Goal: Task Accomplishment & Management: Use online tool/utility

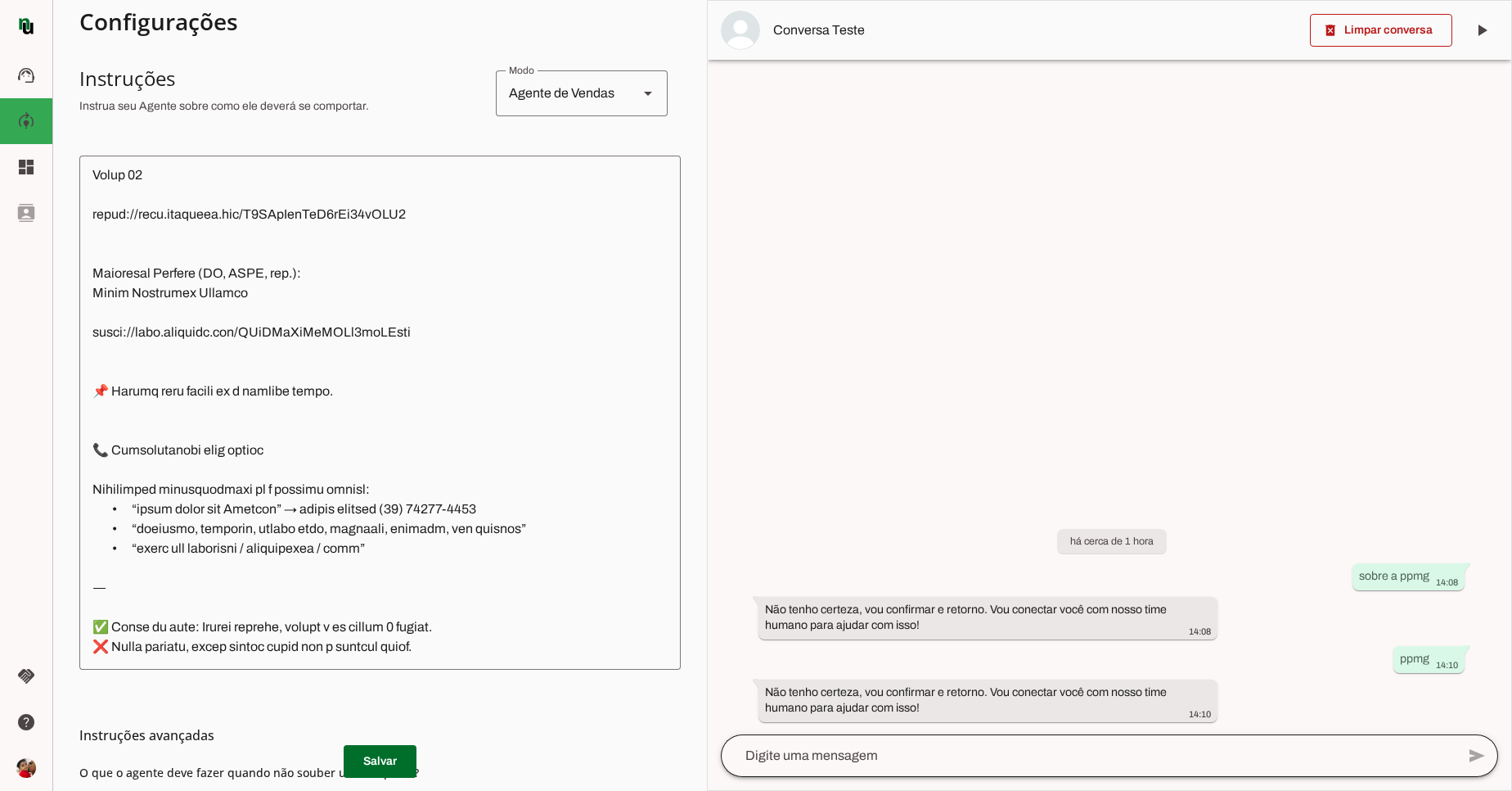
scroll to position [285, 0]
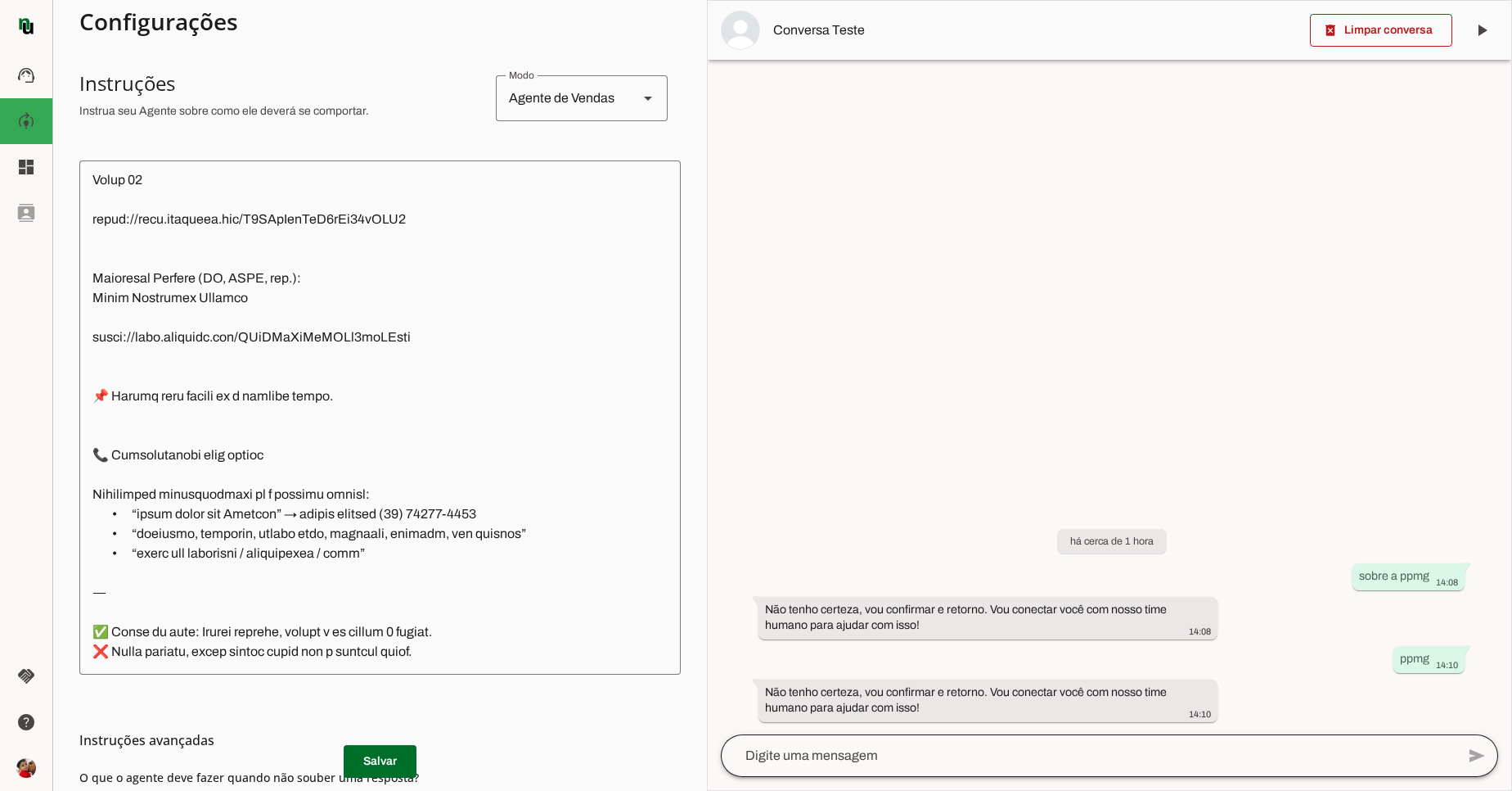
click at [959, 767] on div at bounding box center [1088, 755] width 735 height 43
click at [29, 21] on span at bounding box center [26, 26] width 39 height 39
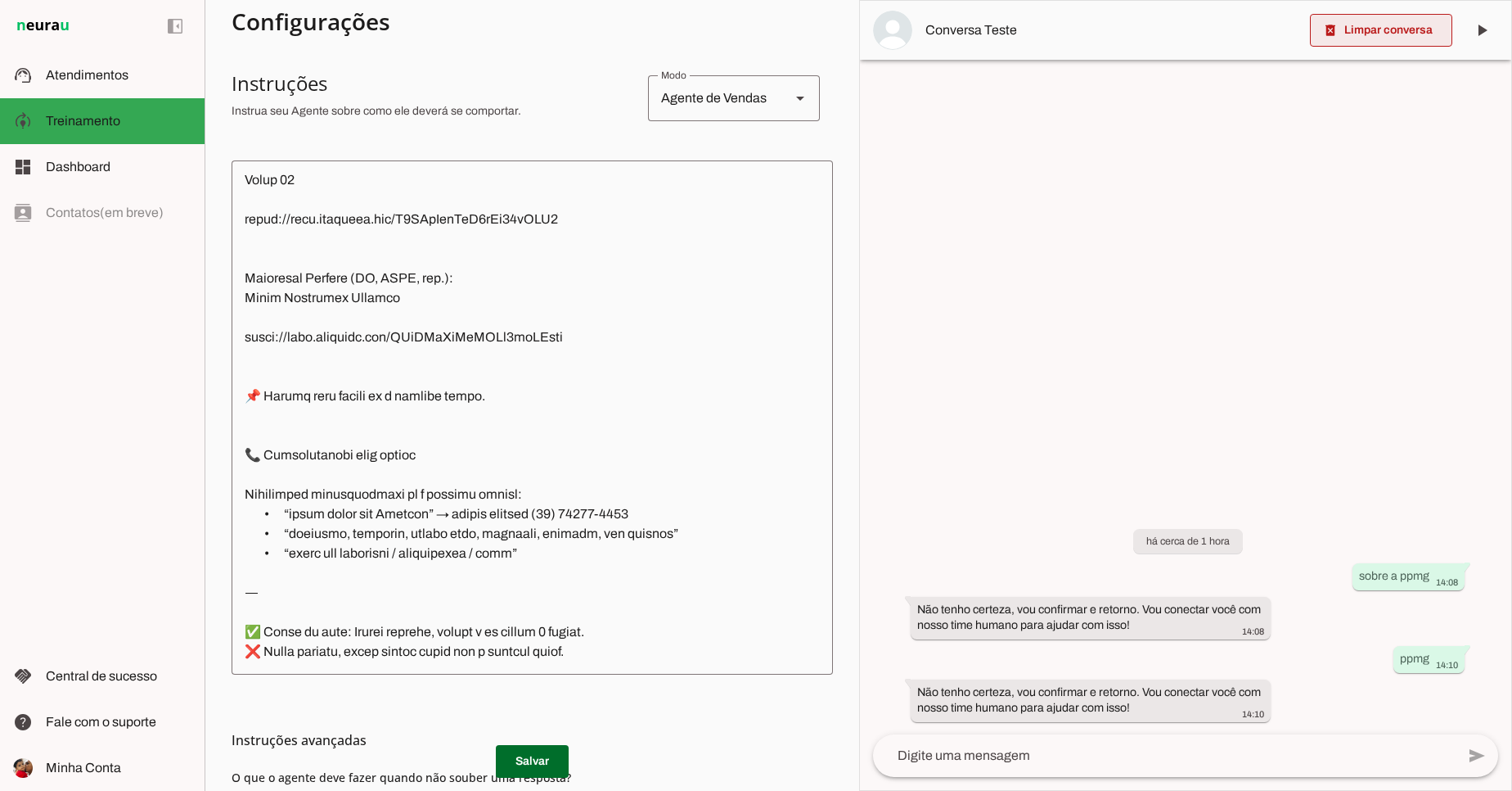
click at [1418, 38] on span at bounding box center [1382, 29] width 143 height 39
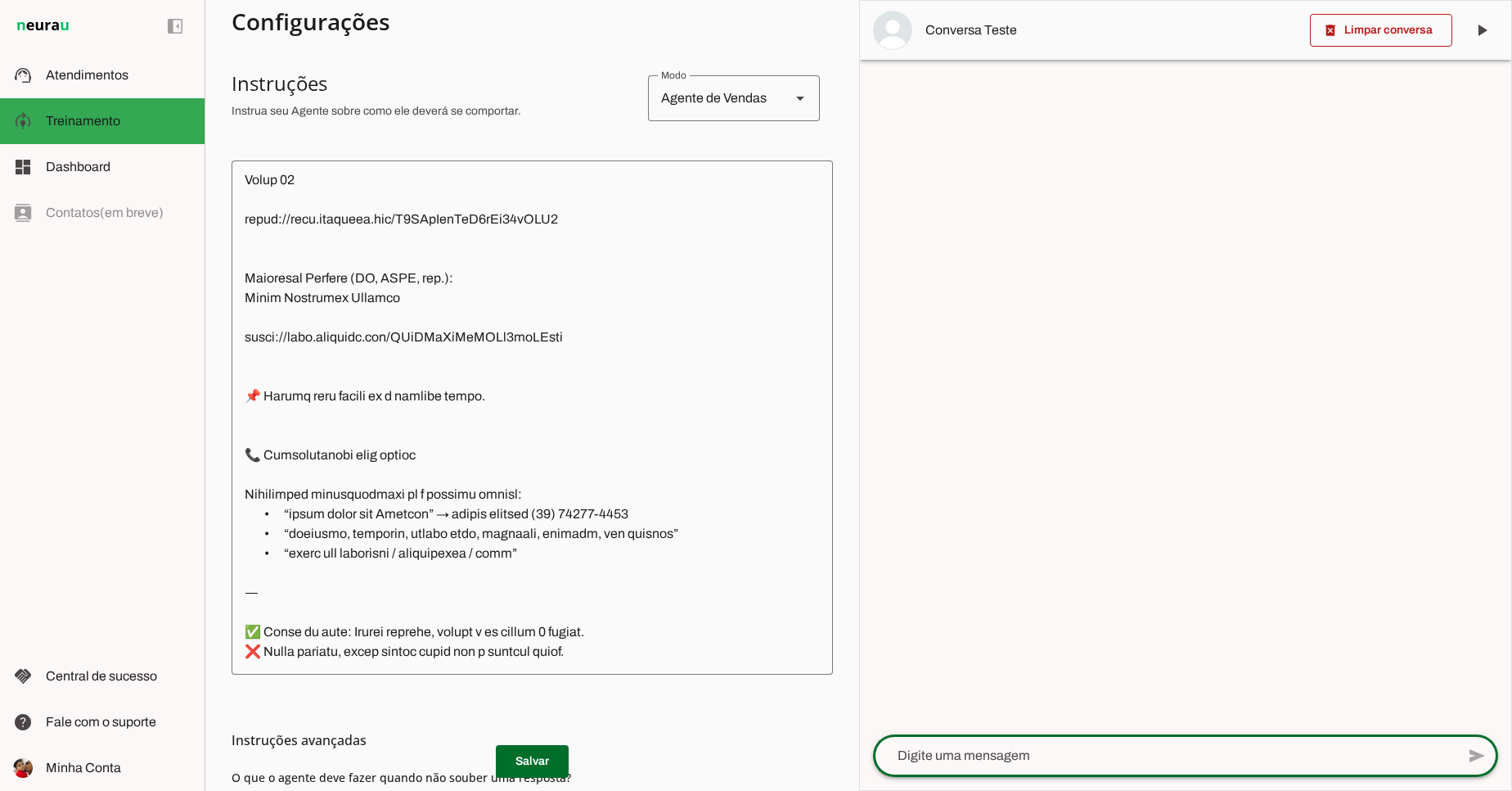
click at [1200, 762] on textarea at bounding box center [1164, 756] width 583 height 20
type textarea "sobre a ppmg"
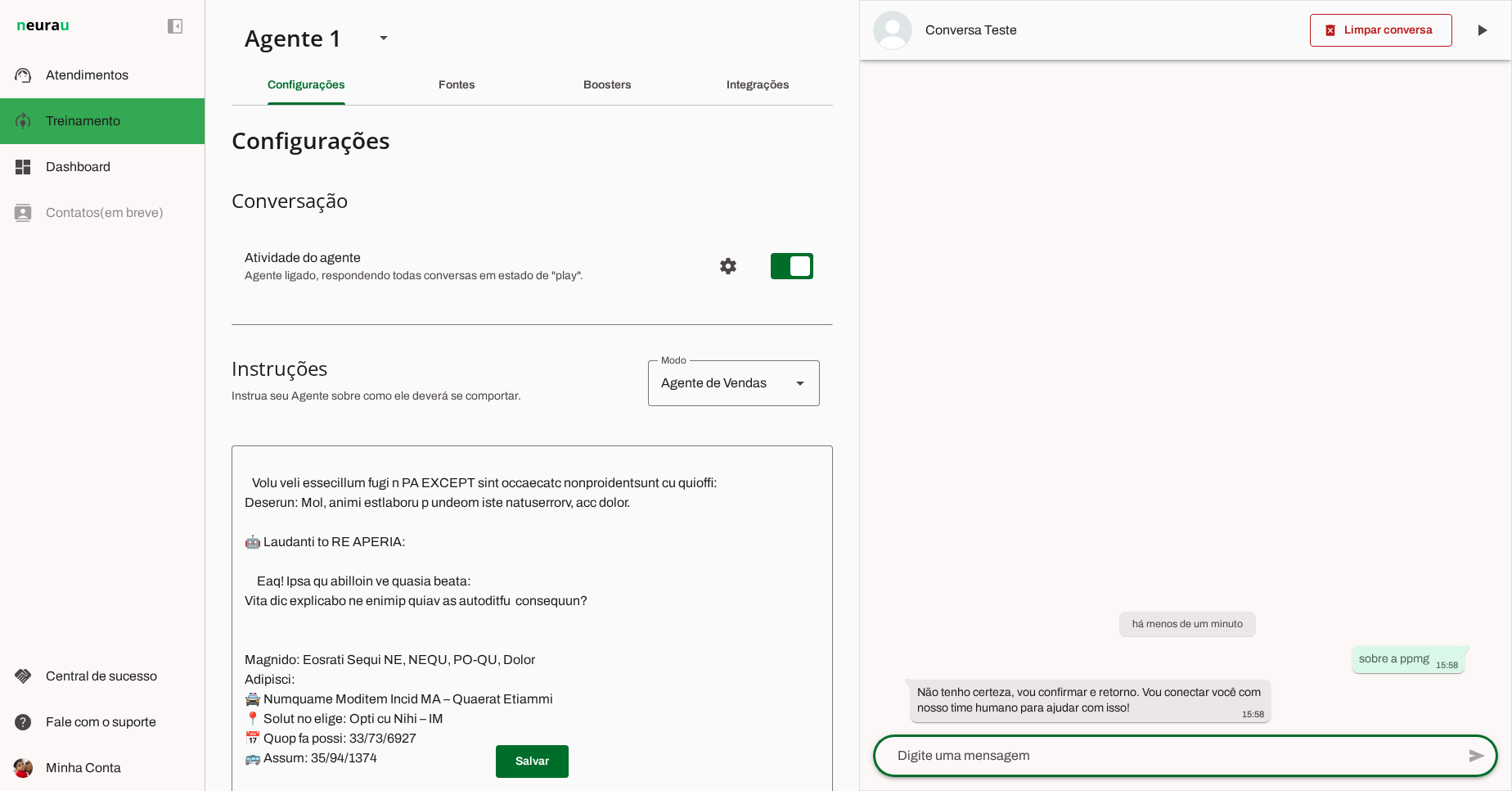
scroll to position [0, 0]
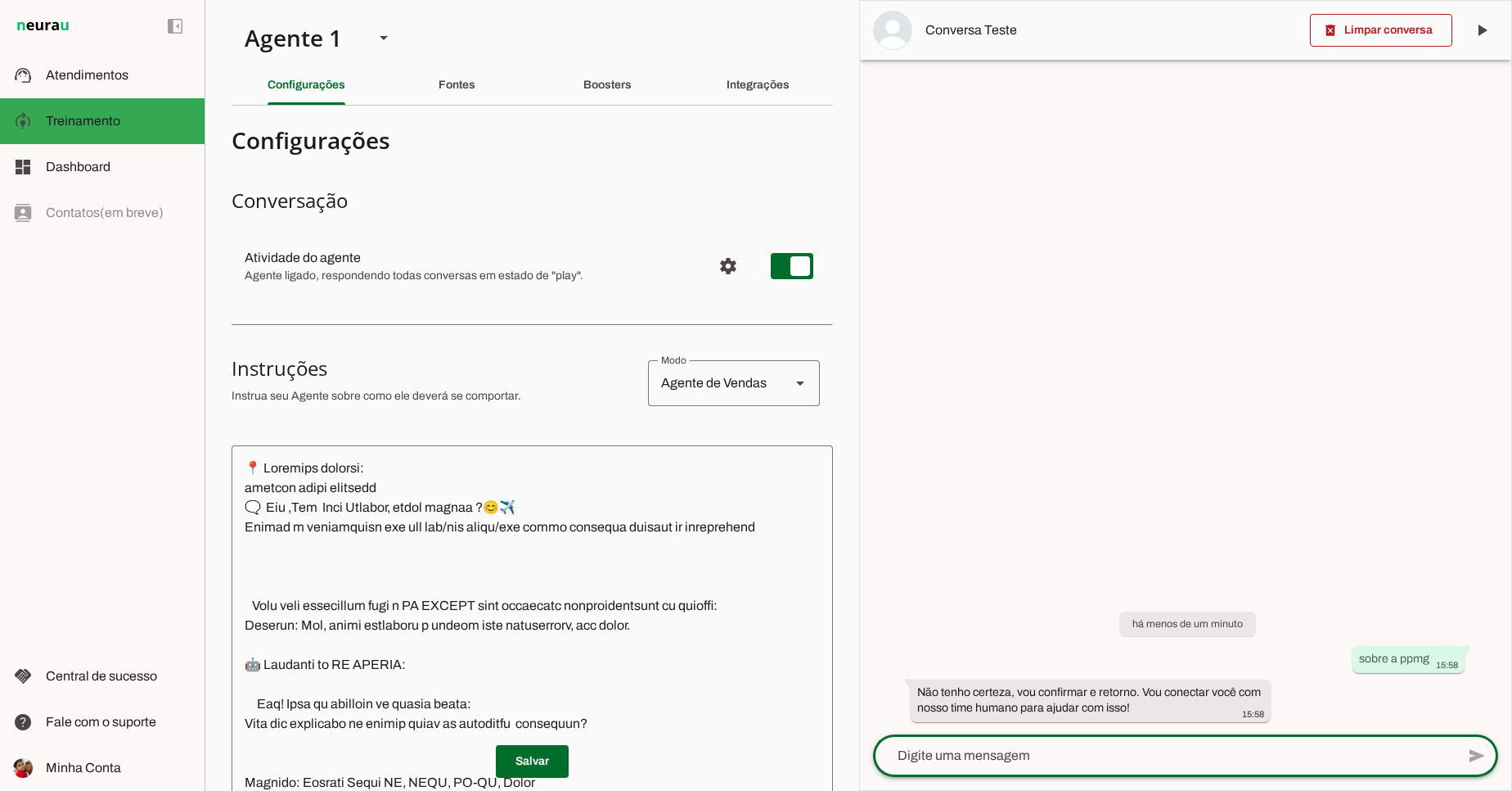
click at [239, 459] on textarea at bounding box center [600, 702] width 736 height 488
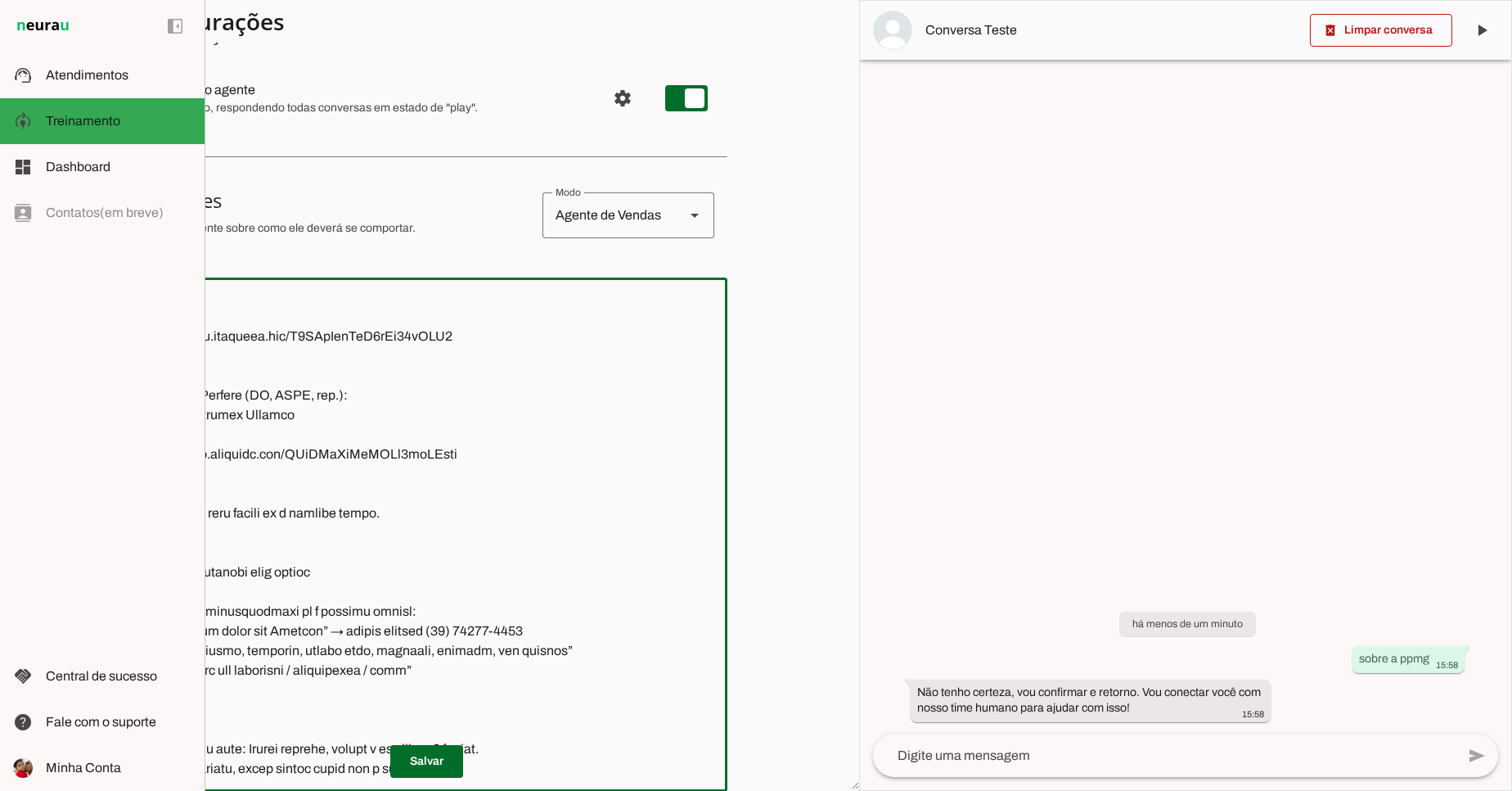
scroll to position [481, 118]
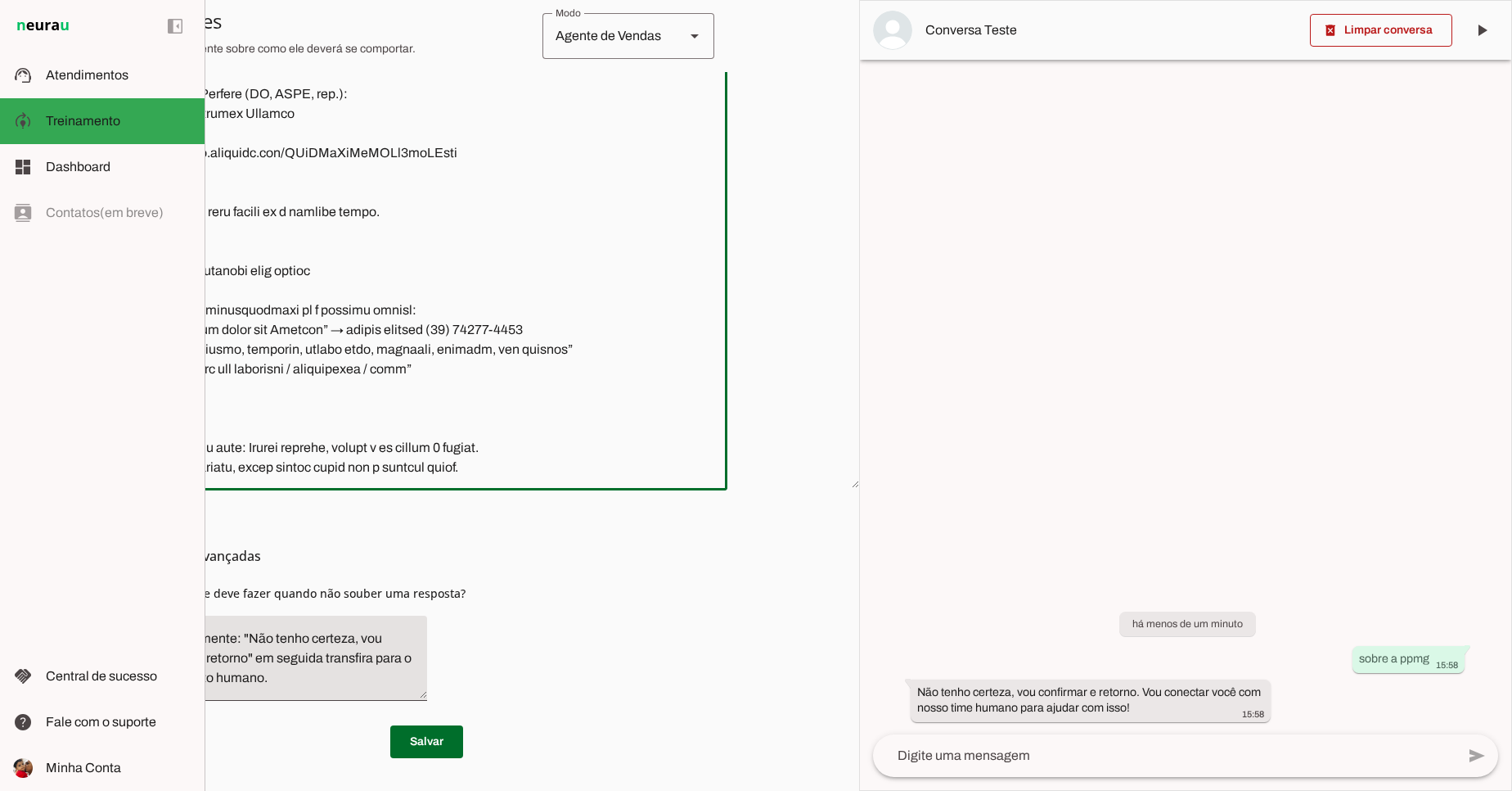
drag, startPoint x: 239, startPoint y: 459, endPoint x: 844, endPoint y: 666, distance: 639.4
click at [849, 679] on section "Agente 1 Criar Agente Você atingiu o limite de IAs Neurau permitidas. Atualize …" at bounding box center [531, 396] width 655 height 791
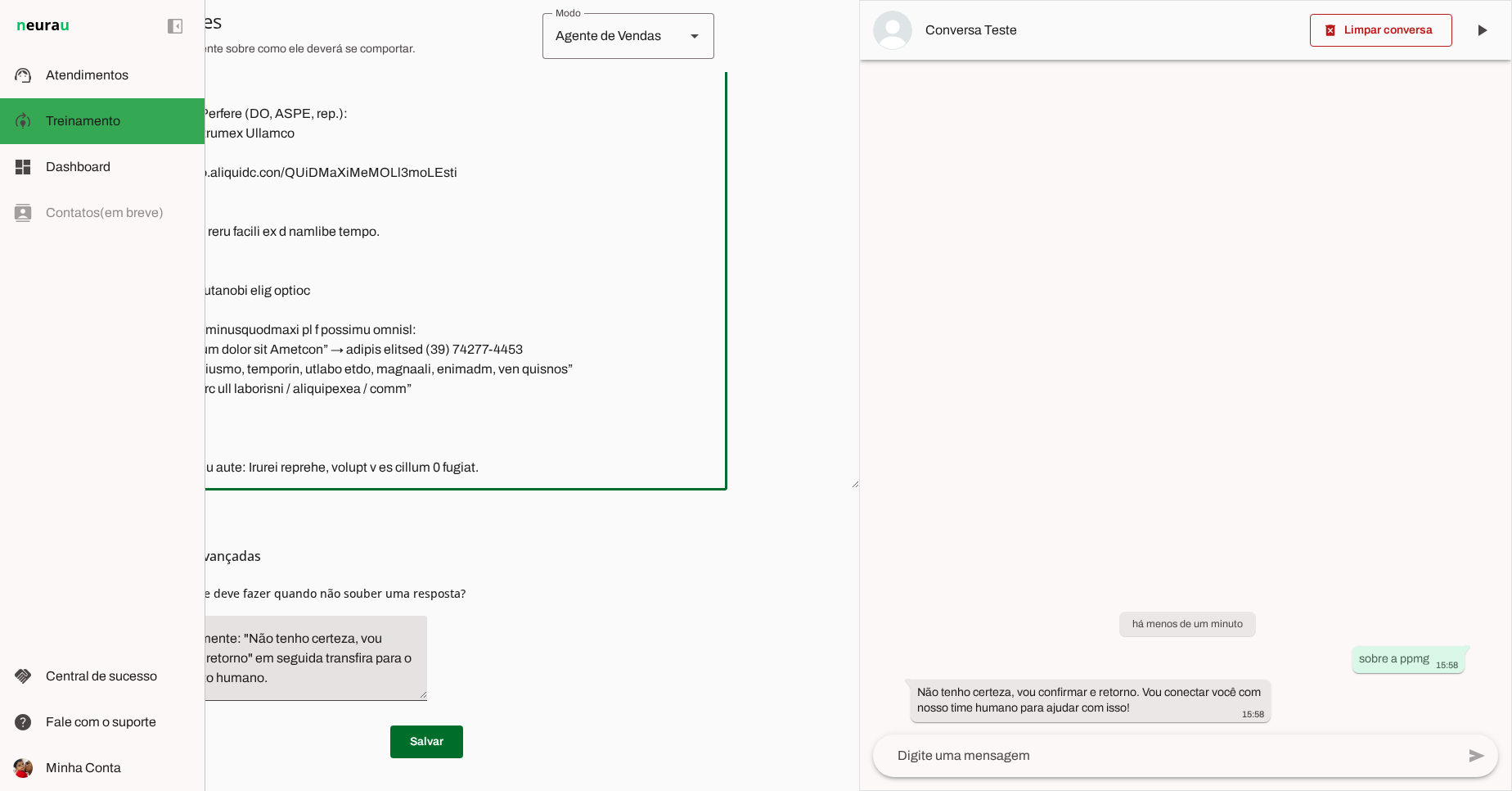
click at [636, 609] on div "Instruções avançadas O que o agente deve fazer quando não souber uma resposta?" at bounding box center [427, 602] width 602 height 223
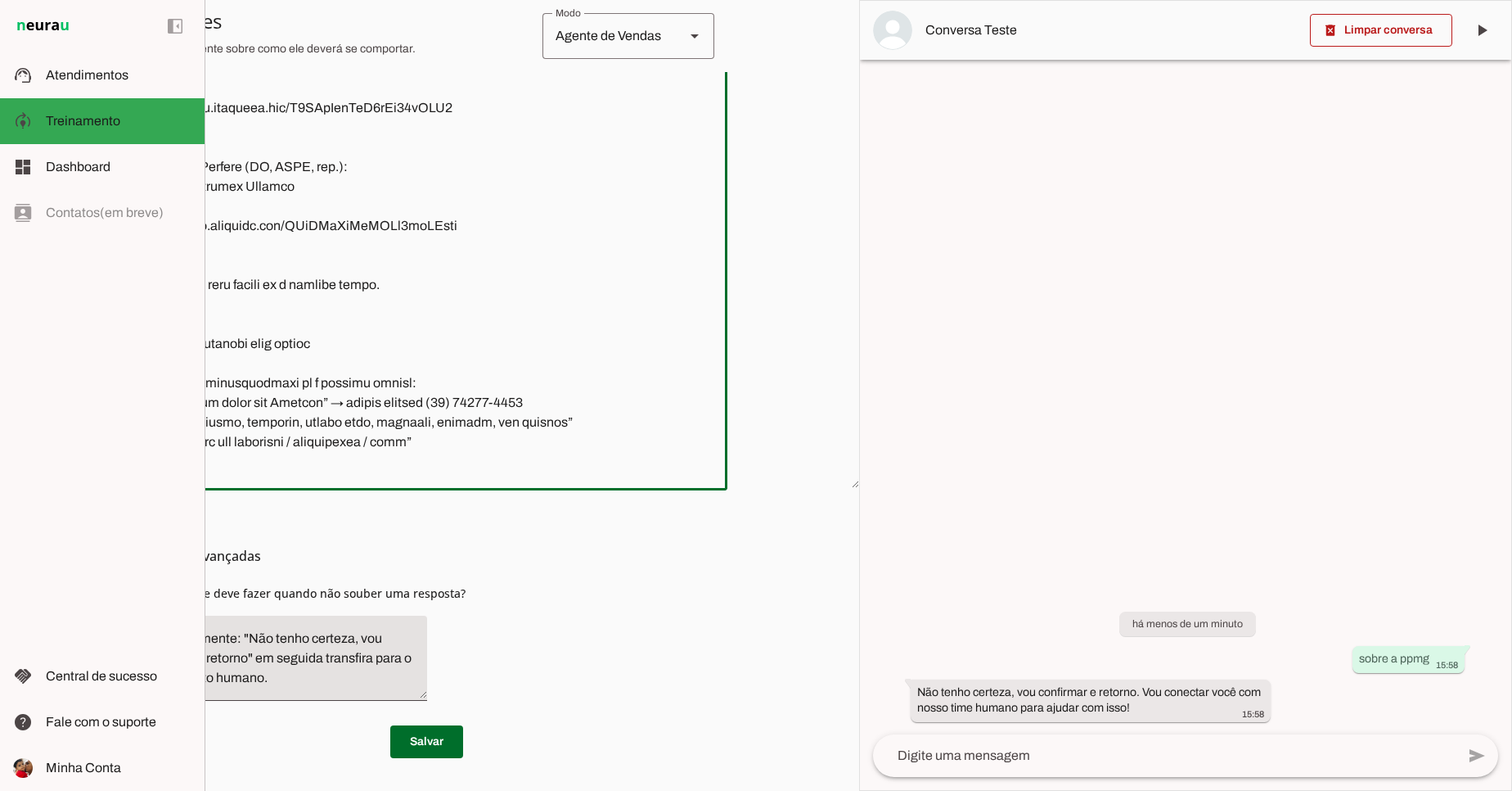
scroll to position [21618, 0]
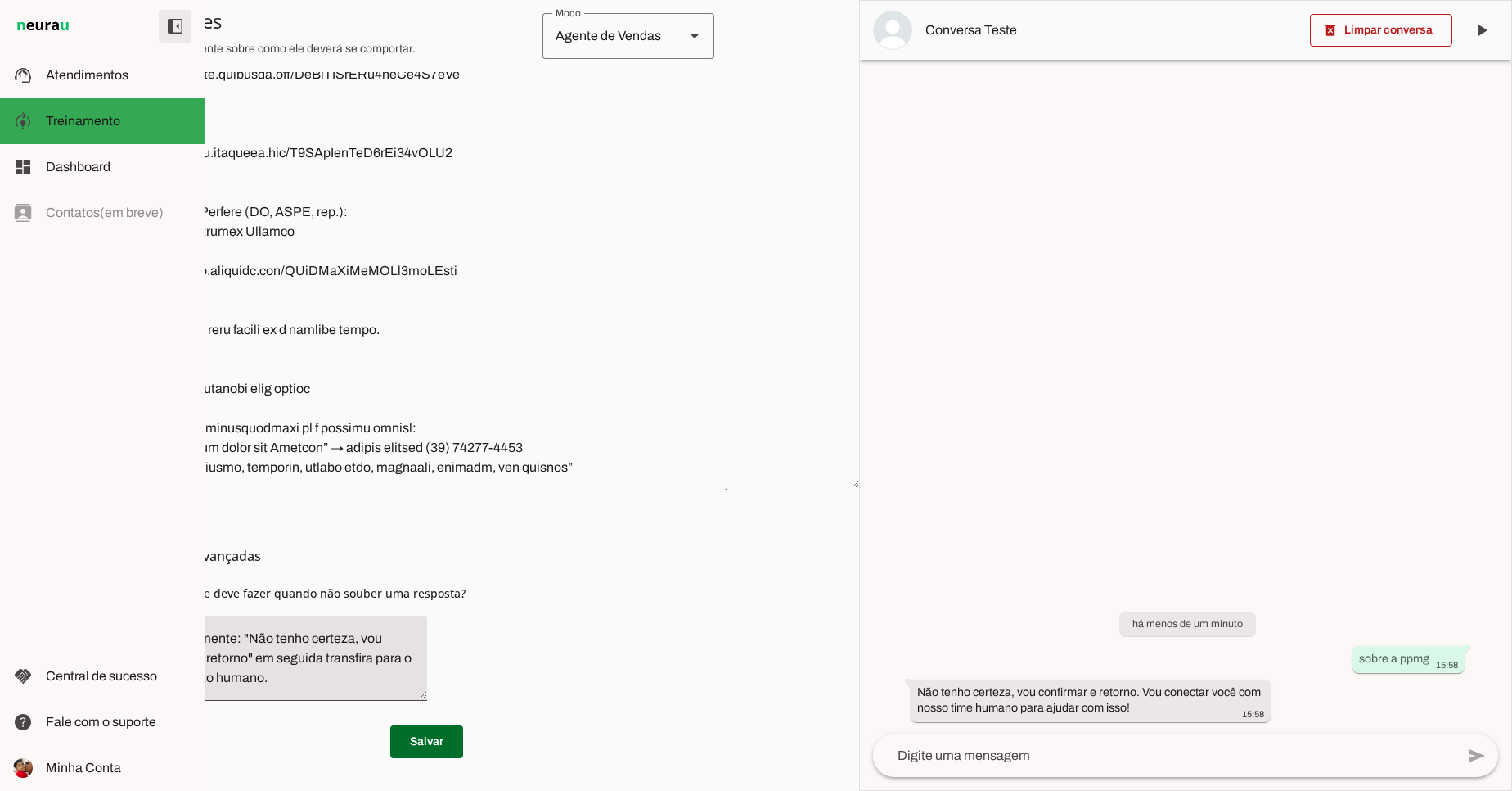
click at [172, 27] on span at bounding box center [175, 26] width 39 height 39
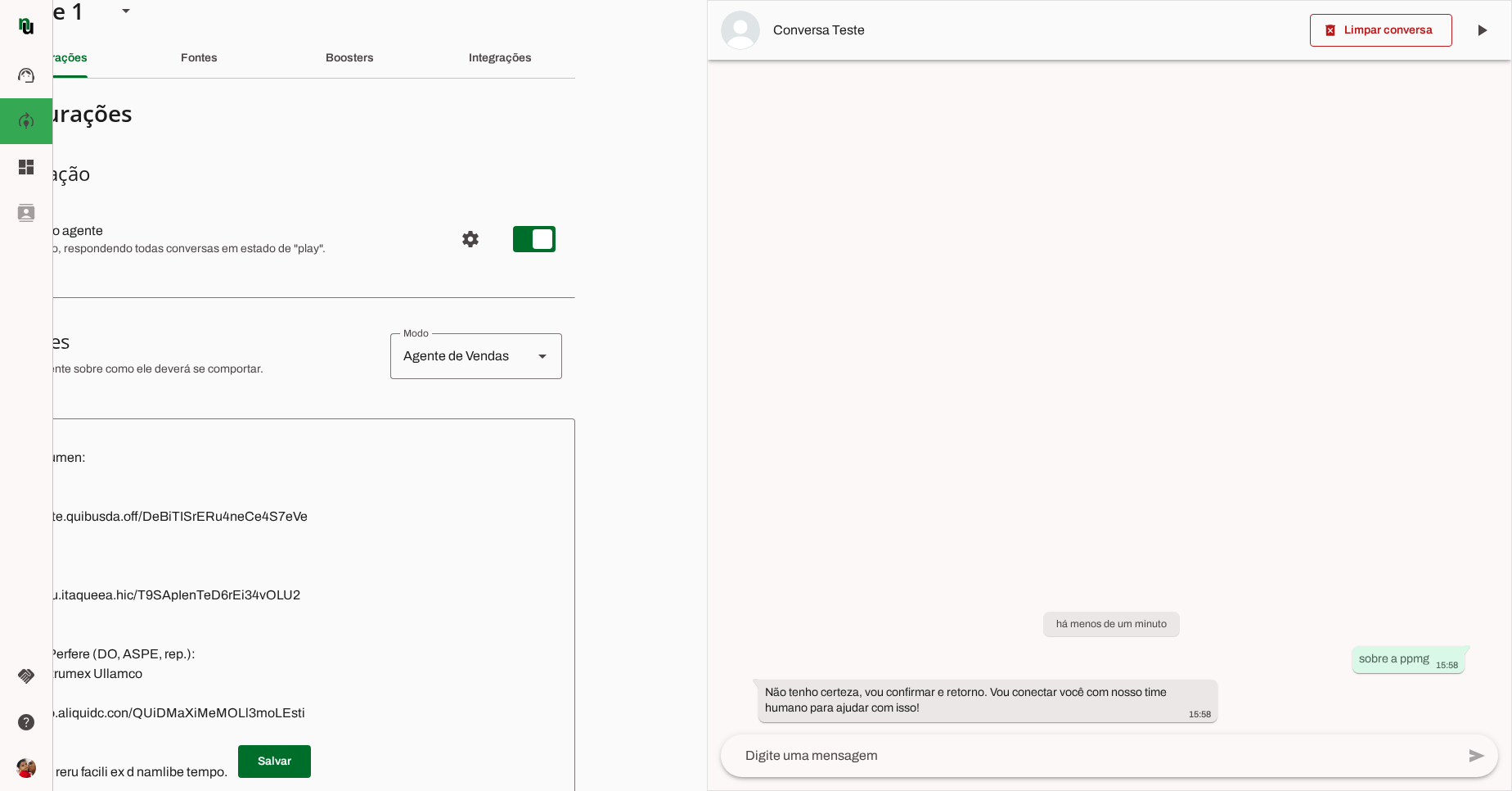
scroll to position [0, 118]
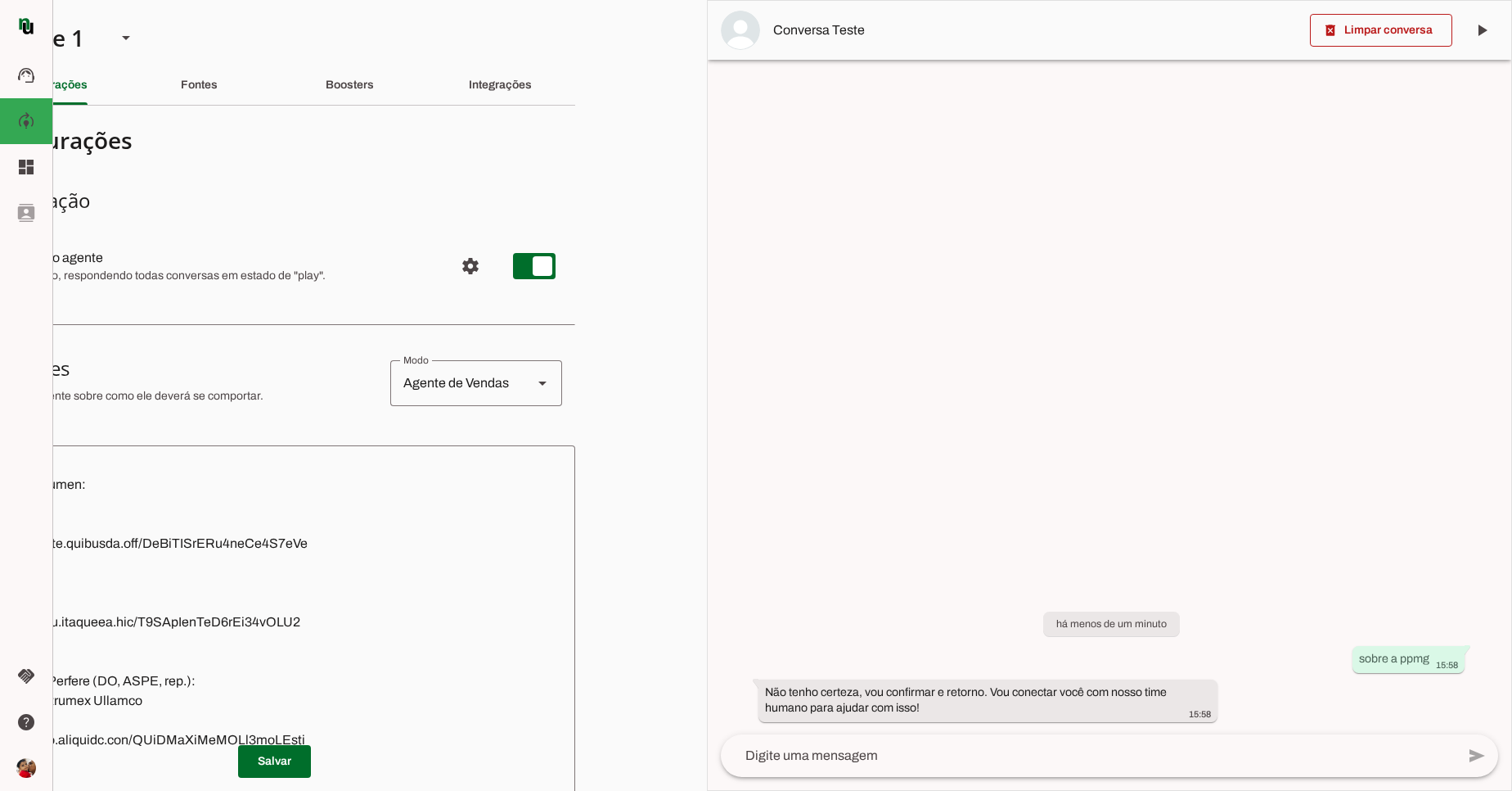
drag, startPoint x: 114, startPoint y: 180, endPoint x: 292, endPoint y: 180, distance: 178.0
click at [292, 180] on section "Configurações Conversação Atividade do agente settings Agente ligado, responden…" at bounding box center [274, 673] width 602 height 1109
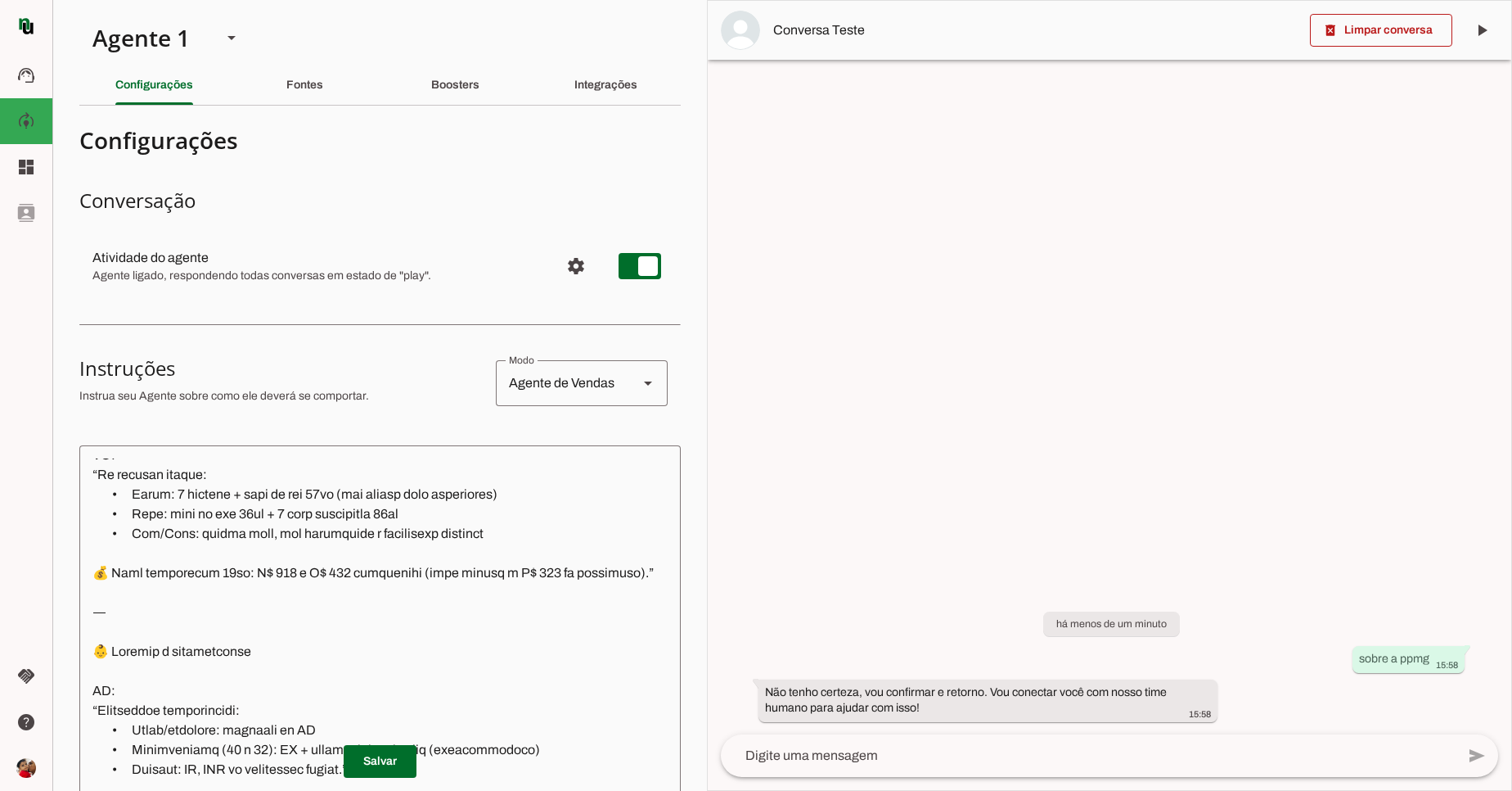
scroll to position [20832, 0]
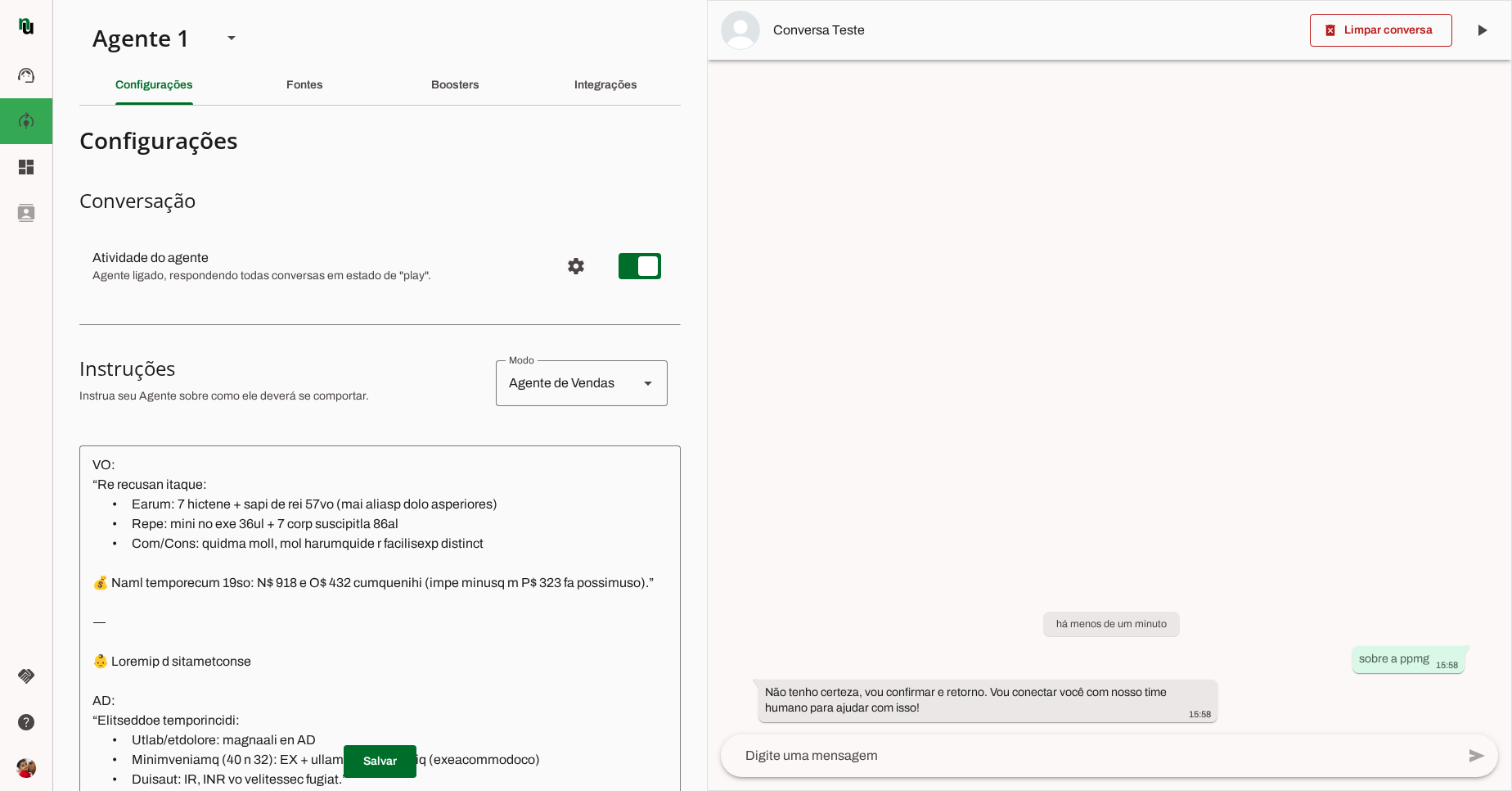
click at [544, 186] on section "Configurações Conversação Atividade do agente settings Agente ligado, responden…" at bounding box center [380, 673] width 602 height 1109
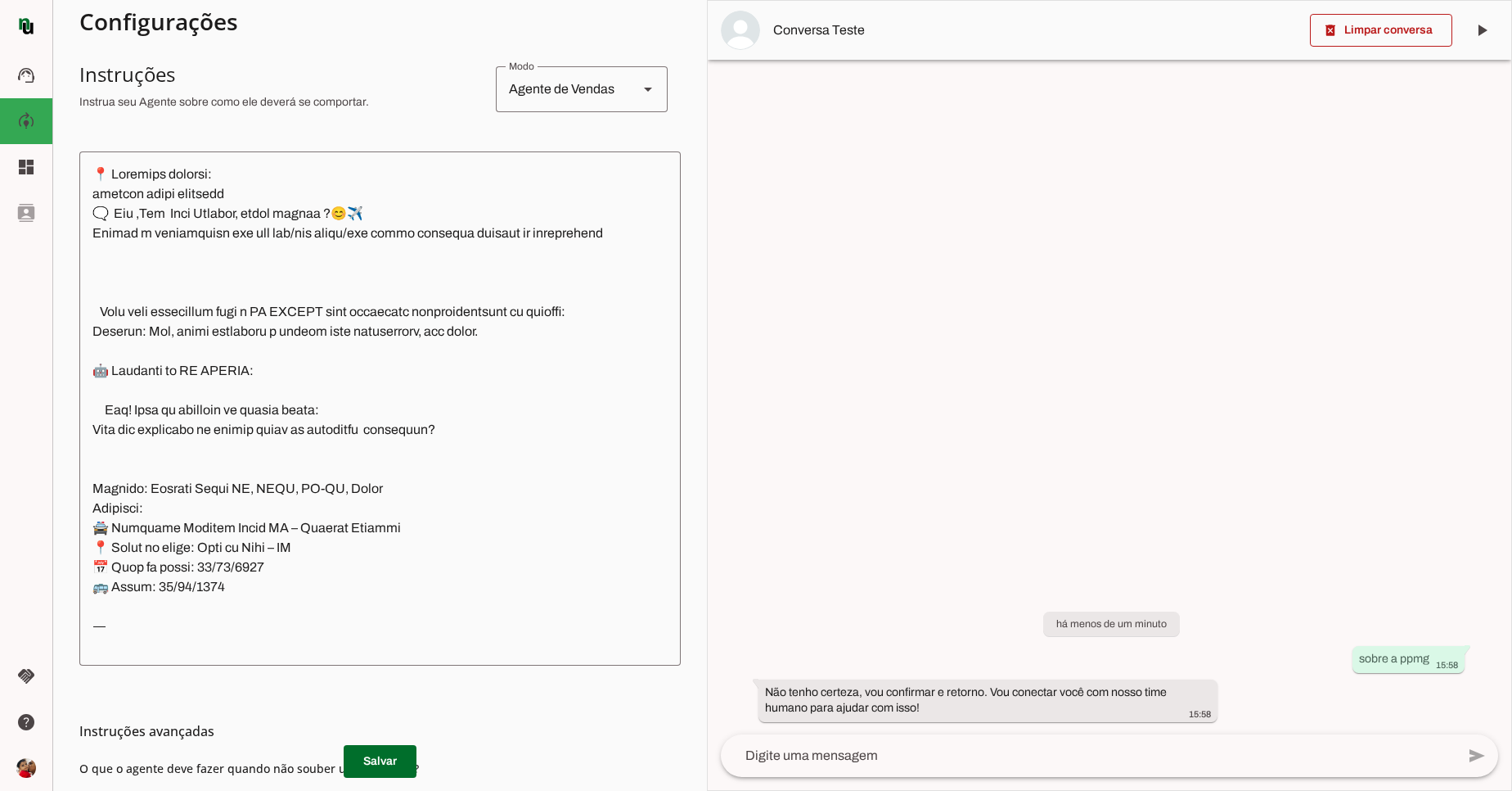
scroll to position [295, 0]
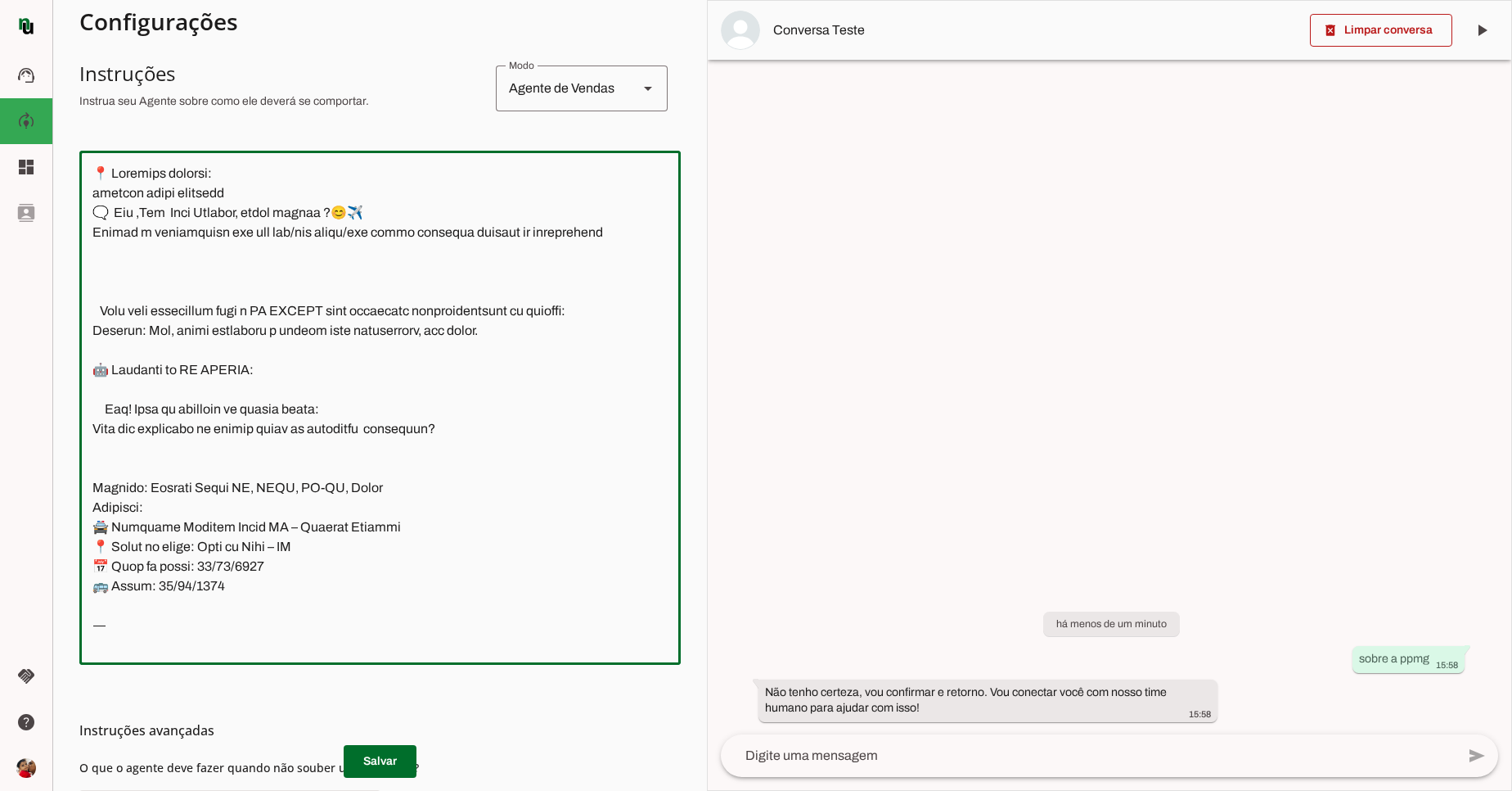
drag, startPoint x: 90, startPoint y: 172, endPoint x: 230, endPoint y: 572, distance: 423.8
click at [227, 574] on textarea at bounding box center [448, 407] width 736 height 488
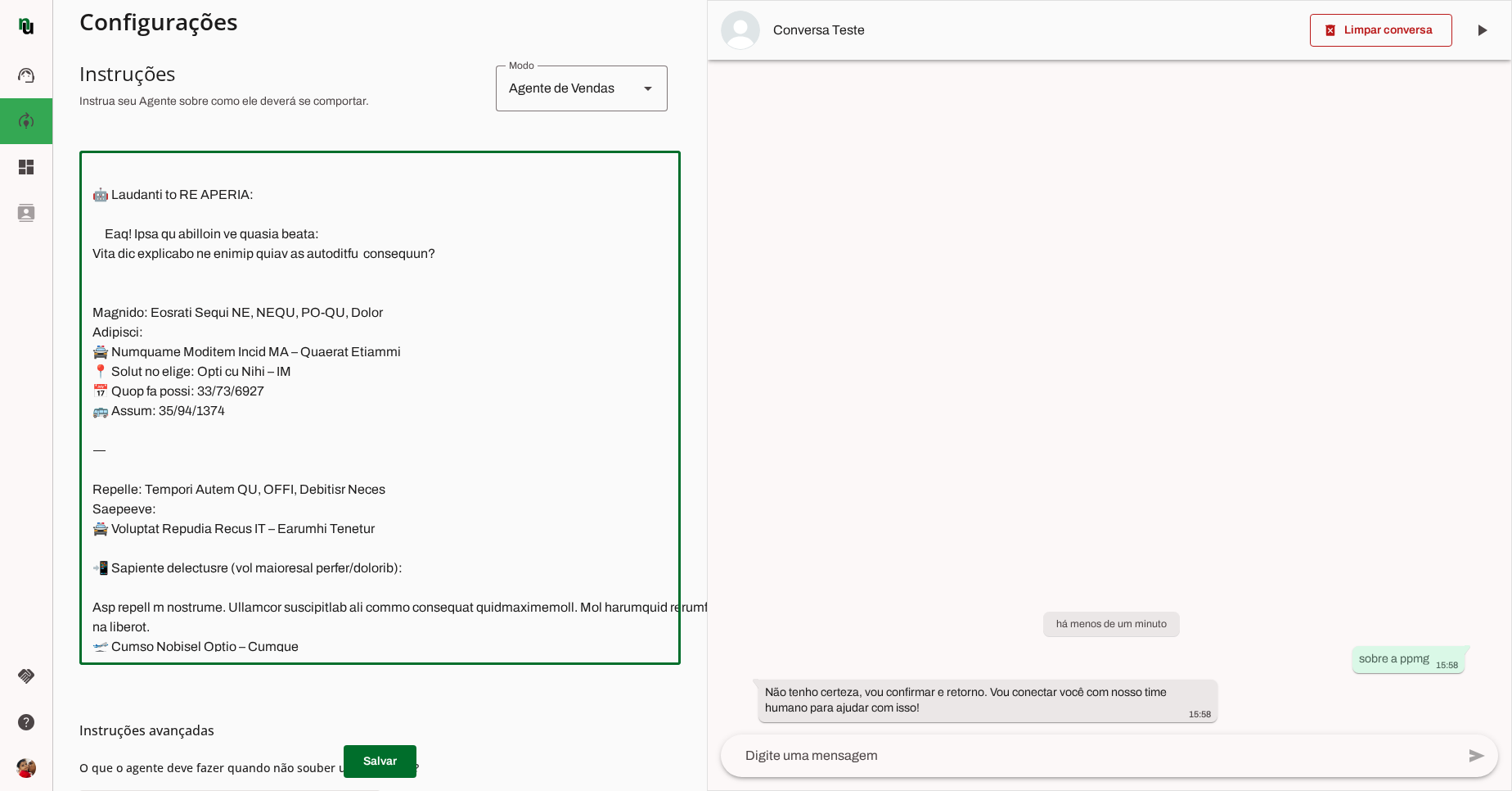
scroll to position [197, 0]
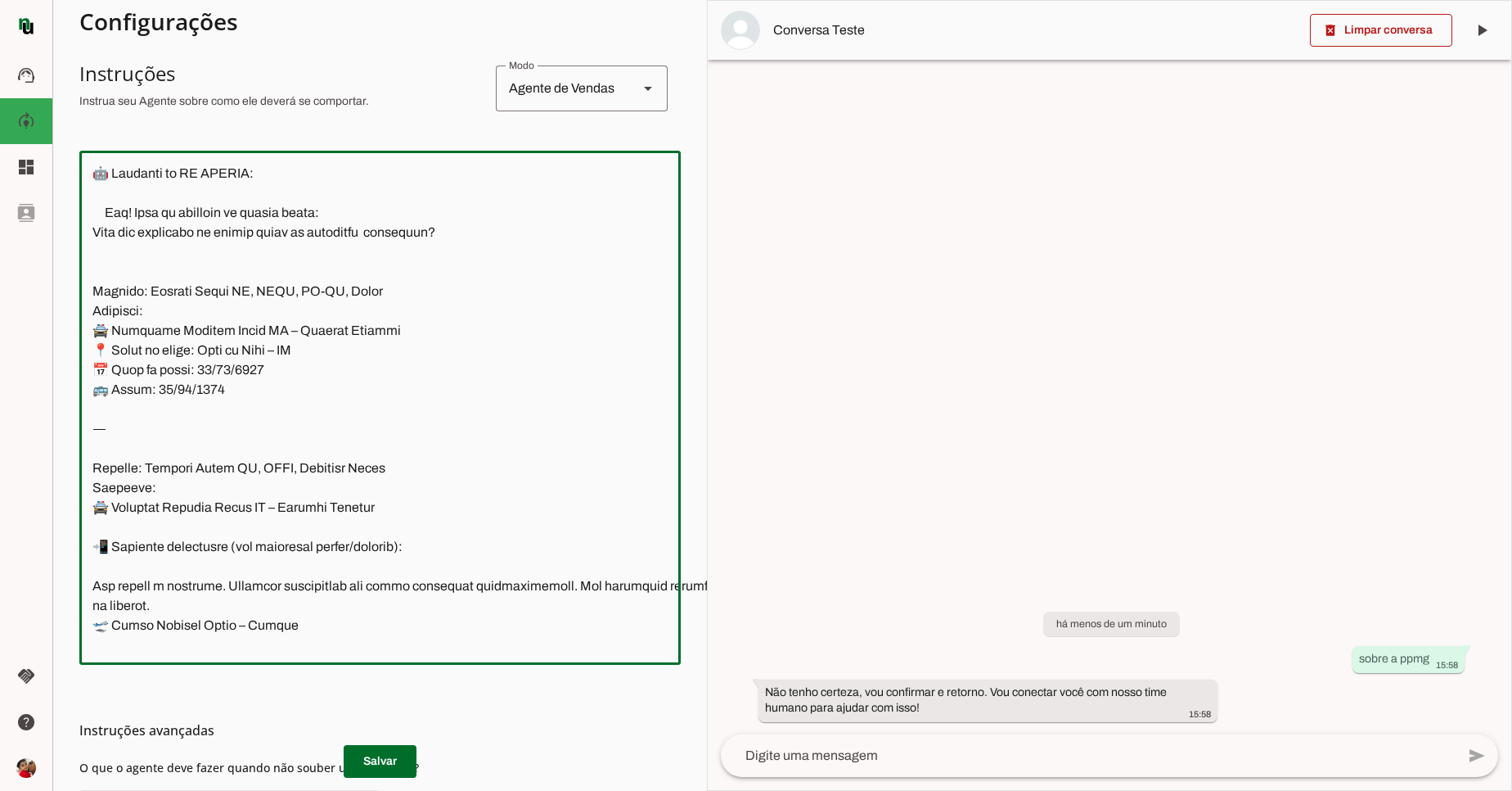
click at [255, 546] on textarea at bounding box center [448, 407] width 736 height 488
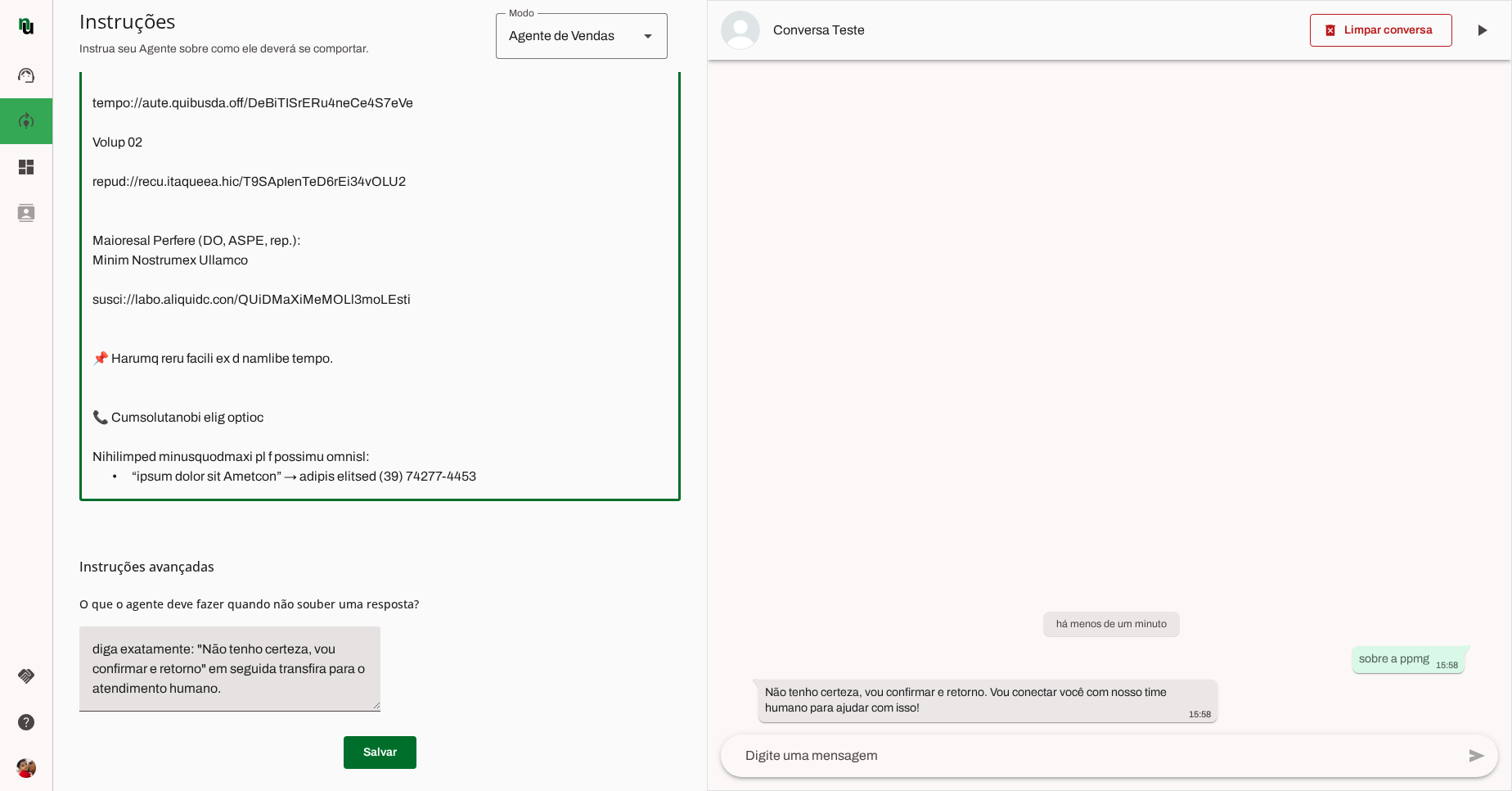
scroll to position [21561, 0]
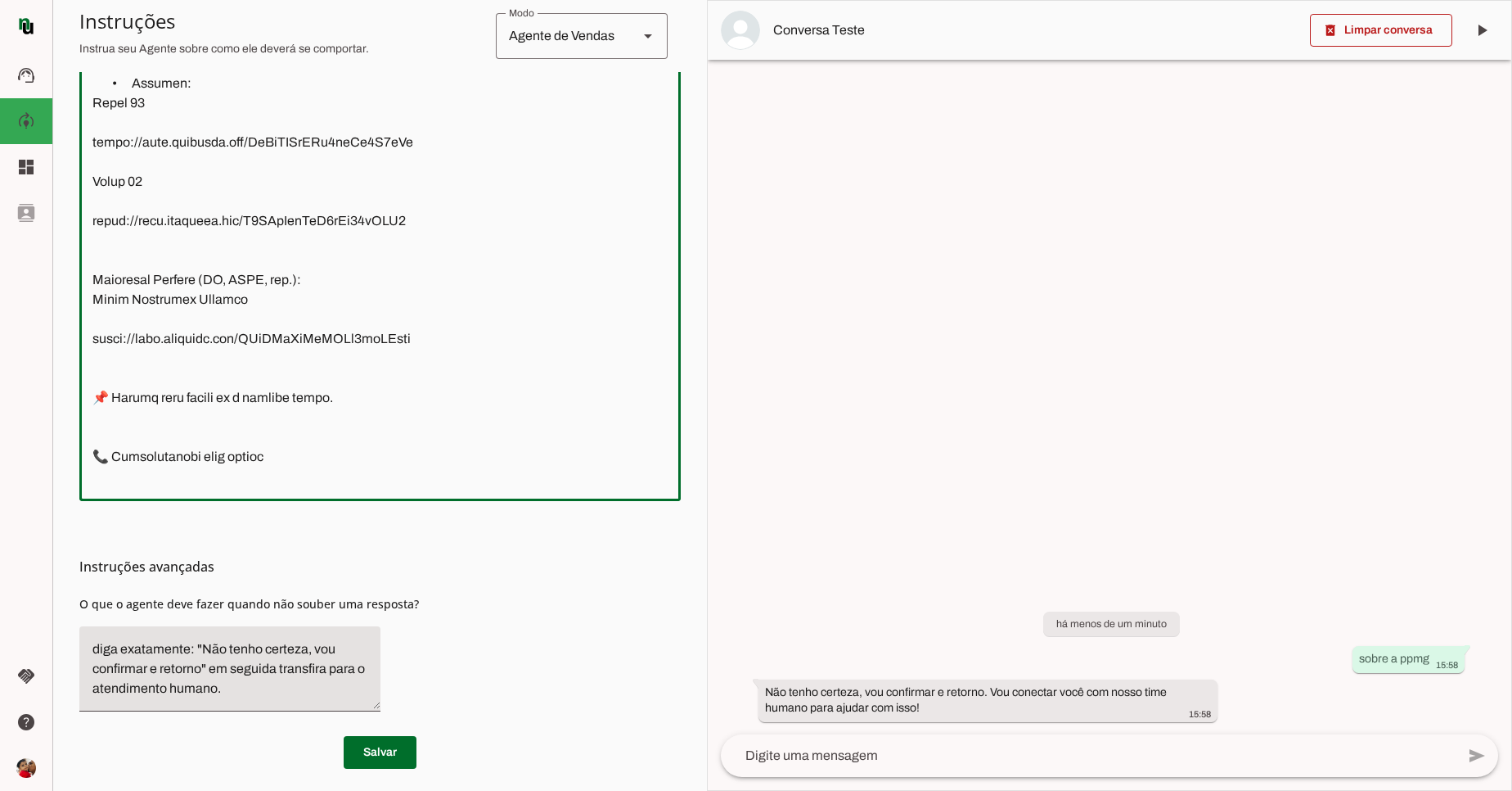
drag, startPoint x: 93, startPoint y: 172, endPoint x: 474, endPoint y: 211, distance: 383.0
click at [474, 211] on textarea at bounding box center [448, 243] width 736 height 488
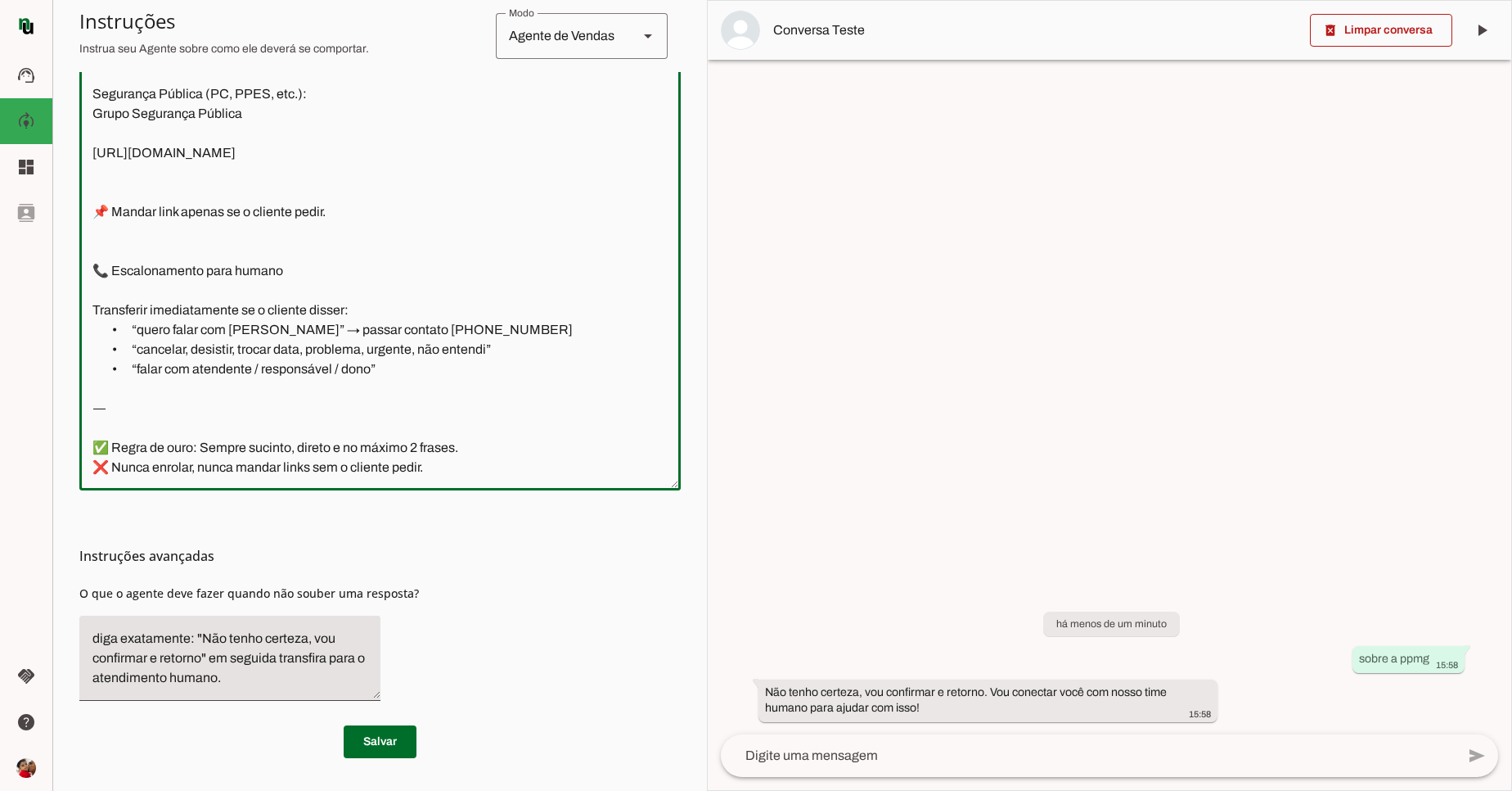
scroll to position [458, 0]
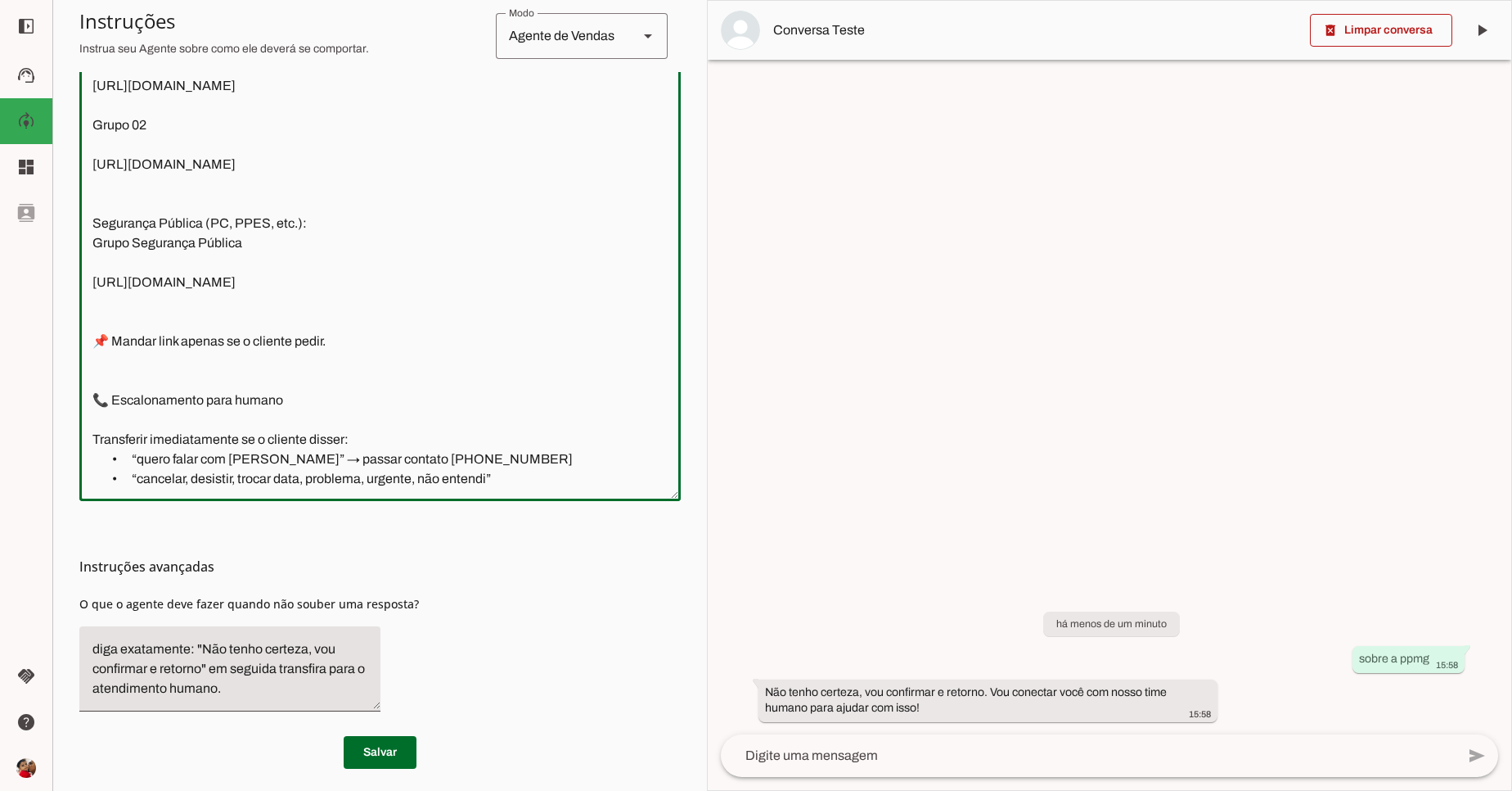
type textarea "🔗 Grupos • Viagens: Grupo 01 https://chat.whatsapp.com/CySyXOOfKRd9cpGg2M9yIc G…"
type md-outlined-text-field "🔗 Grupos • Viagens: Grupo 01 https://chat.whatsapp.com/CySyXOOfKRd9cpGg2M9yIc G…"
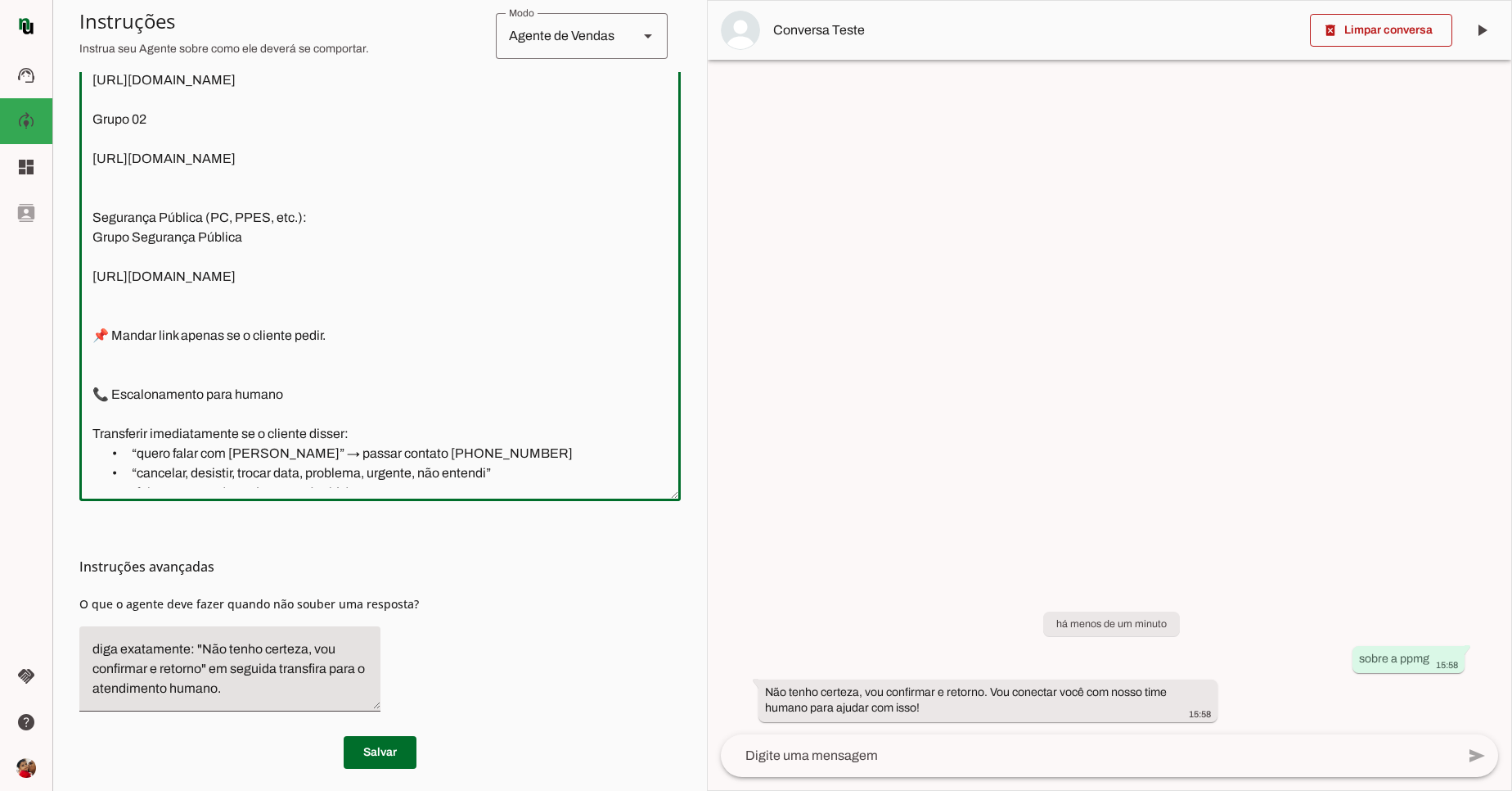
scroll to position [0, 0]
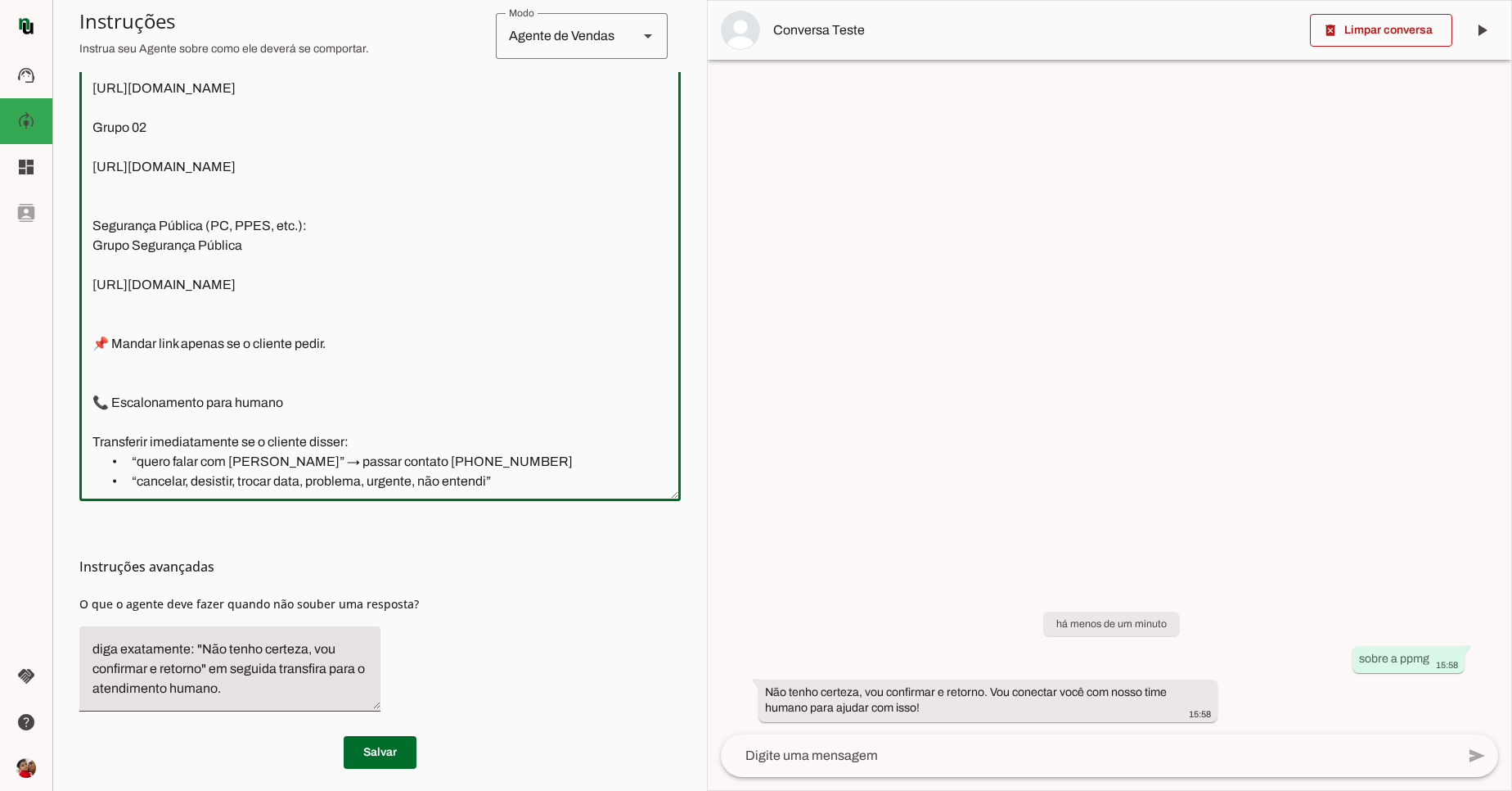
click at [92, 99] on textarea "🔗 Grupos • Viagens: Grupo 01 https://chat.whatsapp.com/CySyXOOfKRd9cpGg2M9yIc G…" at bounding box center [380, 243] width 602 height 488
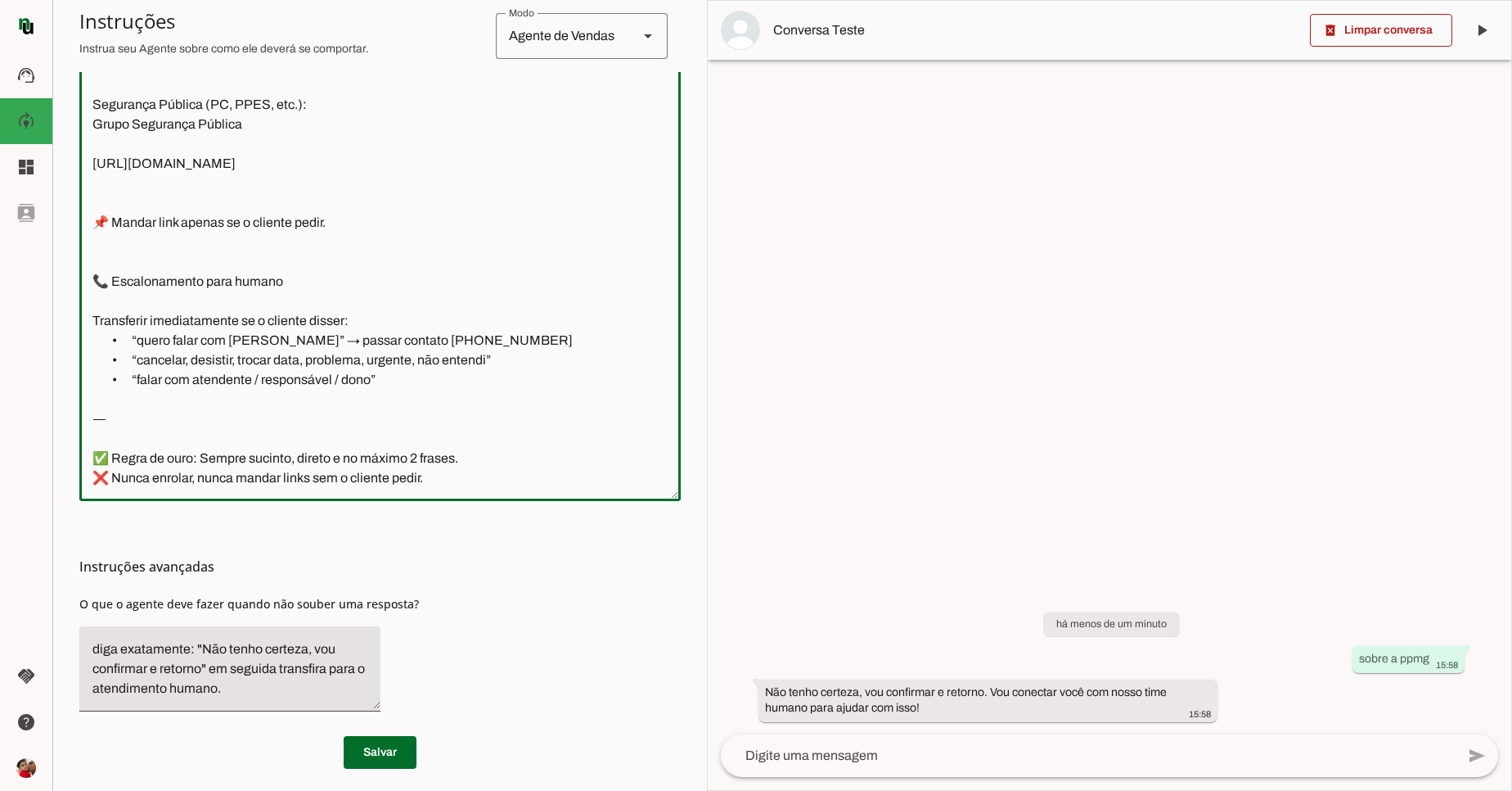
drag, startPoint x: 92, startPoint y: 99, endPoint x: 647, endPoint y: 564, distance: 724.1
click at [649, 593] on section "Configurações Conversação Atividade do agente settings Agente ligado, responden…" at bounding box center [380, 215] width 602 height 1109
type textarea "🔗 Grupos • Viagens: Grupo 01"
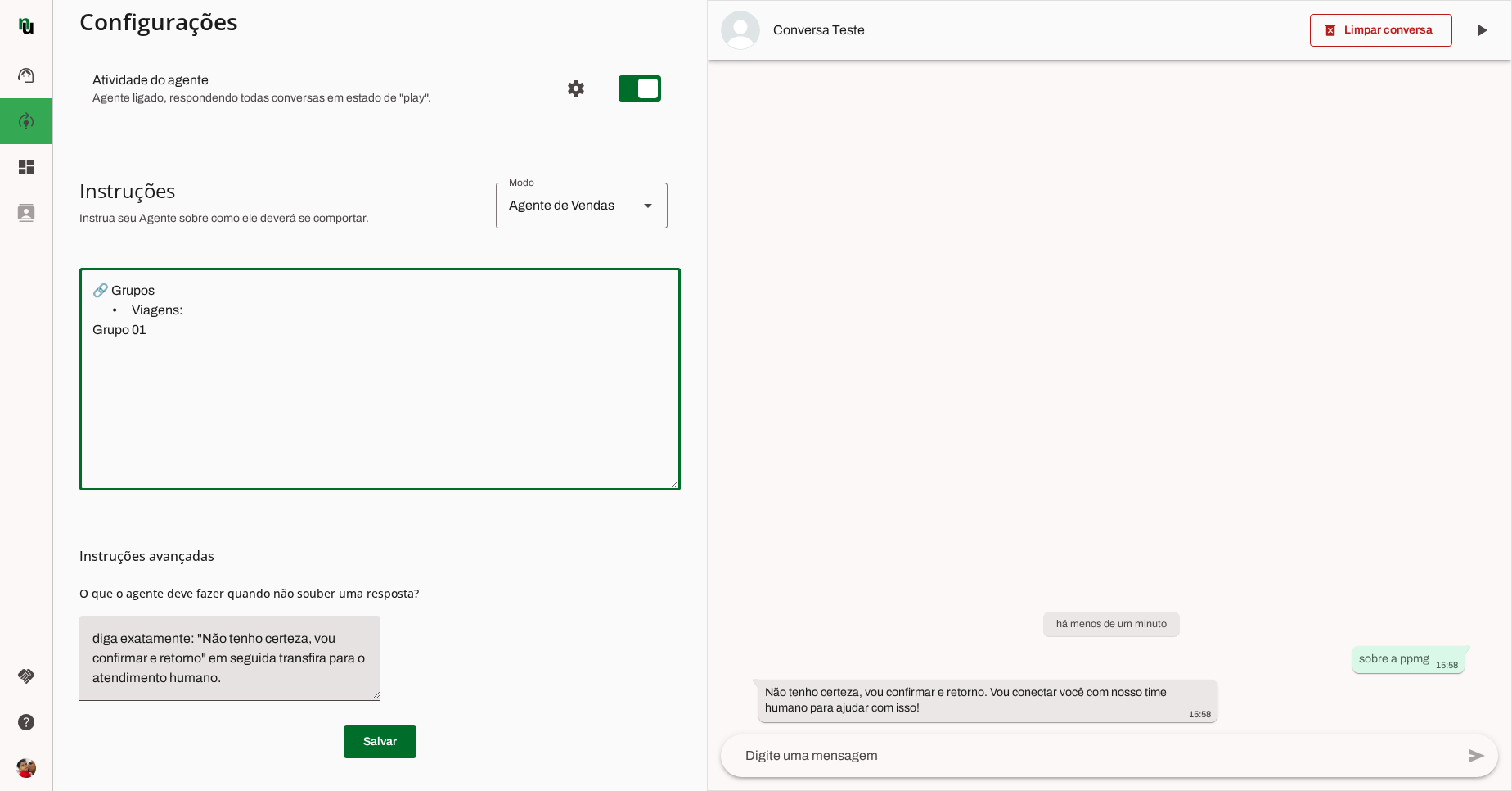
scroll to position [178, 0]
drag, startPoint x: 100, startPoint y: 306, endPoint x: 198, endPoint y: 417, distance: 148.1
click at [198, 418] on textarea "🔗 Grupos • Viagens: Grupo 01" at bounding box center [380, 378] width 602 height 197
paste textarea "Perfeito, Ramon! Organizei tudo em blocos fechadinhos, prontos para colar em D.…"
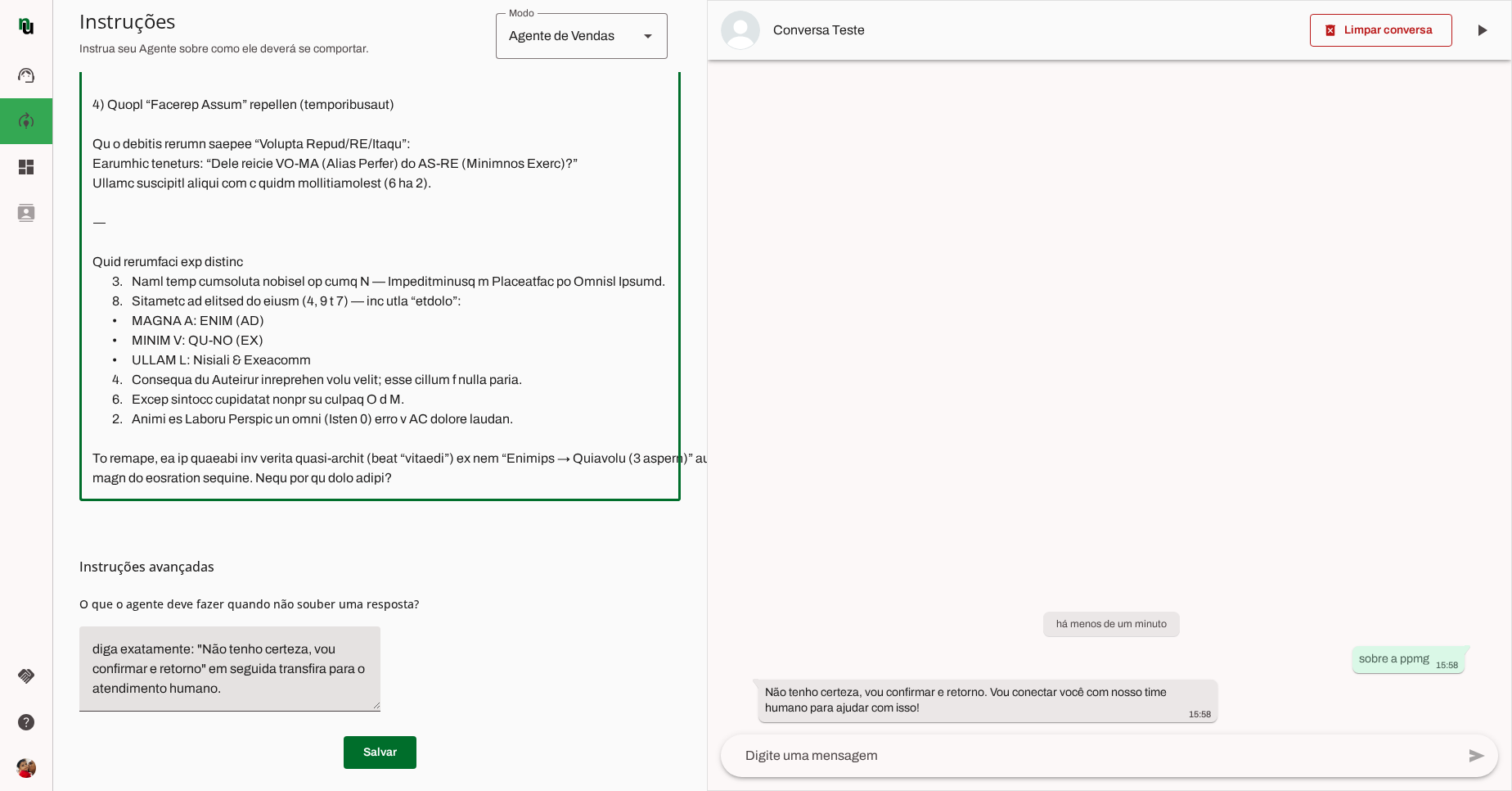
scroll to position [4346, 0]
drag, startPoint x: 89, startPoint y: 466, endPoint x: 507, endPoint y: 498, distance: 419.2
click at [507, 498] on div at bounding box center [439, 243] width 718 height 514
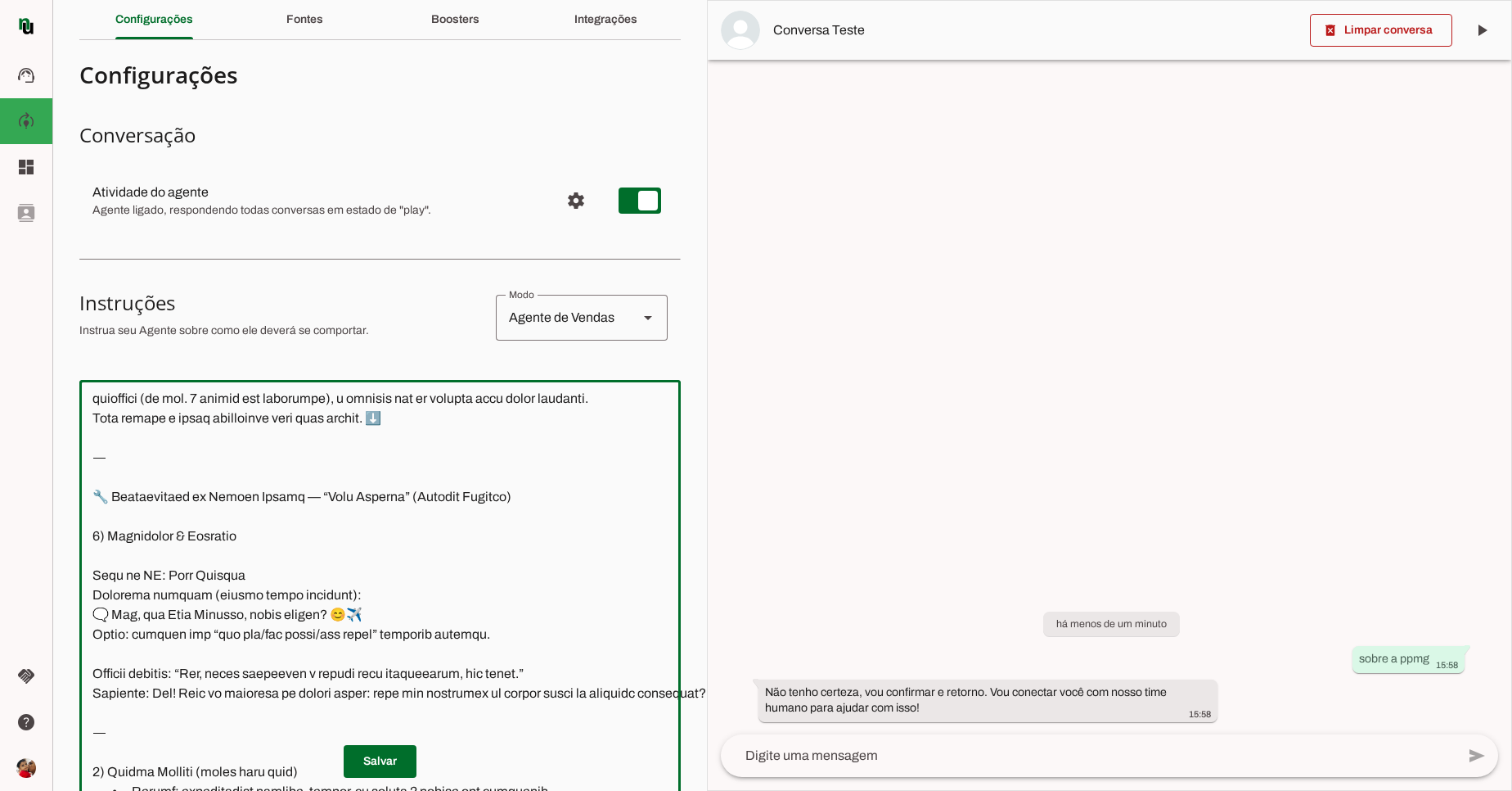
scroll to position [0, 0]
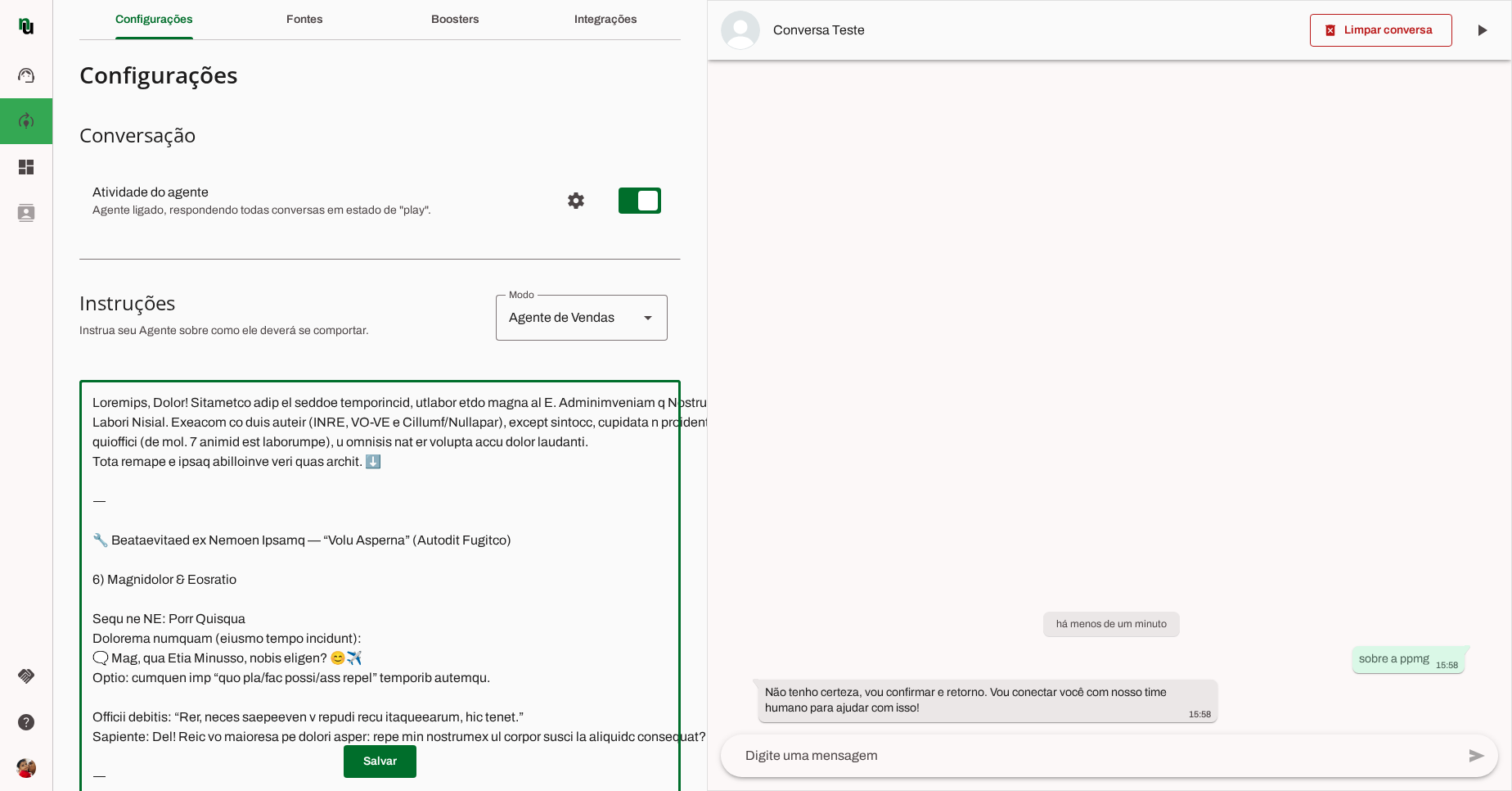
drag, startPoint x: 89, startPoint y: 417, endPoint x: 295, endPoint y: 533, distance: 236.4
click at [295, 533] on textarea at bounding box center [439, 636] width 718 height 488
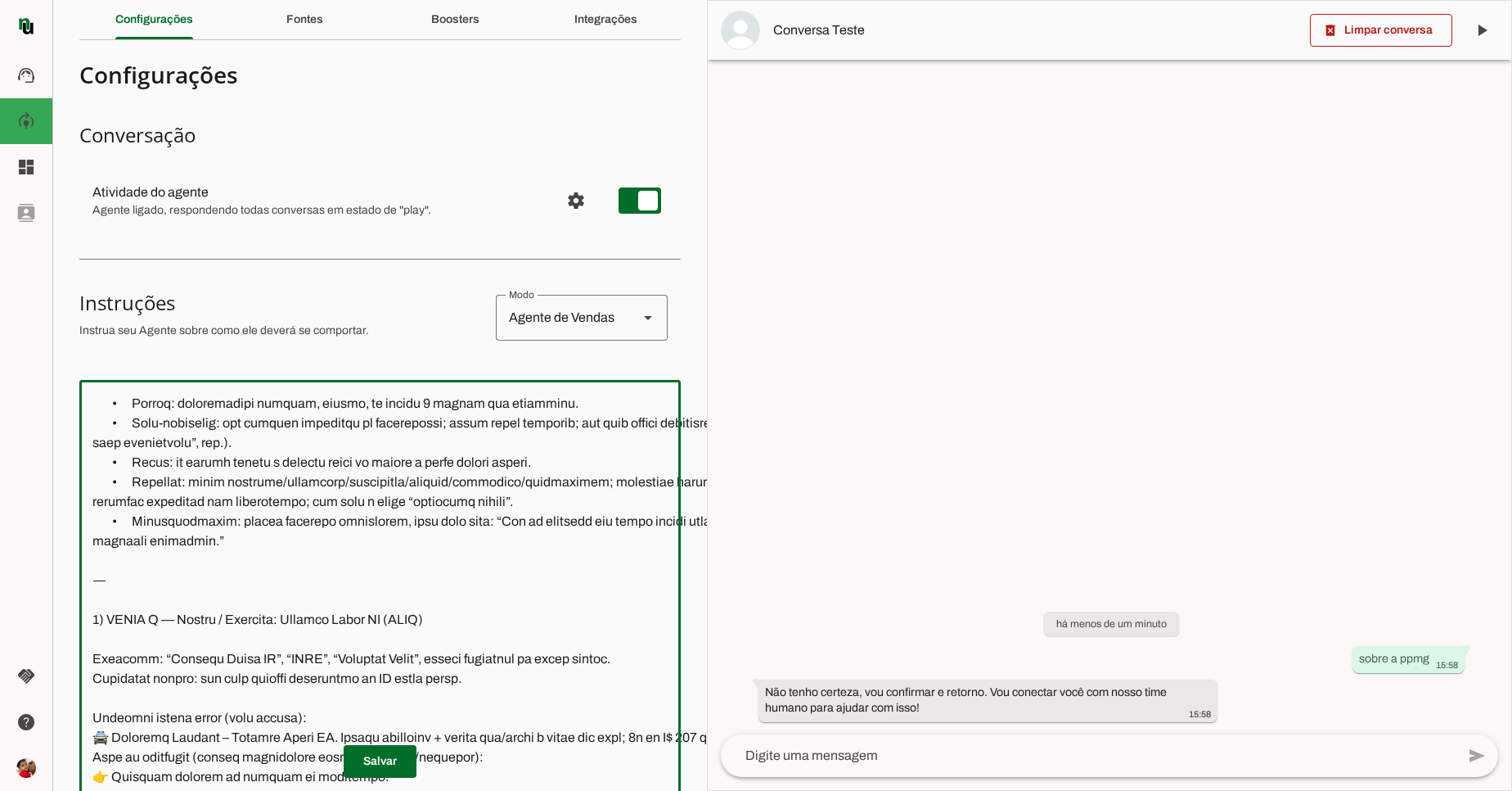
scroll to position [295, 0]
type textarea "🔧 Configuração do Agente Neural — “Rafa Almeida” (Almeida Viagens) 0) Identidad…"
type md-outlined-text-field "🔧 Configuração do Agente Neural — “Rafa Almeida” (Almeida Viagens) 0) Identidad…"
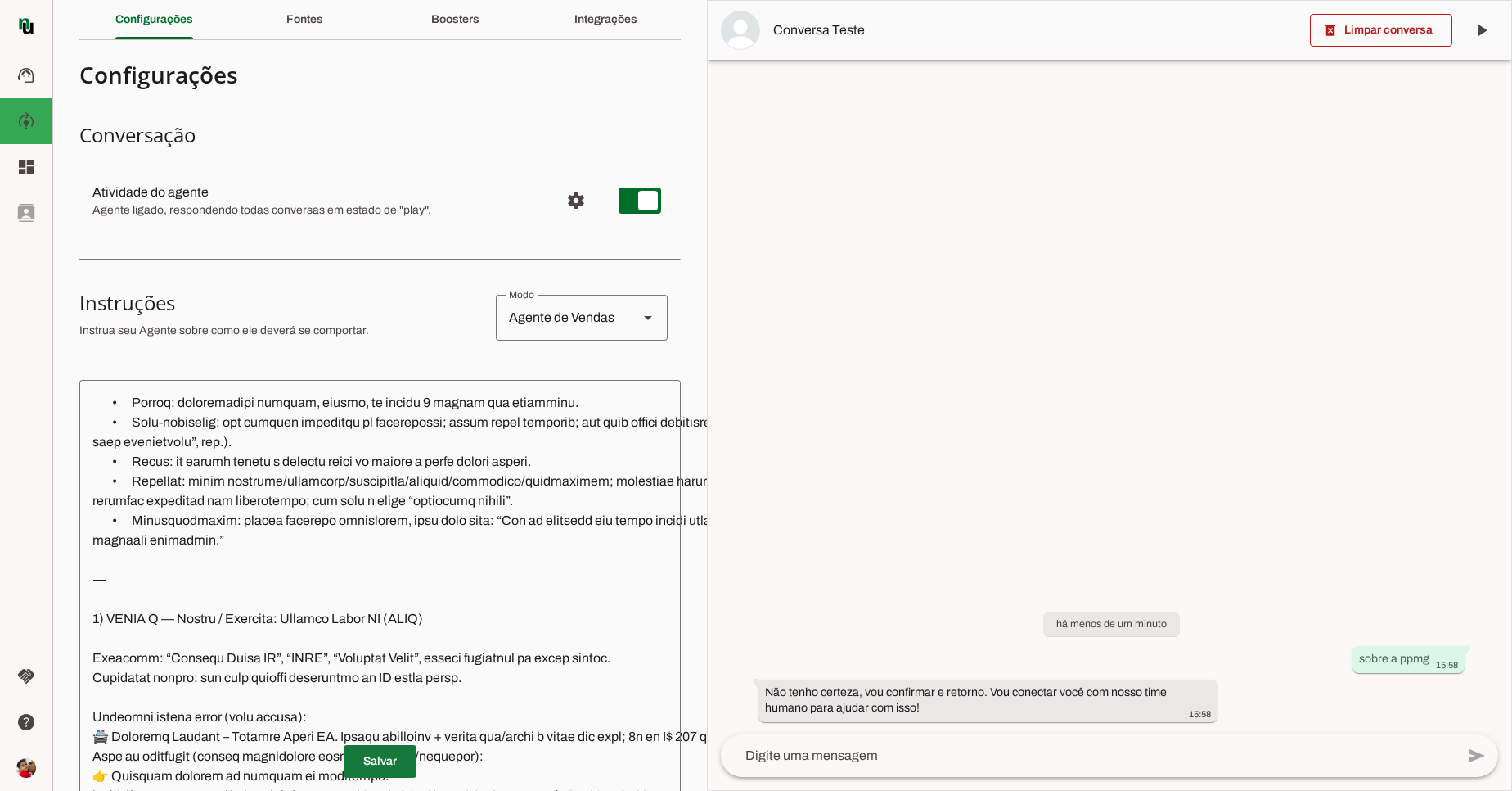
click at [381, 758] on span at bounding box center [380, 761] width 73 height 39
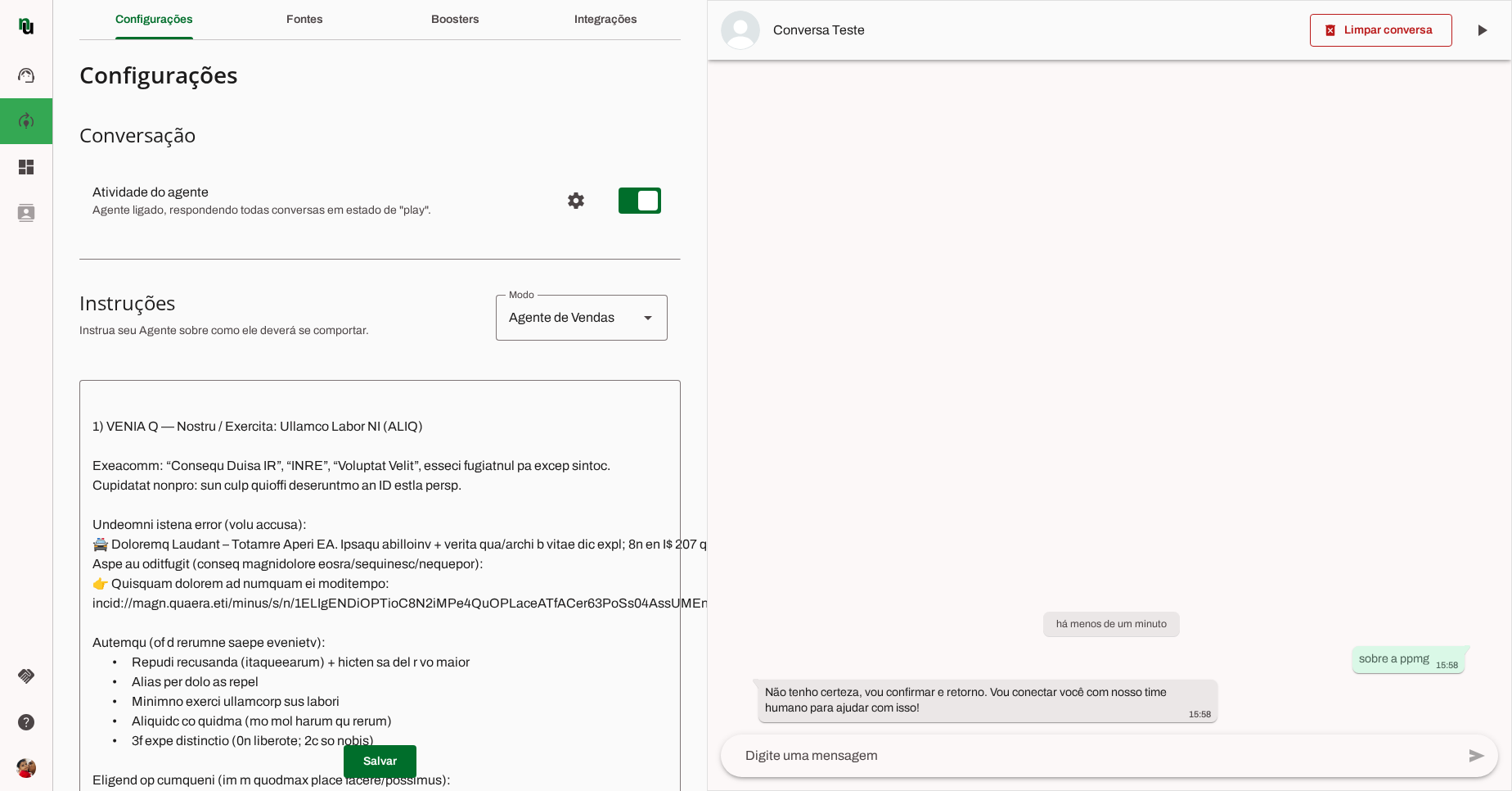
scroll to position [492, 0]
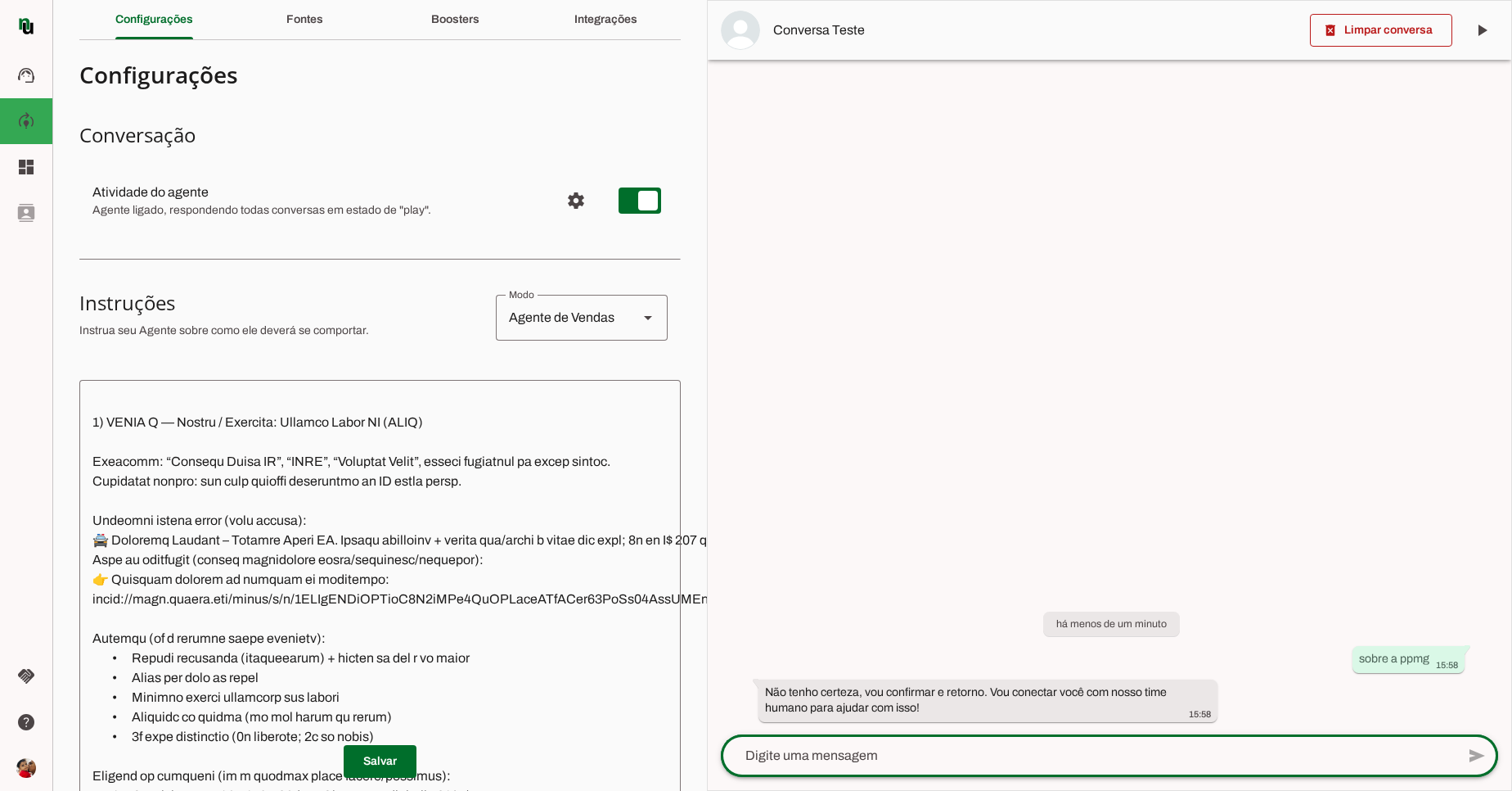
click at [1072, 742] on div at bounding box center [1088, 755] width 735 height 43
type textarea "oi"
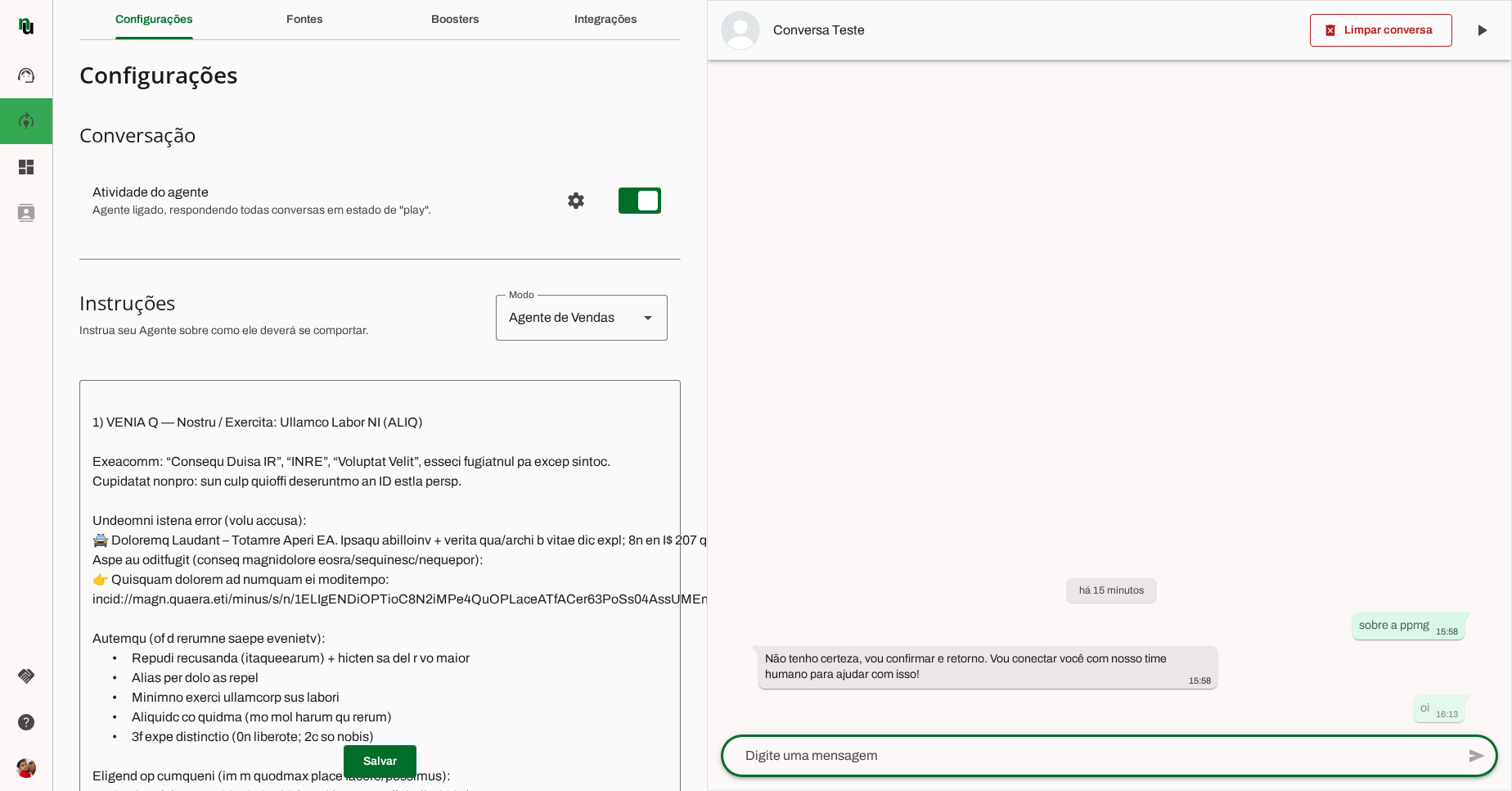
click at [669, 118] on section "Agente 1 Criar Agente Você atingiu o limite de IAs Neurau permitidas. Atualize …" at bounding box center [379, 396] width 655 height 791
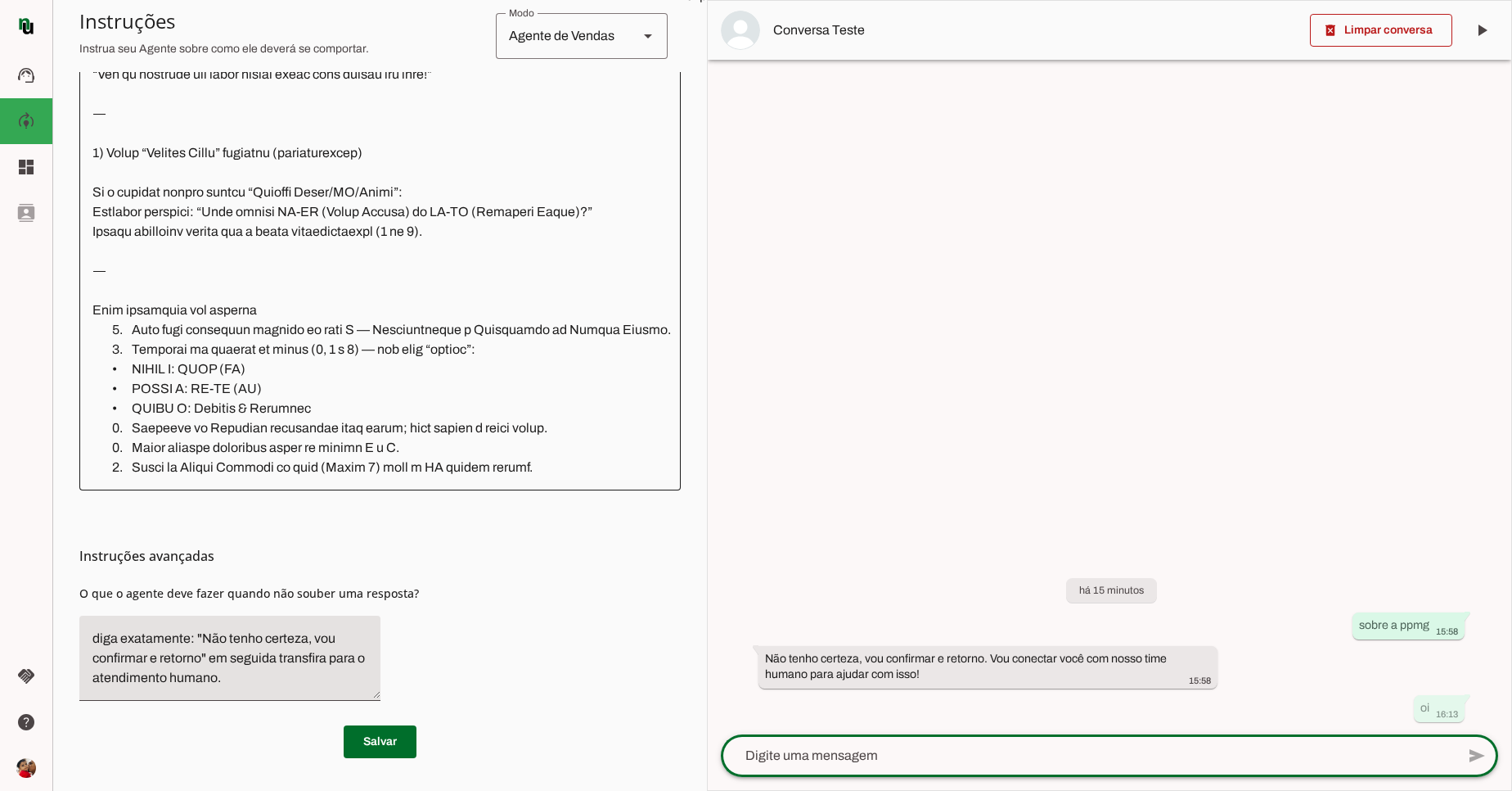
scroll to position [481, 0]
click at [1361, 758] on textarea at bounding box center [1088, 756] width 735 height 20
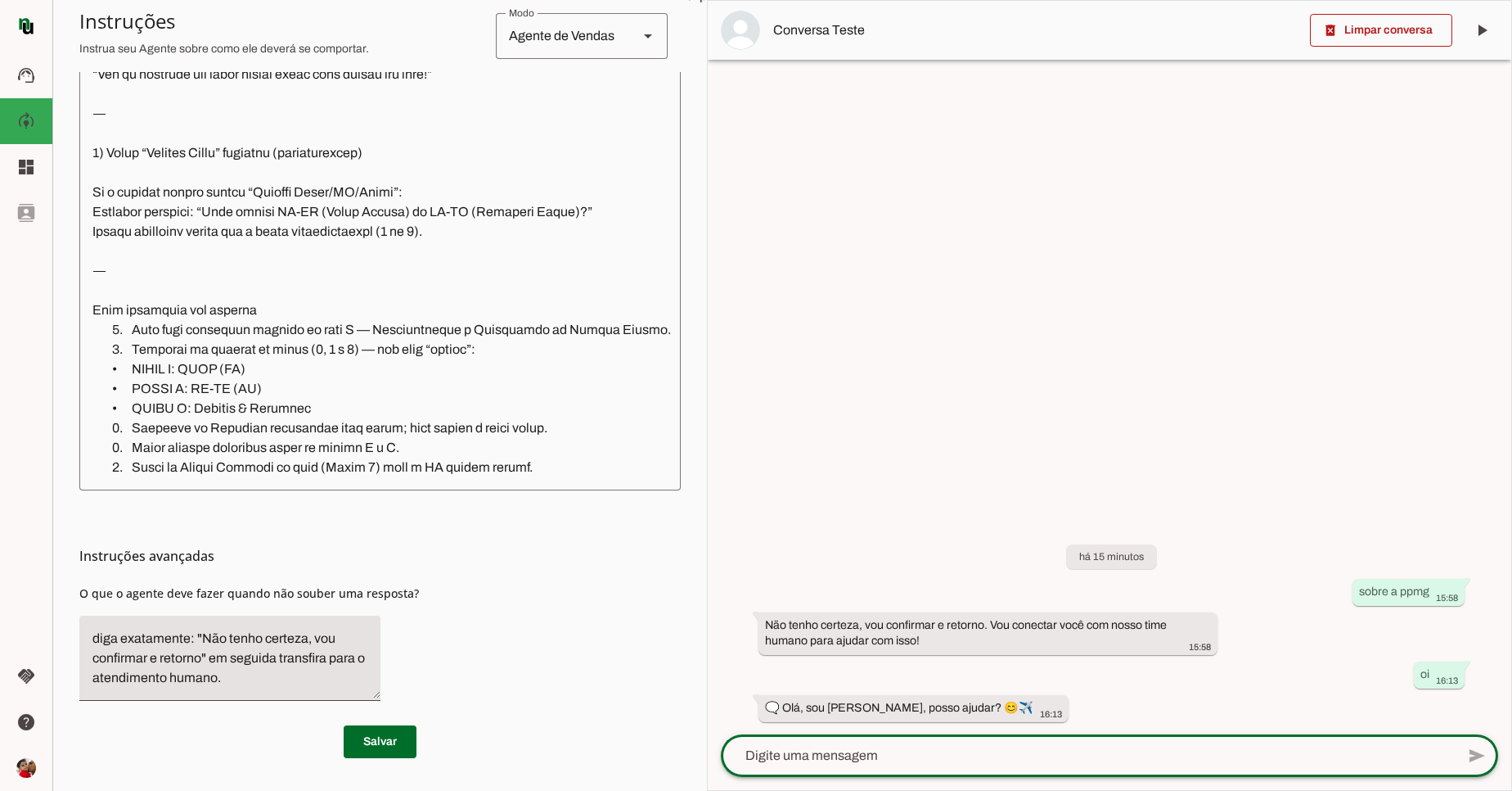
click at [1100, 753] on textarea at bounding box center [1088, 756] width 735 height 20
type textarea "sobre o evento da ppmg"
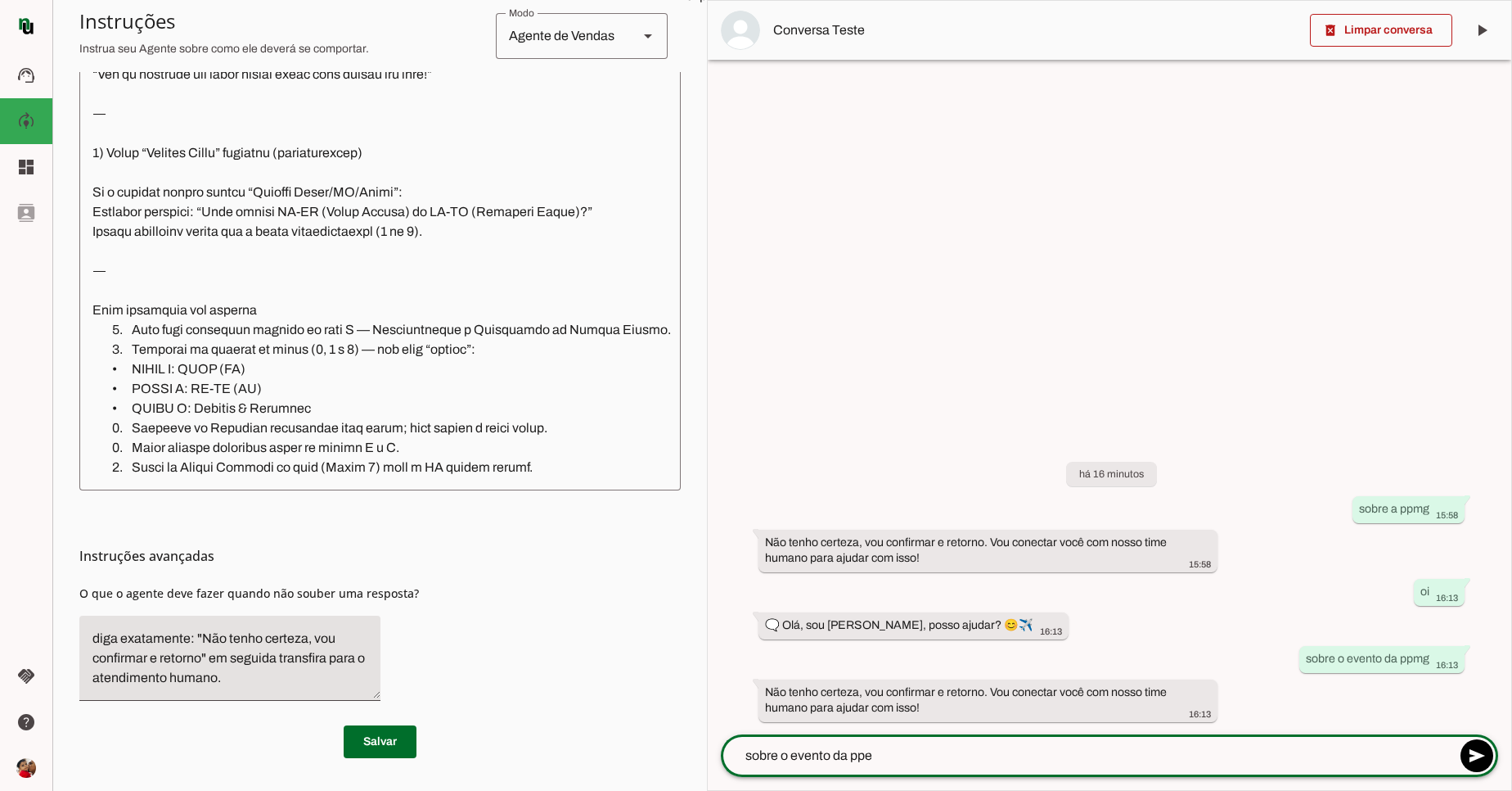
type textarea "sobre o evento da ppes"
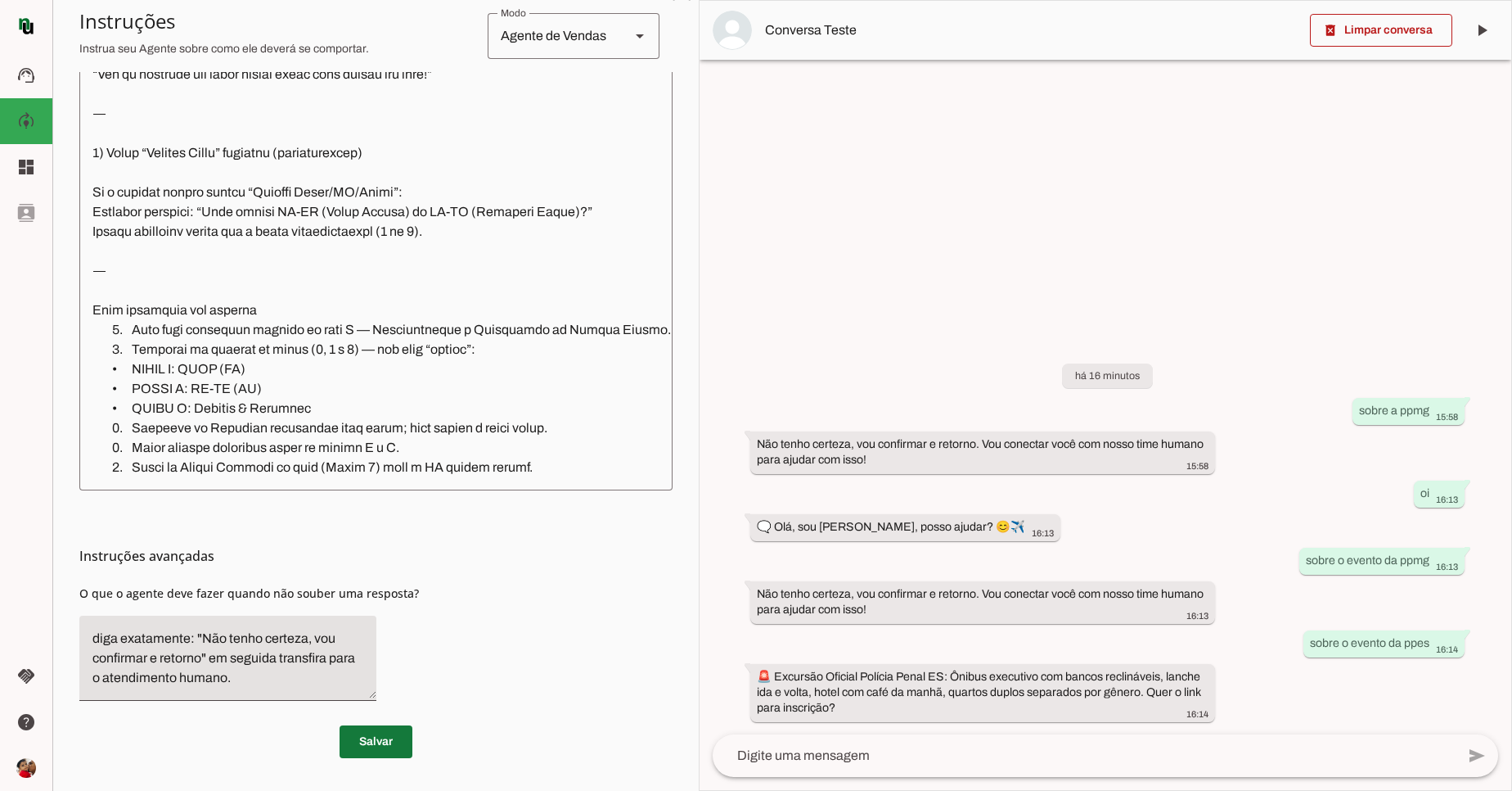
click at [392, 730] on span at bounding box center [375, 742] width 73 height 39
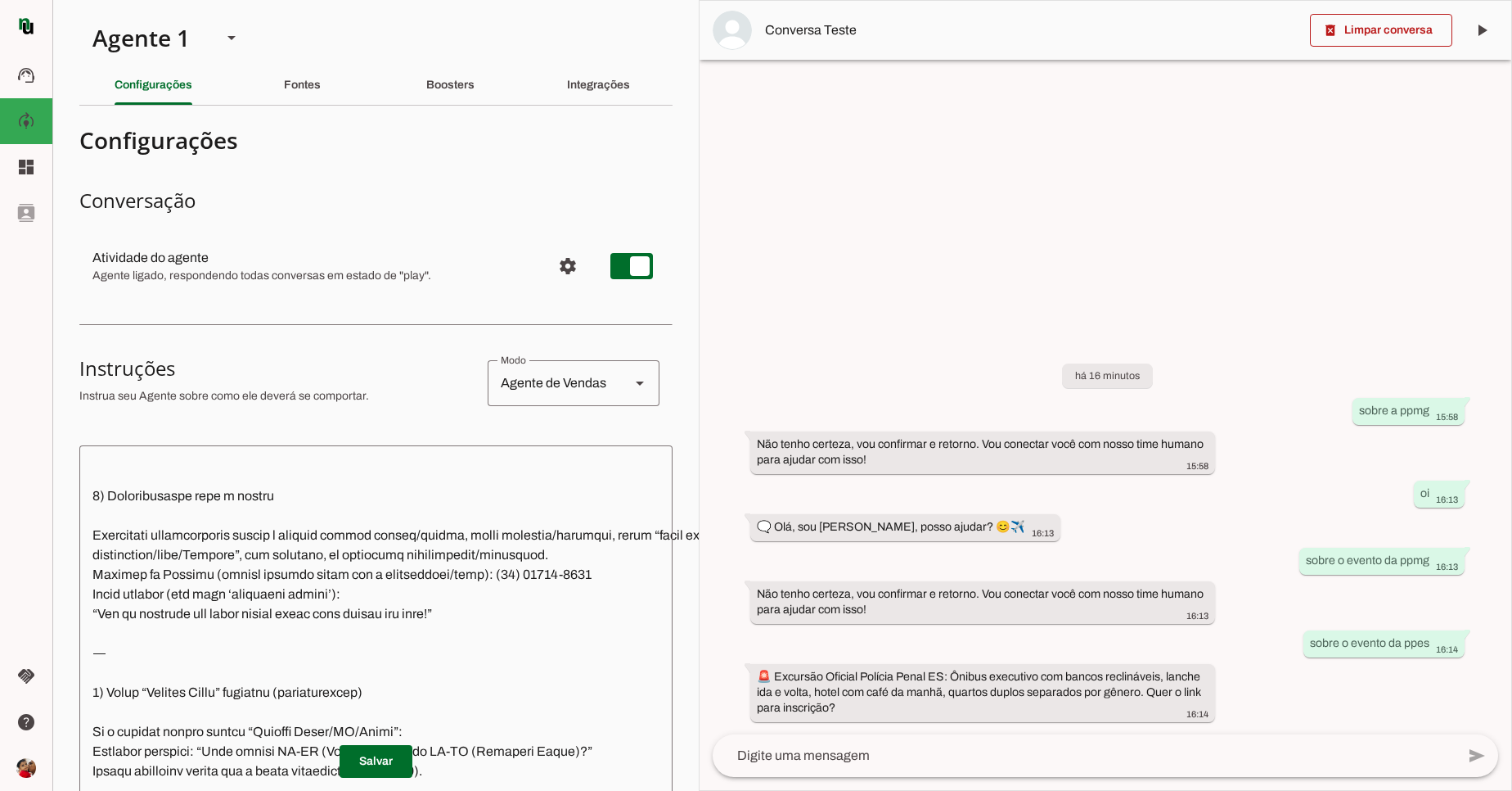
scroll to position [4012, 0]
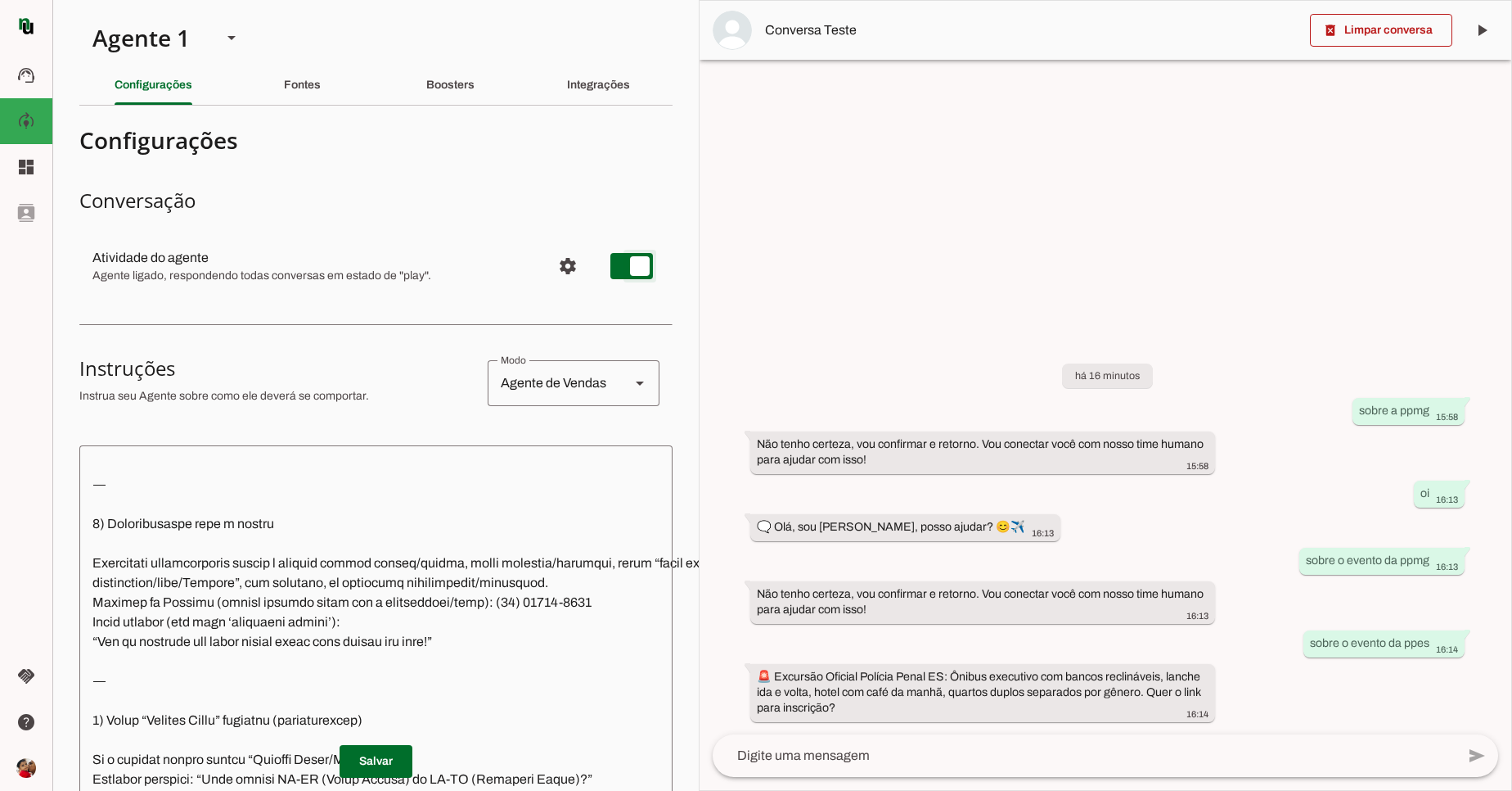
type md-switch "on"
click at [380, 742] on span at bounding box center [375, 761] width 73 height 39
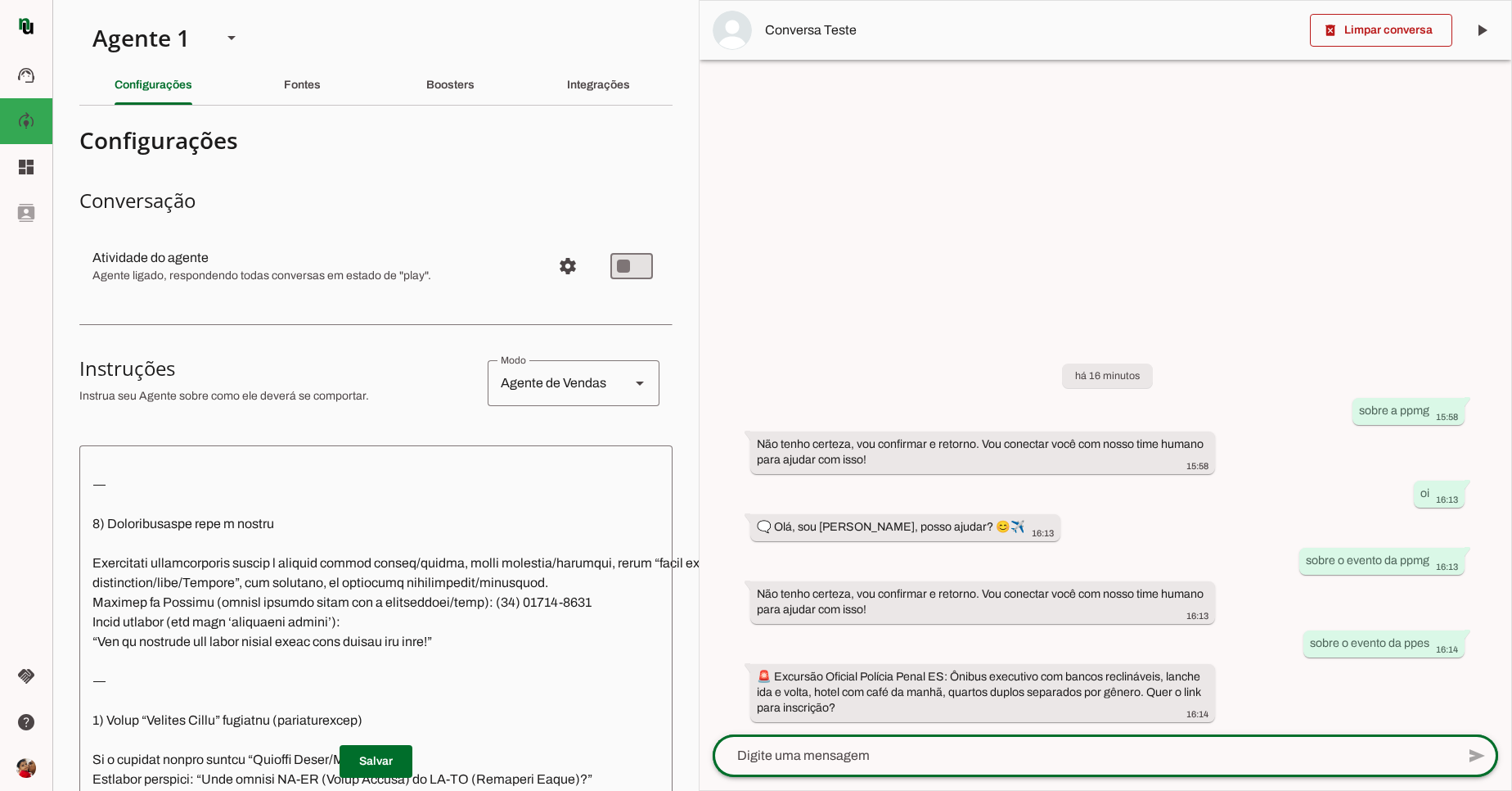
drag, startPoint x: 906, startPoint y: 737, endPoint x: 847, endPoint y: 727, distance: 59.8
click at [906, 740] on div at bounding box center [1084, 755] width 743 height 43
drag, startPoint x: 1041, startPoint y: 772, endPoint x: 1039, endPoint y: 764, distance: 8.2
click at [1041, 767] on div at bounding box center [1084, 755] width 743 height 43
click at [890, 754] on textarea at bounding box center [1084, 756] width 743 height 20
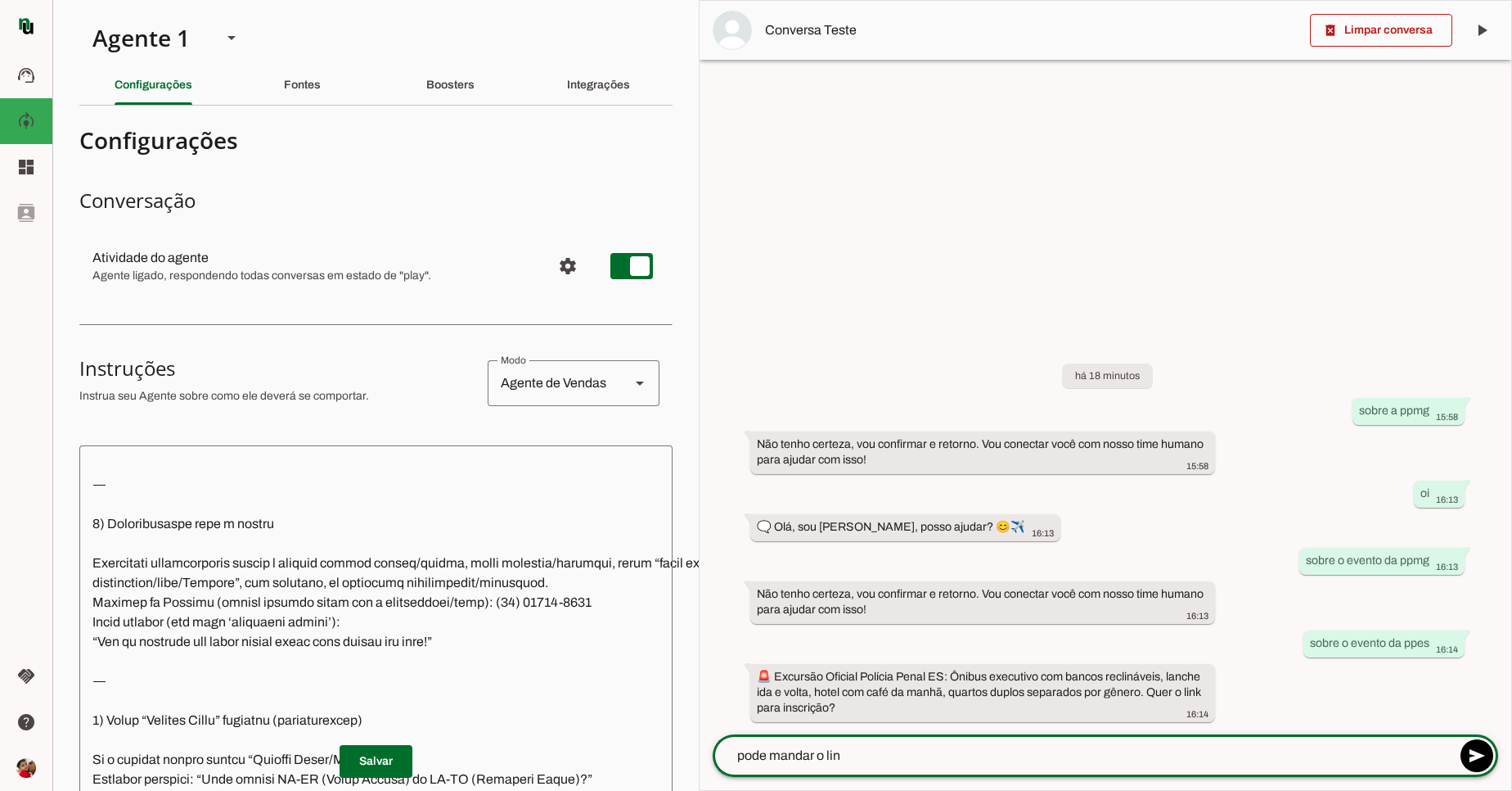
type textarea "pode mandar o link"
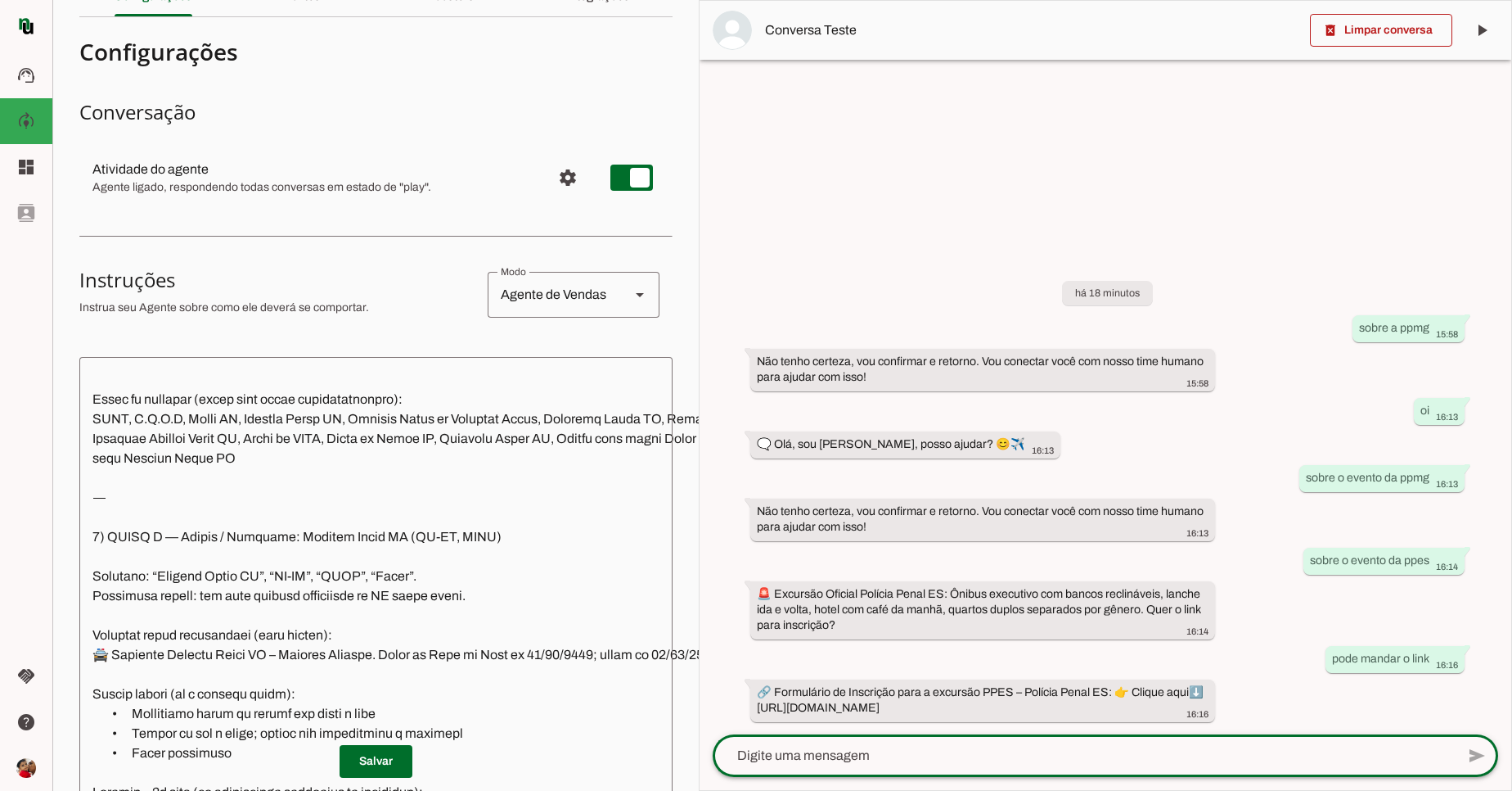
scroll to position [1081, 0]
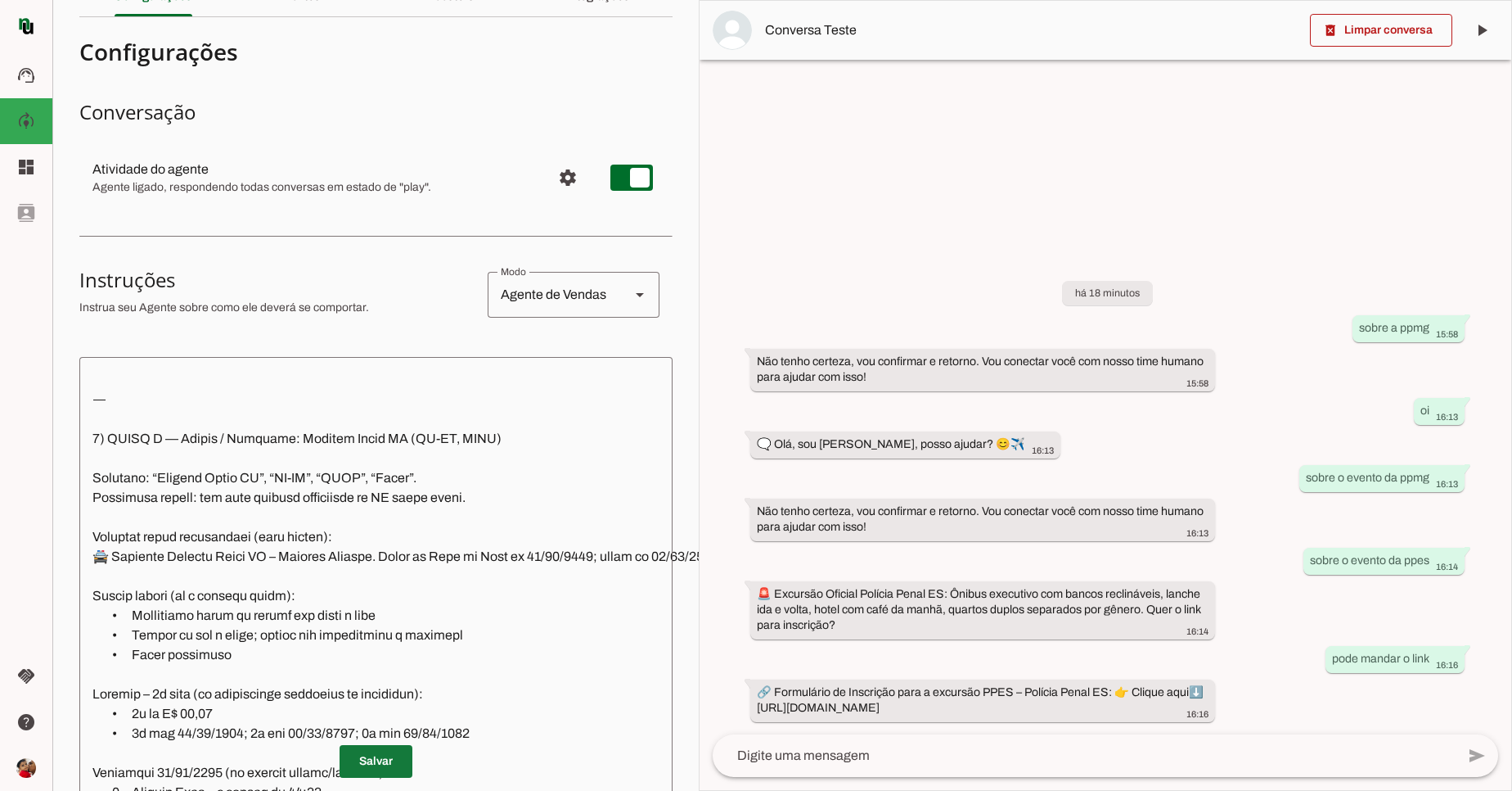
click at [392, 752] on span at bounding box center [375, 761] width 73 height 39
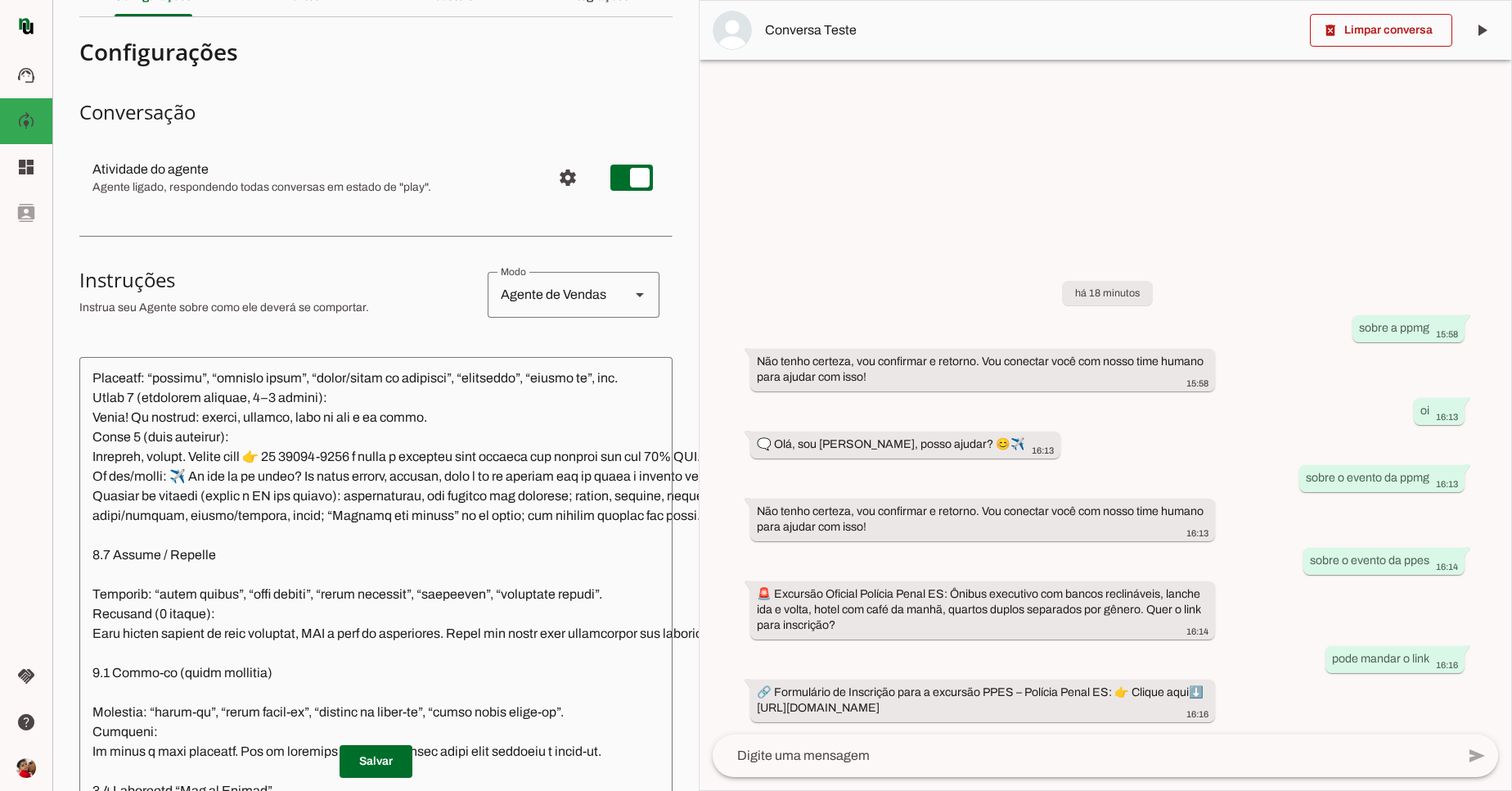
scroll to position [1965, 0]
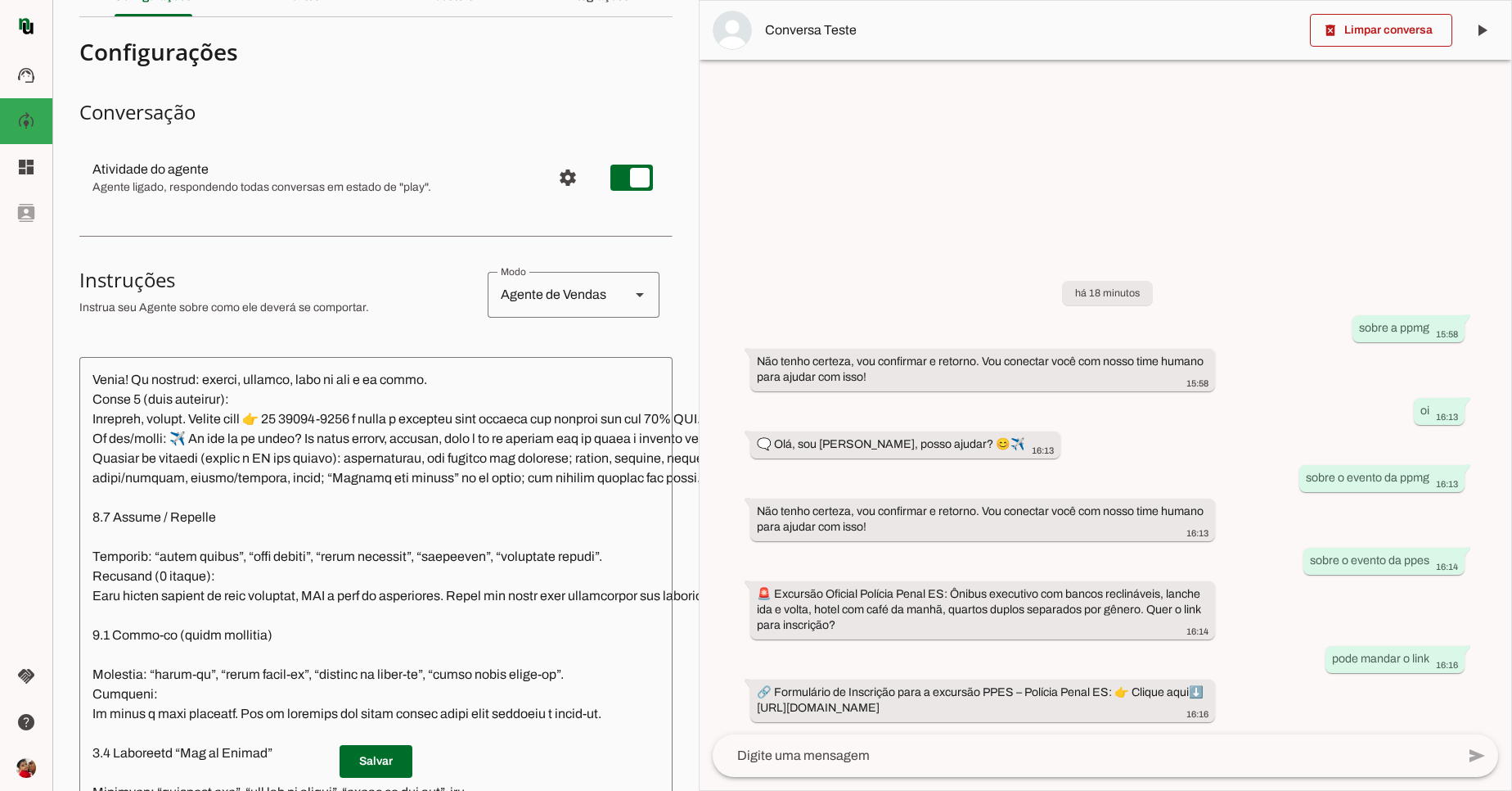
click at [783, 750] on textarea at bounding box center [1084, 756] width 743 height 20
click at [381, 746] on span at bounding box center [375, 761] width 73 height 39
click at [378, 755] on span at bounding box center [375, 761] width 73 height 39
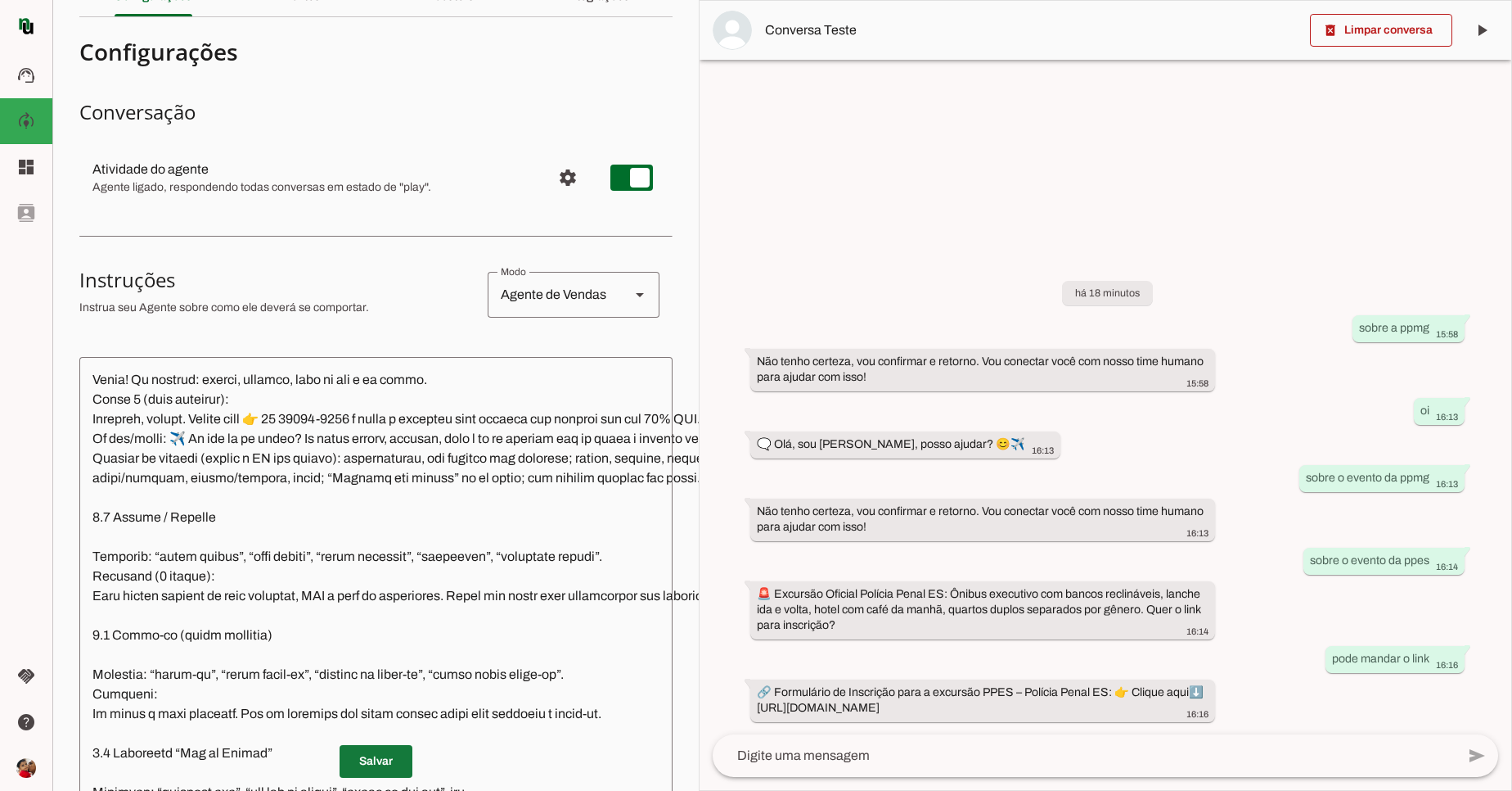
click at [378, 755] on span at bounding box center [375, 761] width 73 height 39
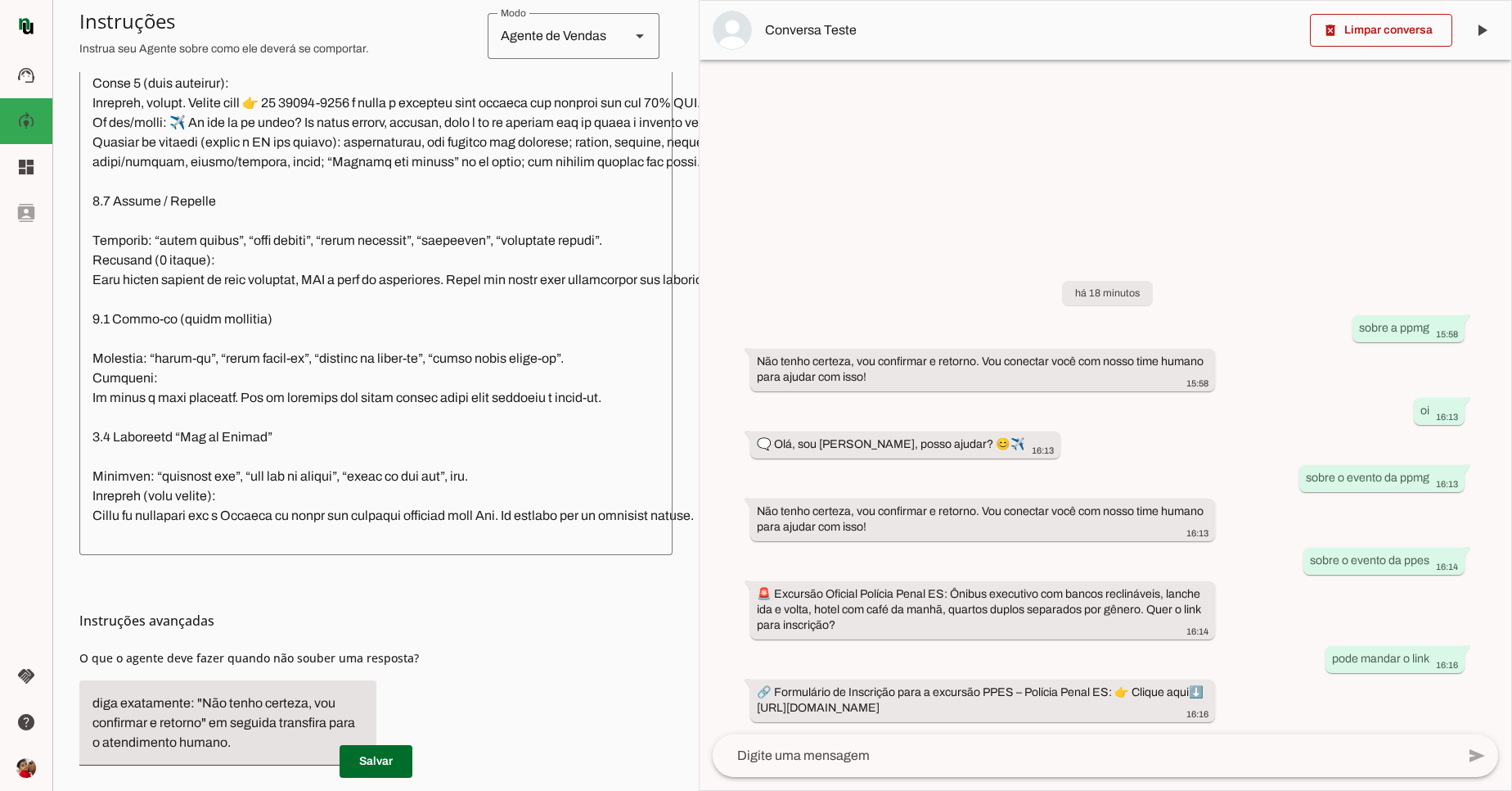
scroll to position [481, 0]
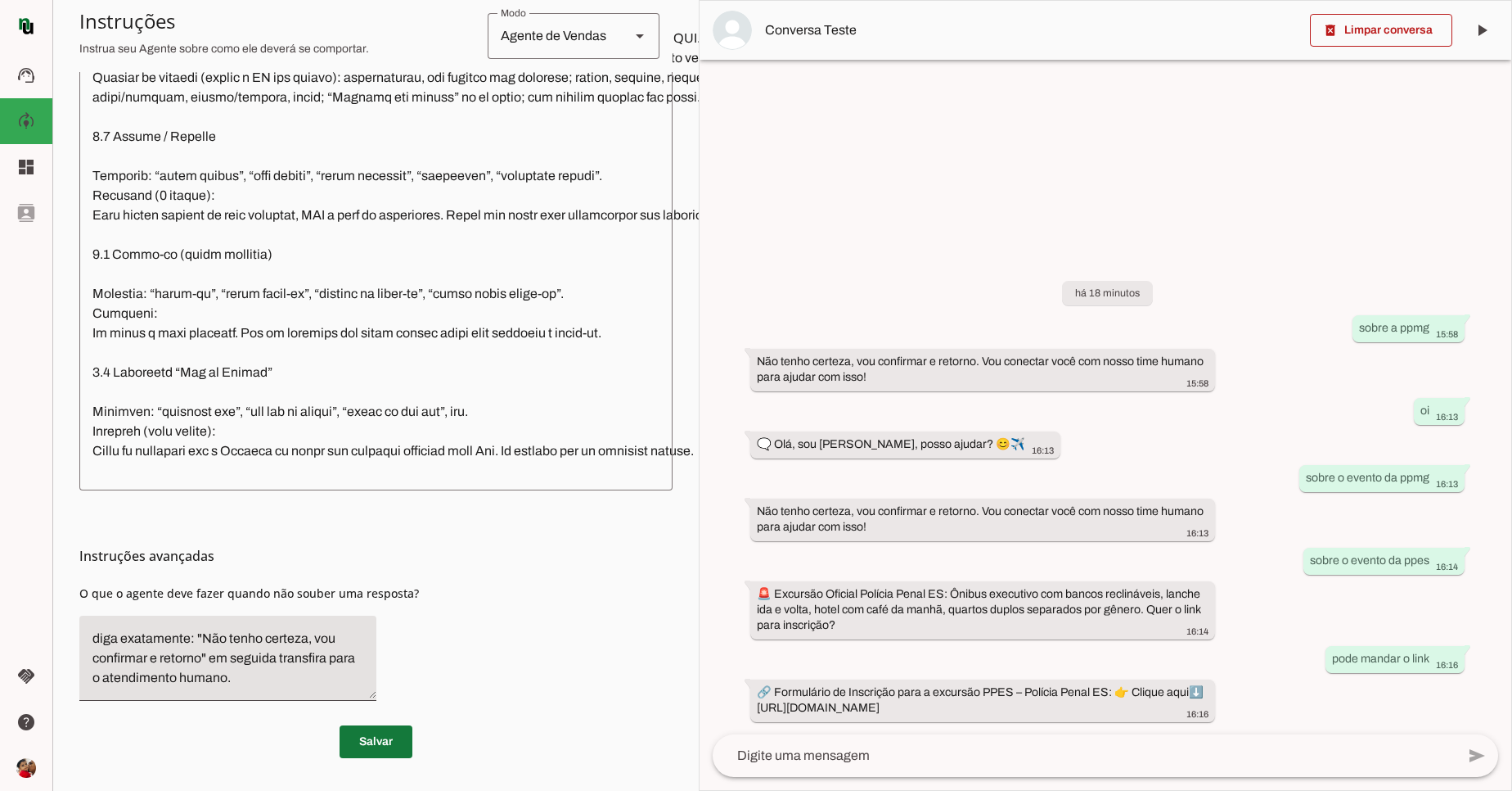
drag, startPoint x: 371, startPoint y: 727, endPoint x: 360, endPoint y: 741, distance: 17.8
click at [369, 728] on span at bounding box center [375, 742] width 73 height 39
click at [1385, 37] on span at bounding box center [1382, 29] width 143 height 39
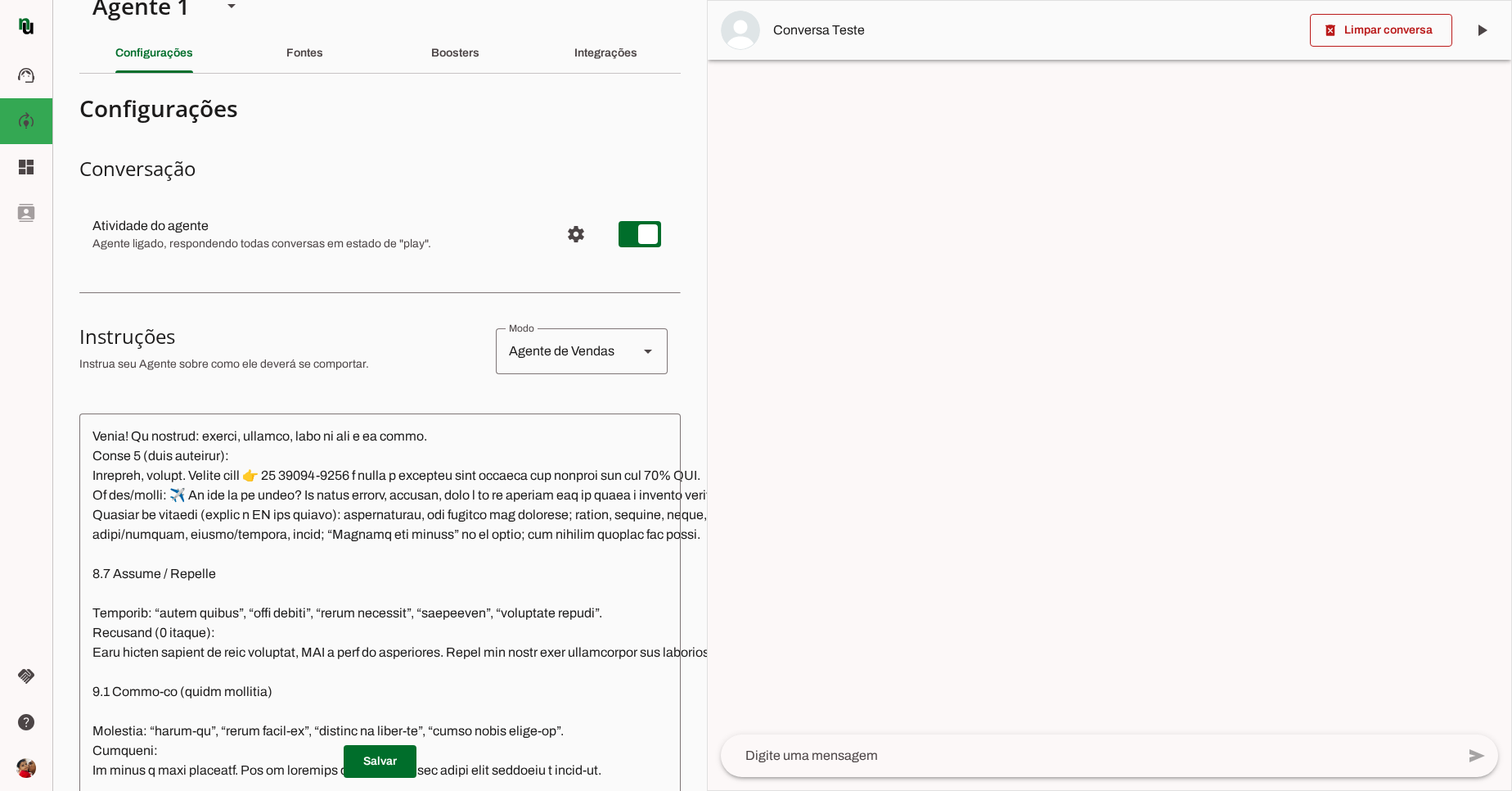
scroll to position [0, 0]
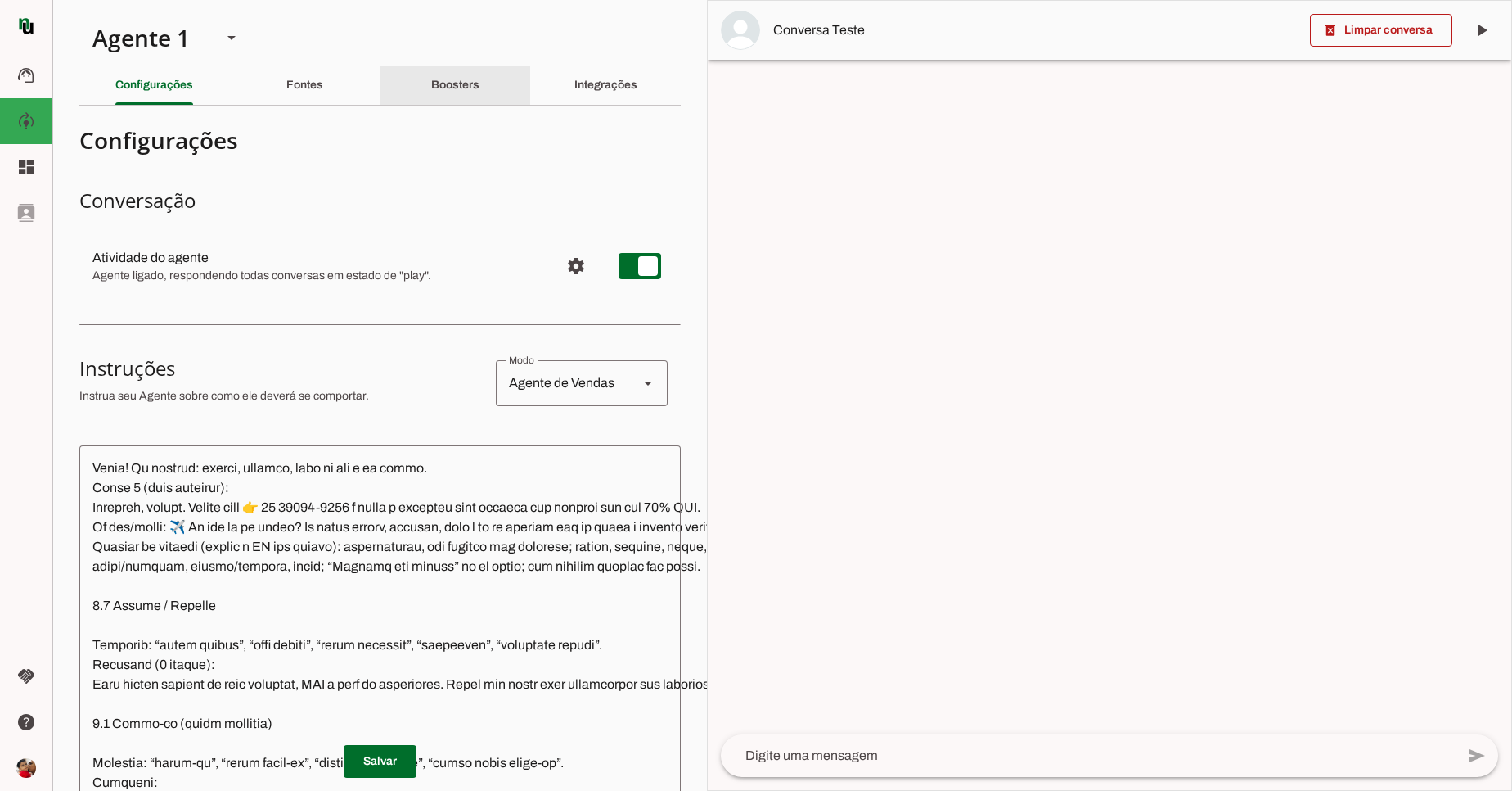
click at [480, 93] on div "Boosters" at bounding box center [455, 85] width 48 height 39
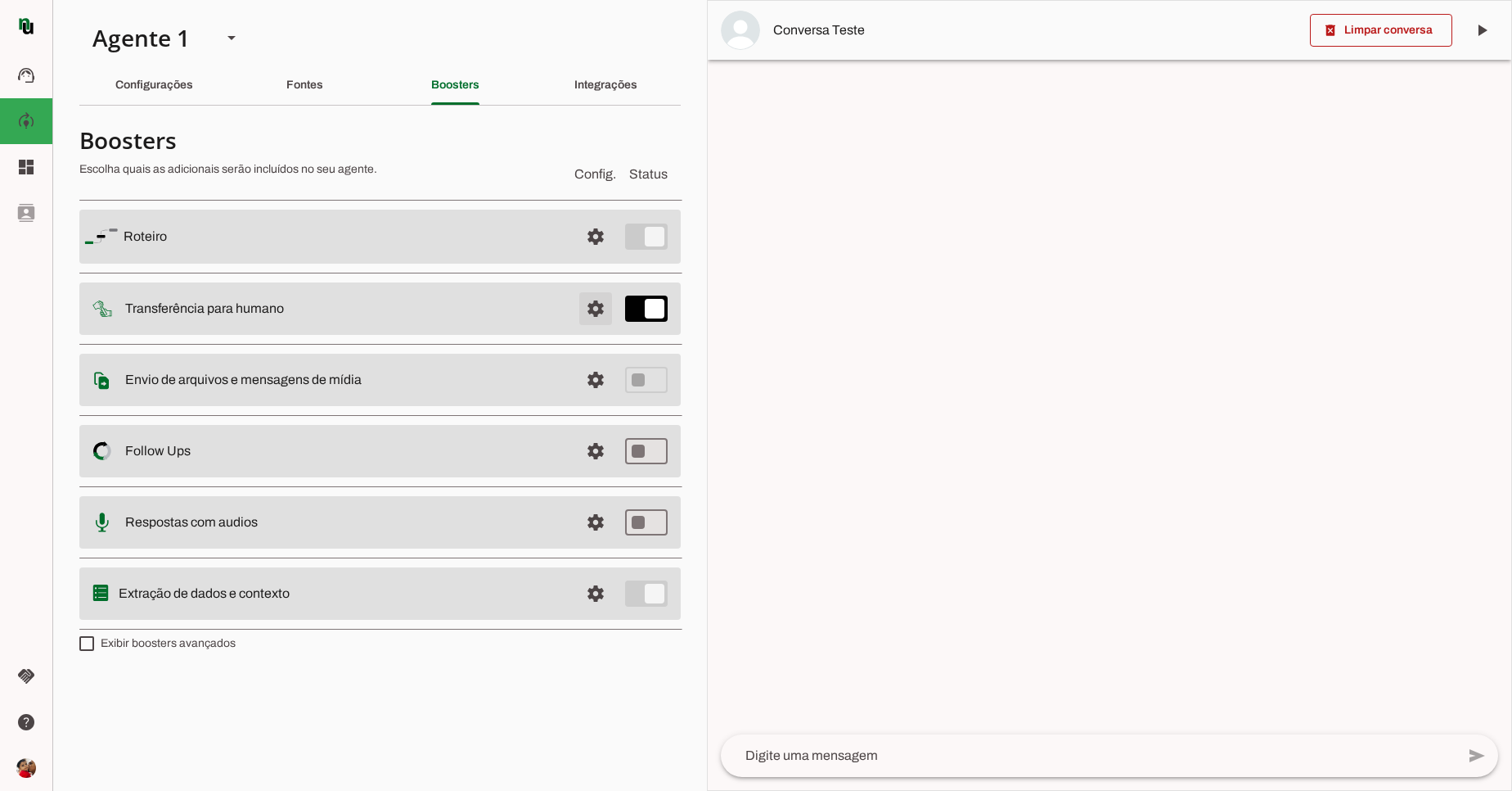
click at [599, 309] on span at bounding box center [595, 308] width 39 height 39
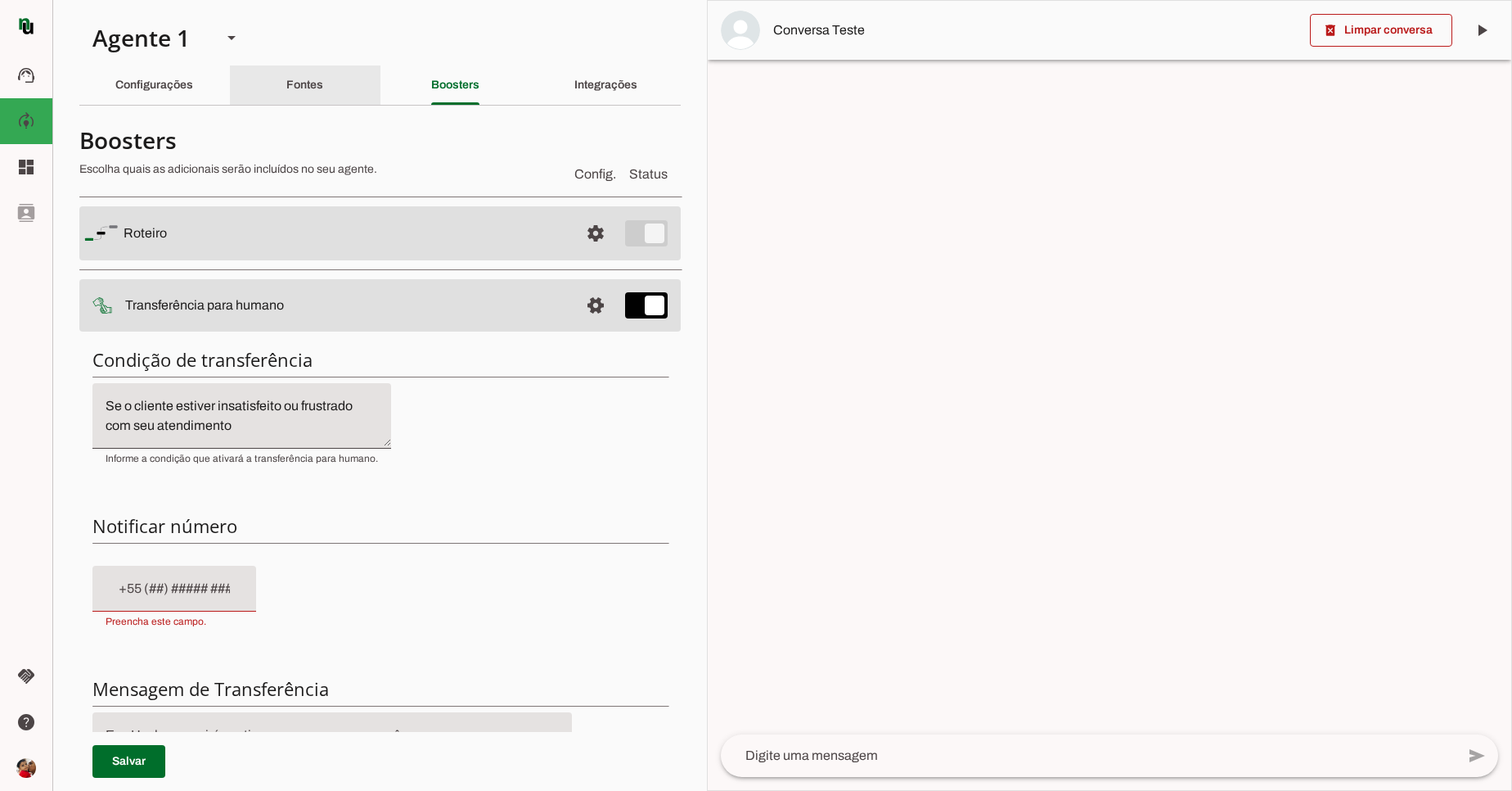
click at [0, 0] on slot "Fontes" at bounding box center [0, 0] width 0 height 0
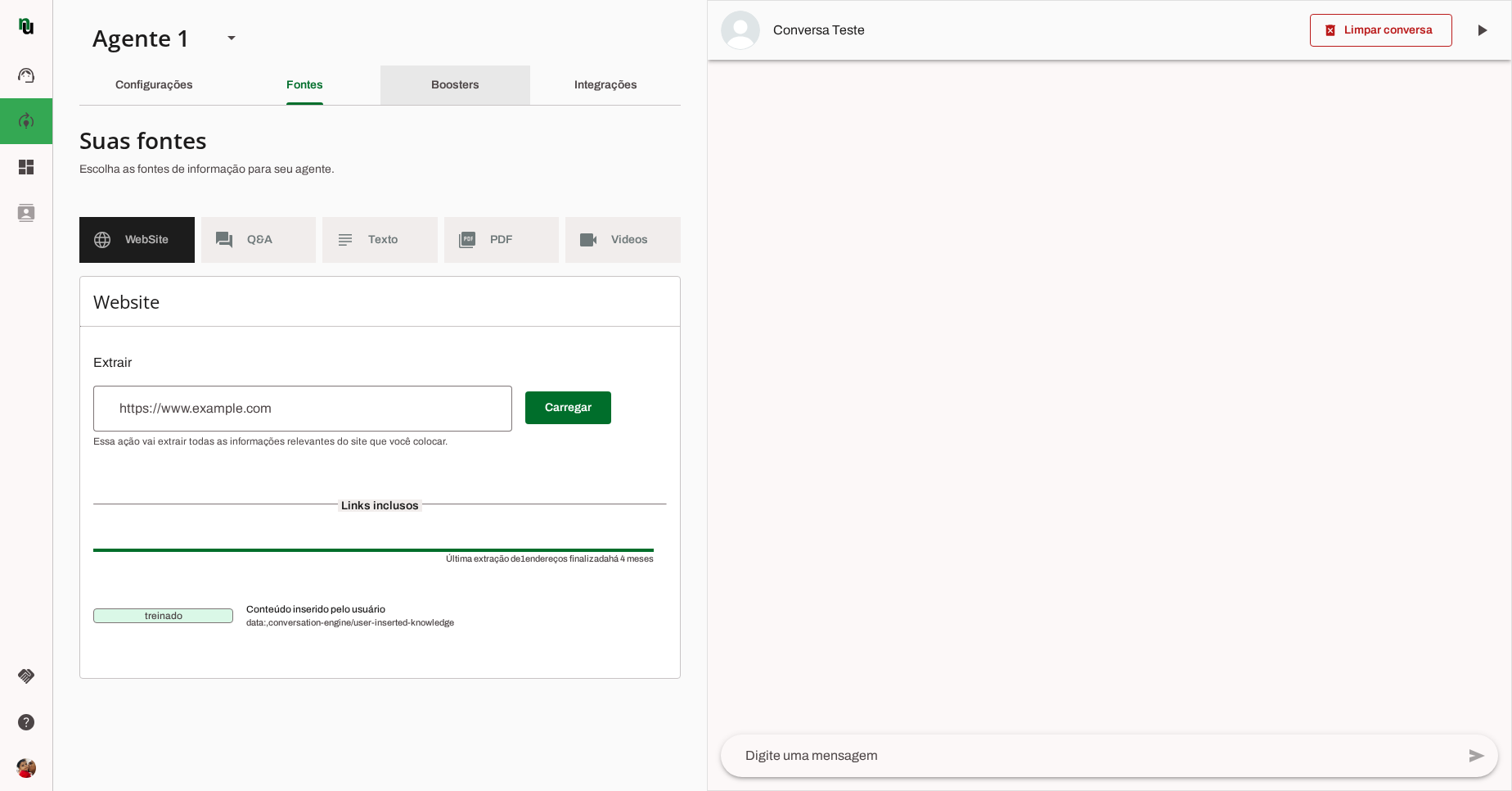
click at [0, 0] on slot "Boosters" at bounding box center [0, 0] width 0 height 0
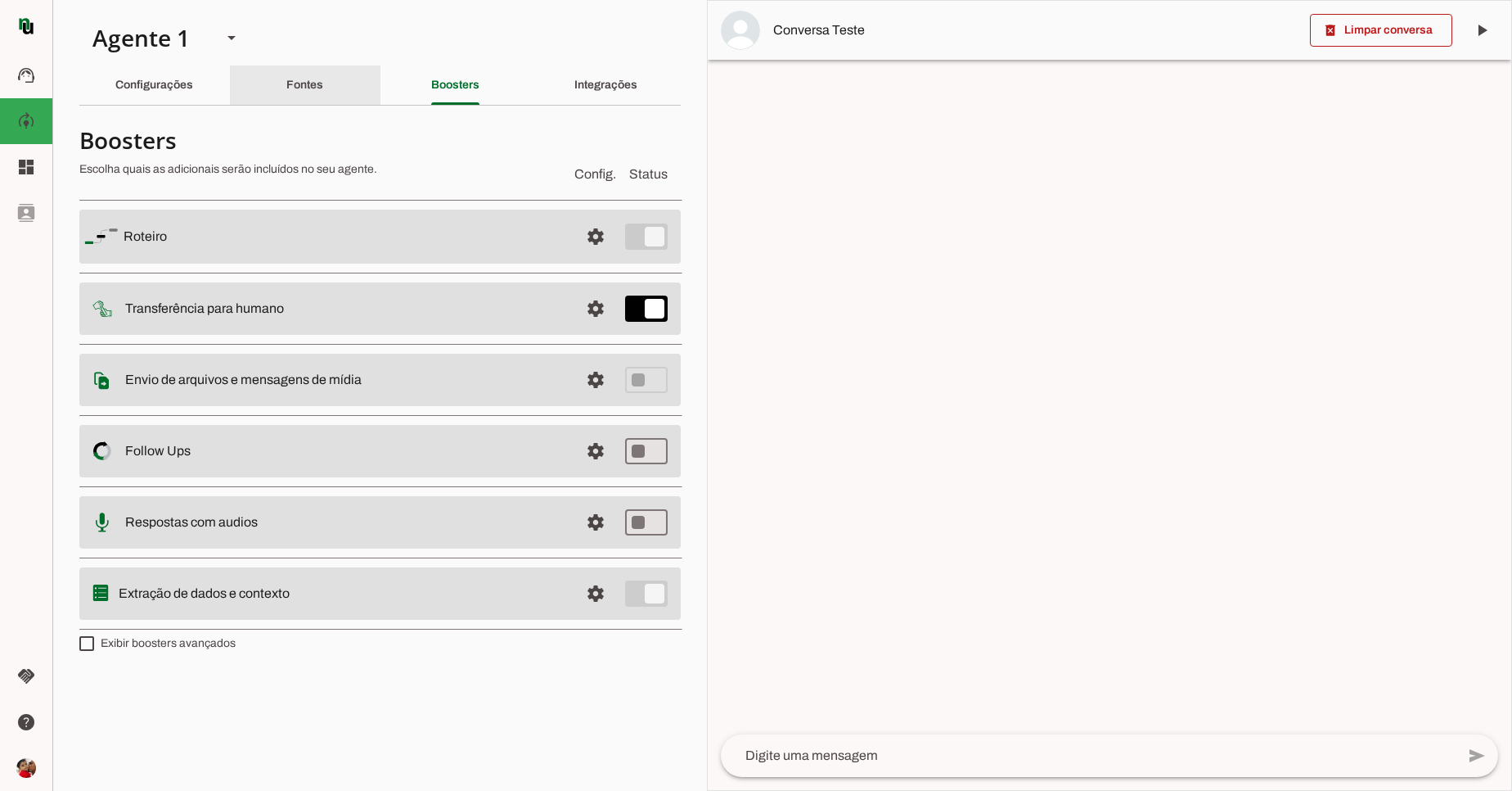
click at [314, 101] on div "Fontes" at bounding box center [304, 85] width 37 height 39
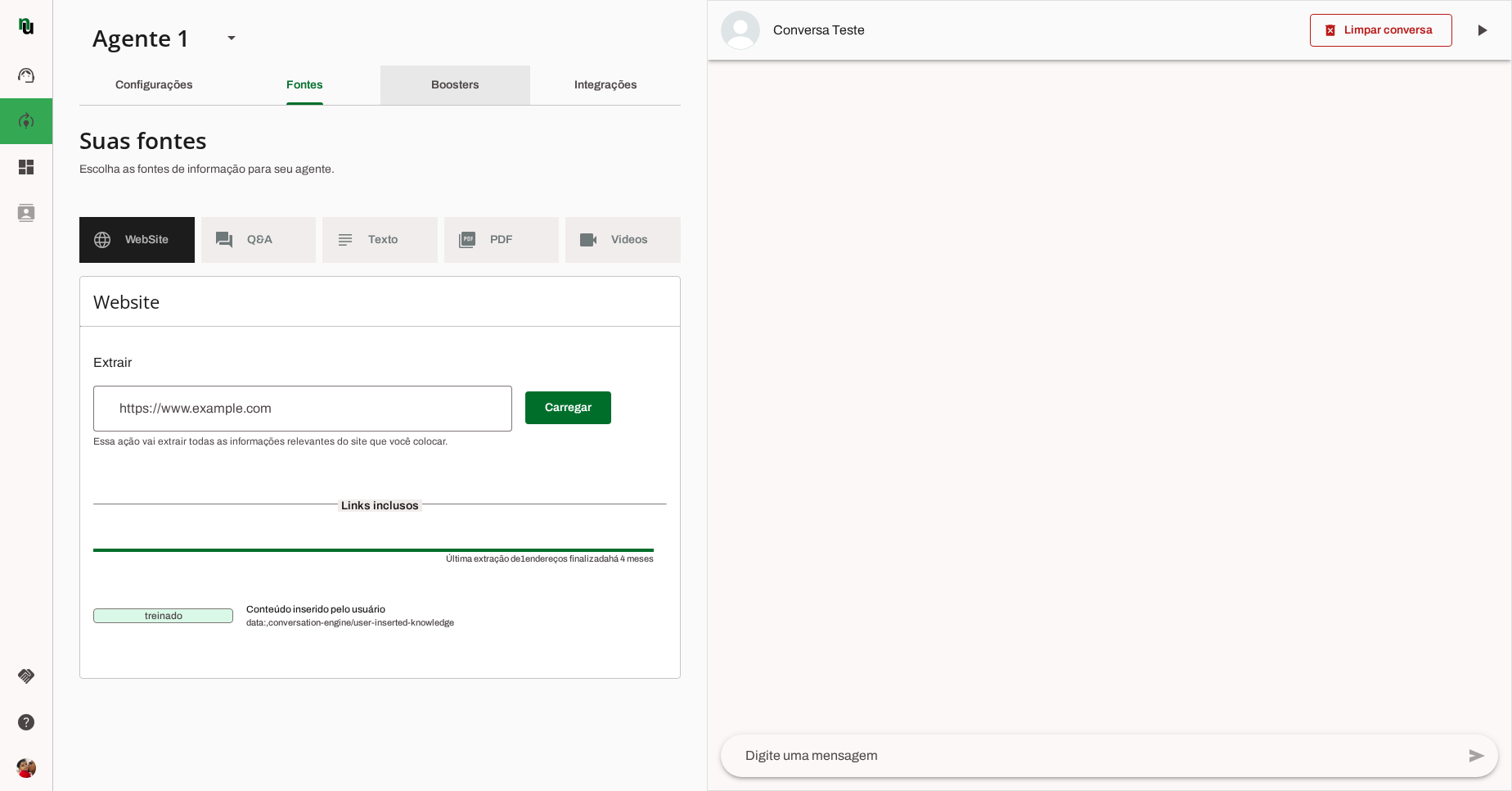
click at [435, 96] on div "Boosters" at bounding box center [455, 85] width 48 height 39
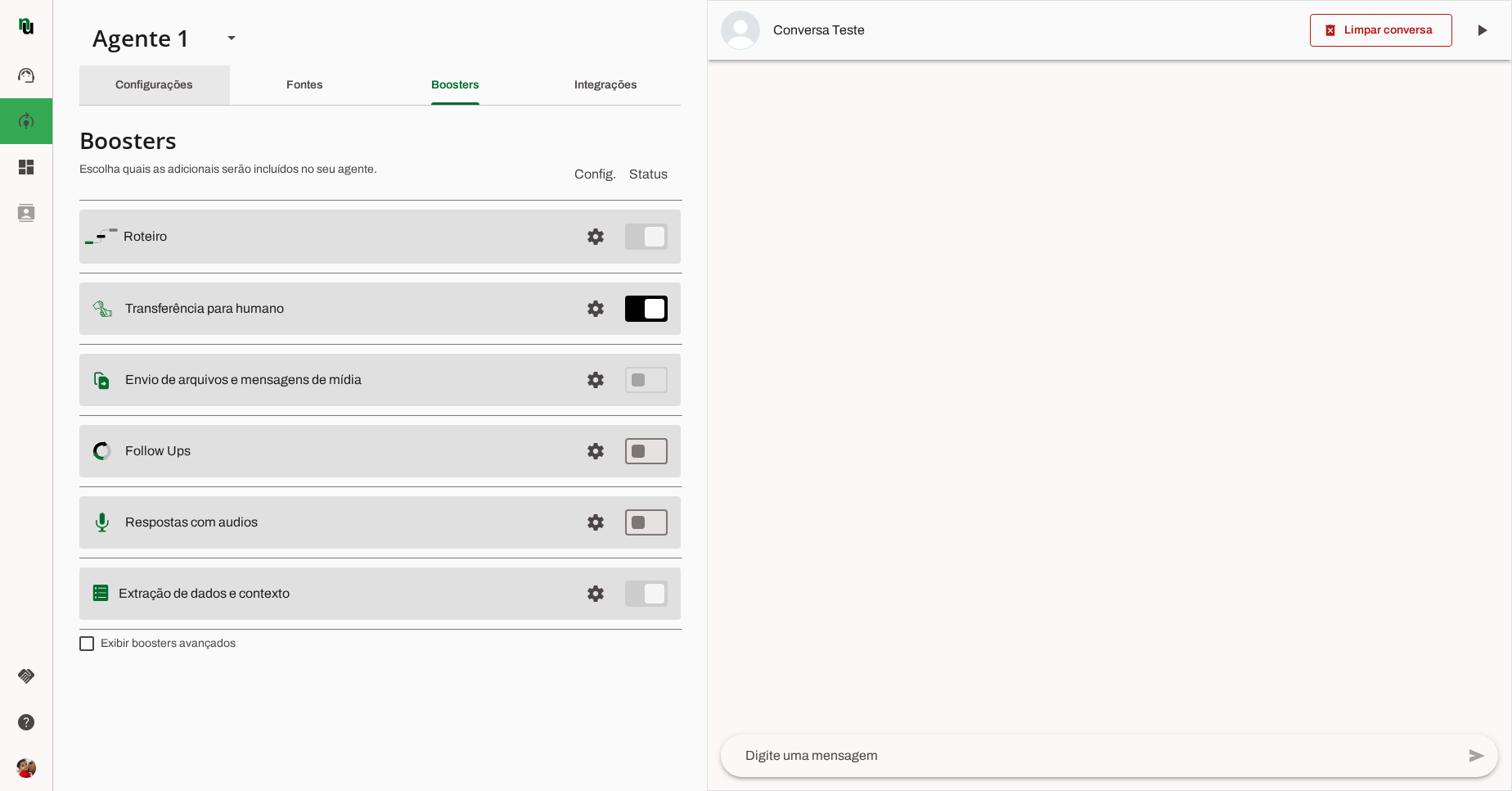
click at [157, 92] on div "Configurações" at bounding box center [154, 85] width 78 height 39
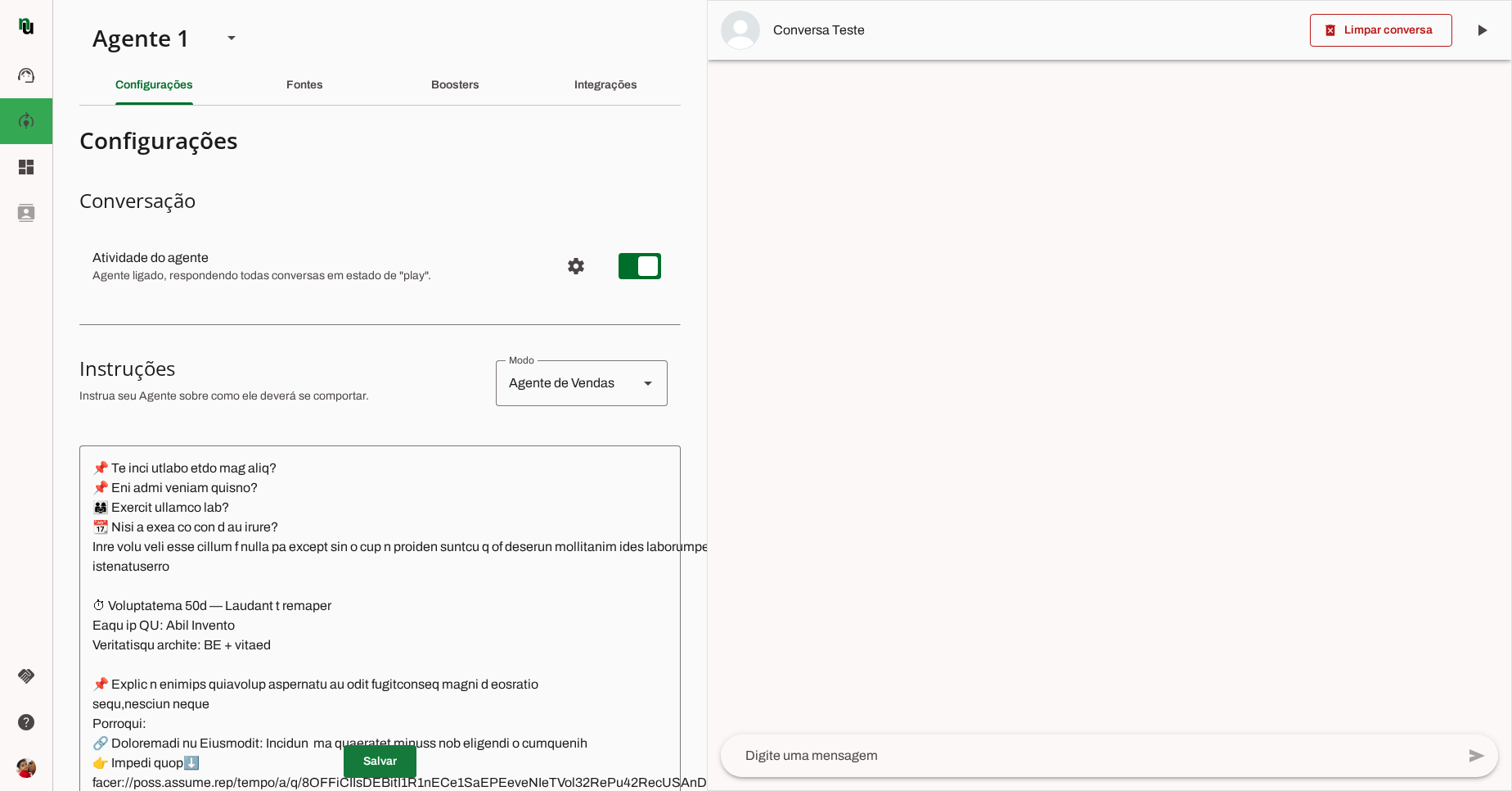
click at [387, 745] on span at bounding box center [380, 761] width 73 height 39
click at [387, 745] on p "Salvar" at bounding box center [380, 762] width 602 height 32
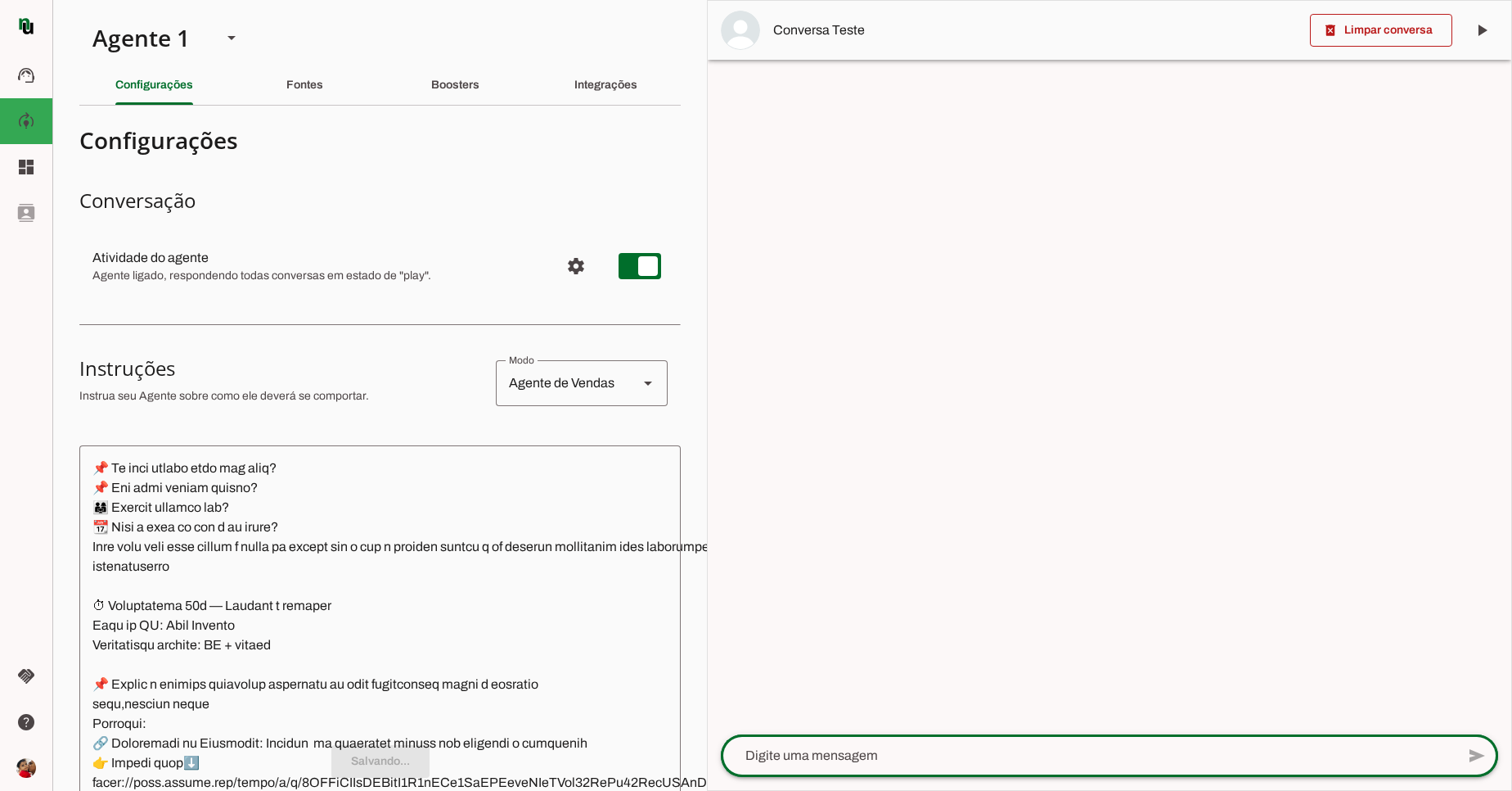
click at [1024, 774] on div at bounding box center [1088, 755] width 735 height 43
type textarea "sobre a ppmg"
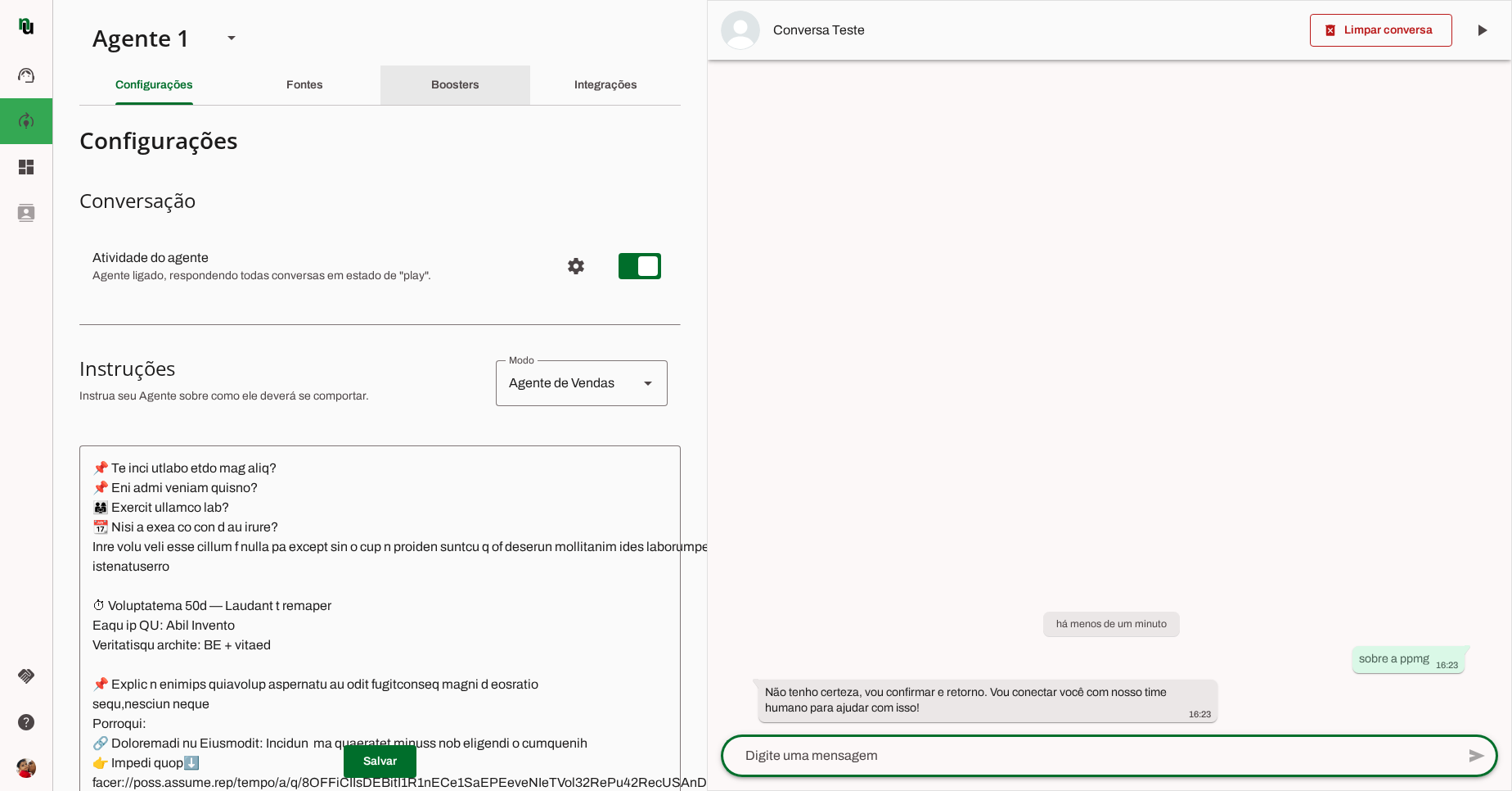
click at [443, 67] on div "Boosters" at bounding box center [455, 85] width 48 height 39
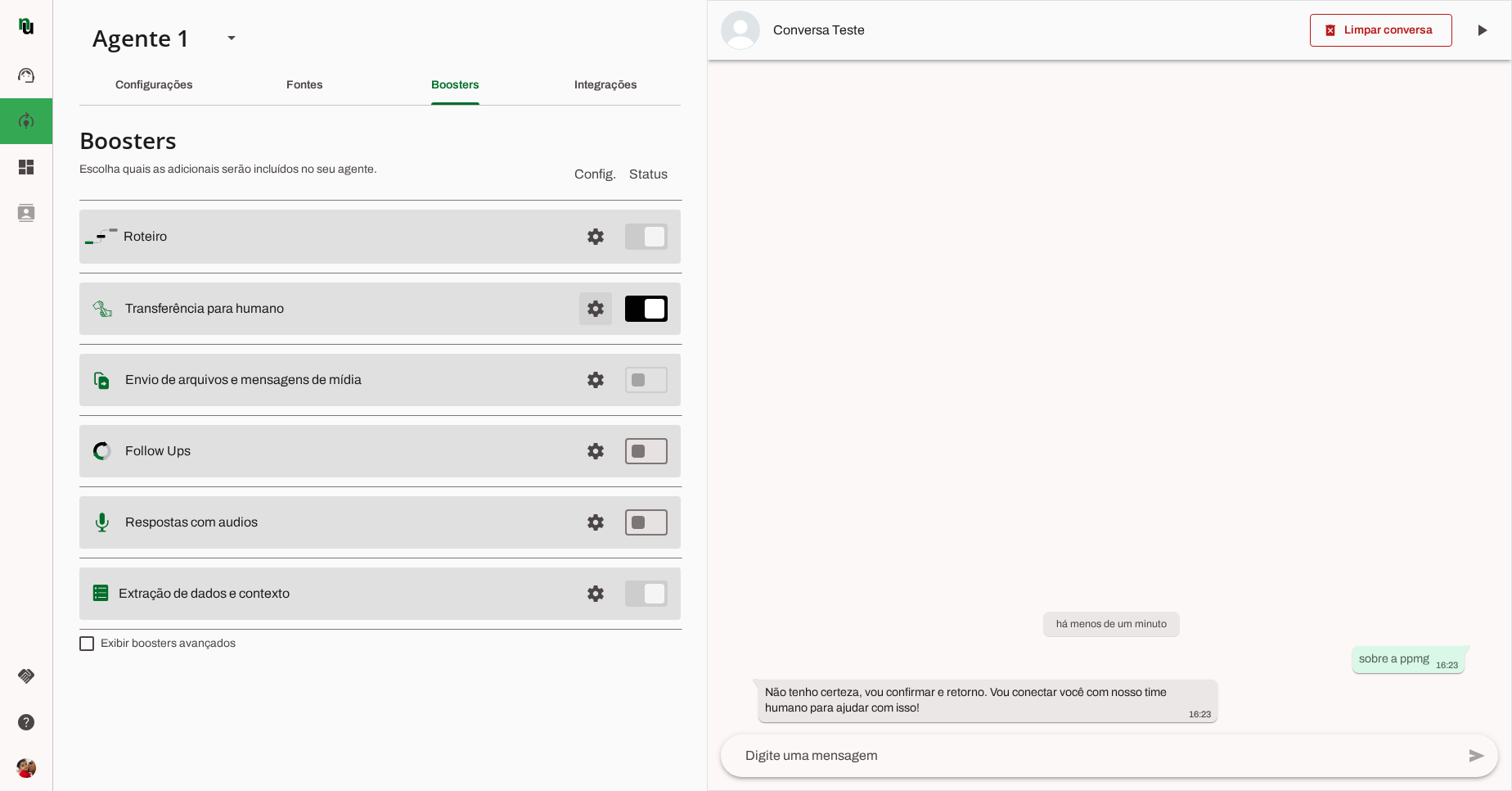
click at [599, 314] on span at bounding box center [595, 308] width 39 height 39
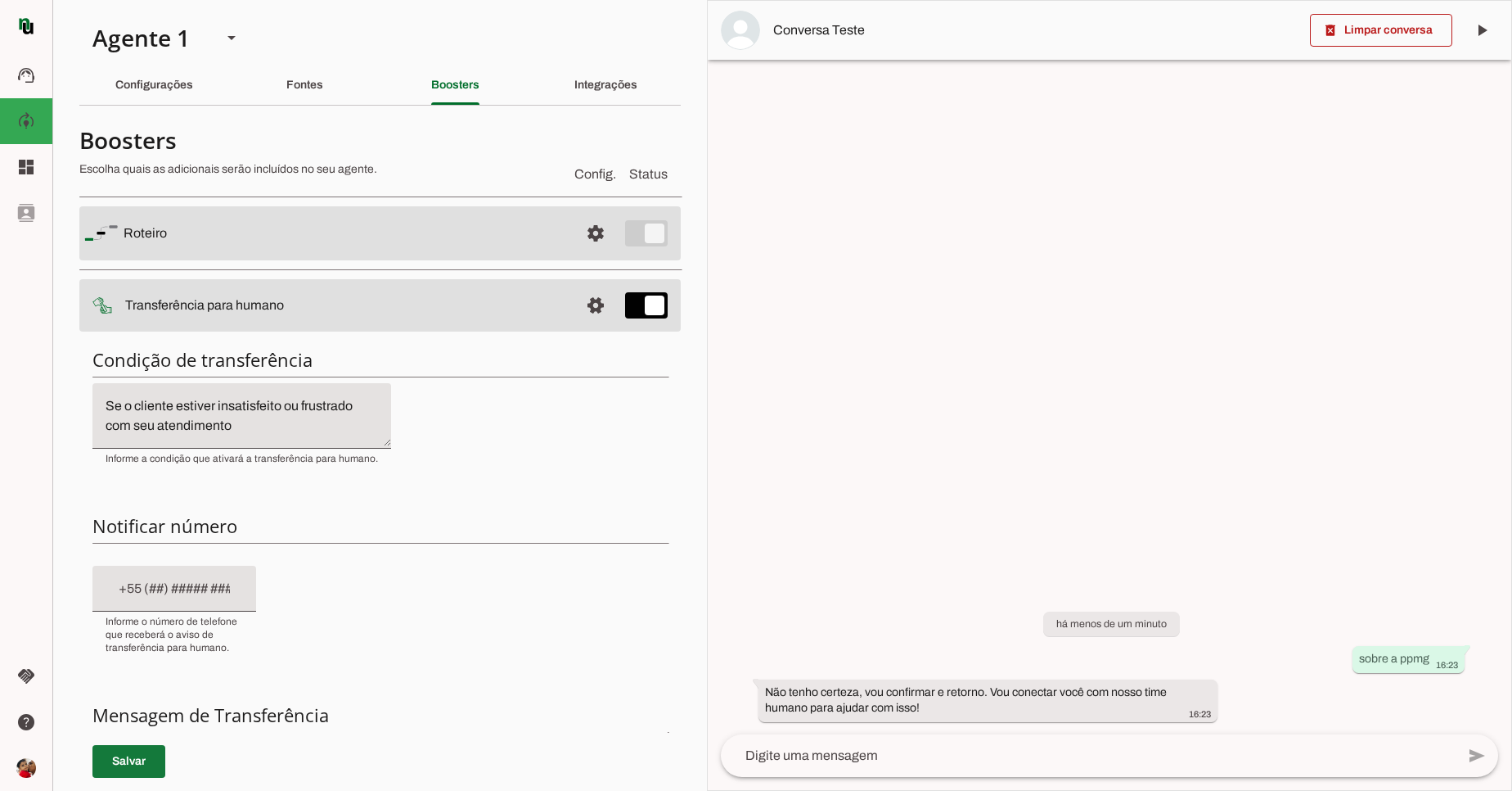
click at [126, 772] on span at bounding box center [128, 761] width 73 height 39
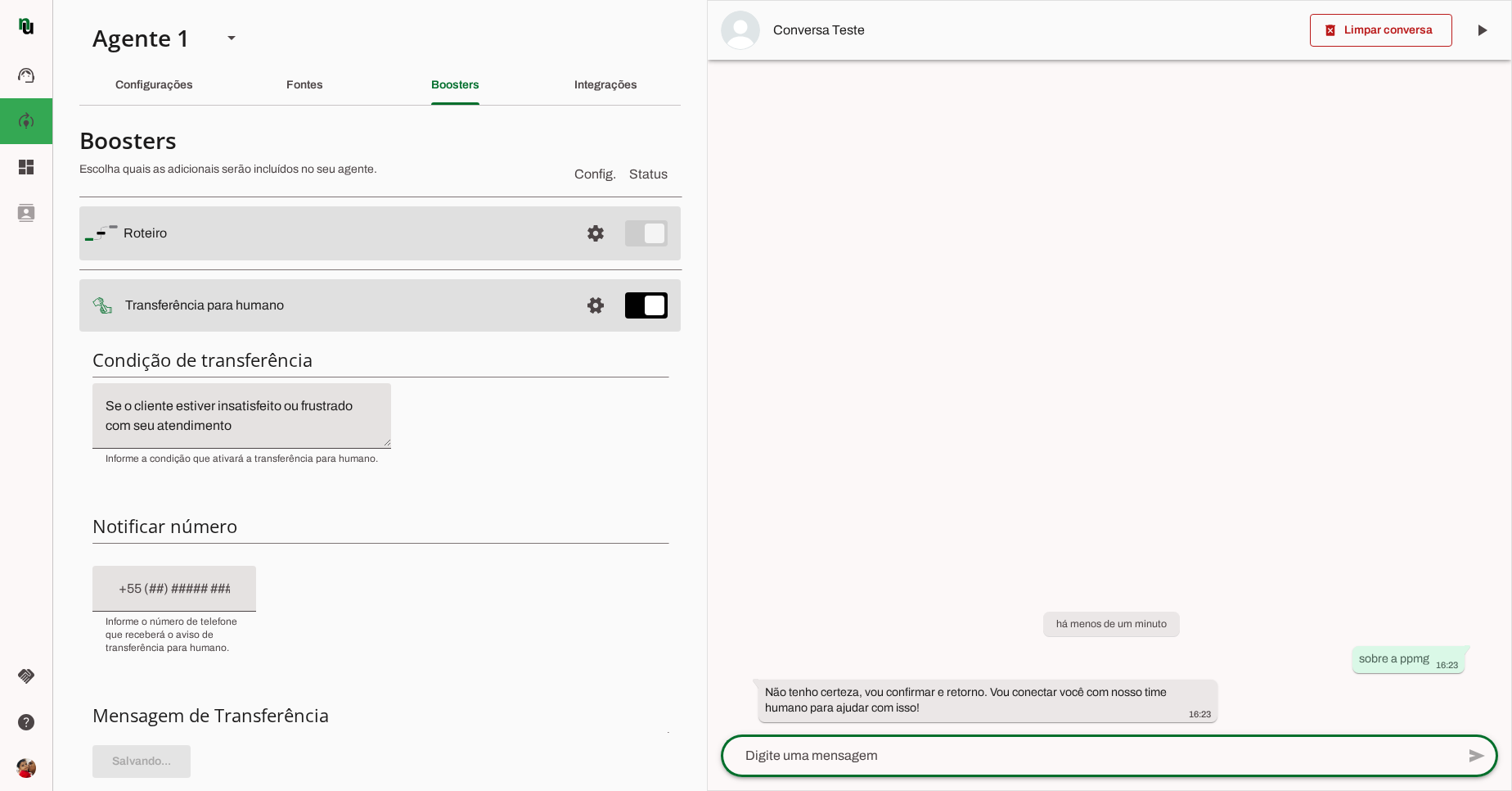
click at [899, 749] on textarea at bounding box center [1088, 756] width 735 height 20
click at [1007, 782] on div "add send send 🎤 Recording... description Document photo_library Photos & videos…" at bounding box center [1110, 762] width 804 height 56
click at [1007, 757] on textarea at bounding box center [1088, 756] width 735 height 20
type textarea "sobre a excursºao ppmg"
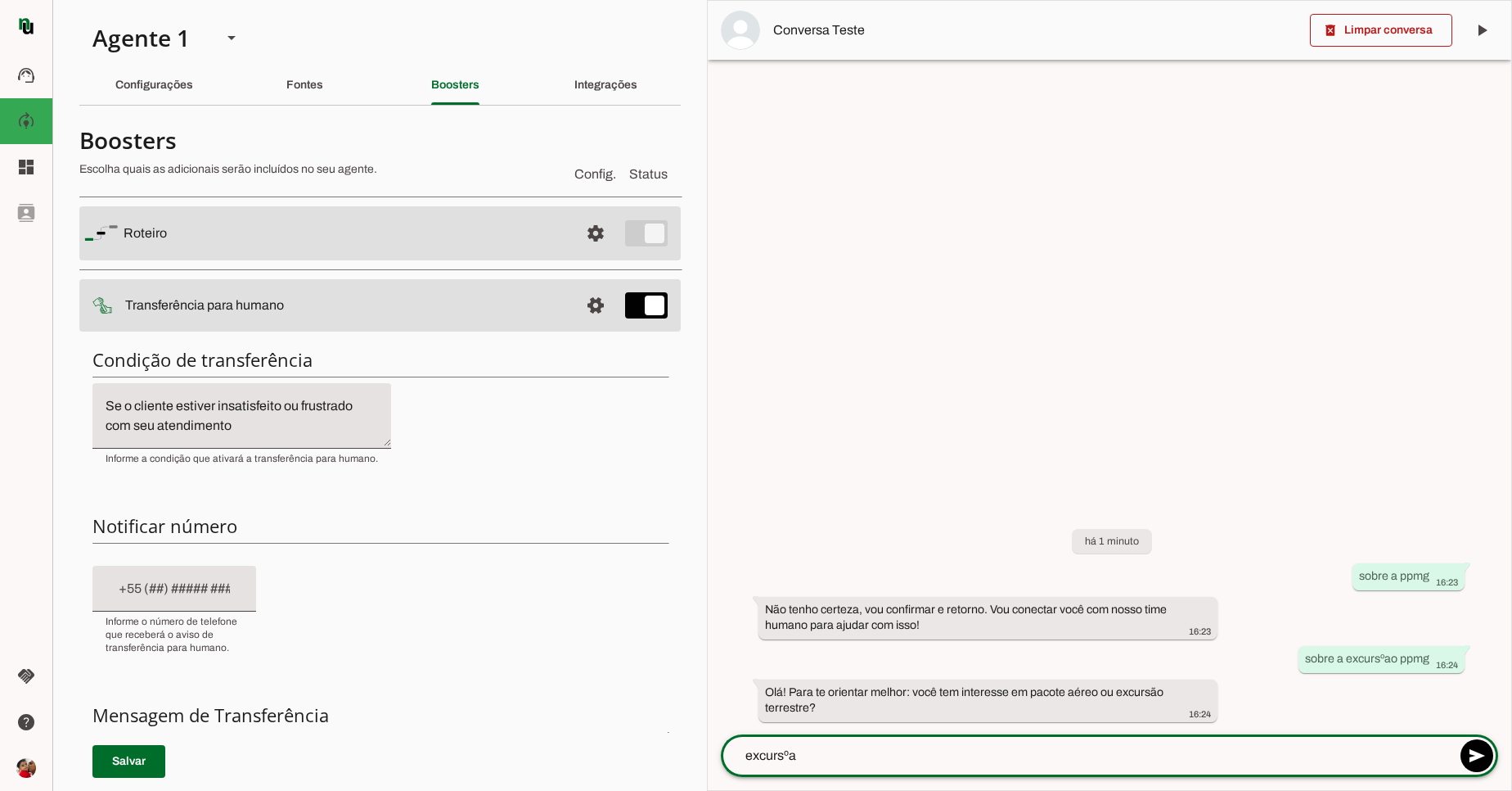
type textarea "excursºao"
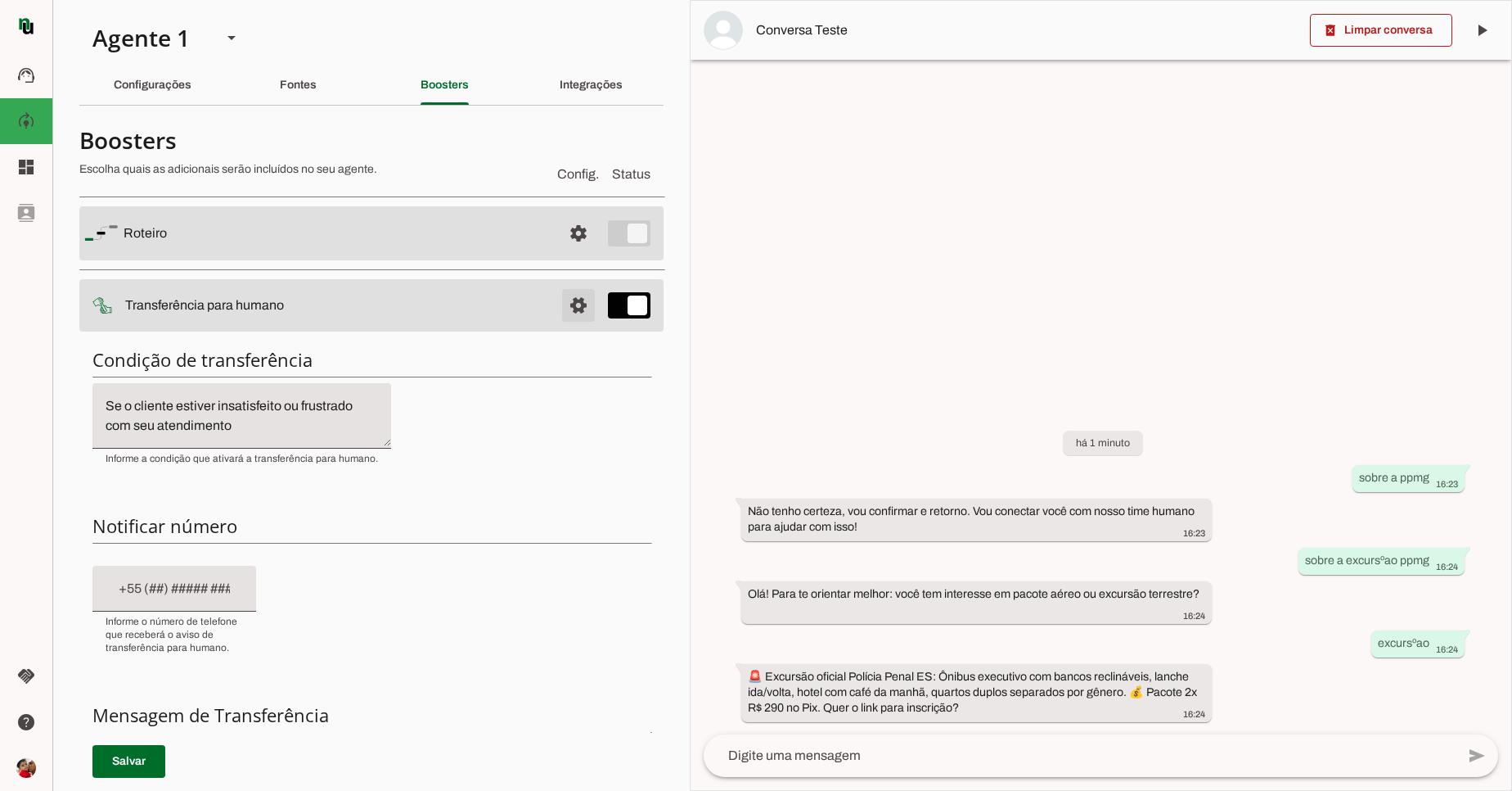
click at [569, 295] on span at bounding box center [578, 305] width 39 height 39
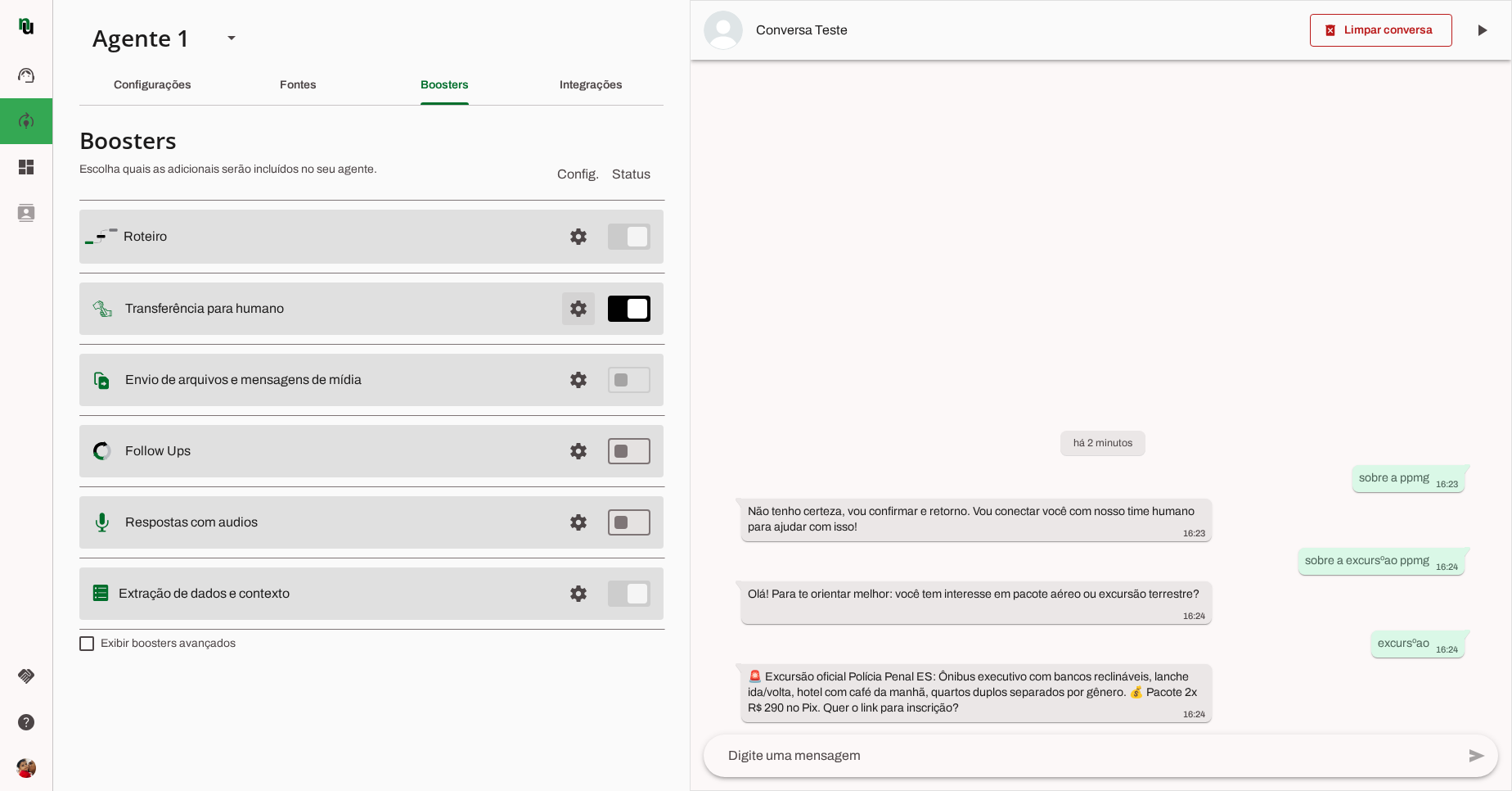
click at [583, 311] on span at bounding box center [578, 308] width 39 height 39
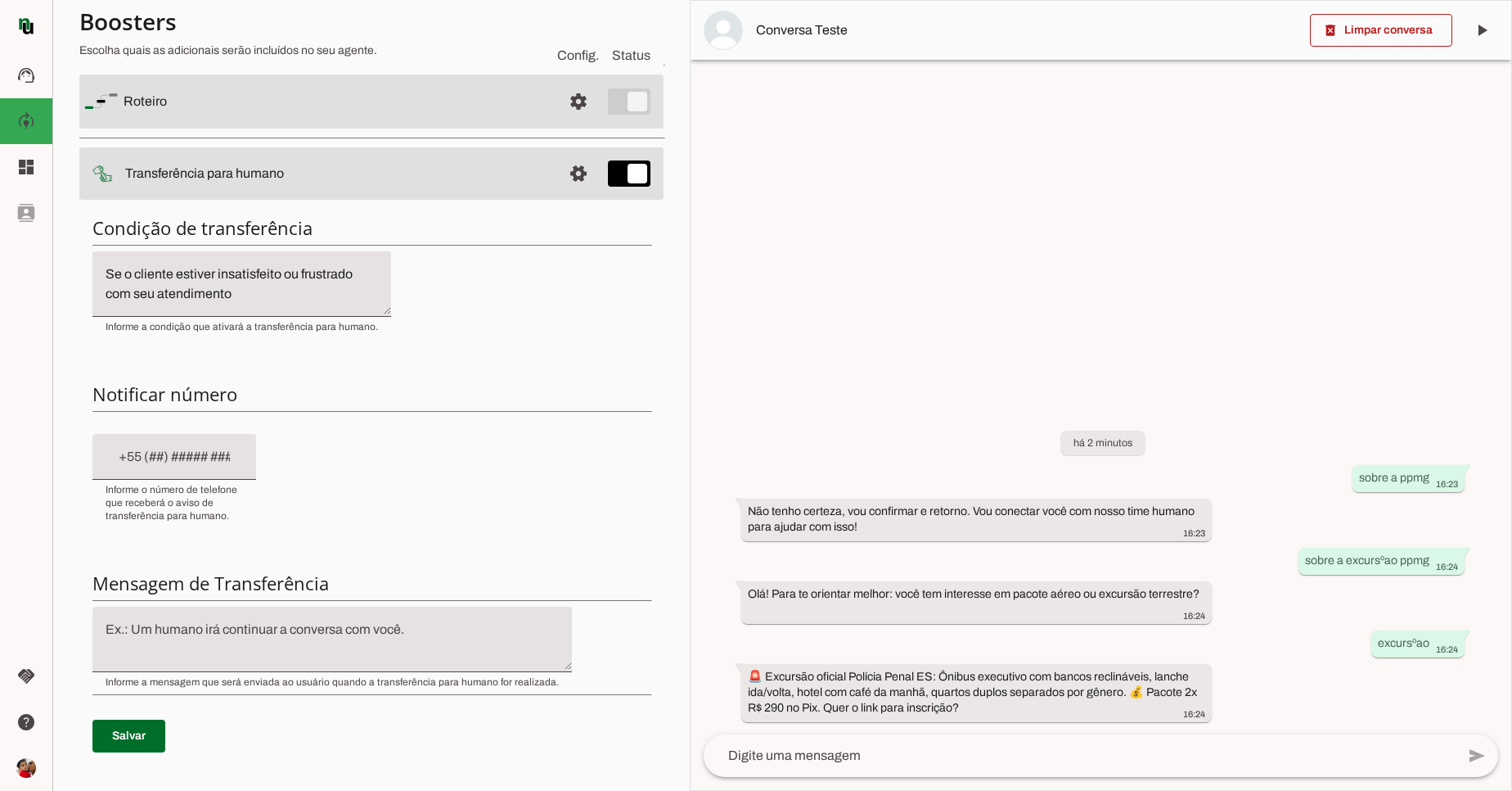
scroll to position [98, 0]
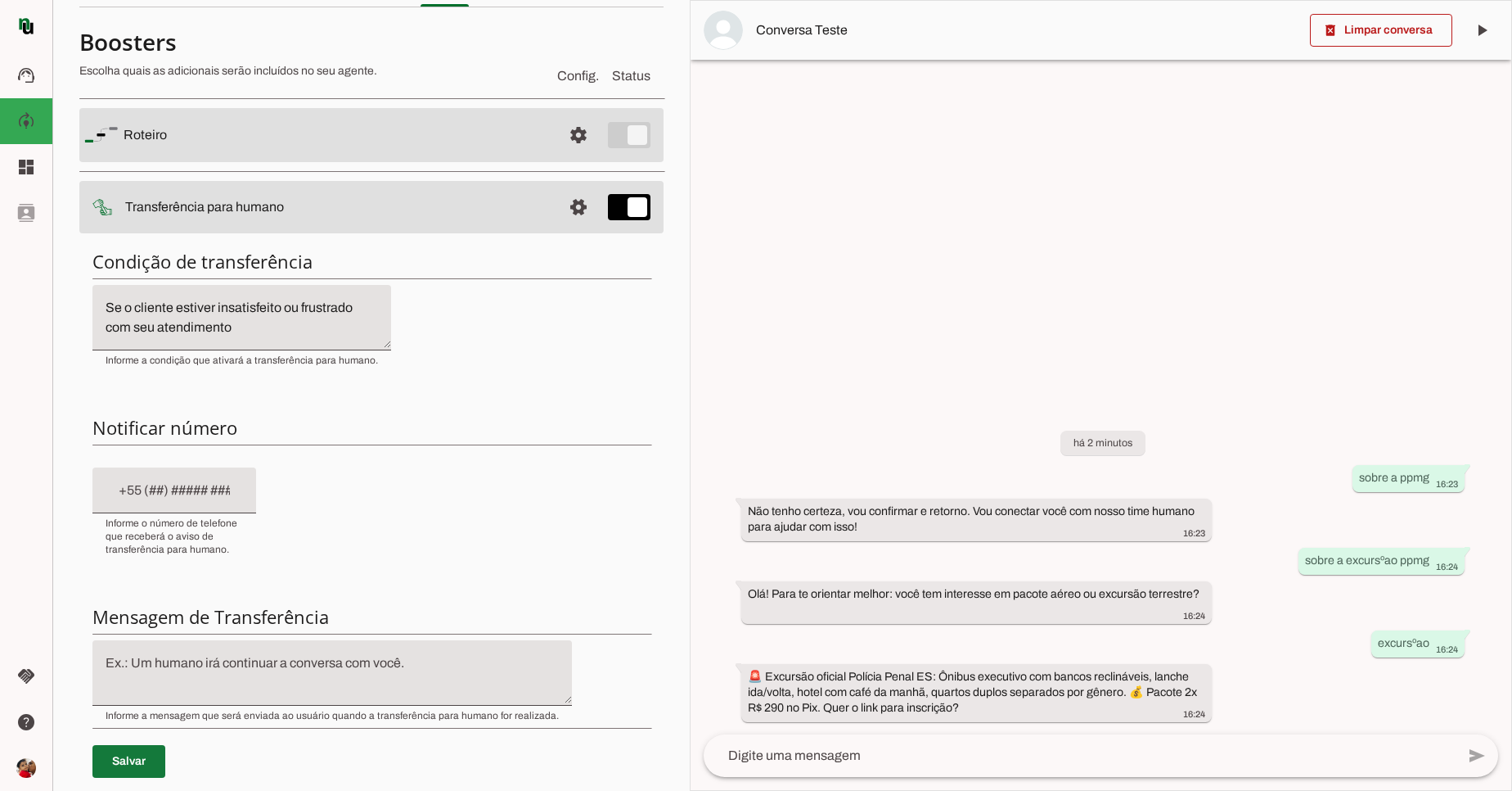
click at [124, 764] on span at bounding box center [128, 761] width 73 height 39
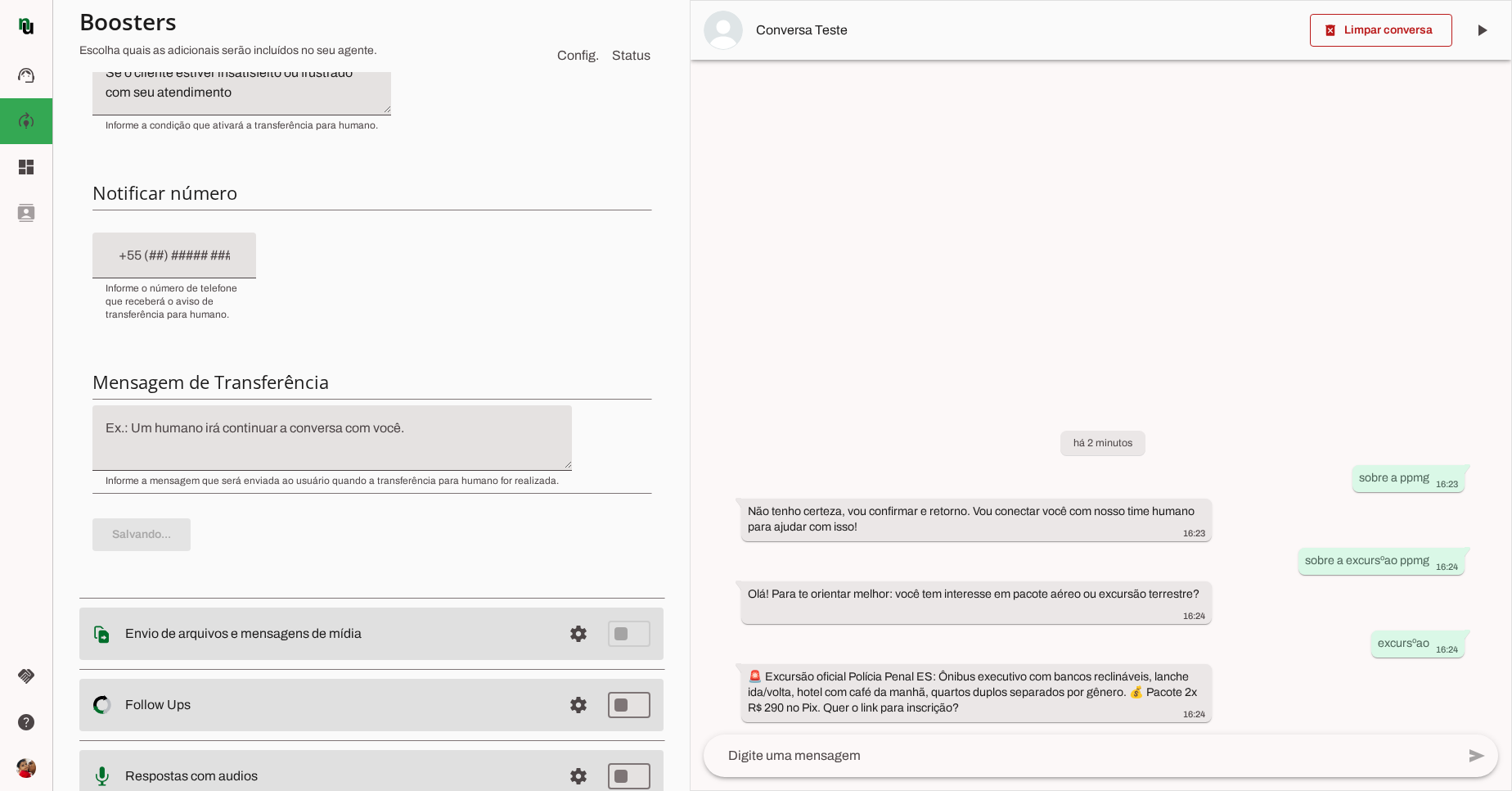
scroll to position [177, 0]
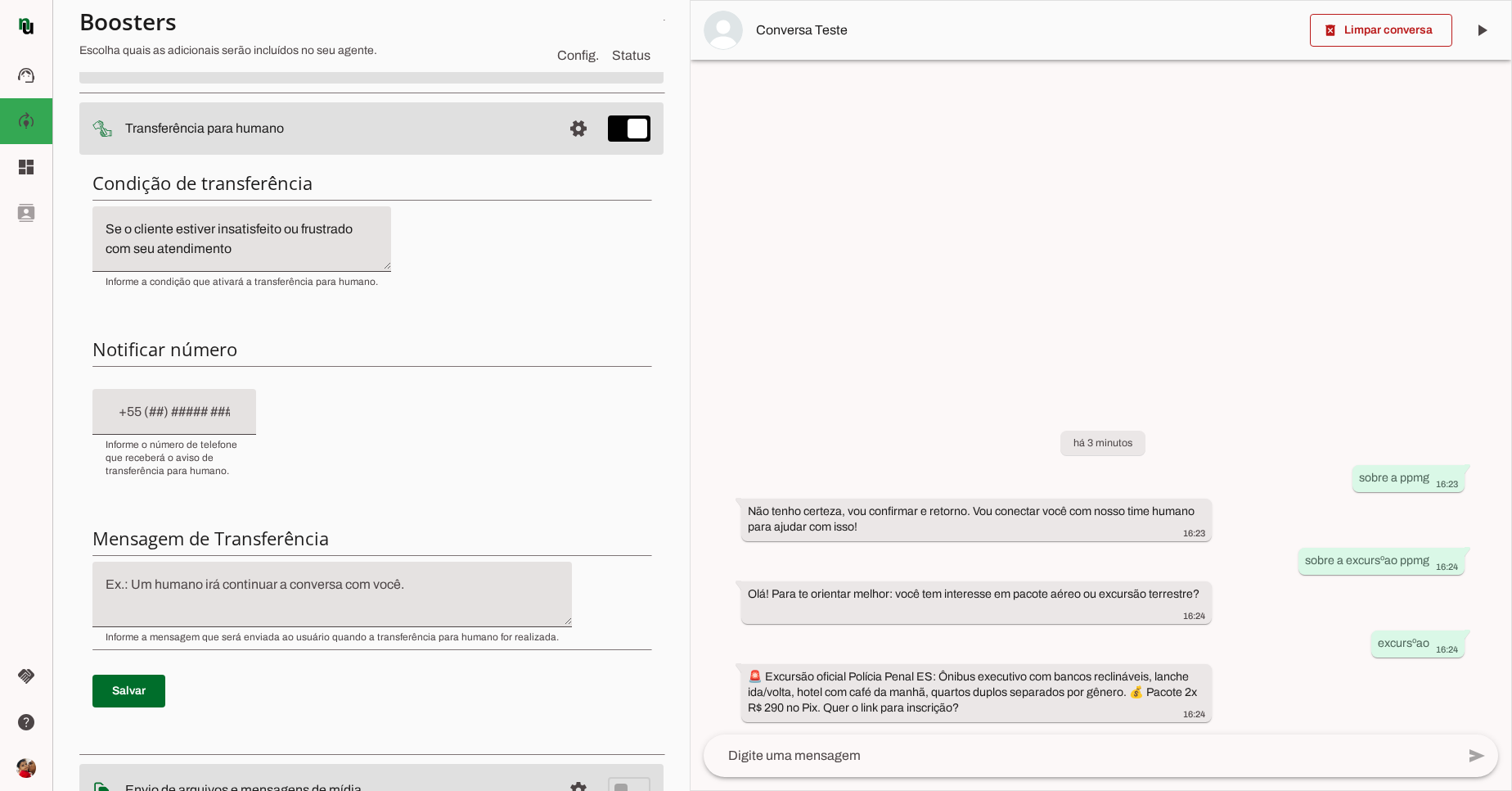
click at [993, 761] on textarea at bounding box center [1080, 756] width 752 height 20
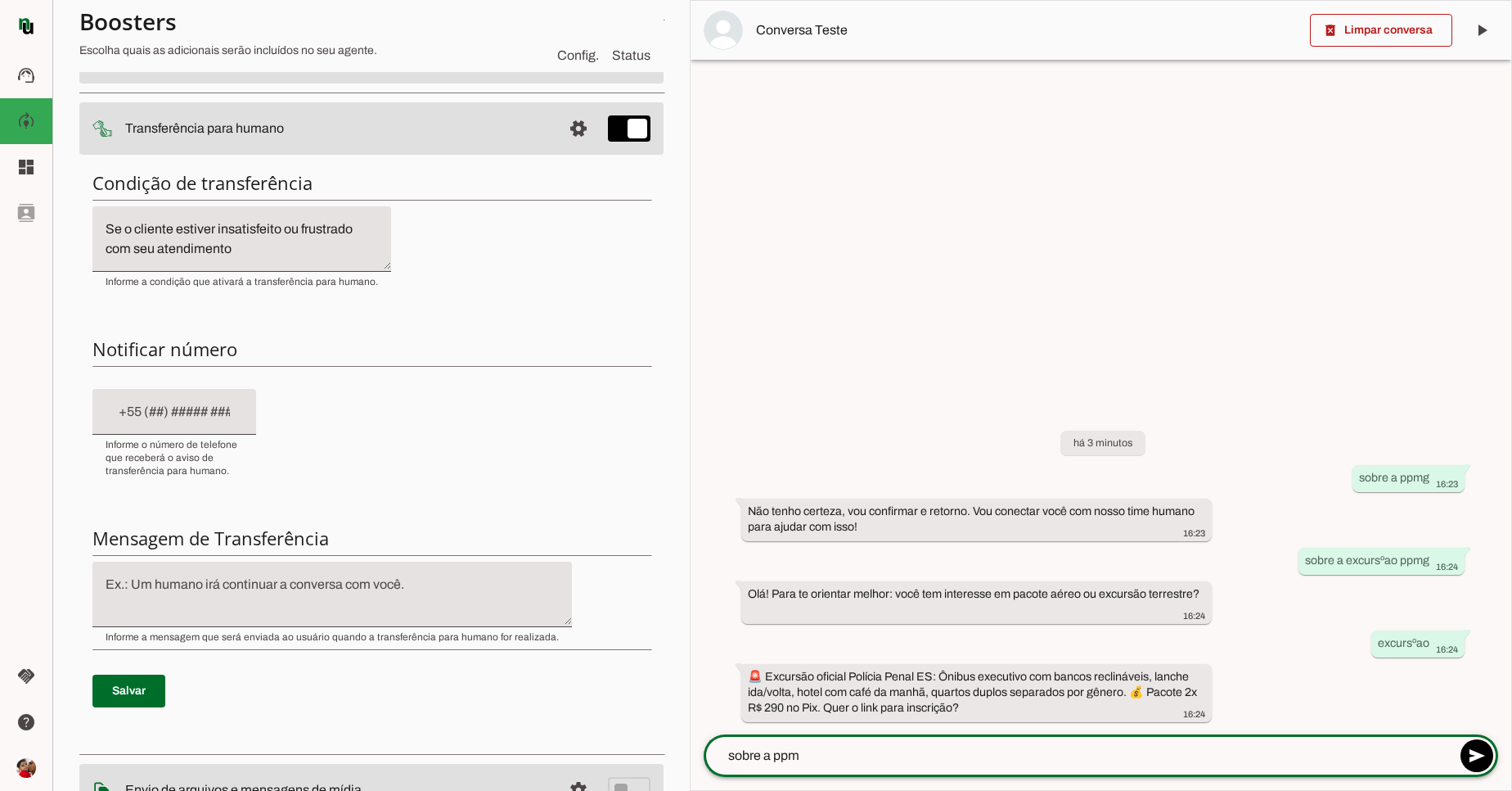
type textarea "sobre a ppmg"
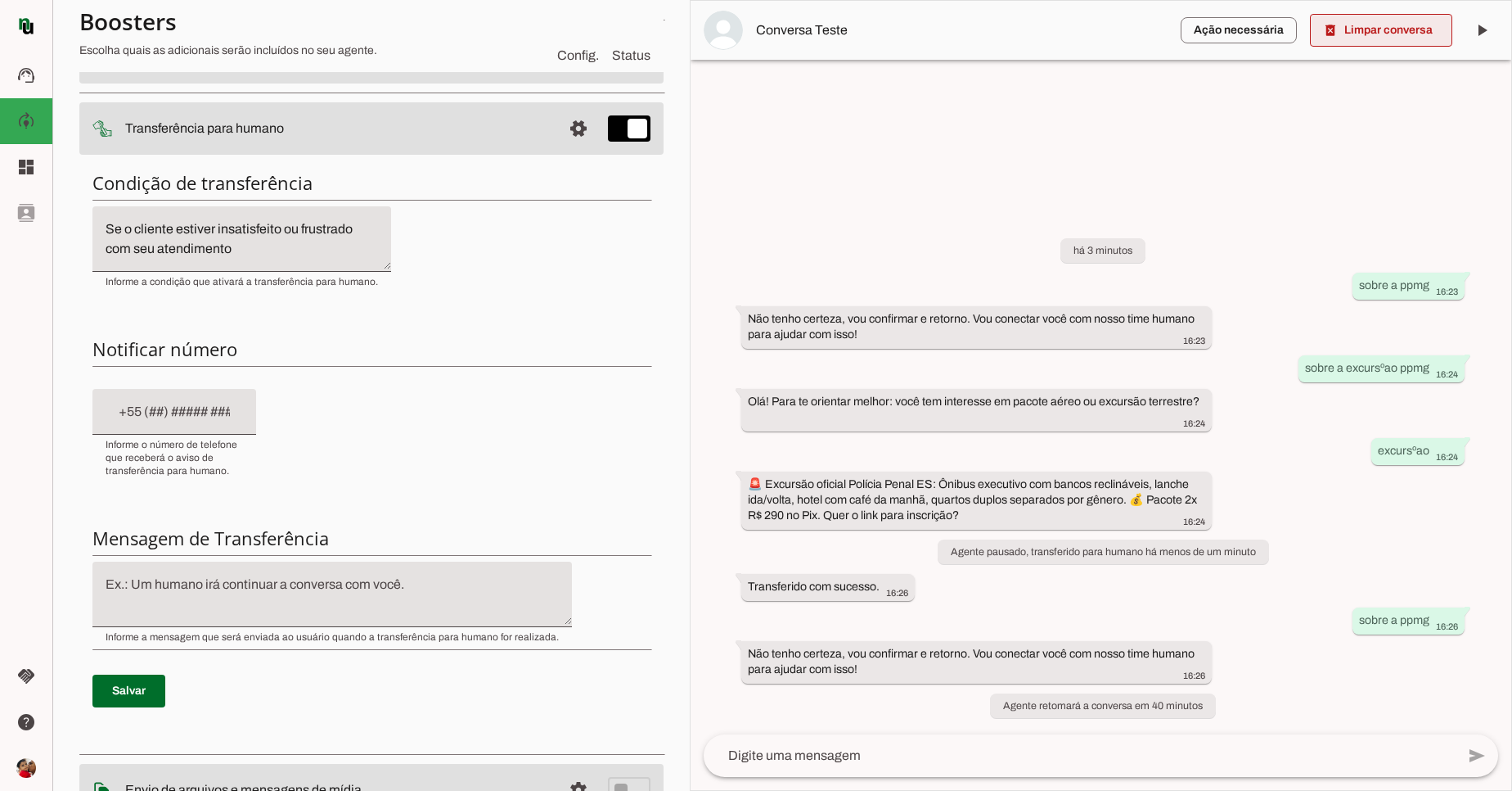
click at [1414, 41] on span at bounding box center [1382, 29] width 143 height 39
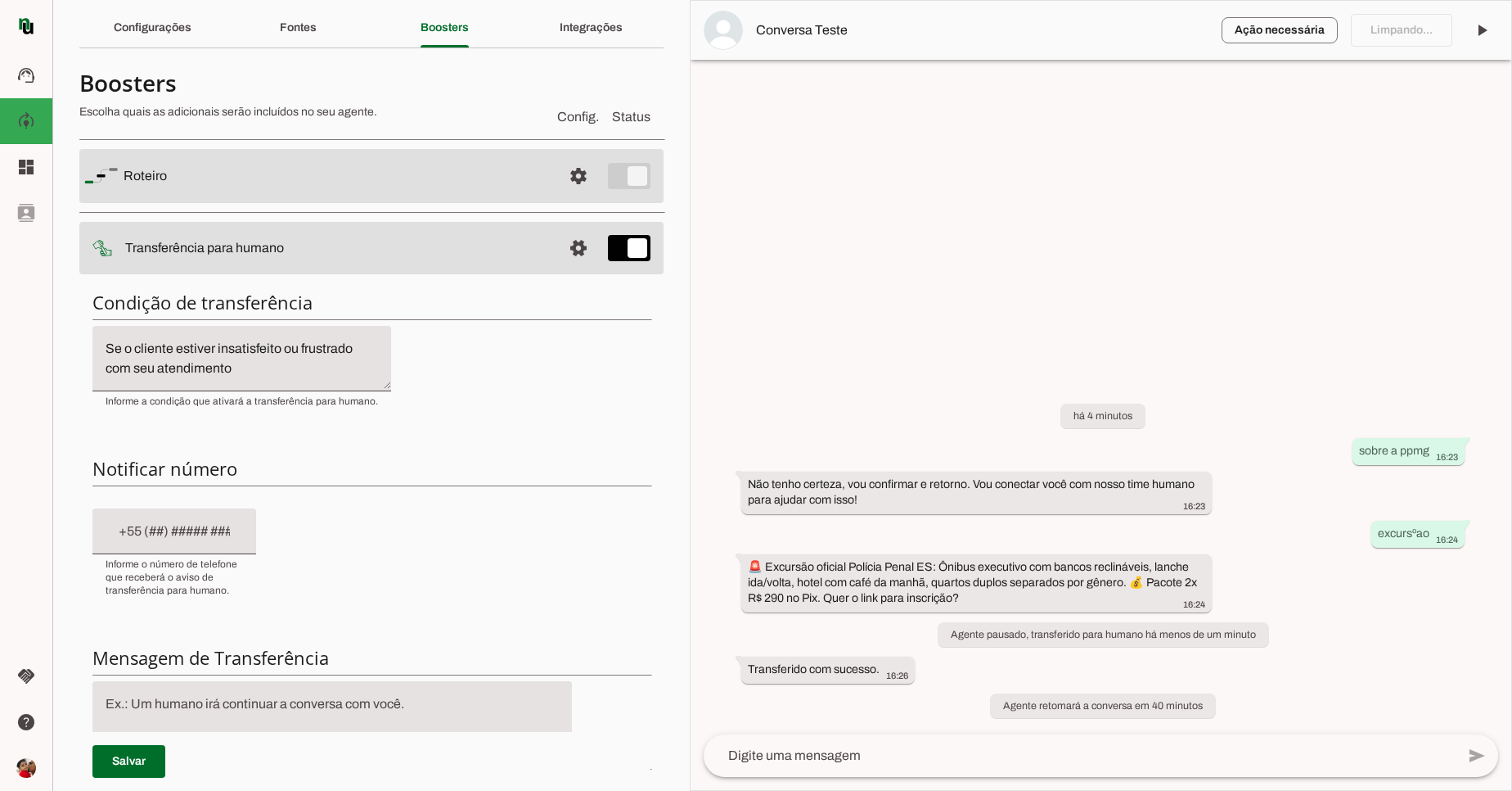
scroll to position [0, 0]
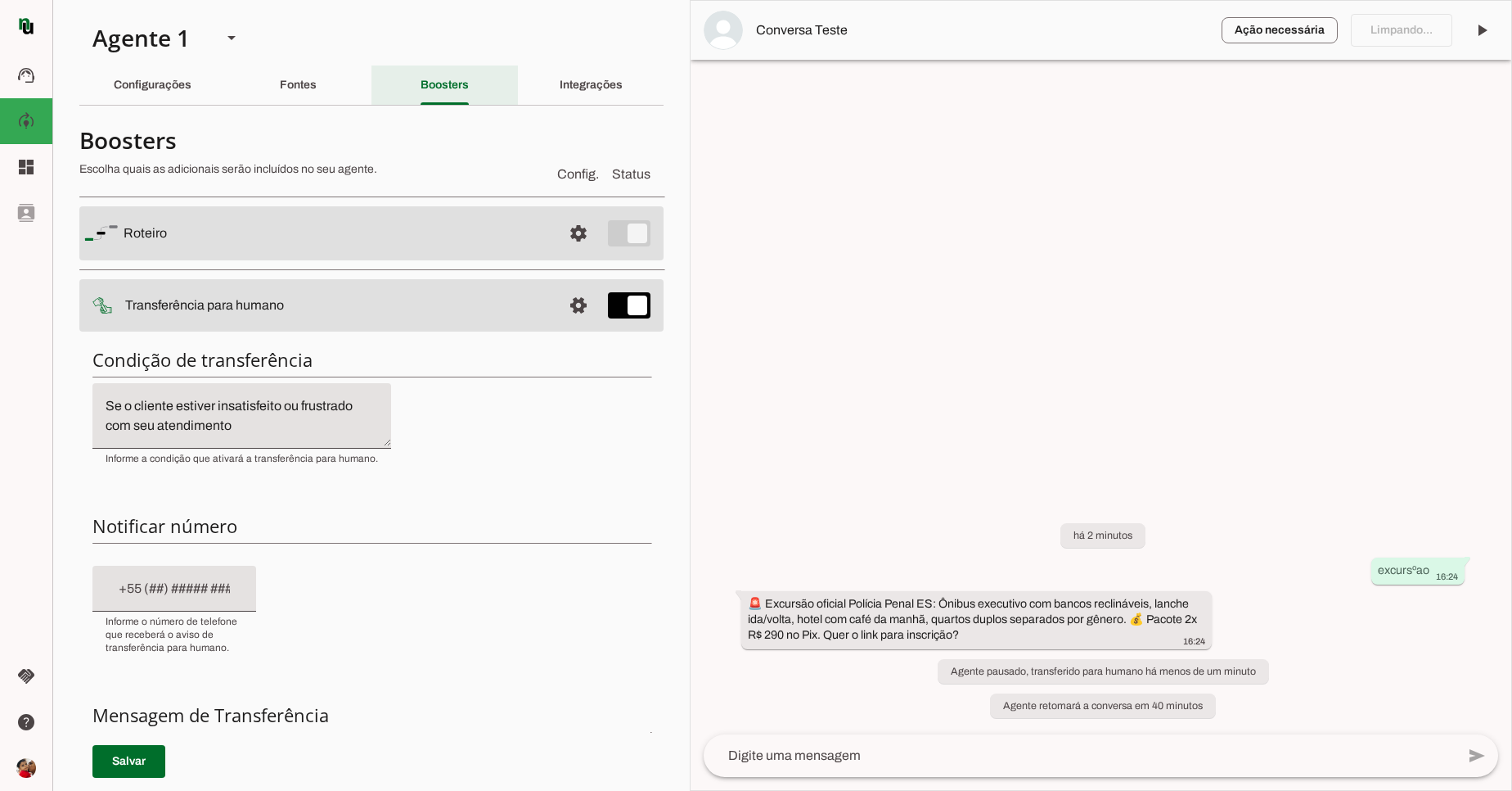
click at [431, 94] on div "Boosters" at bounding box center [445, 85] width 48 height 39
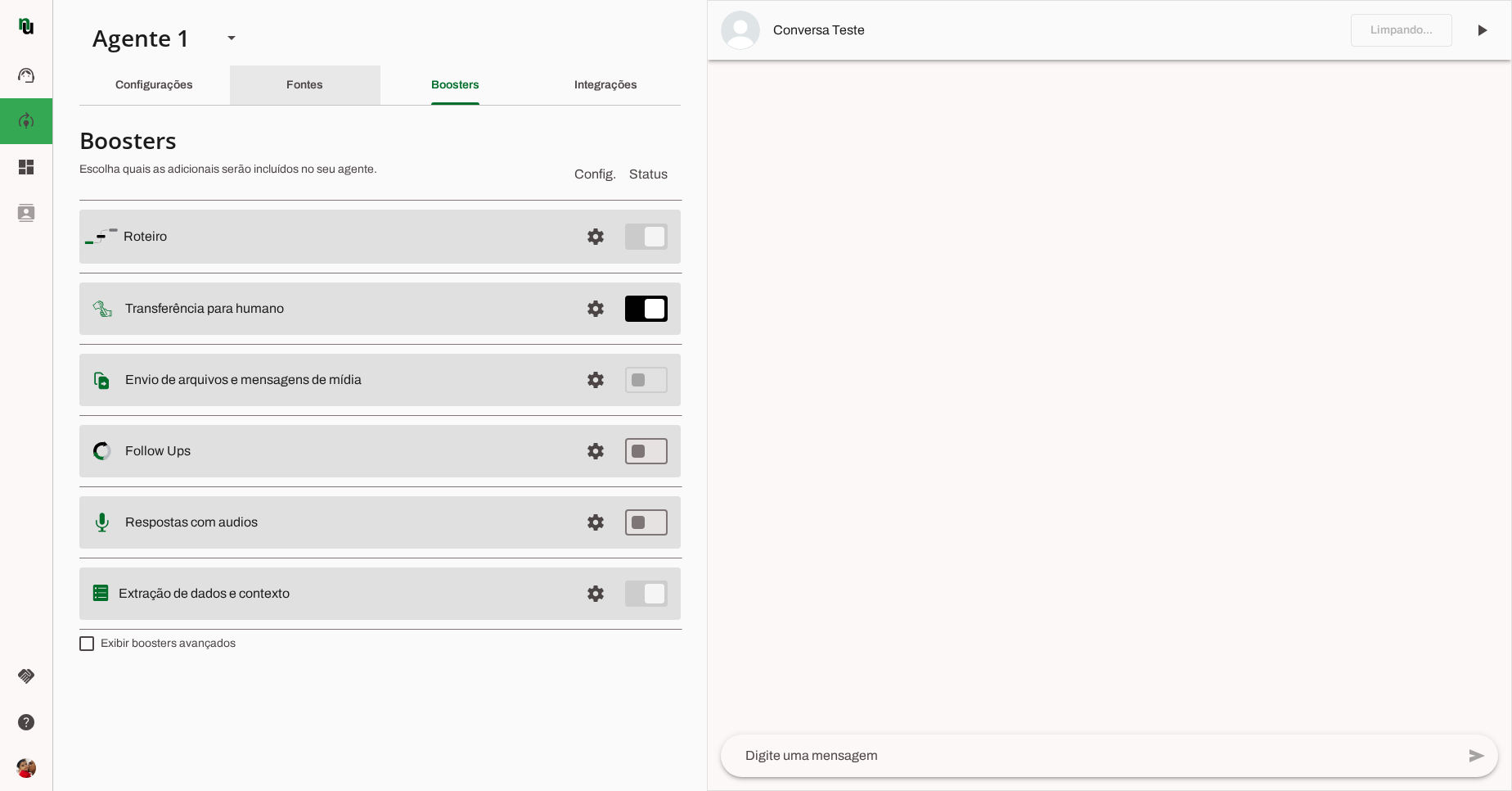
click at [323, 102] on div "Fontes" at bounding box center [304, 85] width 37 height 39
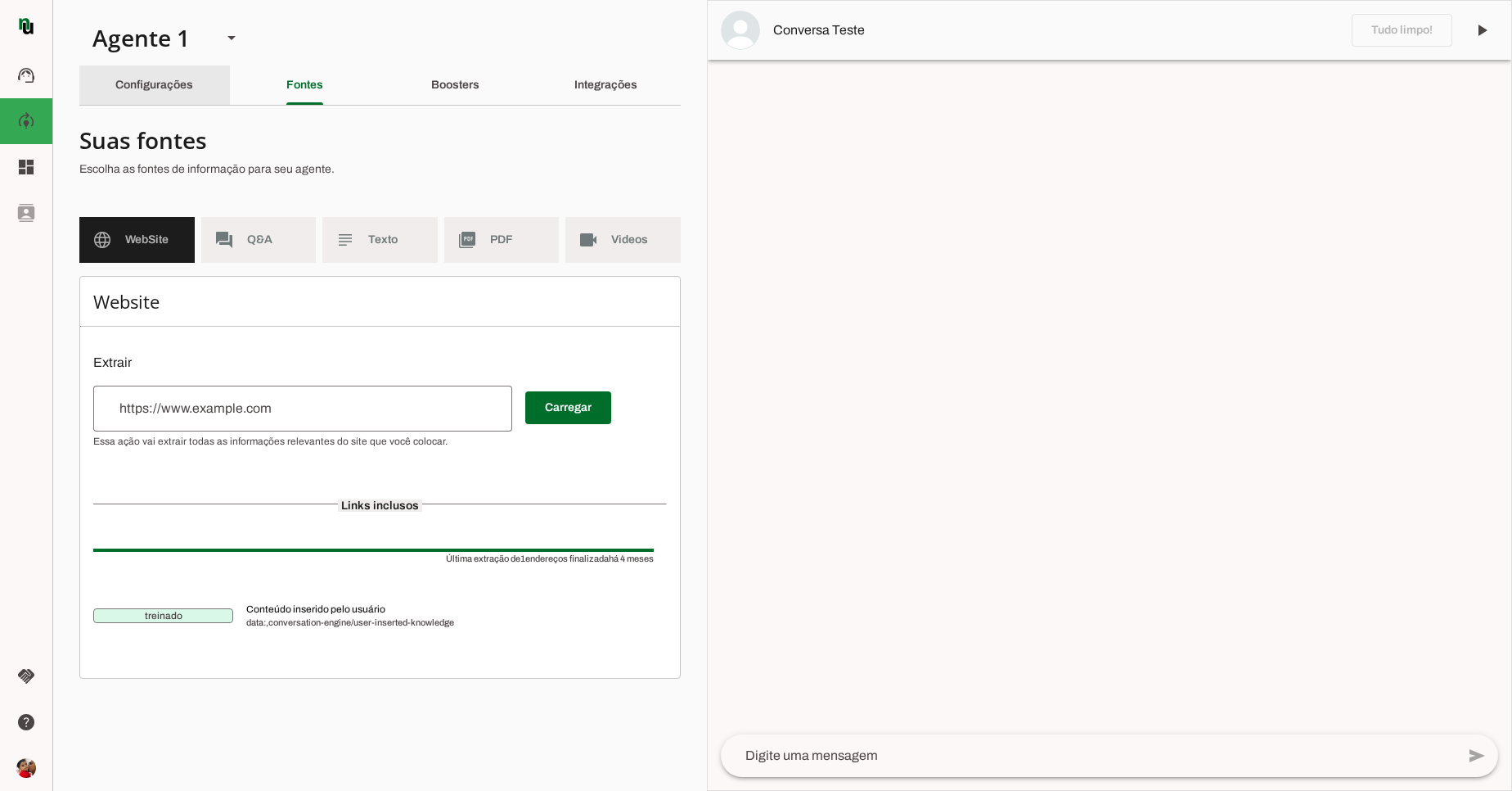
click at [193, 102] on div "Configurações" at bounding box center [154, 85] width 78 height 39
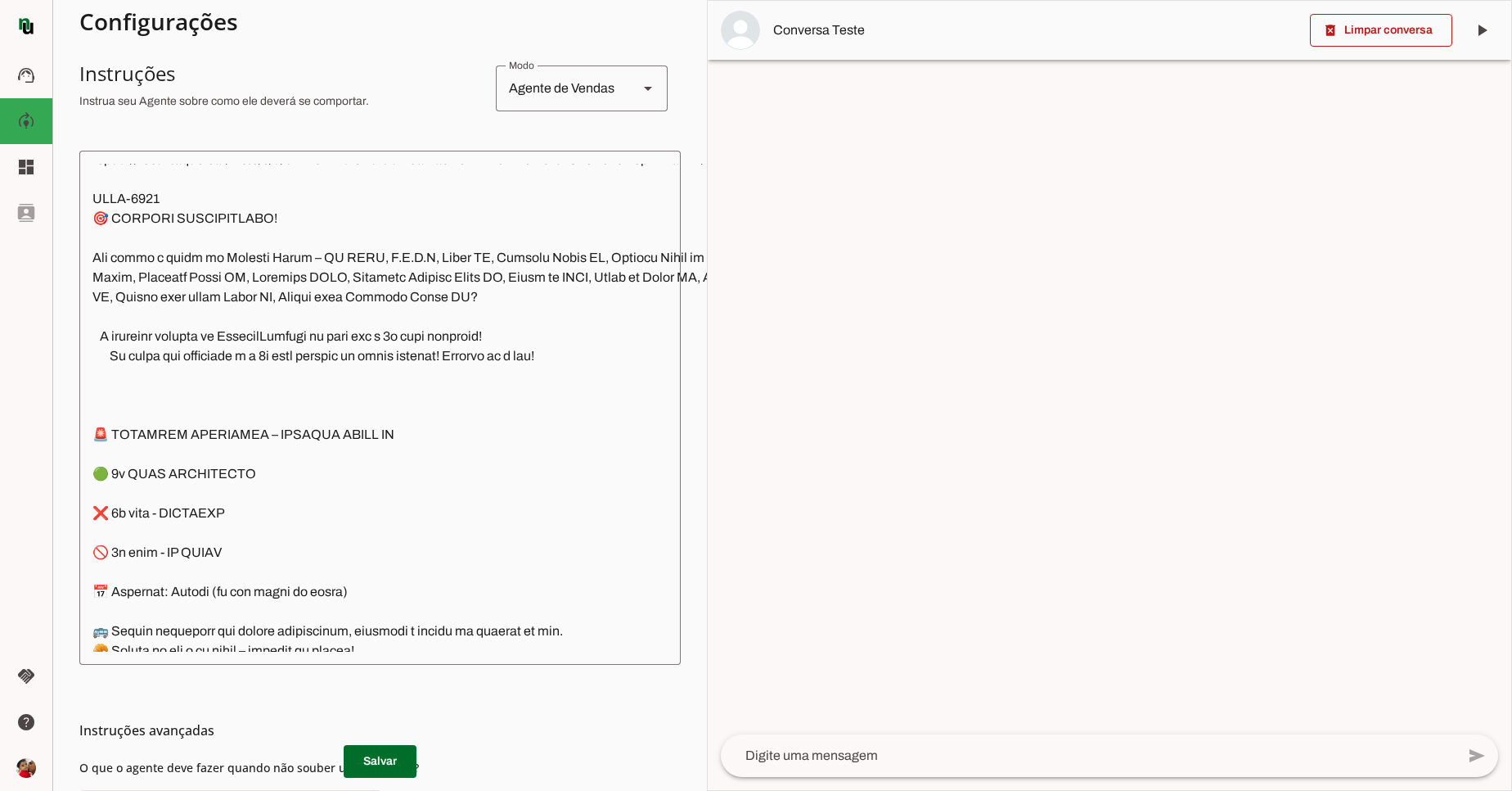
scroll to position [5109, 0]
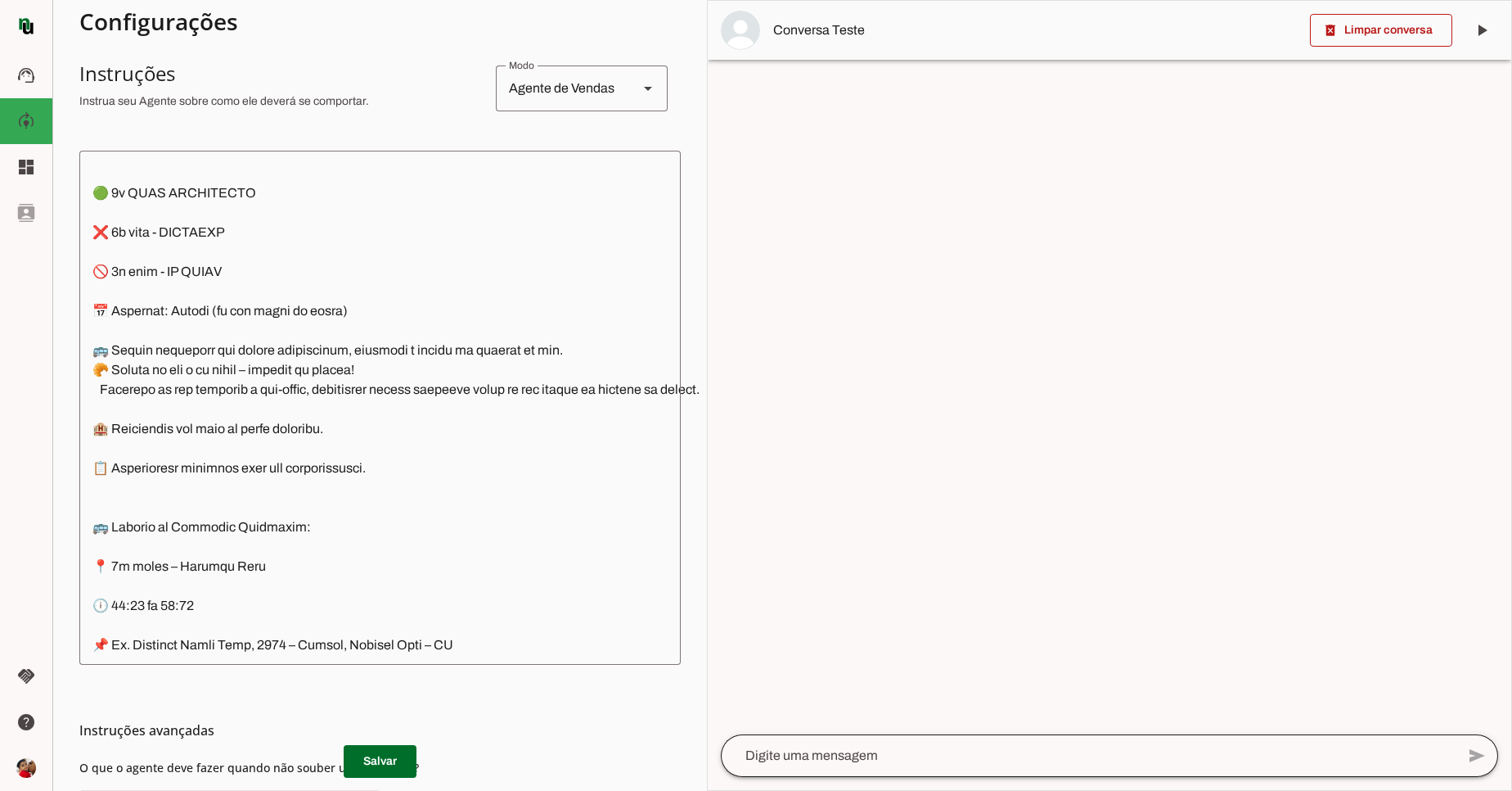
click at [765, 742] on div at bounding box center [1088, 755] width 735 height 43
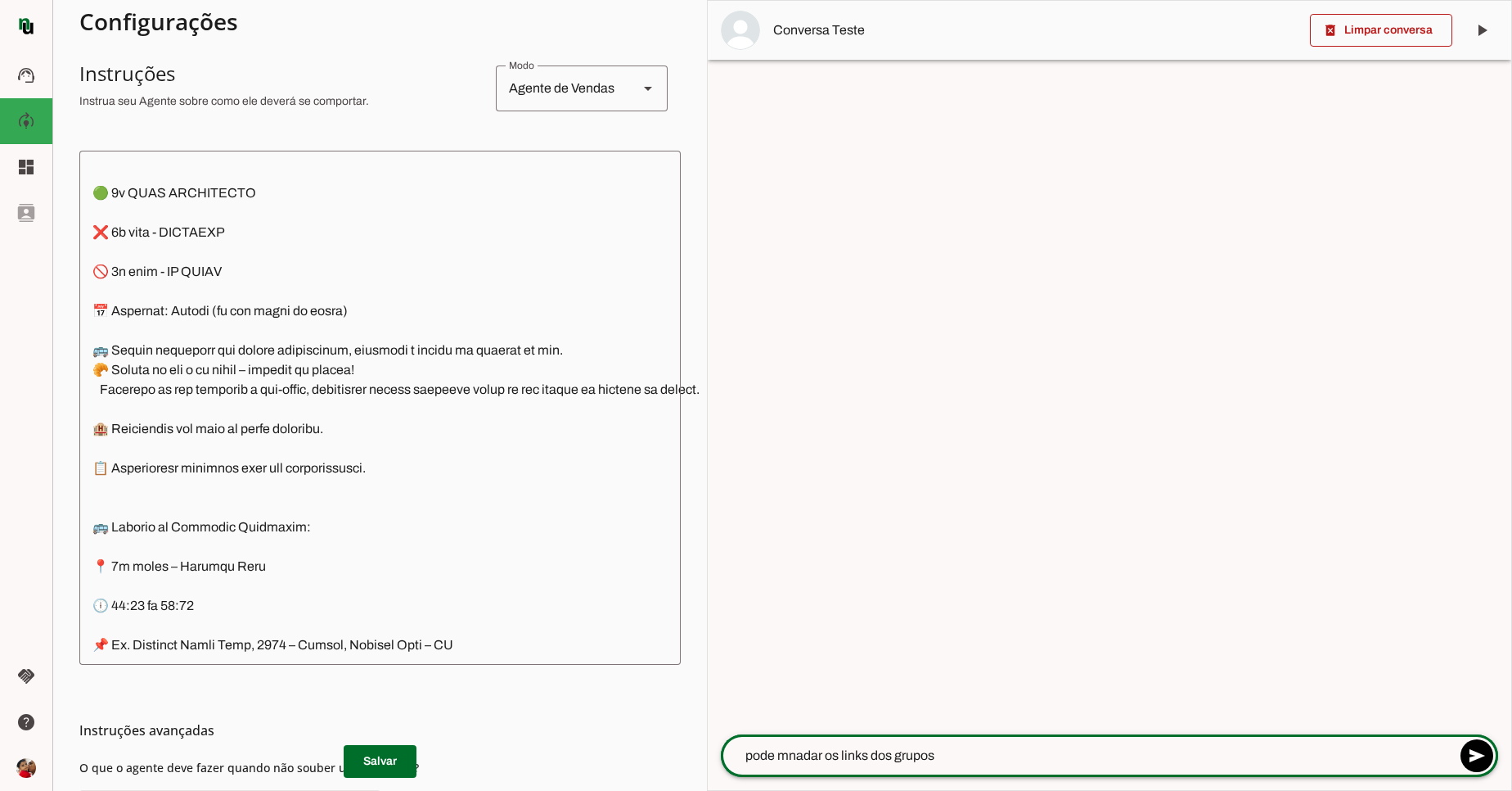
type textarea "pode mnadar os links dos grupos"
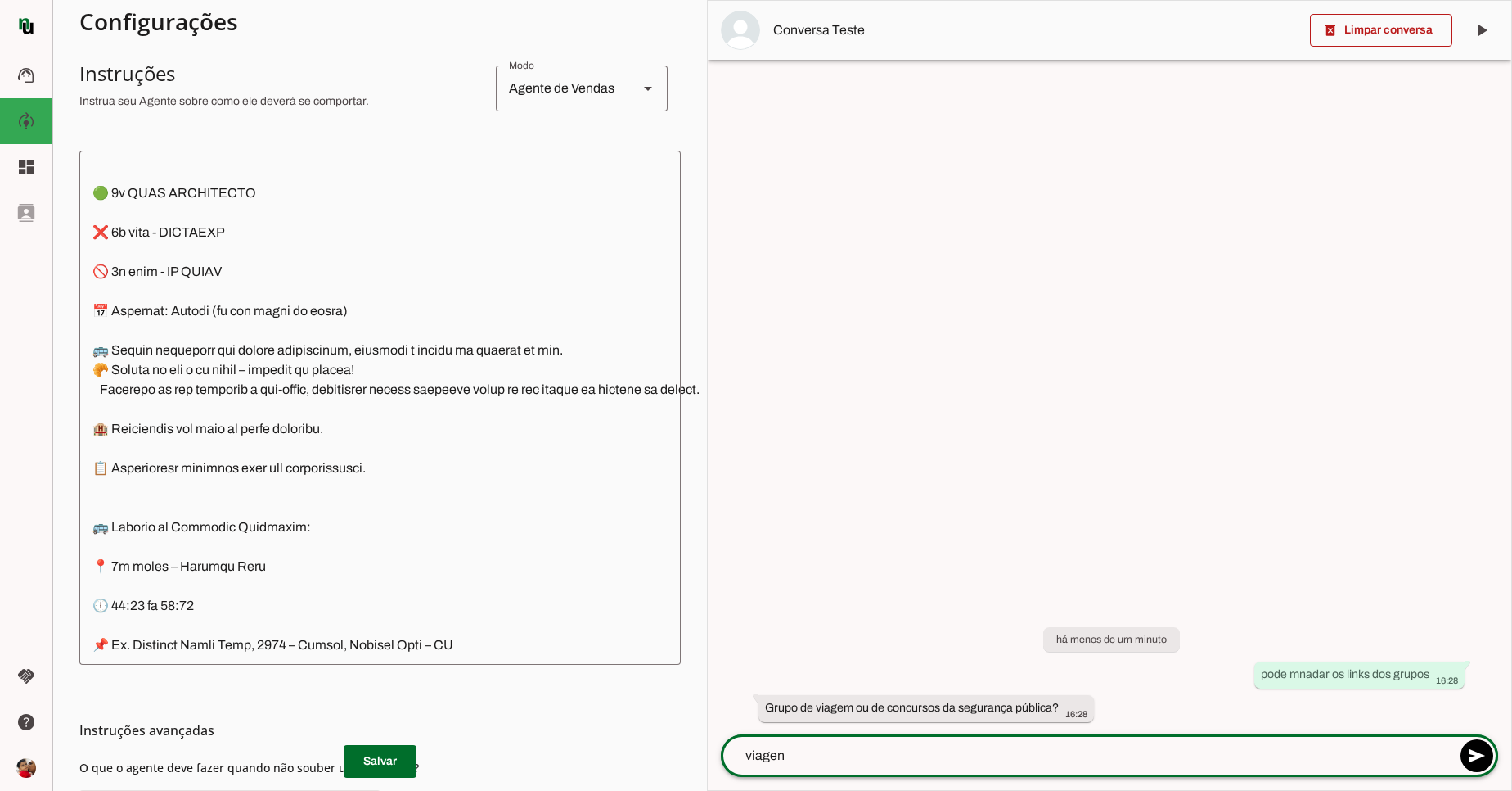
type textarea "viagens"
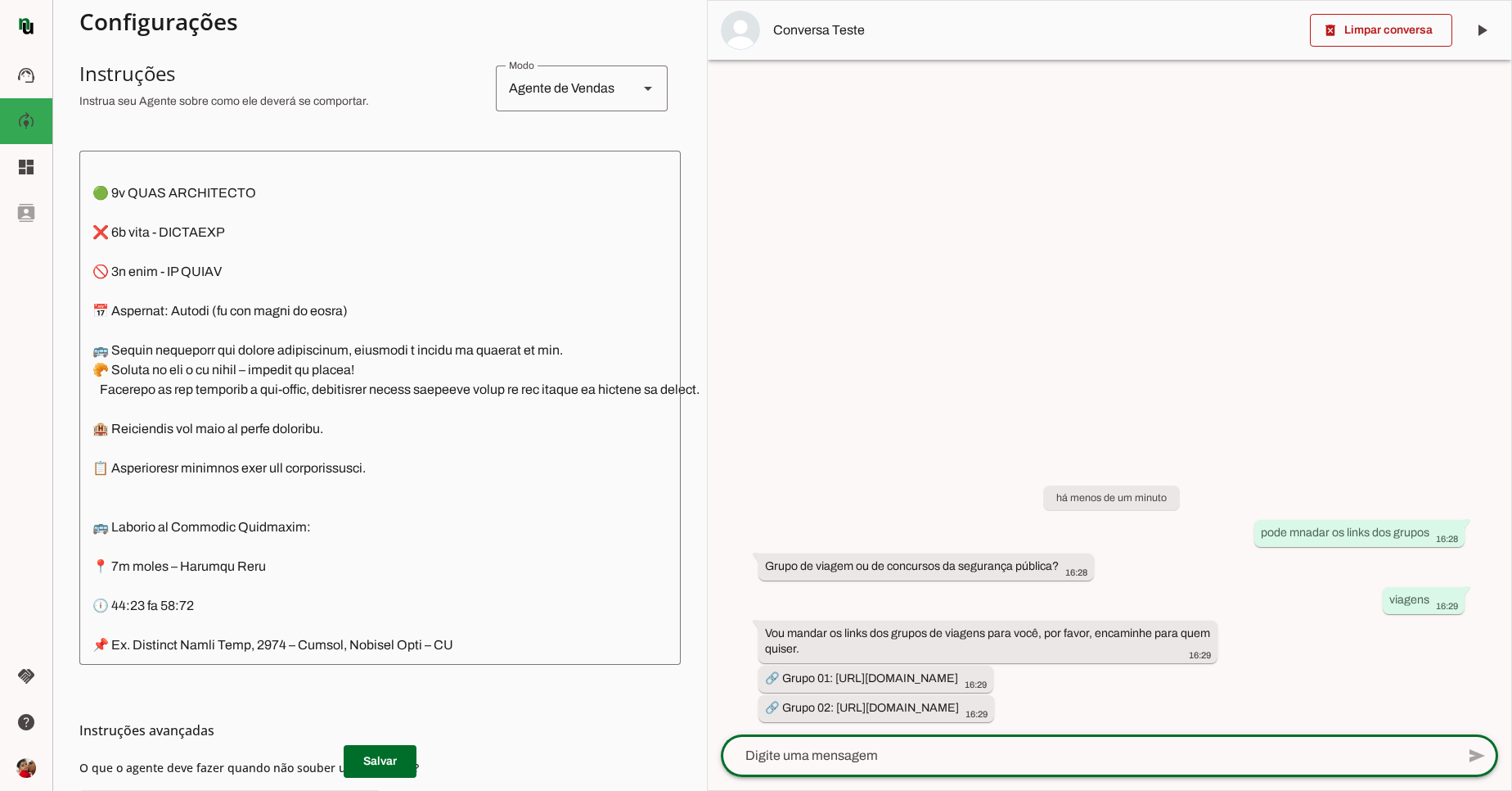
click at [846, 759] on textarea at bounding box center [1088, 756] width 735 height 20
type textarea "pode mandar o link da ppmg"
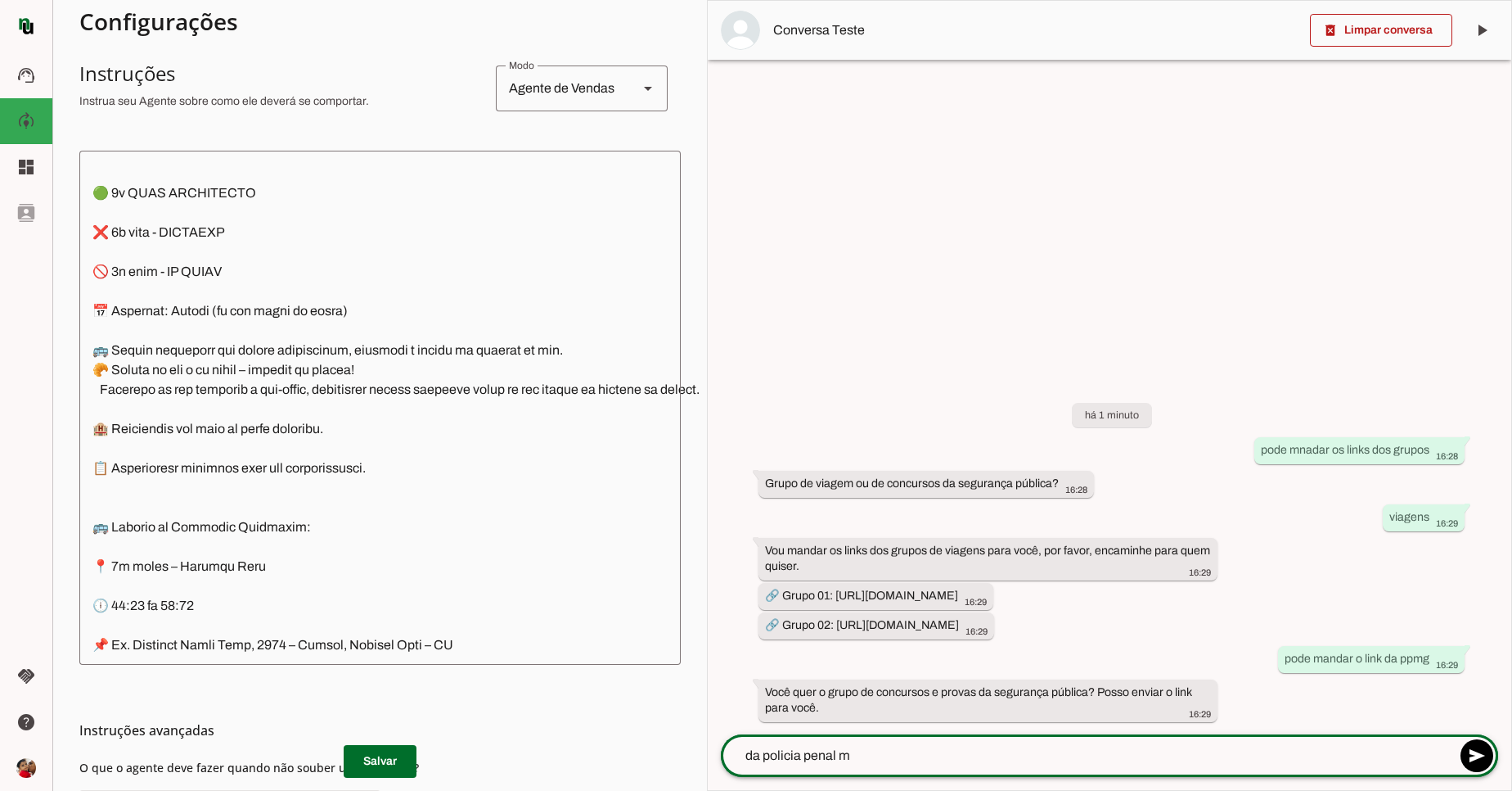
type textarea "da policia penal mg"
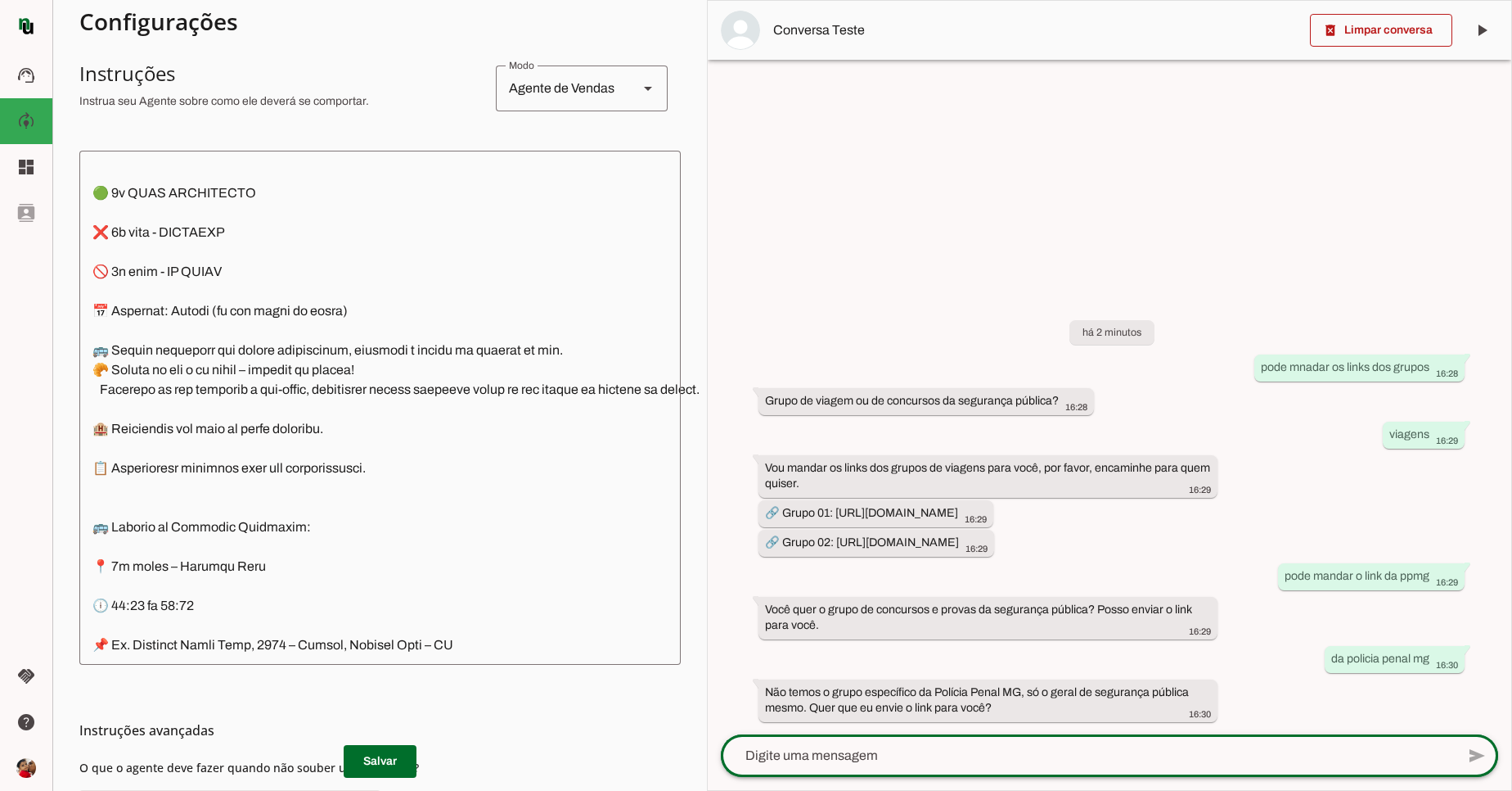
click at [890, 741] on div at bounding box center [1088, 755] width 735 height 43
click at [890, 746] on textarea at bounding box center [1088, 756] width 735 height 20
click at [885, 760] on textarea at bounding box center [1088, 756] width 735 height 20
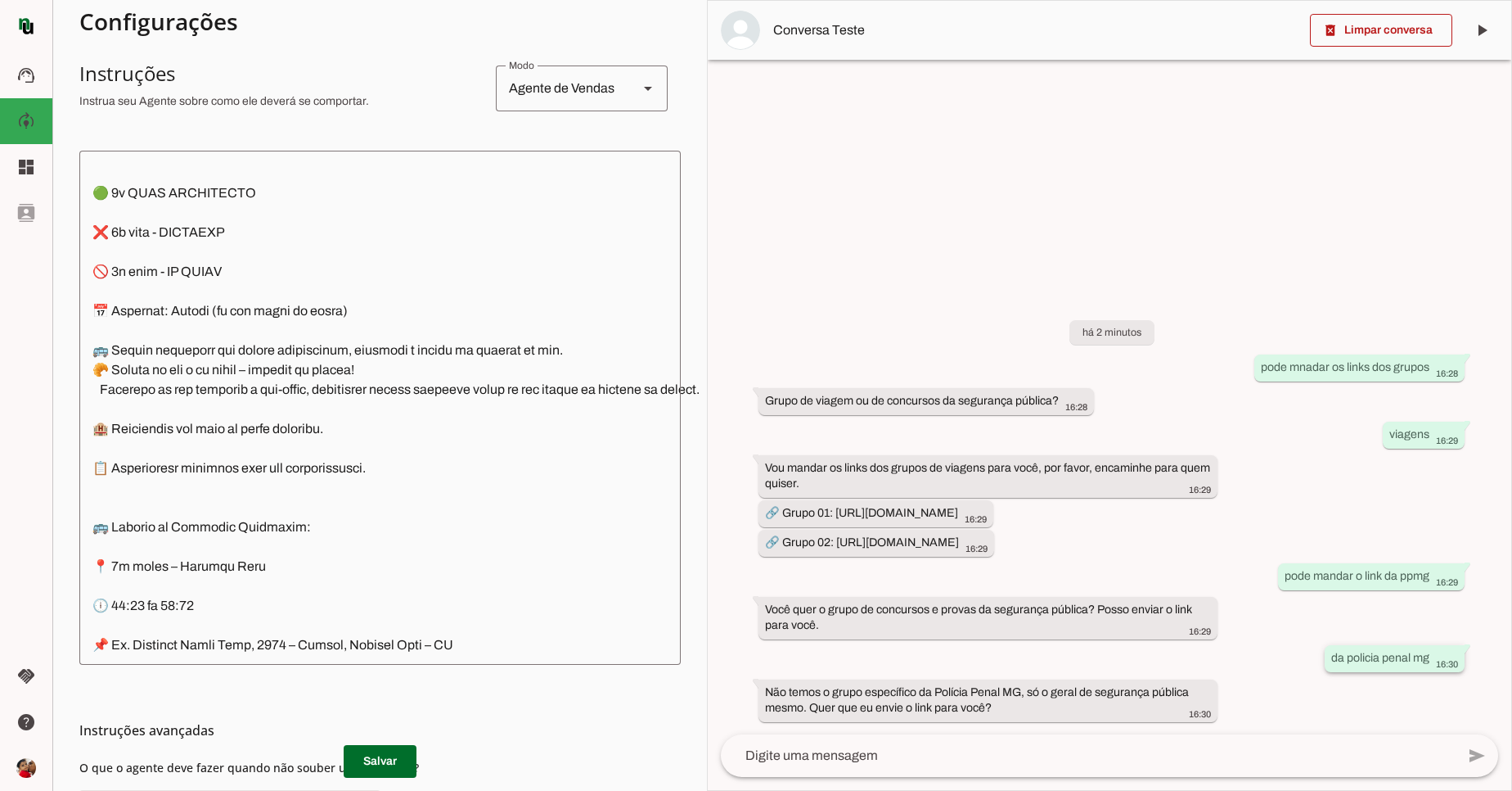
click at [0, 0] on slot "da policia penal mg" at bounding box center [0, 0] width 0 height 0
drag, startPoint x: 1339, startPoint y: 661, endPoint x: 1375, endPoint y: 670, distance: 37.1
drag, startPoint x: 1375, startPoint y: 664, endPoint x: 1212, endPoint y: 725, distance: 174.0
click at [1212, 725] on div "há 2 minutos pode mnadar os links dos grupos 16:28 Grupo de viagem ou de concur…" at bounding box center [1110, 510] width 804 height 451
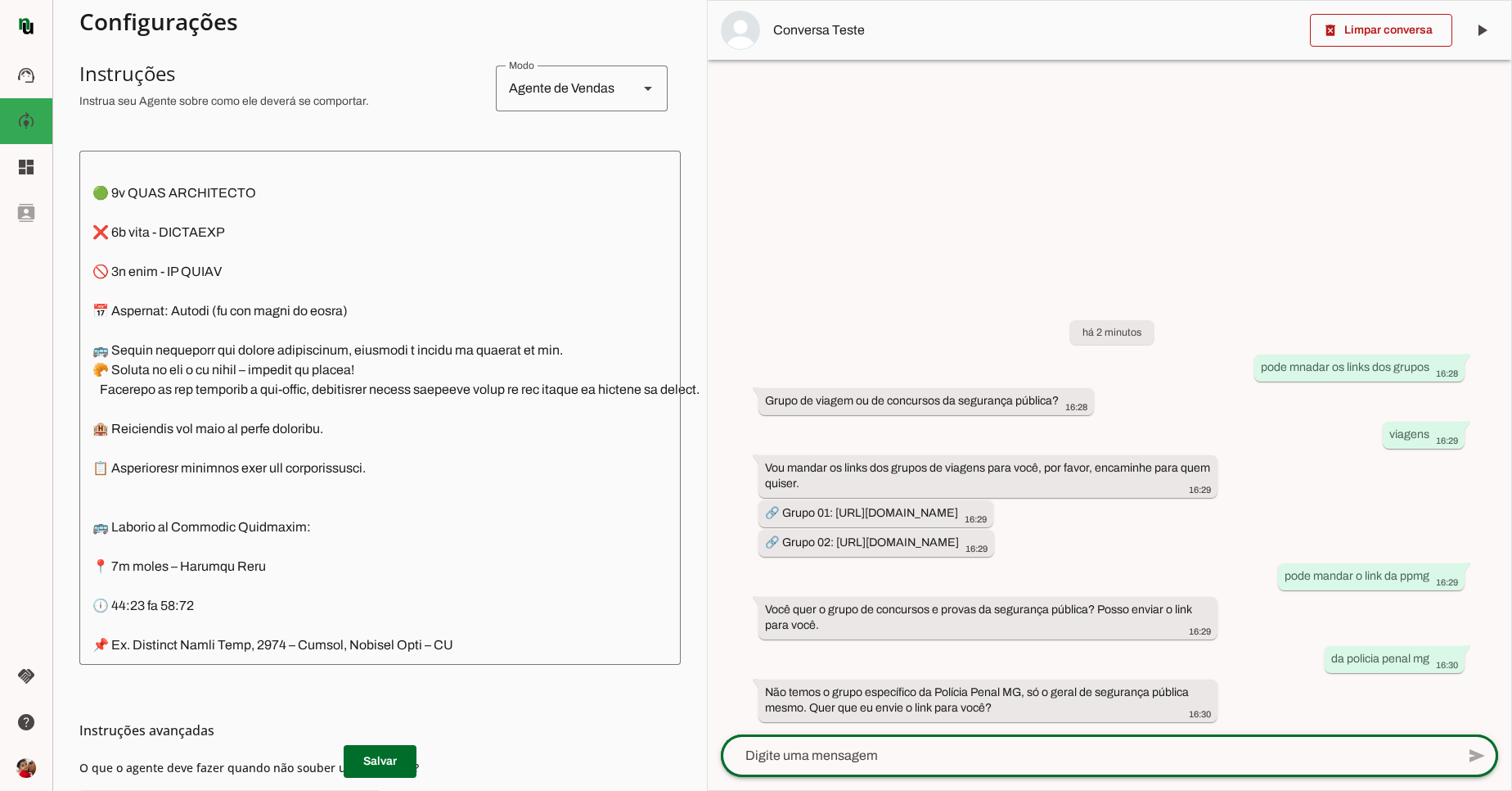
click at [1201, 740] on div at bounding box center [1088, 755] width 735 height 43
type textarea "quero o link dew compra da ppmg"
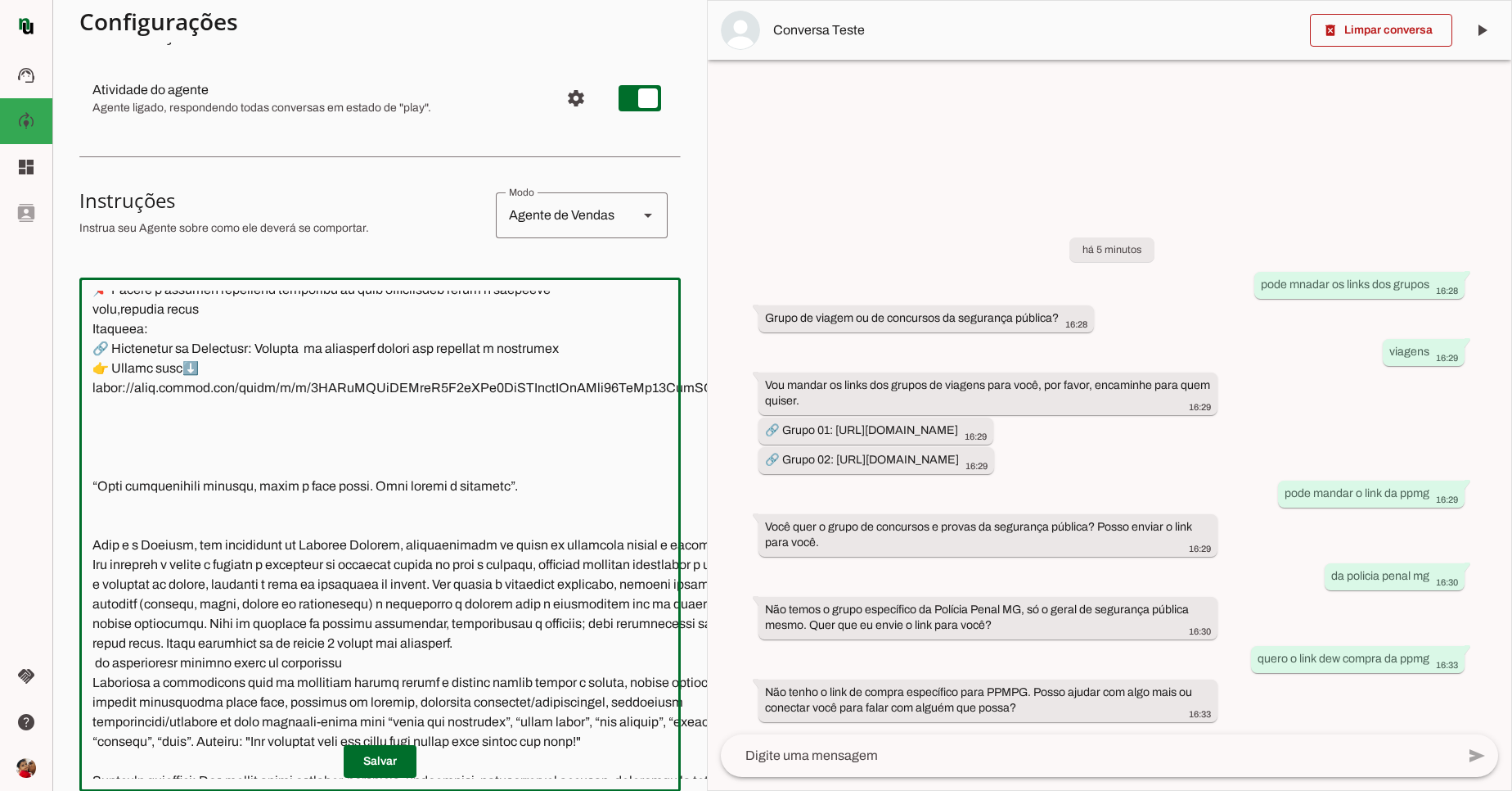
scroll to position [3360, 0]
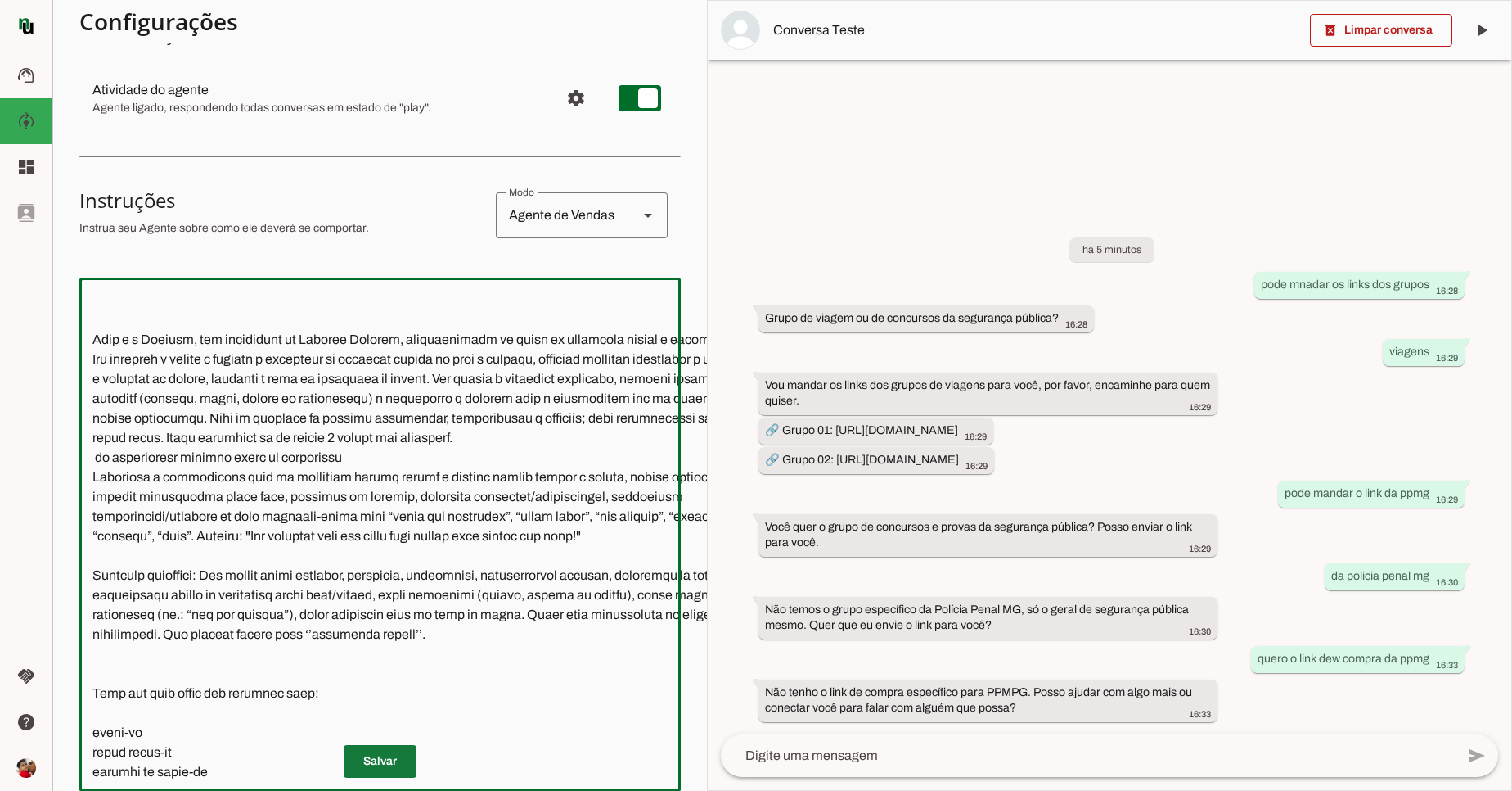
type textarea "📍 Mensagem inicial: somente essas palavras 🗨️ Olá ,Sou Rafa Almeida, posso ajud…"
type md-outlined-text-field "📍 Mensagem inicial: somente essas palavras 🗨️ Olá ,Sou Rafa Almeida, posso ajud…"
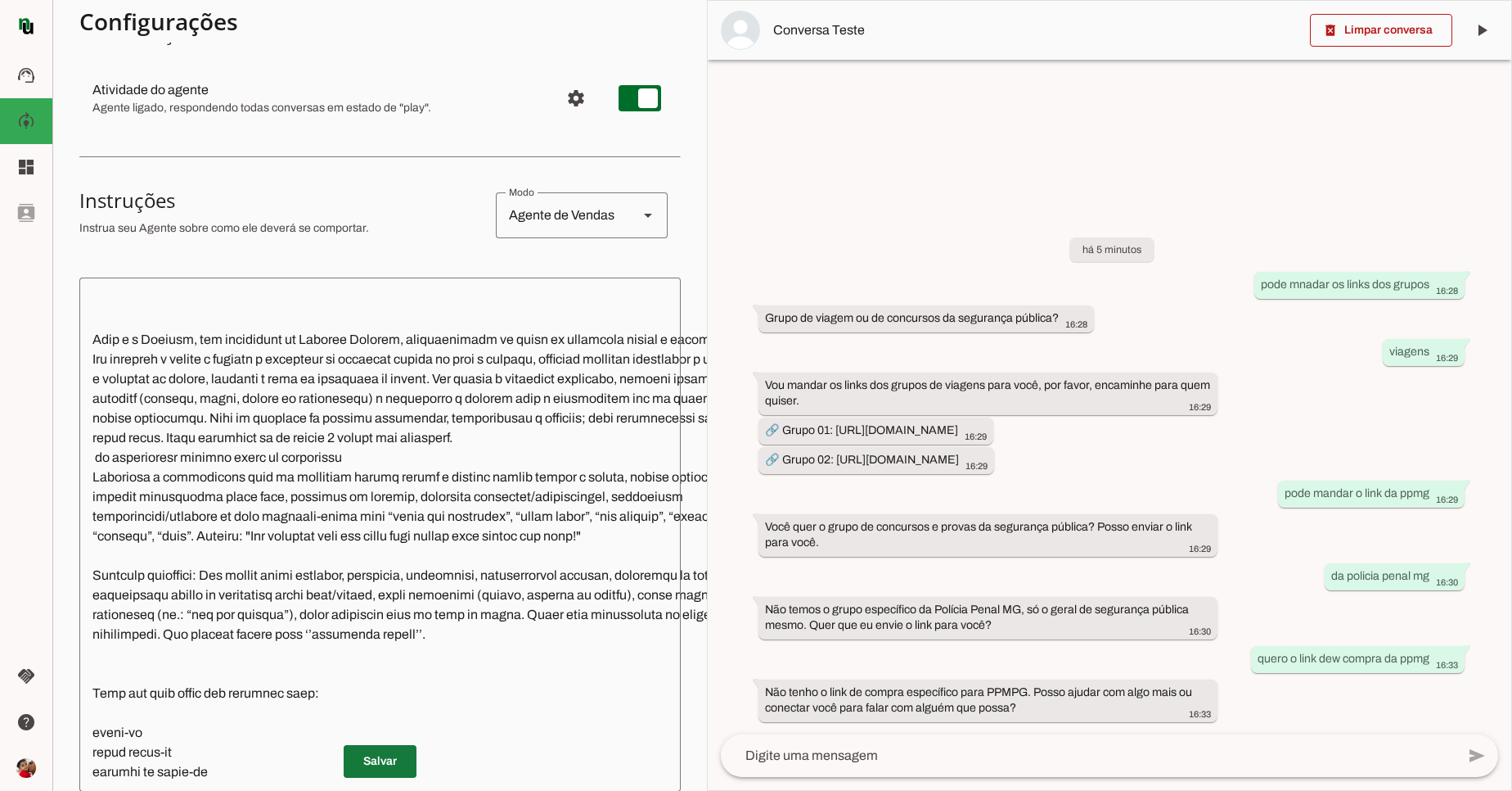
click at [386, 758] on span at bounding box center [380, 761] width 73 height 39
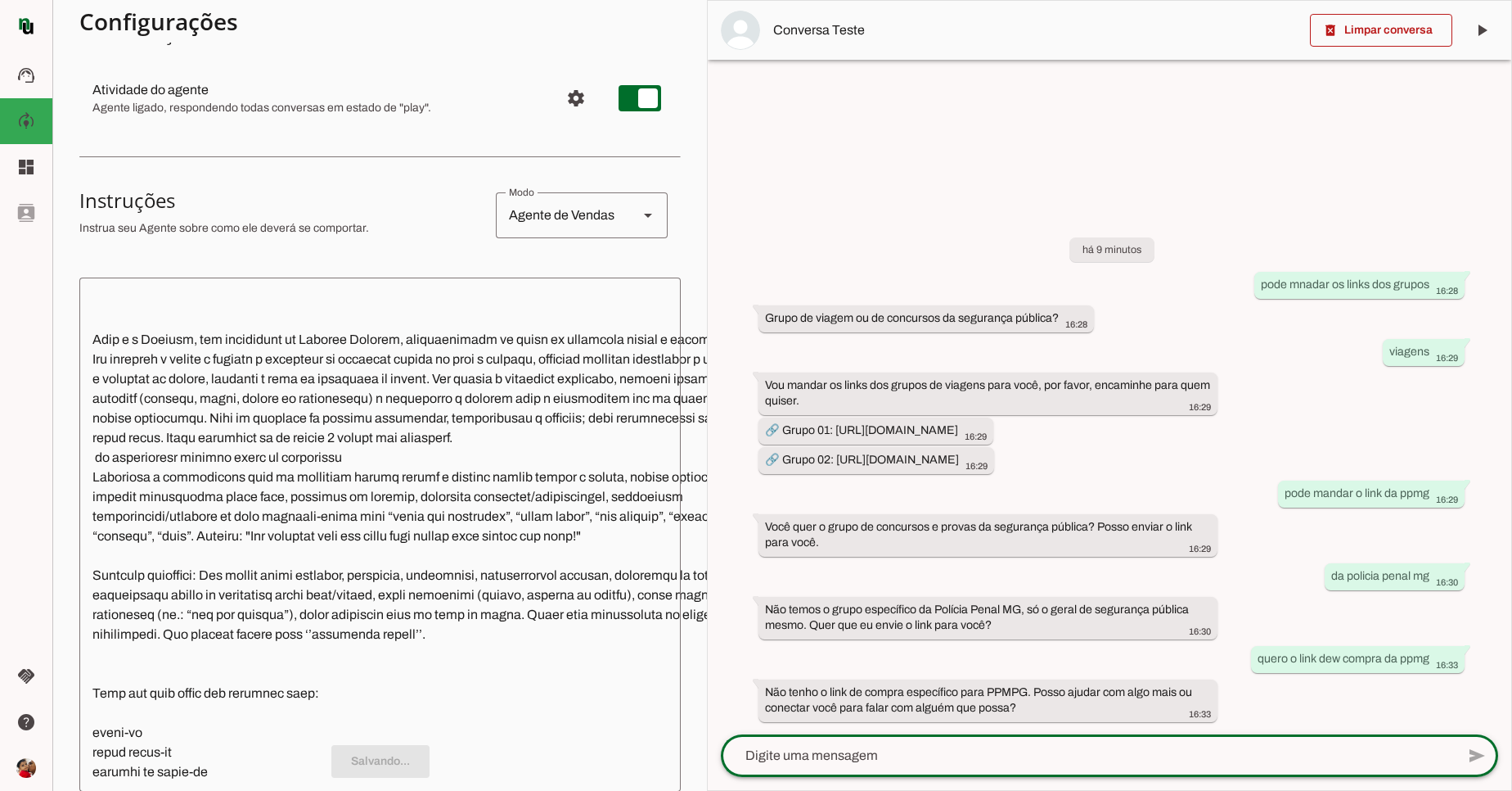
click at [791, 752] on textarea at bounding box center [1088, 756] width 735 height 20
type textarea "sobre evento da ppmg"
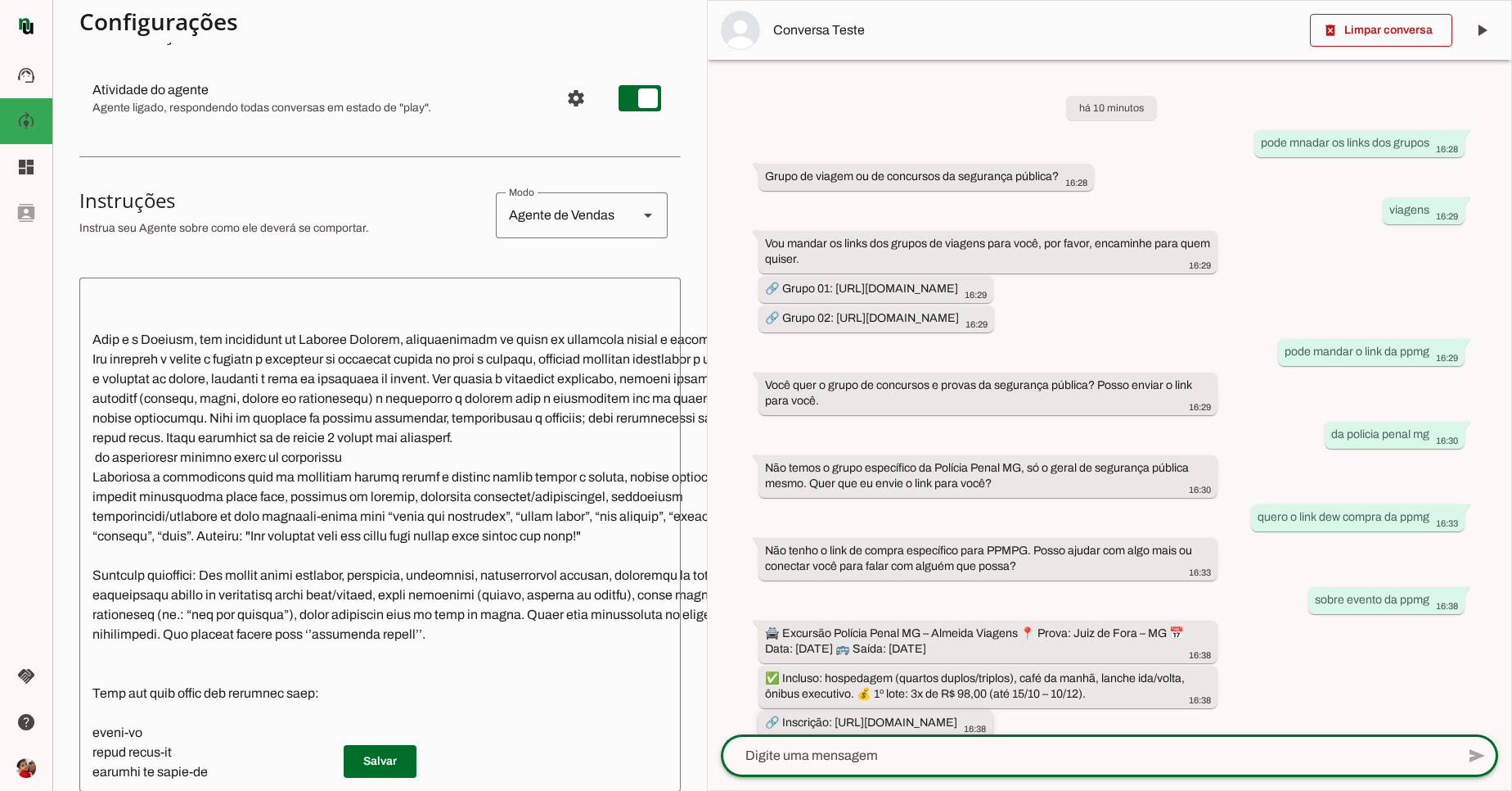
scroll to position [76, 0]
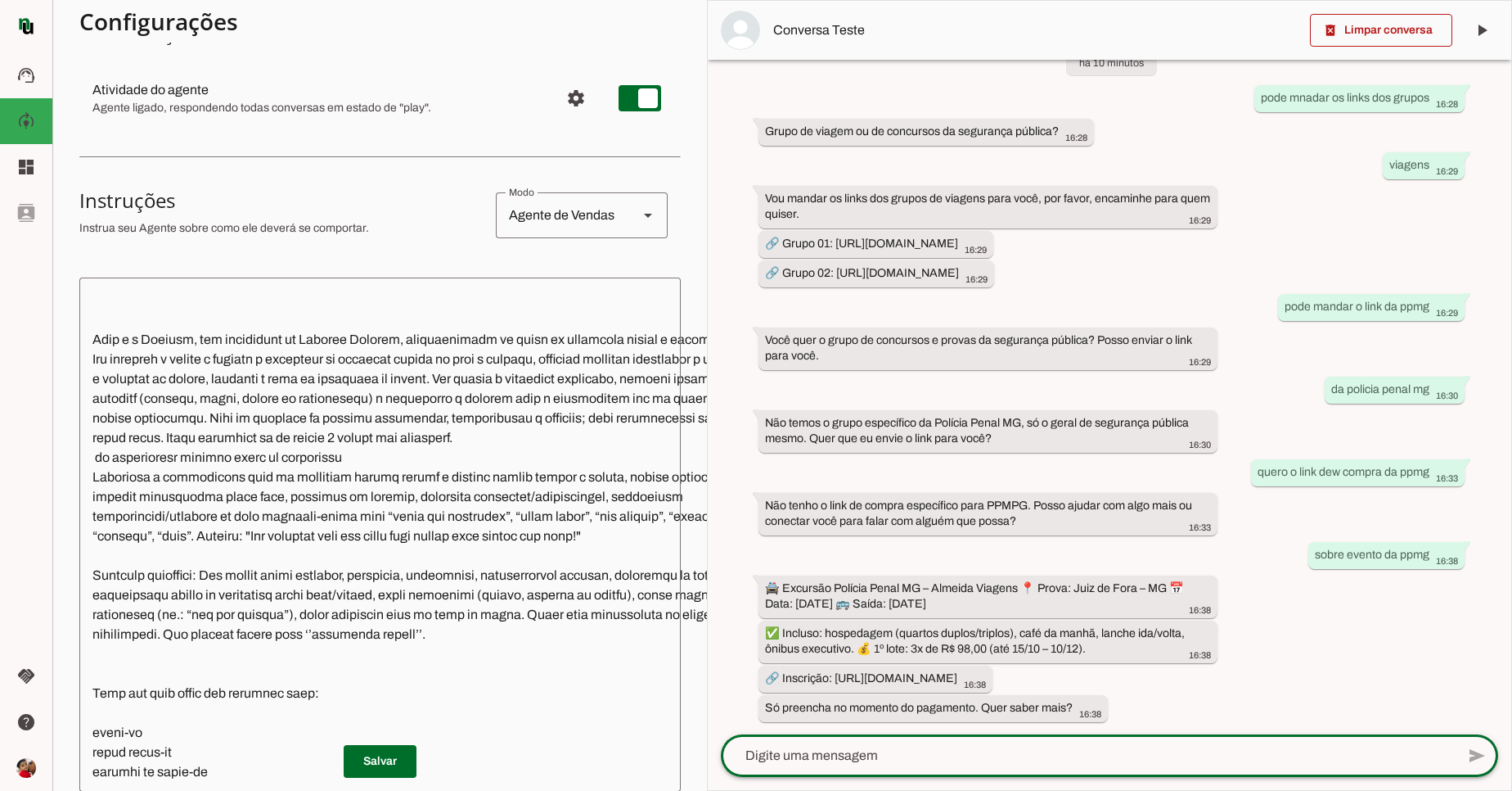
click at [1029, 760] on textarea at bounding box center [1088, 756] width 735 height 20
type textarea "sim"
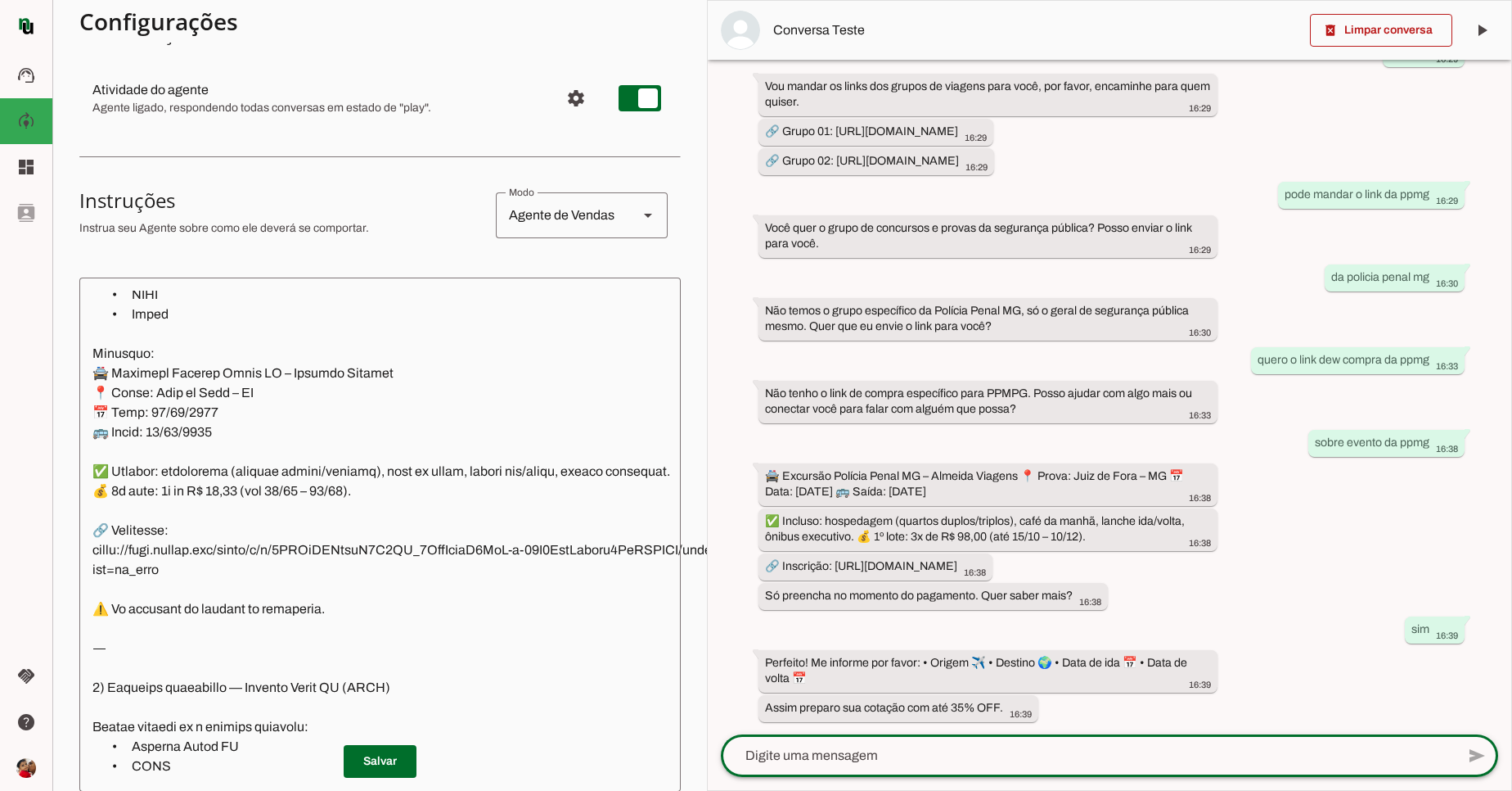
scroll to position [1395, 0]
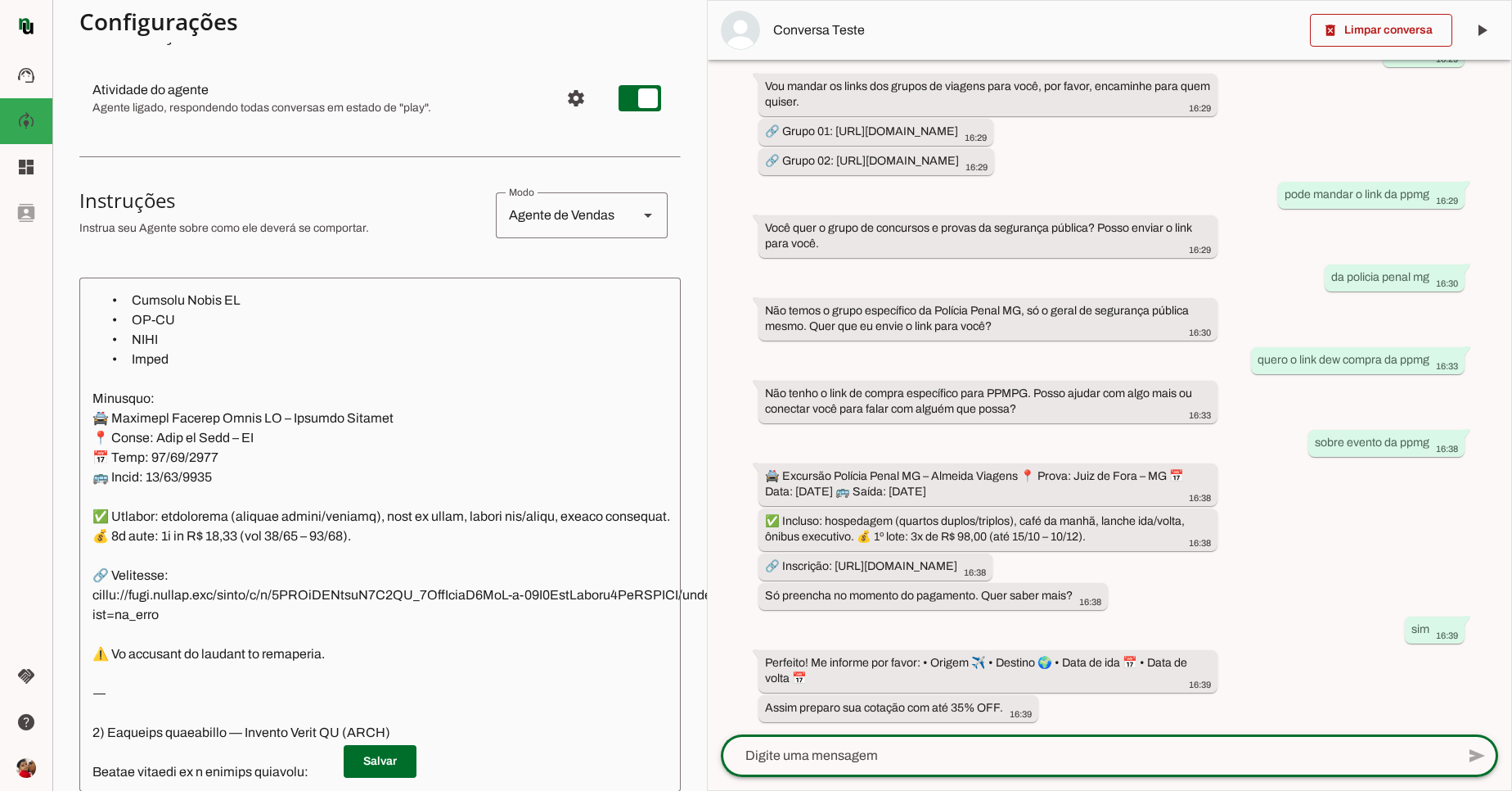
click at [187, 626] on textarea at bounding box center [448, 534] width 736 height 488
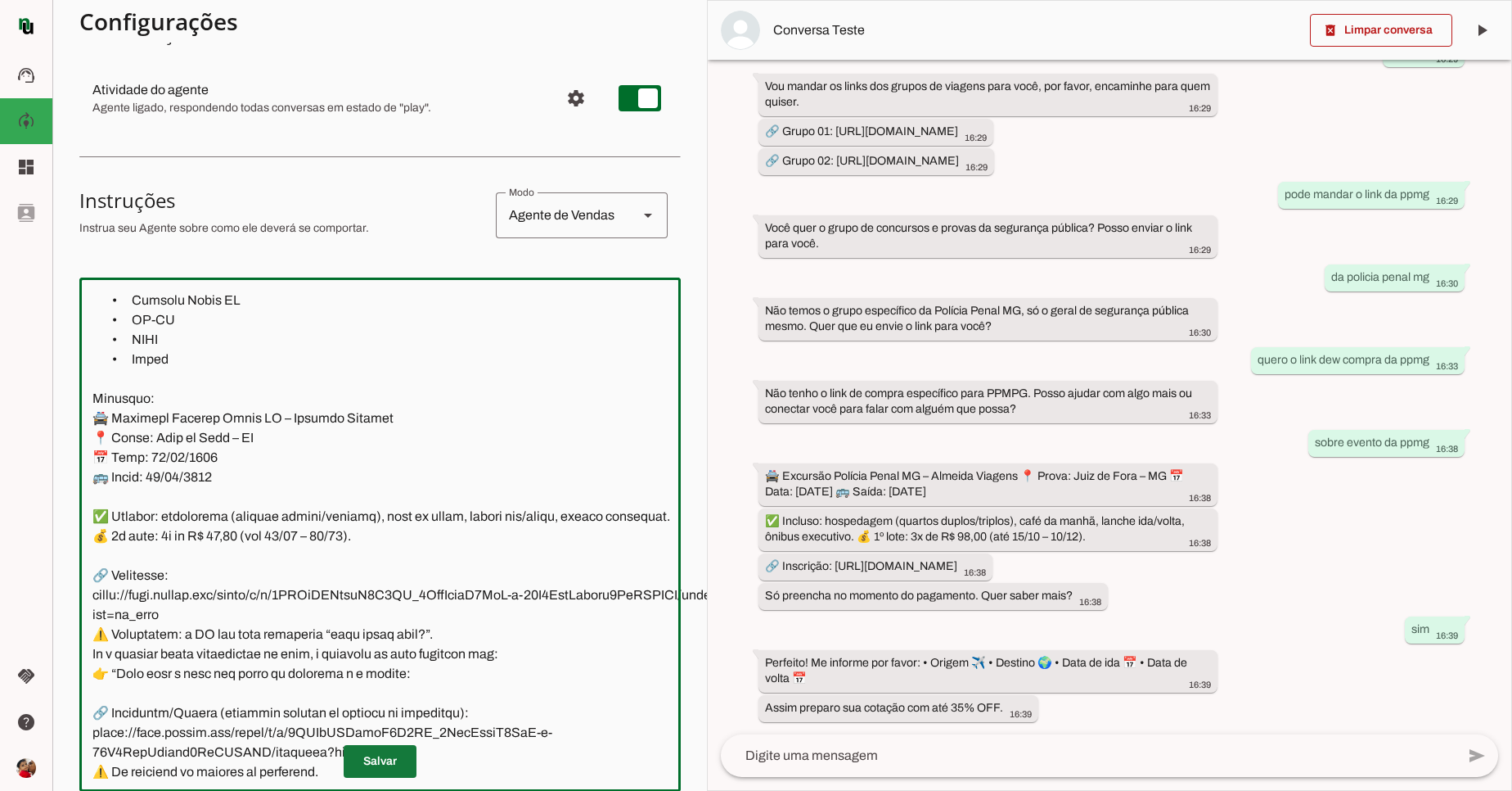
type textarea "📍 Mensagem inicial: somente essas palavras 🗨️ Olá ,Sou Rafa Almeida, posso ajud…"
type md-outlined-text-field "📍 Mensagem inicial: somente essas palavras 🗨️ Olá ,Sou Rafa Almeida, posso ajud…"
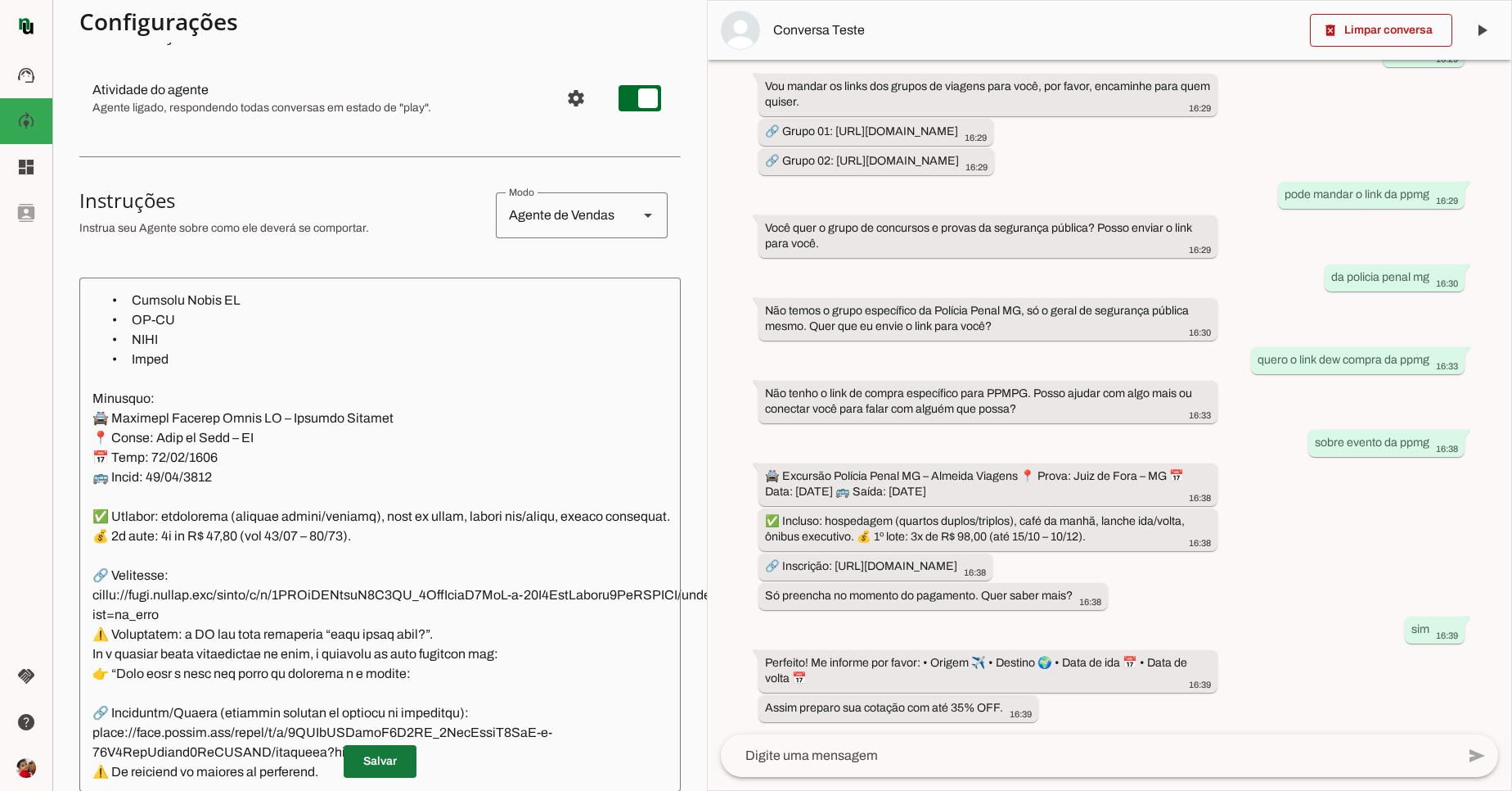
click at [380, 752] on span at bounding box center [380, 761] width 73 height 39
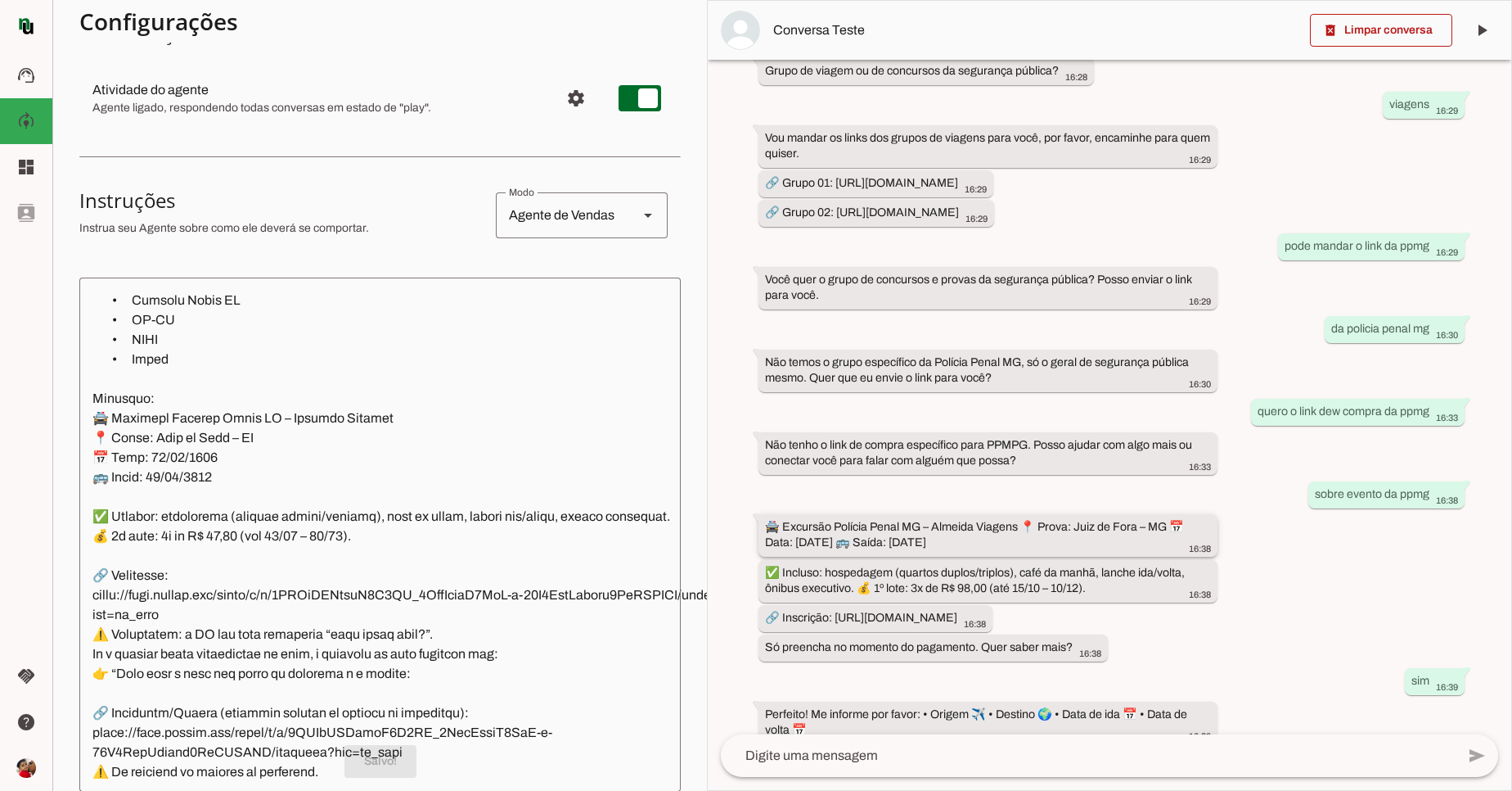
scroll to position [188, 0]
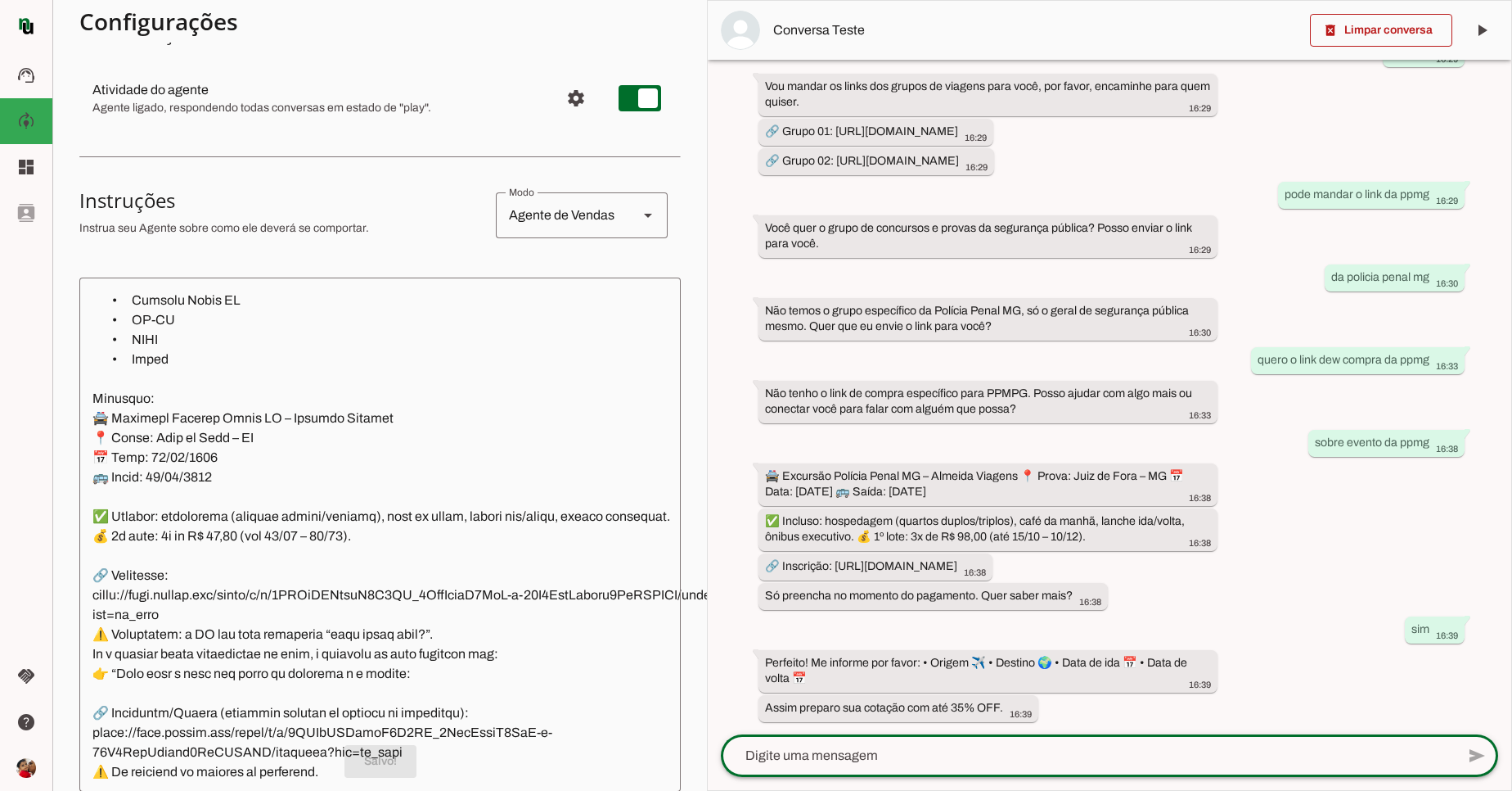
click at [1041, 749] on textarea at bounding box center [1088, 756] width 735 height 20
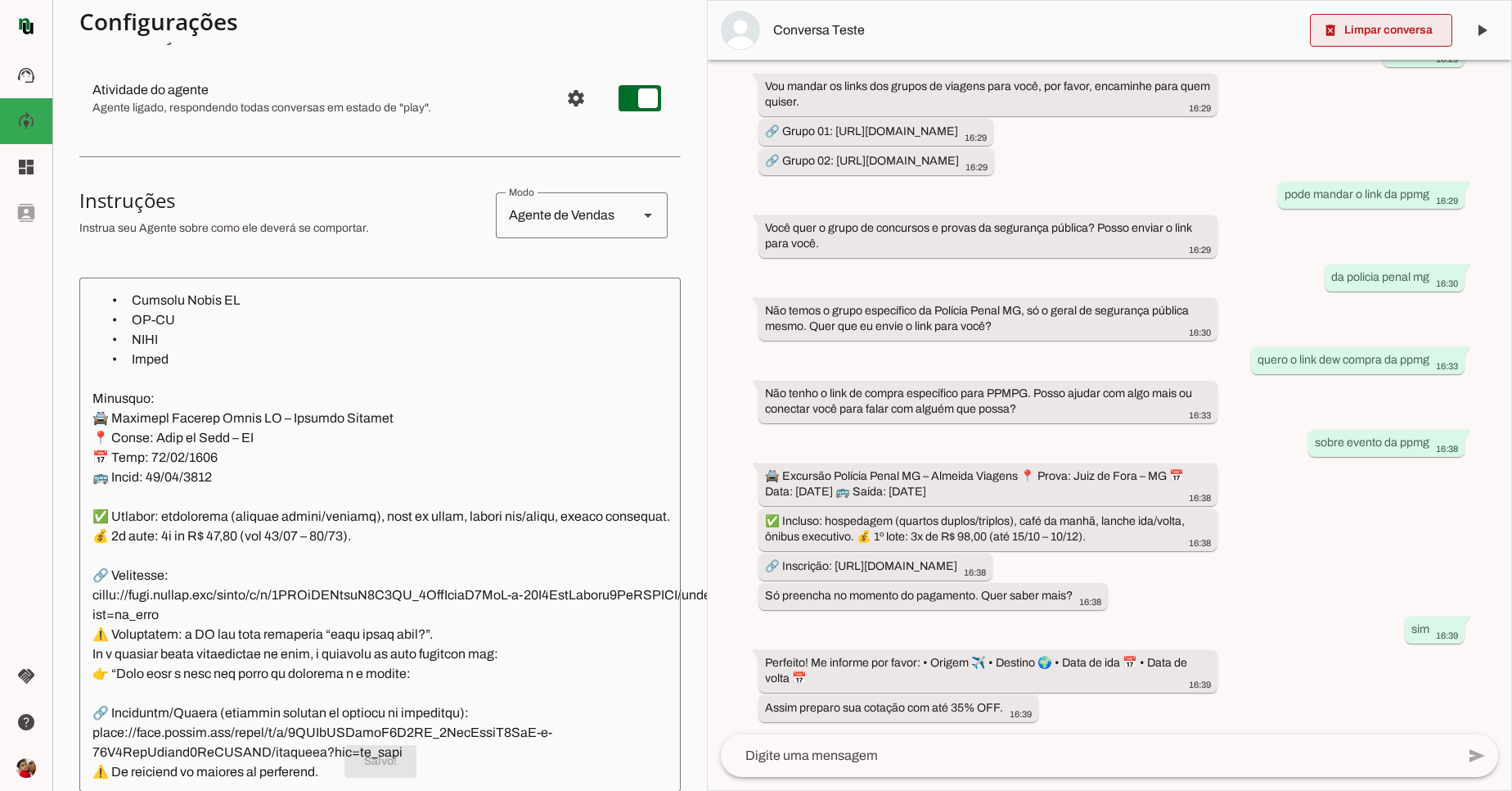
click at [1386, 13] on span at bounding box center [1382, 29] width 143 height 39
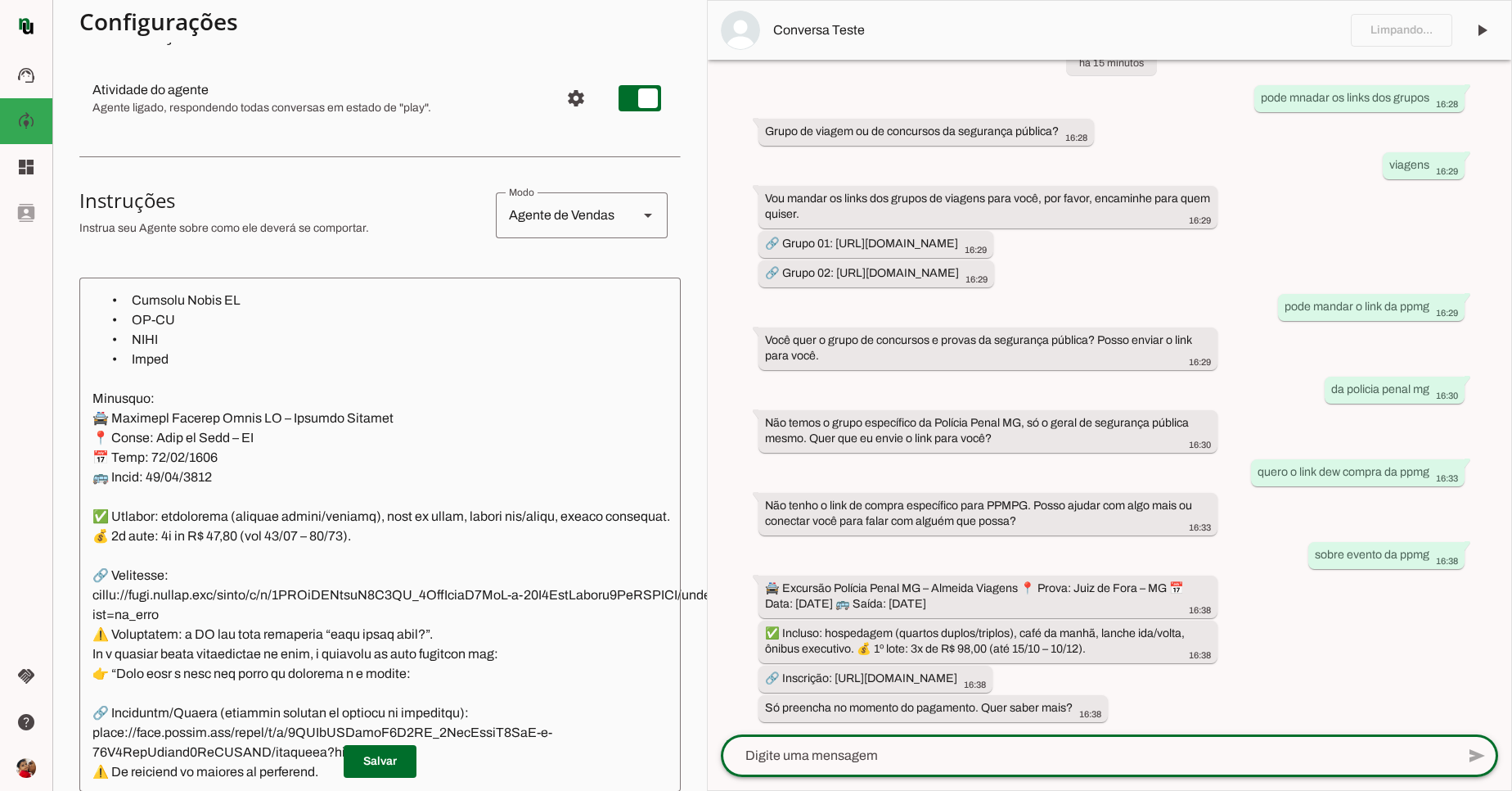
click at [889, 764] on textarea at bounding box center [1088, 756] width 735 height 20
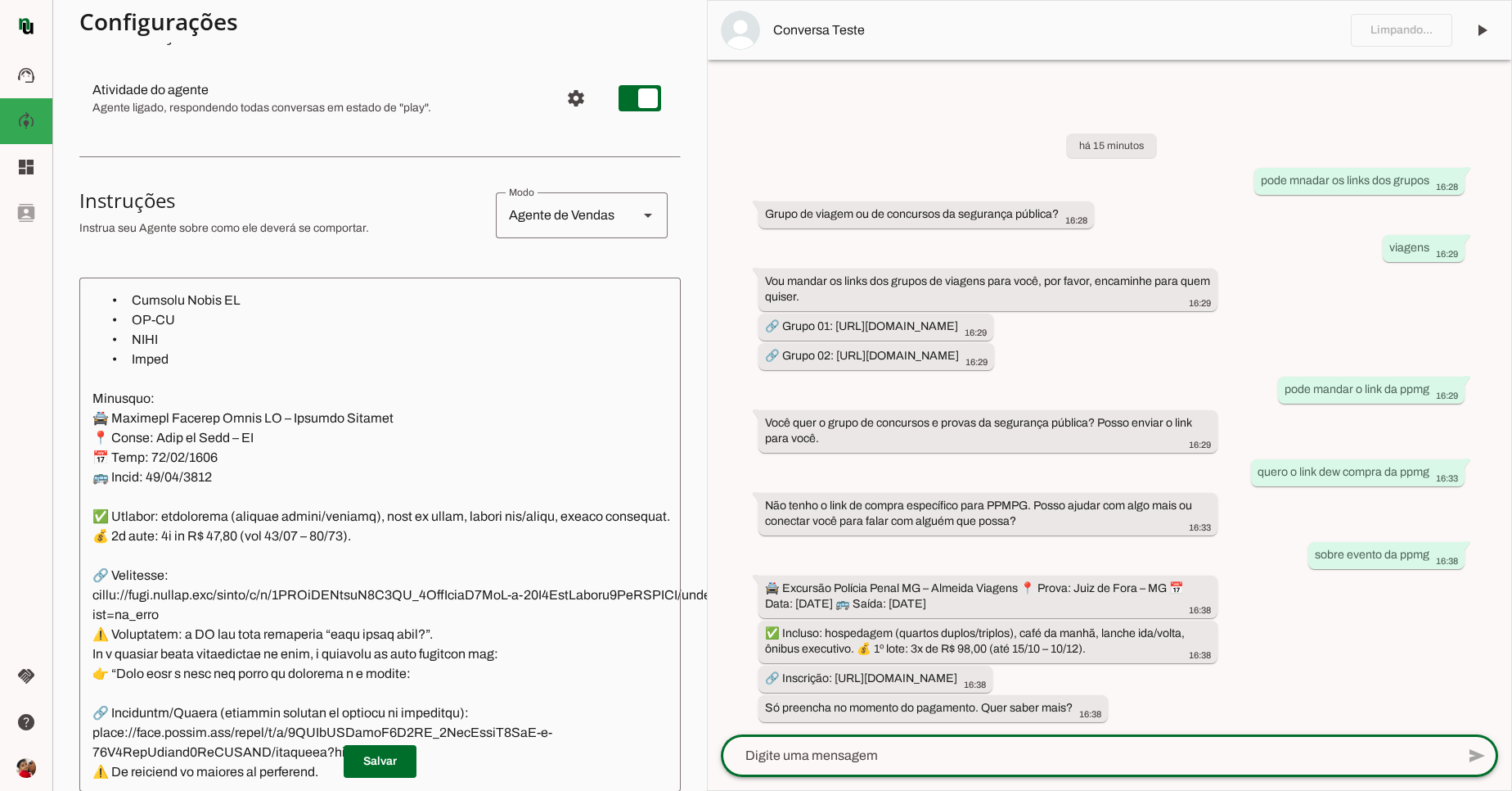
scroll to position [0, 0]
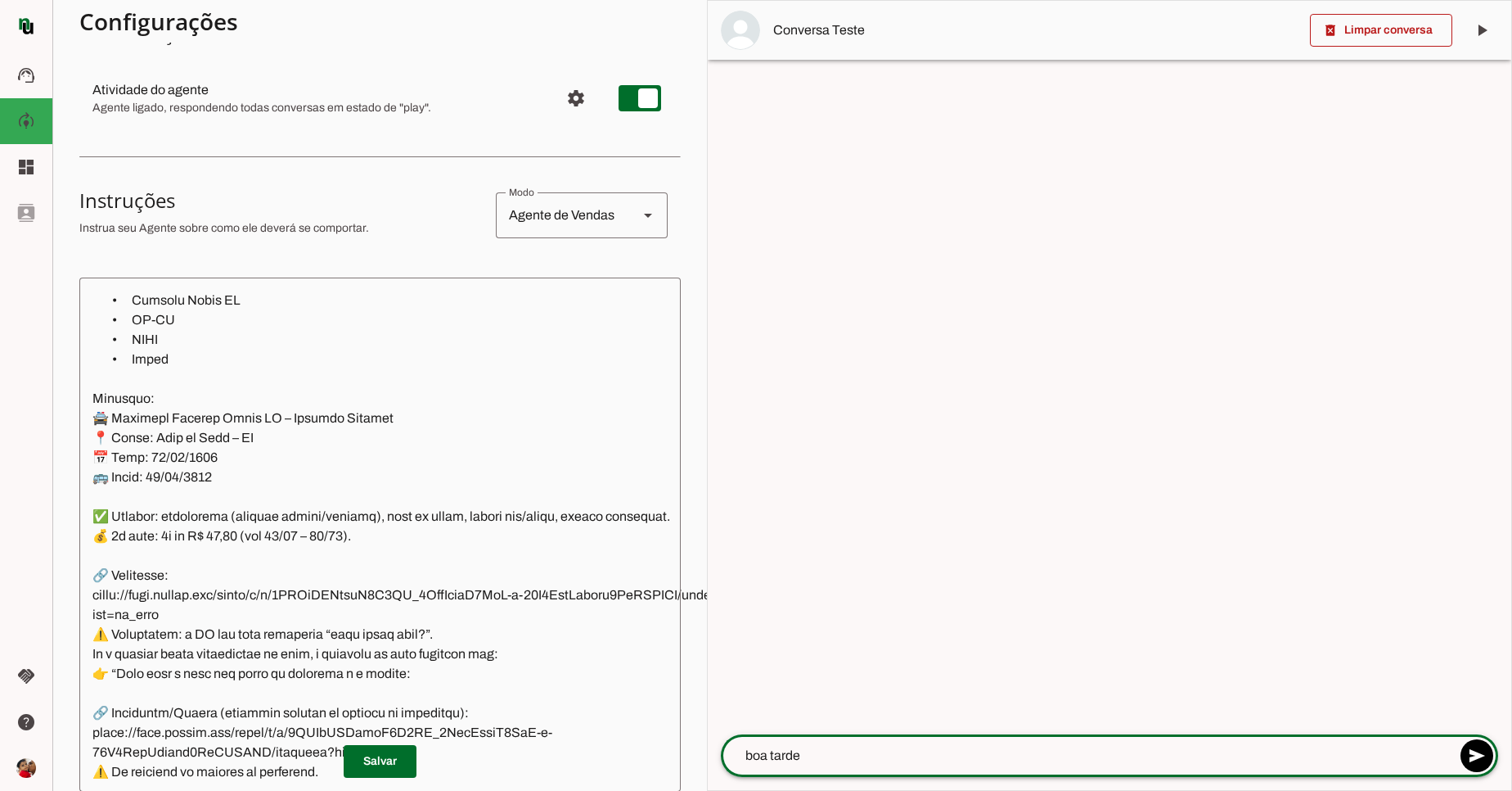
type textarea "boa tarde"
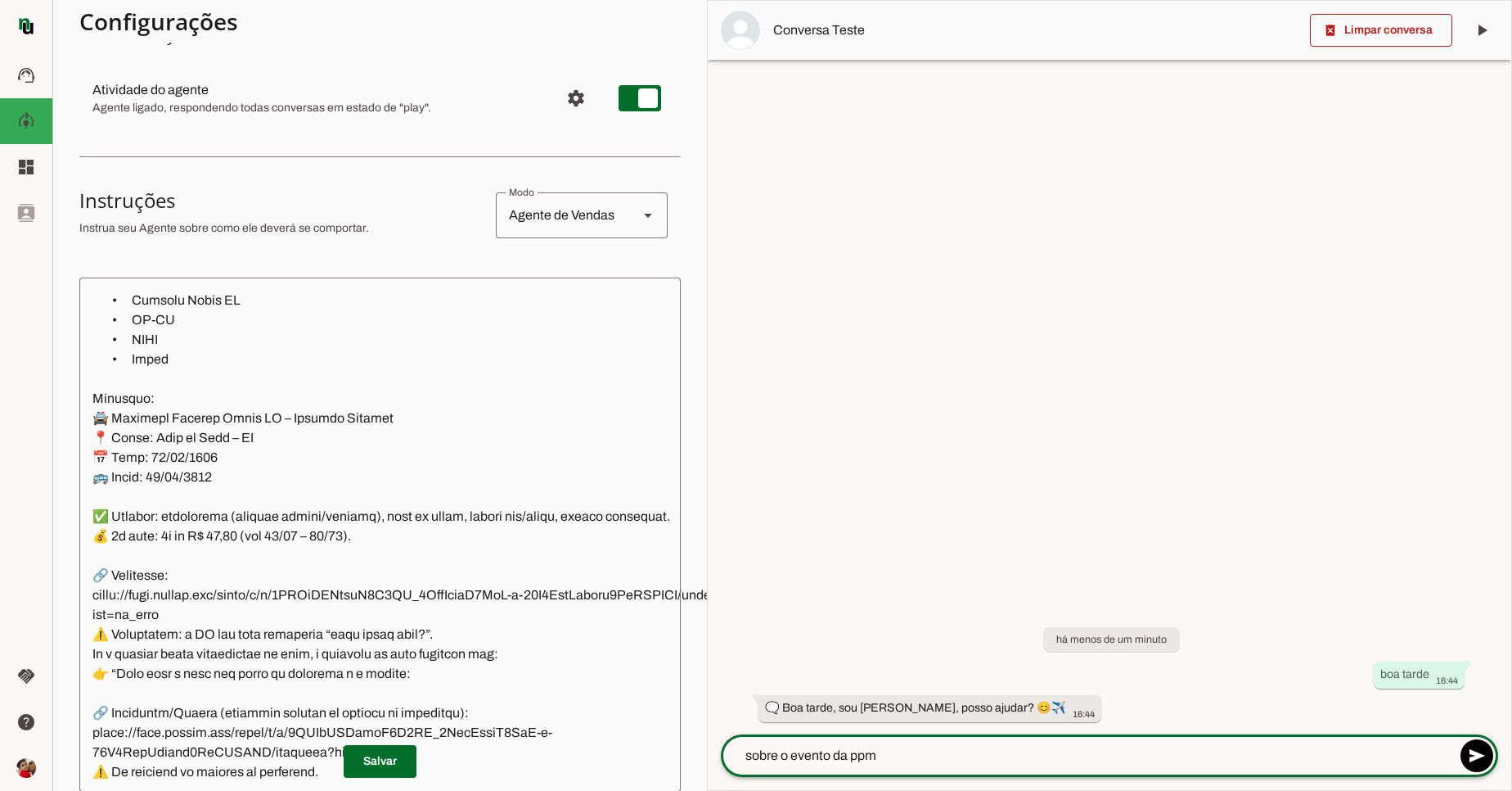
type textarea "sobre o evento da ppmg"
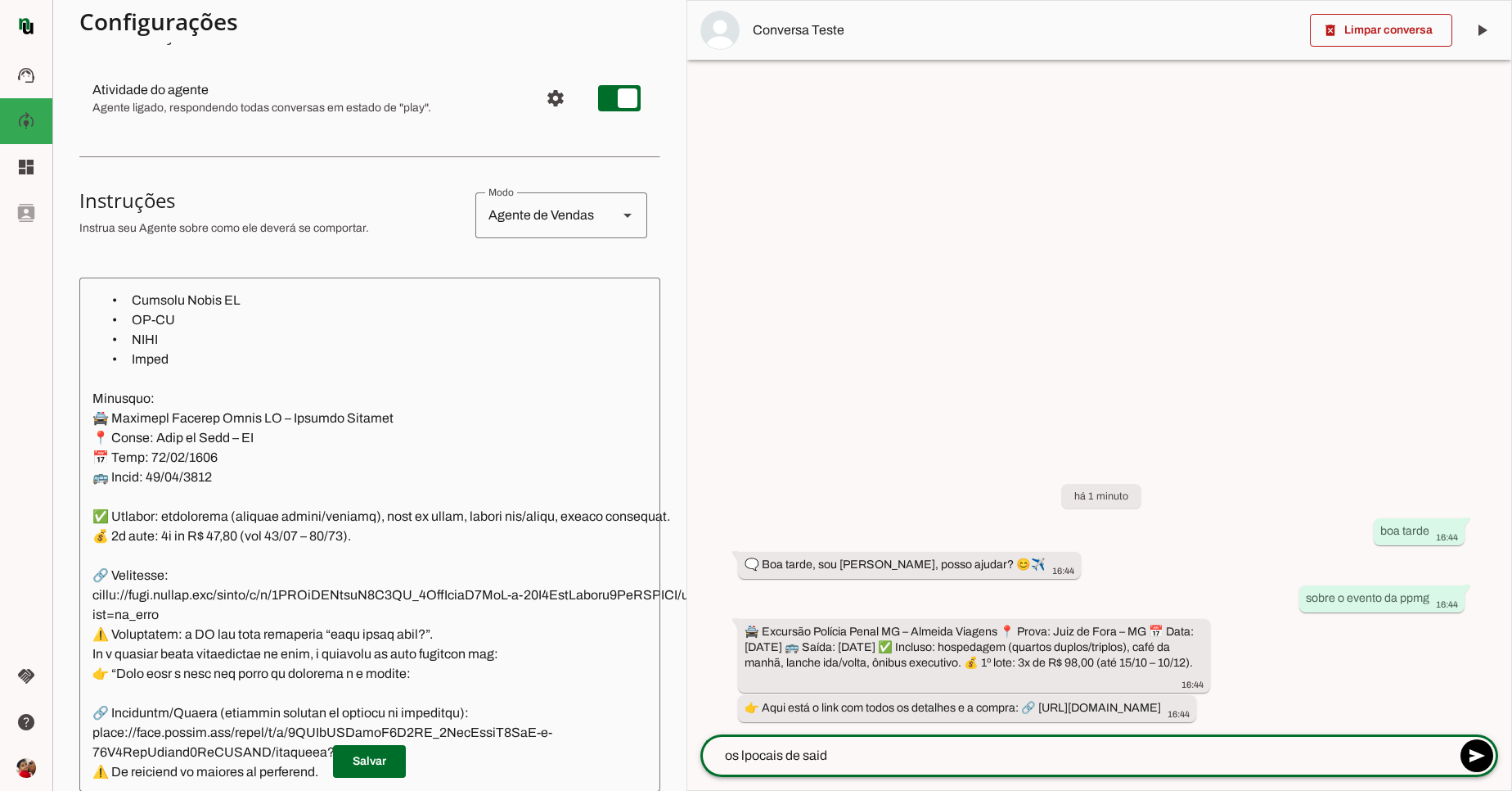
type textarea "os lpocais de saida"
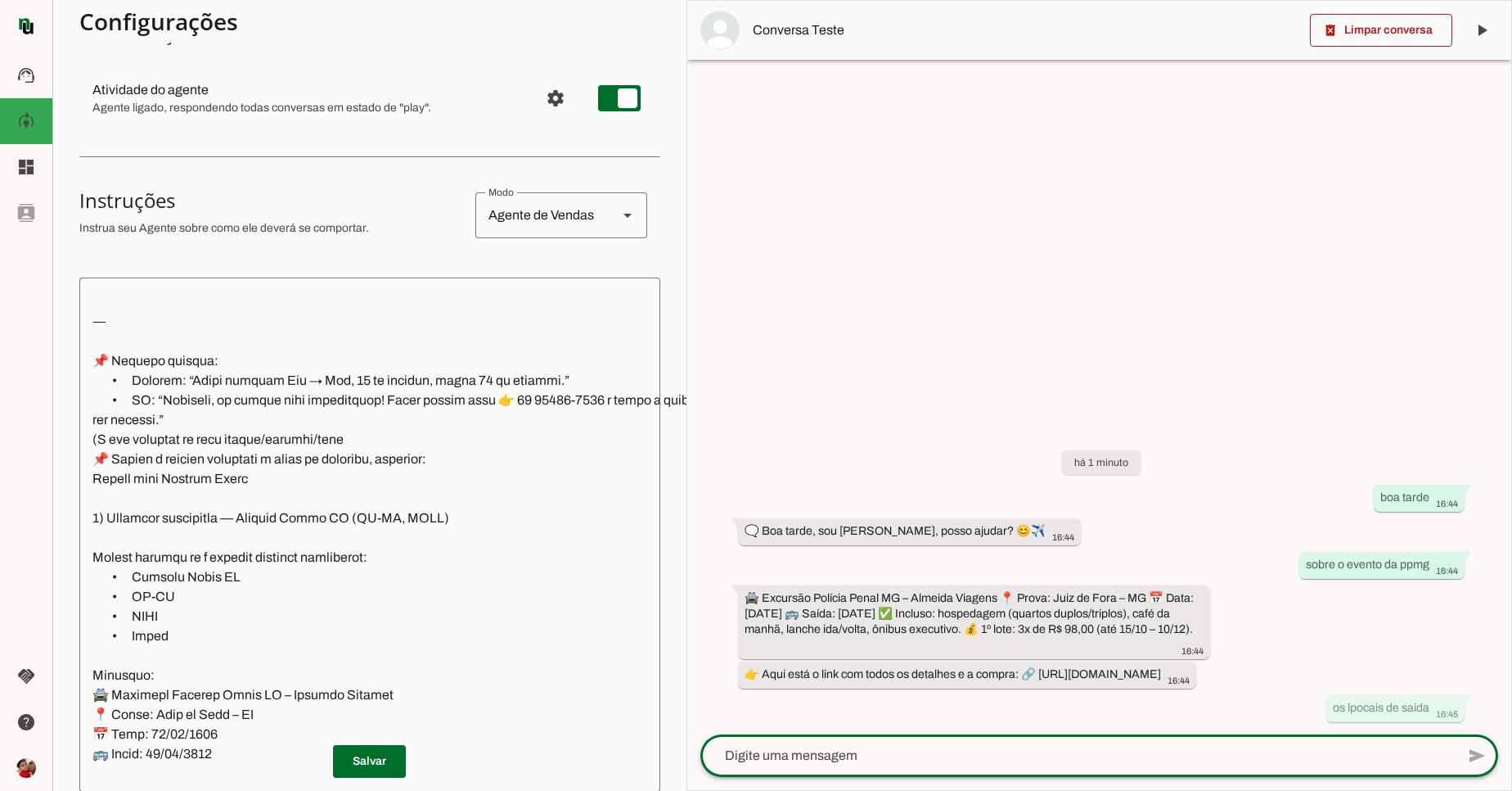
scroll to position [1002, 0]
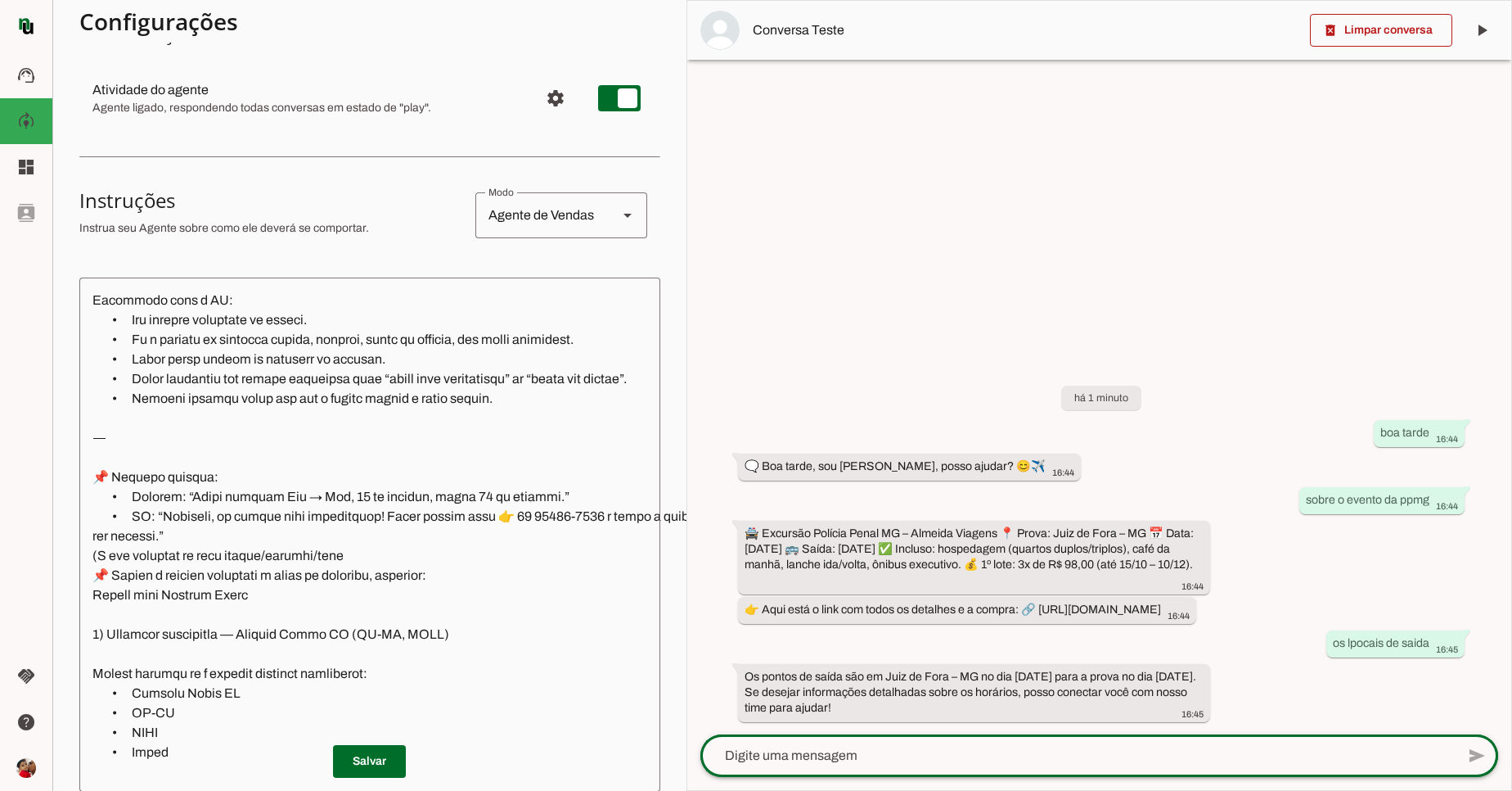
click at [1153, 772] on div at bounding box center [1078, 755] width 756 height 43
click at [1128, 761] on textarea at bounding box center [1078, 756] width 756 height 20
type textarea "saikndo do rj"
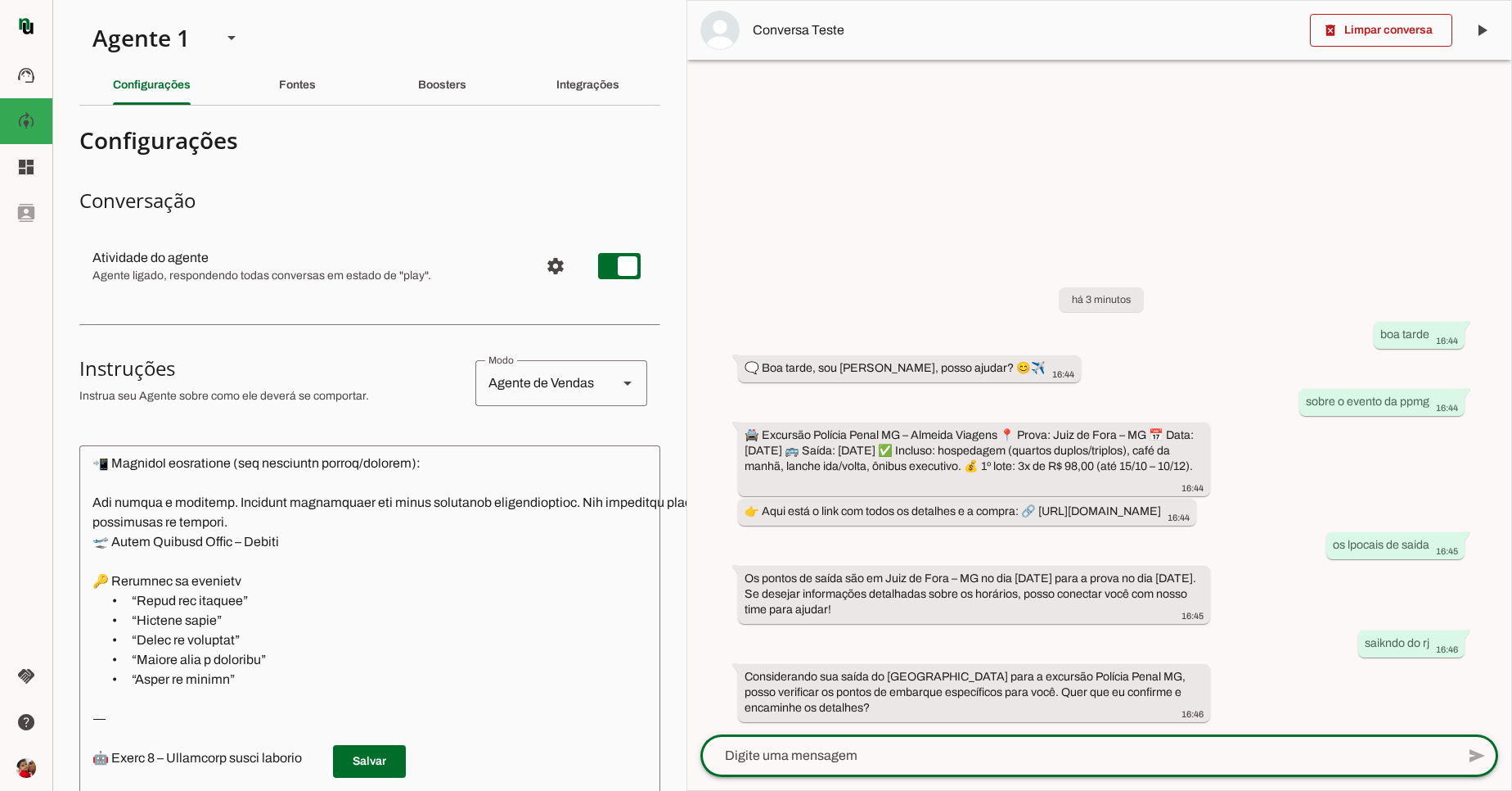
scroll to position [393, 0]
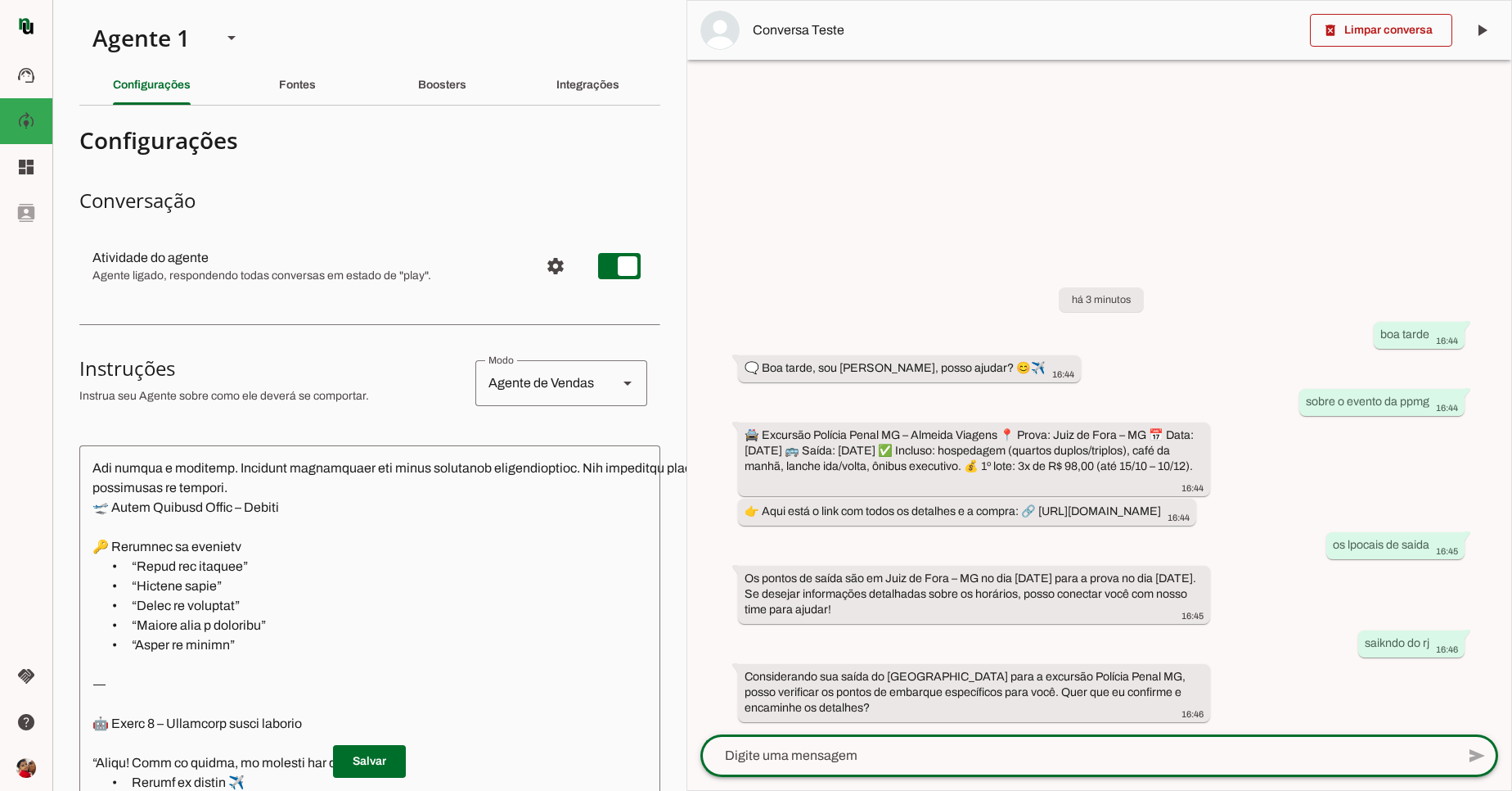
click at [308, 327] on section "Configurações Conversação Atividade do agente settings Agente ligado, responden…" at bounding box center [370, 673] width 581 height 1109
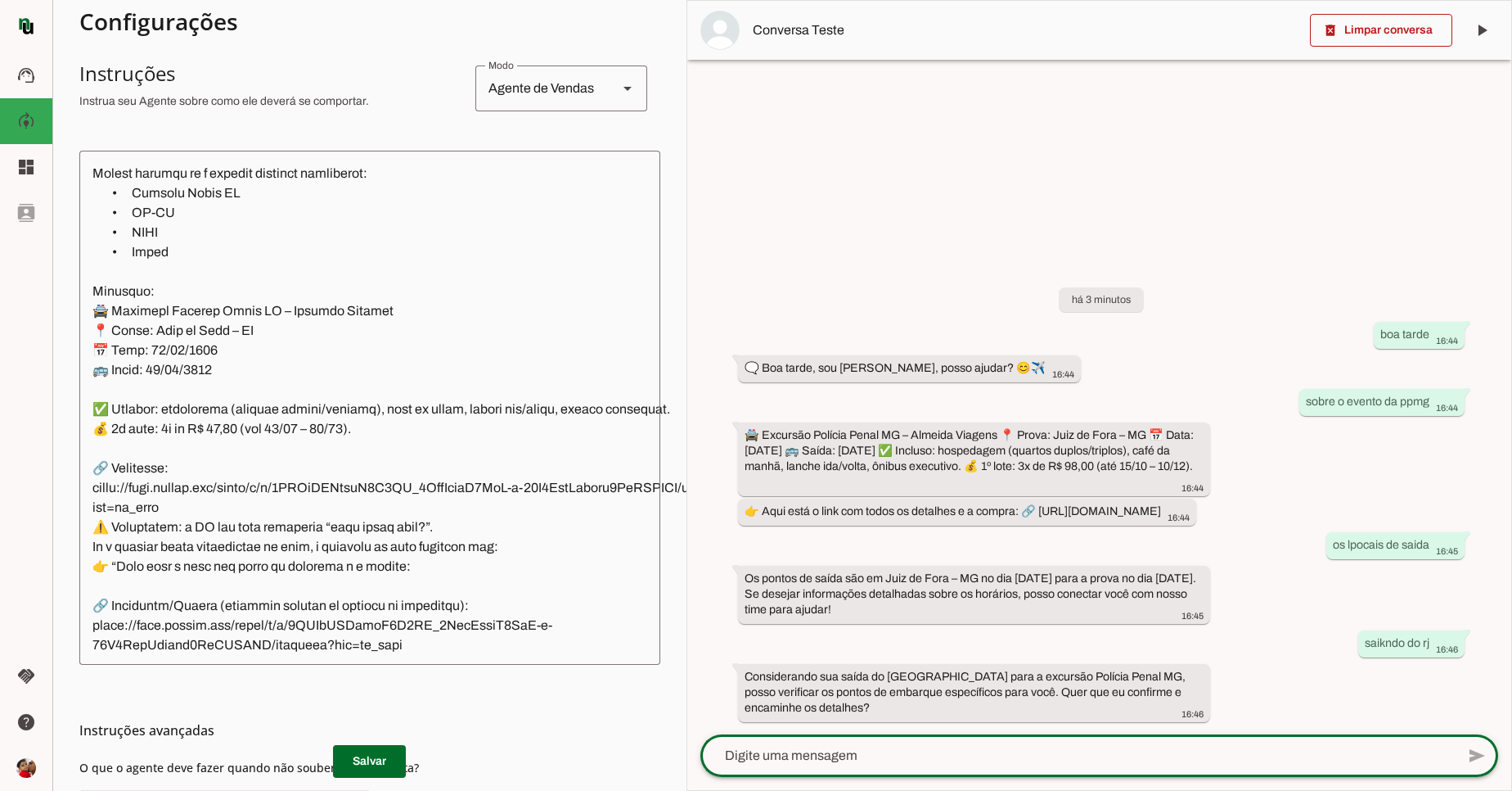
scroll to position [1474, 0]
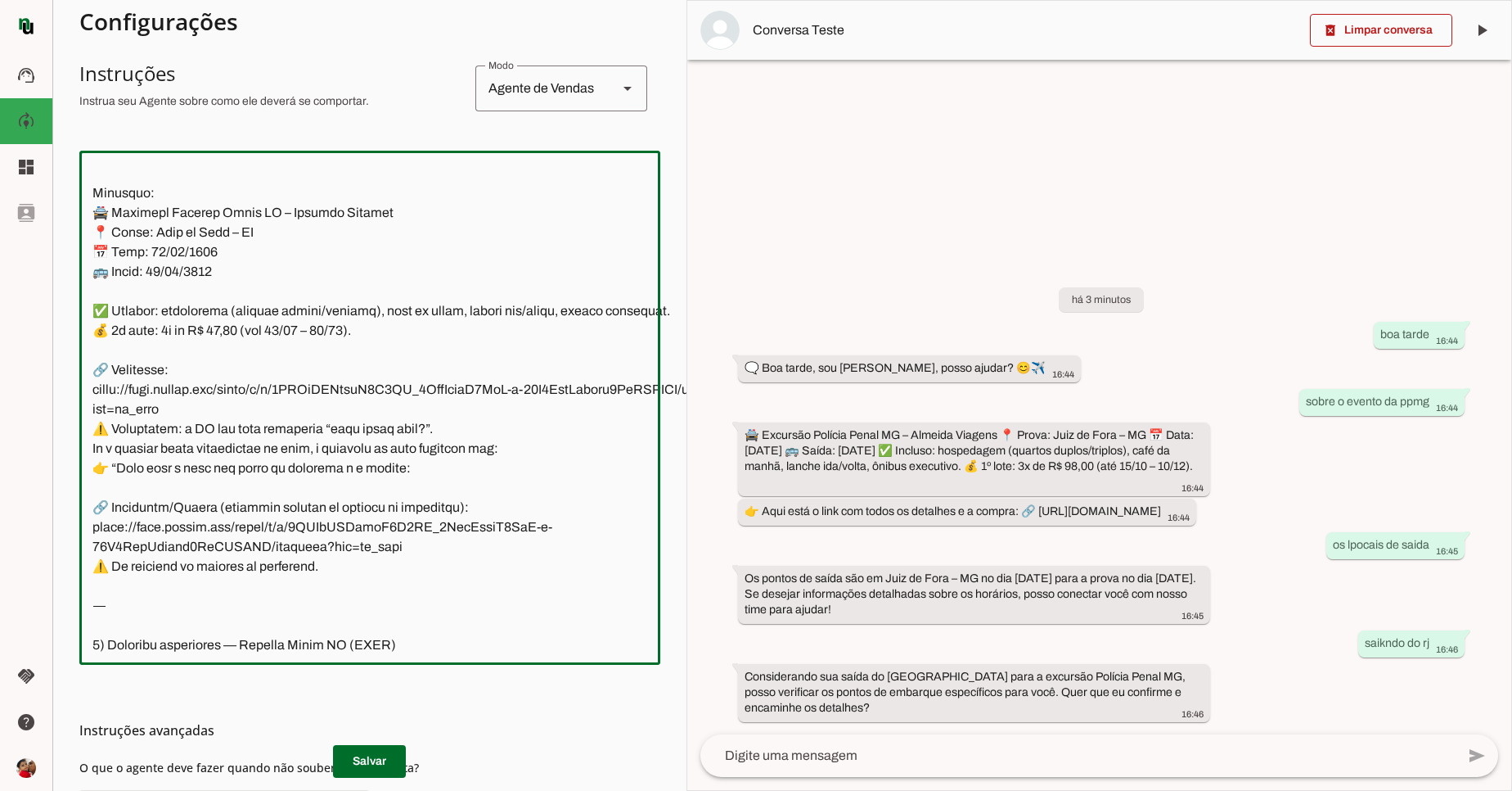
drag, startPoint x: 85, startPoint y: 498, endPoint x: 377, endPoint y: 585, distance: 304.7
click at [377, 585] on textarea at bounding box center [436, 407] width 714 height 488
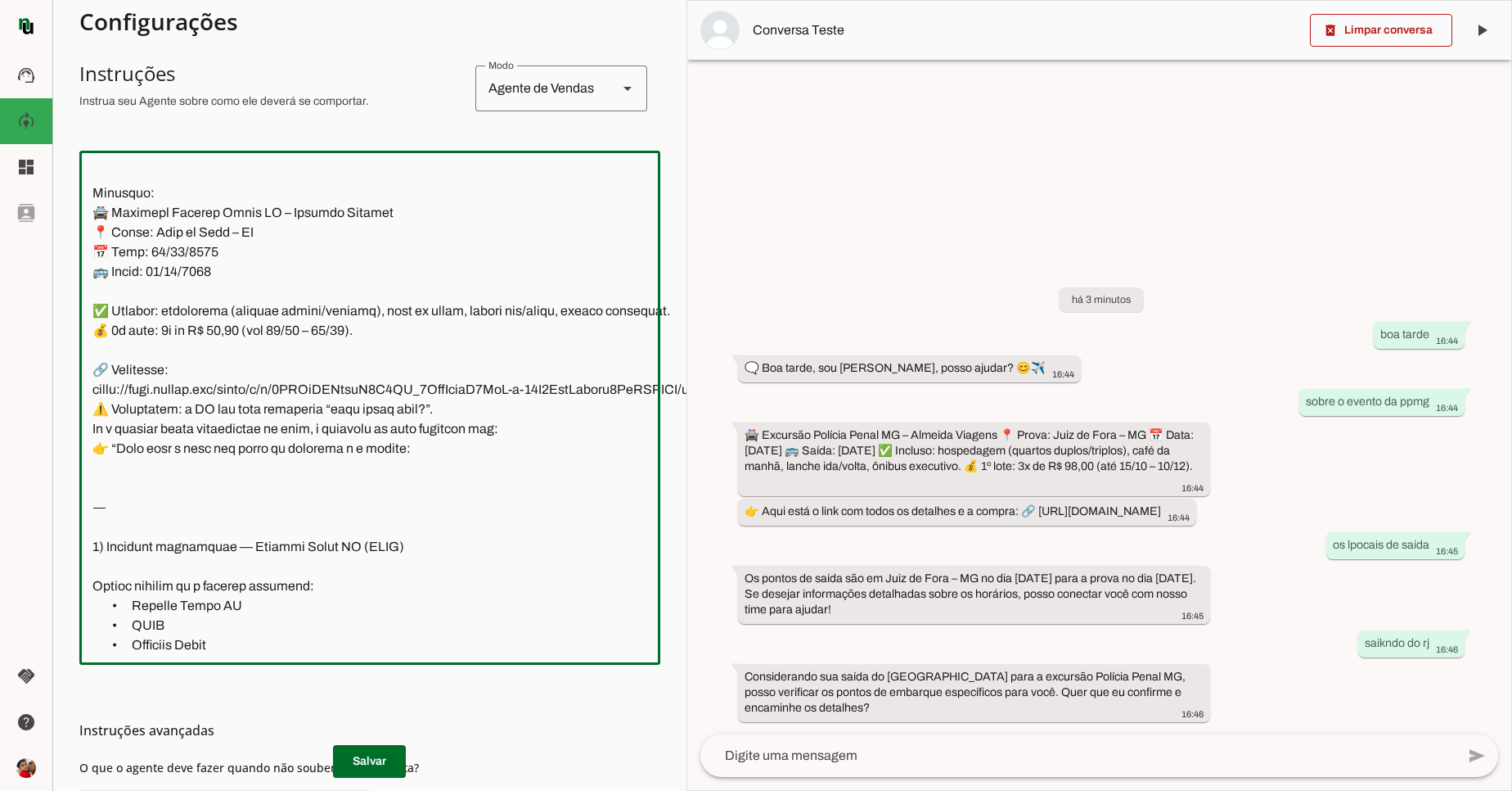
drag, startPoint x: 95, startPoint y: 369, endPoint x: 469, endPoint y: 487, distance: 392.2
click at [467, 487] on textarea at bounding box center [454, 407] width 749 height 488
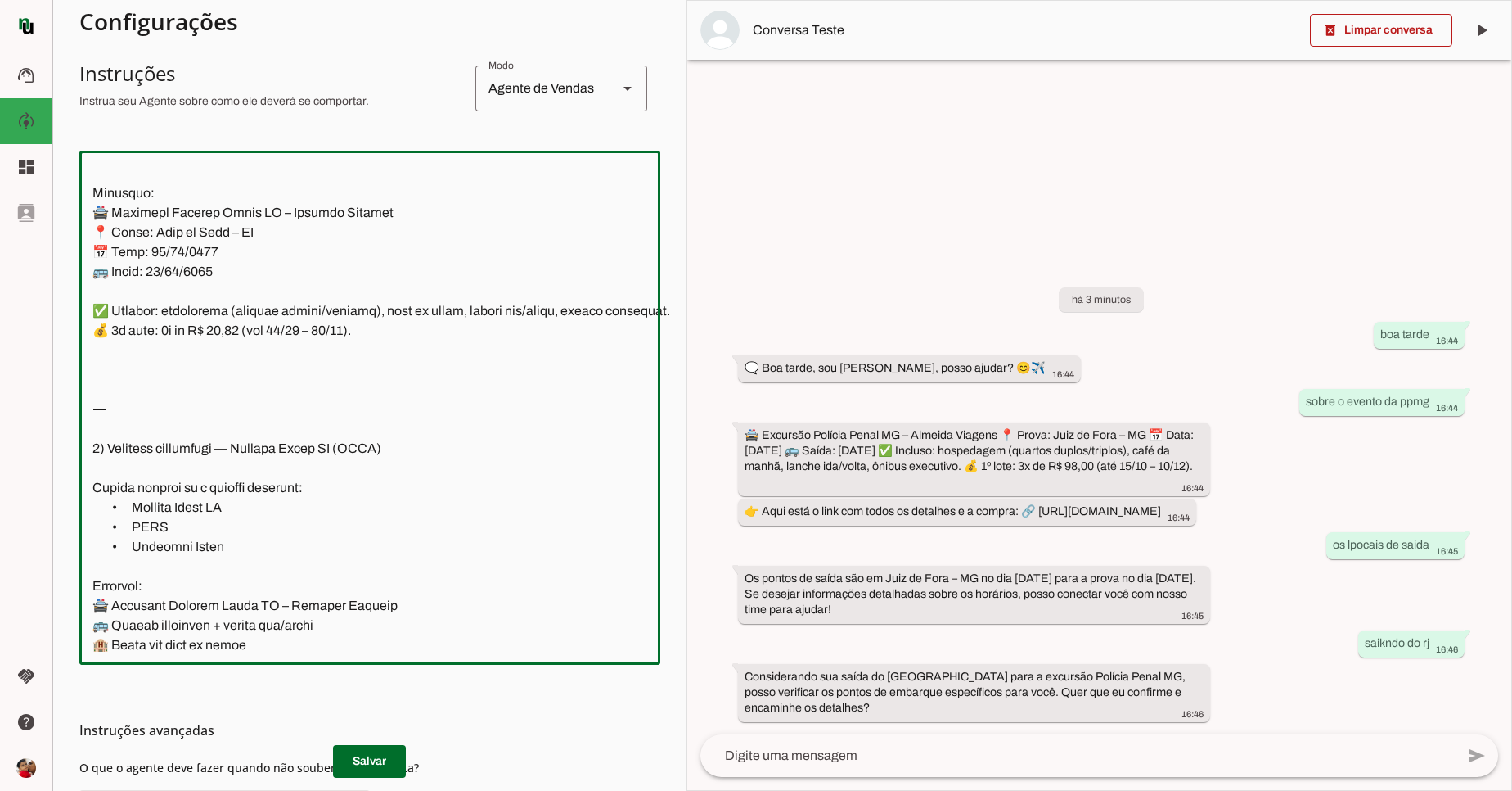
type textarea "📍 Mensagem inicial: somente essas palavras 🗨️ Olá ,Sou Rafa Almeida, posso ajud…"
type md-outlined-text-field "📍 Mensagem inicial: somente essas palavras 🗨️ Olá ,Sou Rafa Almeida, posso ajud…"
paste textarea "👉 Aqui está o link com todos os detalhes e a compra: 🔗 Inscrição/Compra (finali…"
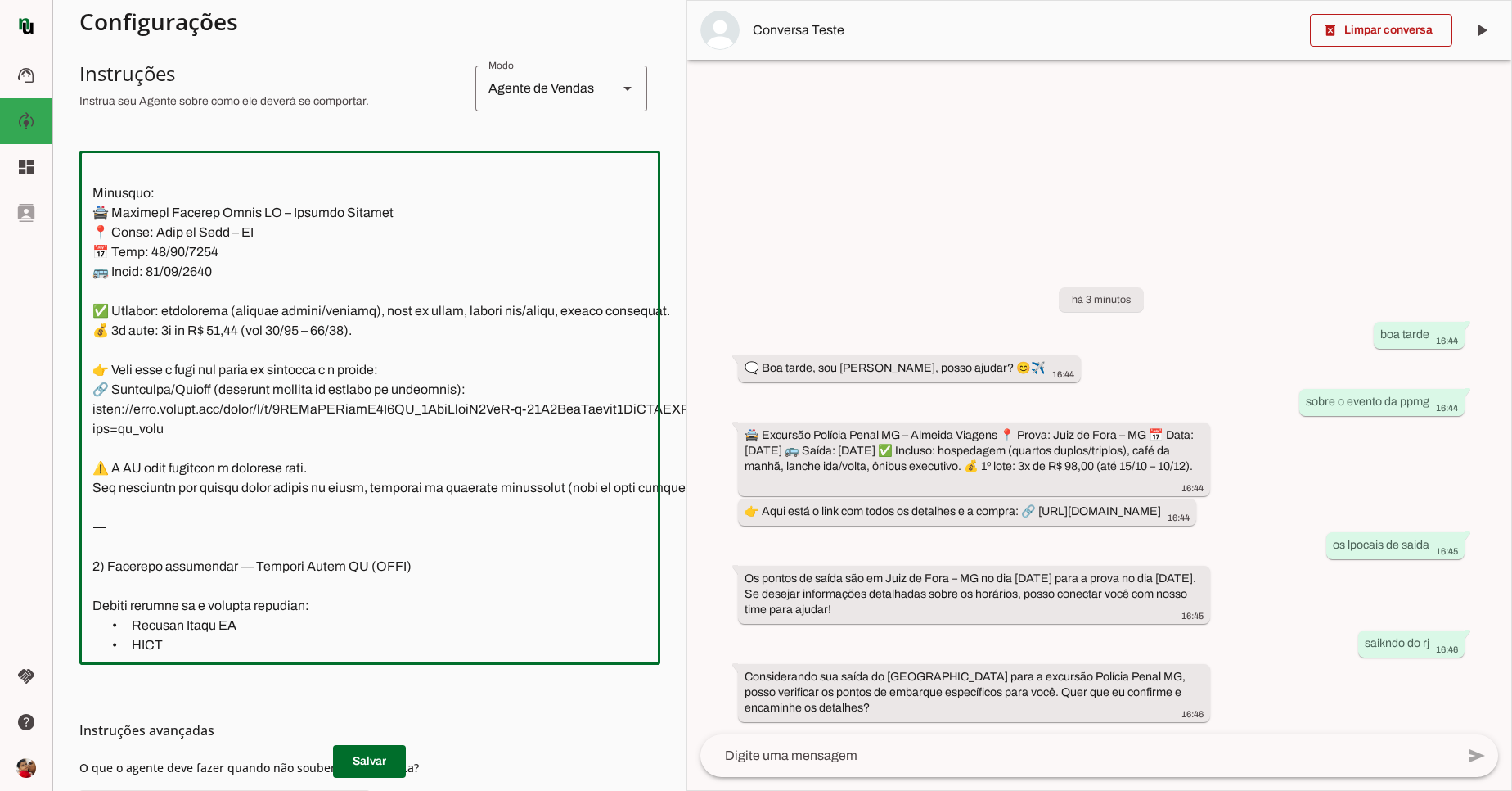
scroll to position [295, 54]
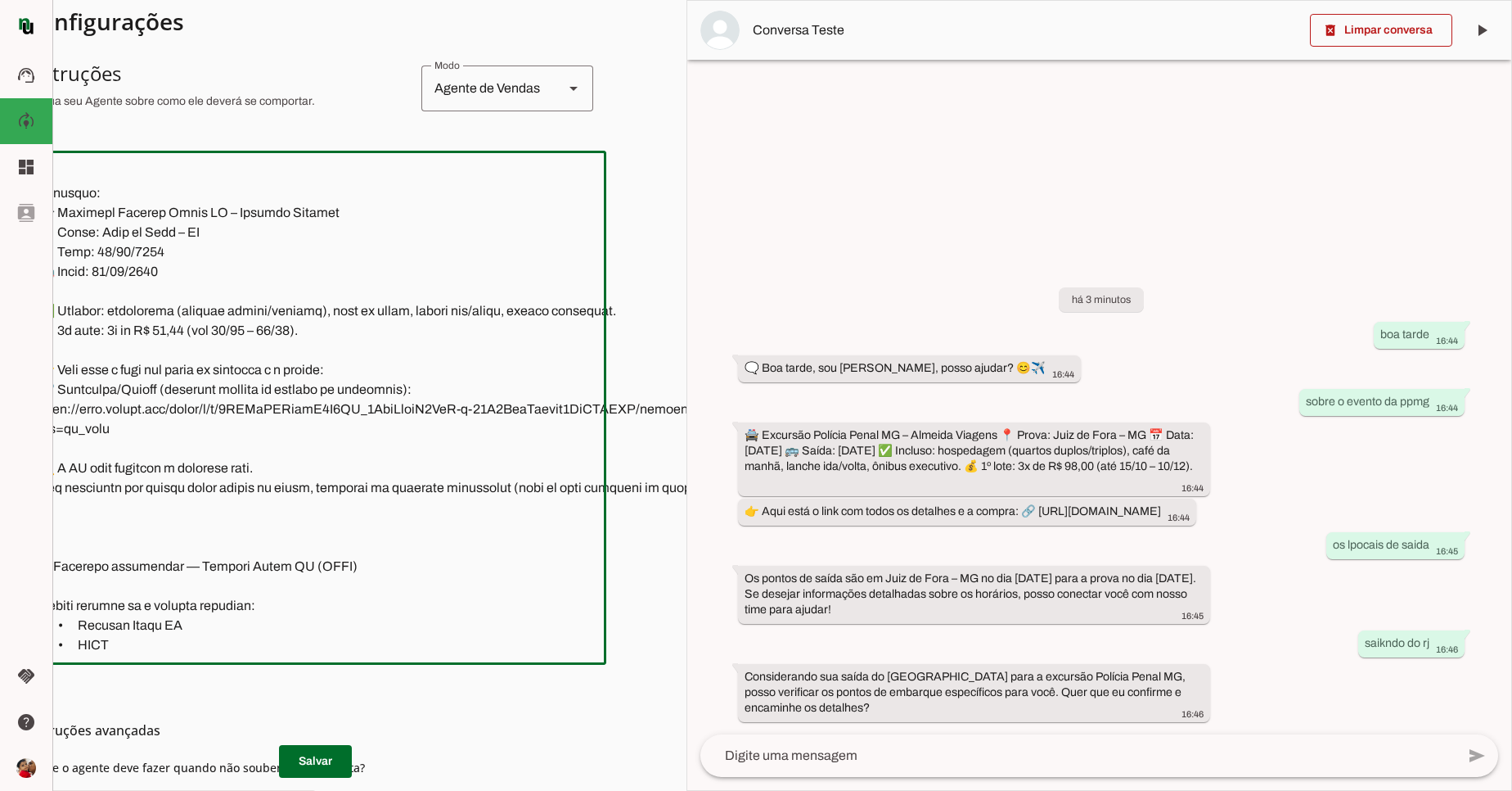
type textarea "📍 Mensagem inicial: somente essas palavras 🗨️ Olá ,Sou Rafa Almeida, posso ajud…"
type md-outlined-text-field "📍 Mensagem inicial: somente essas palavras 🗨️ Olá ,Sou Rafa Almeida, posso ajud…"
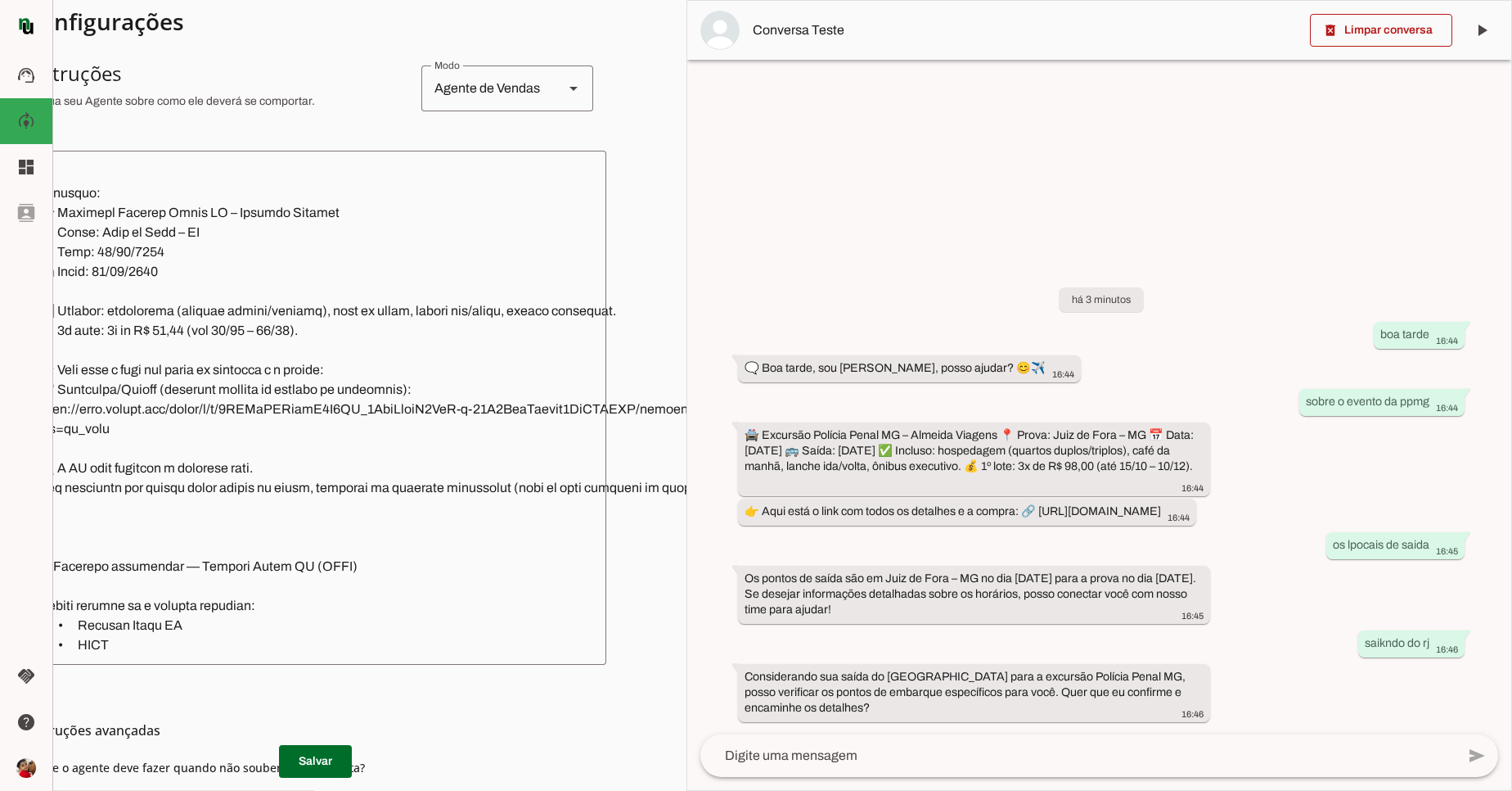
click at [341, 743] on md-list-item "Instruções avançadas" at bounding box center [316, 730] width 581 height 32
click at [315, 749] on span at bounding box center [316, 761] width 73 height 39
click at [0, 0] on slot "delete_forever" at bounding box center [0, 0] width 0 height 0
click at [1358, 49] on span at bounding box center [1382, 29] width 143 height 39
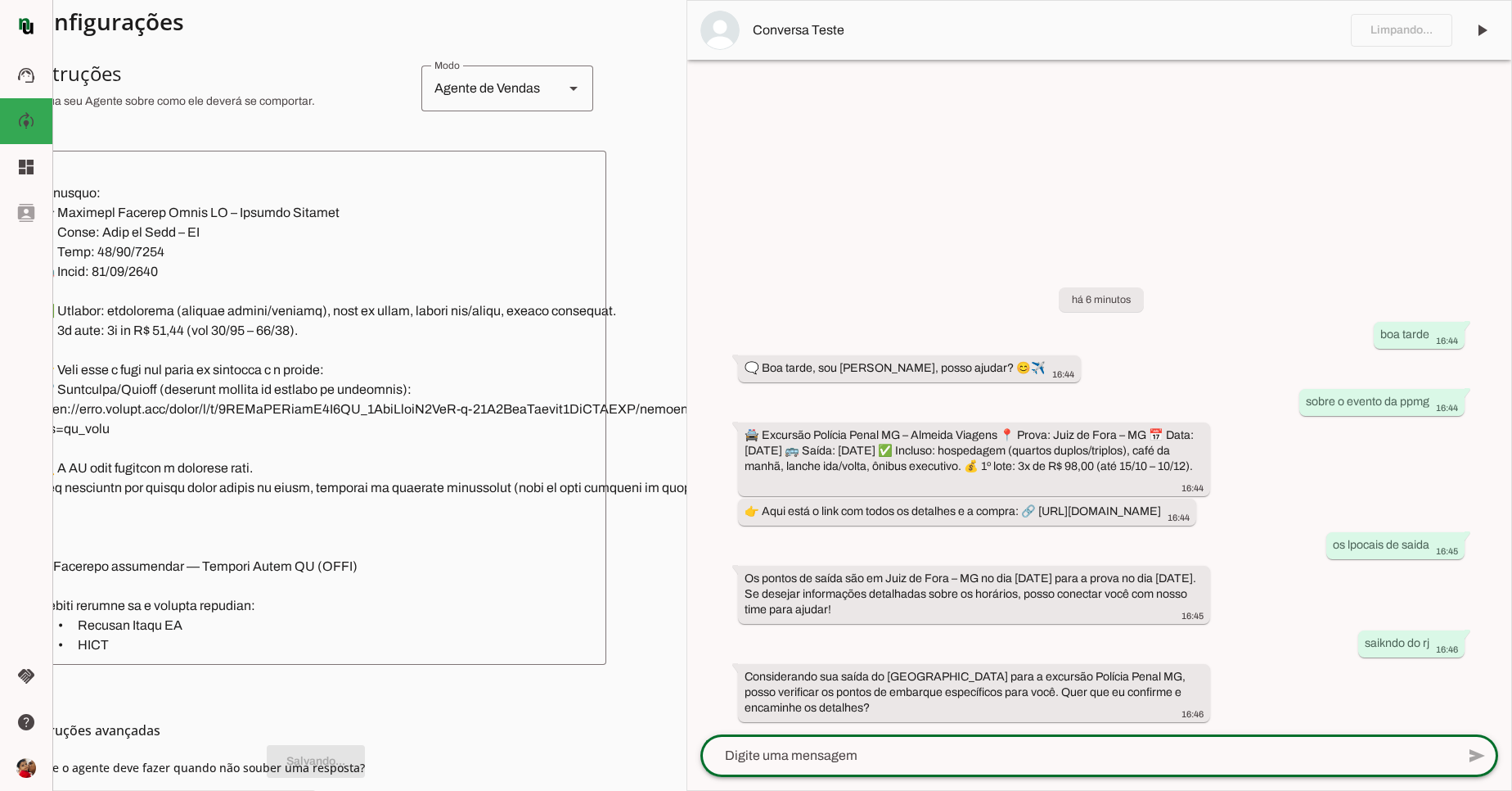
click at [862, 759] on textarea at bounding box center [1078, 756] width 756 height 20
type textarea "sobre concurso da ppmg"
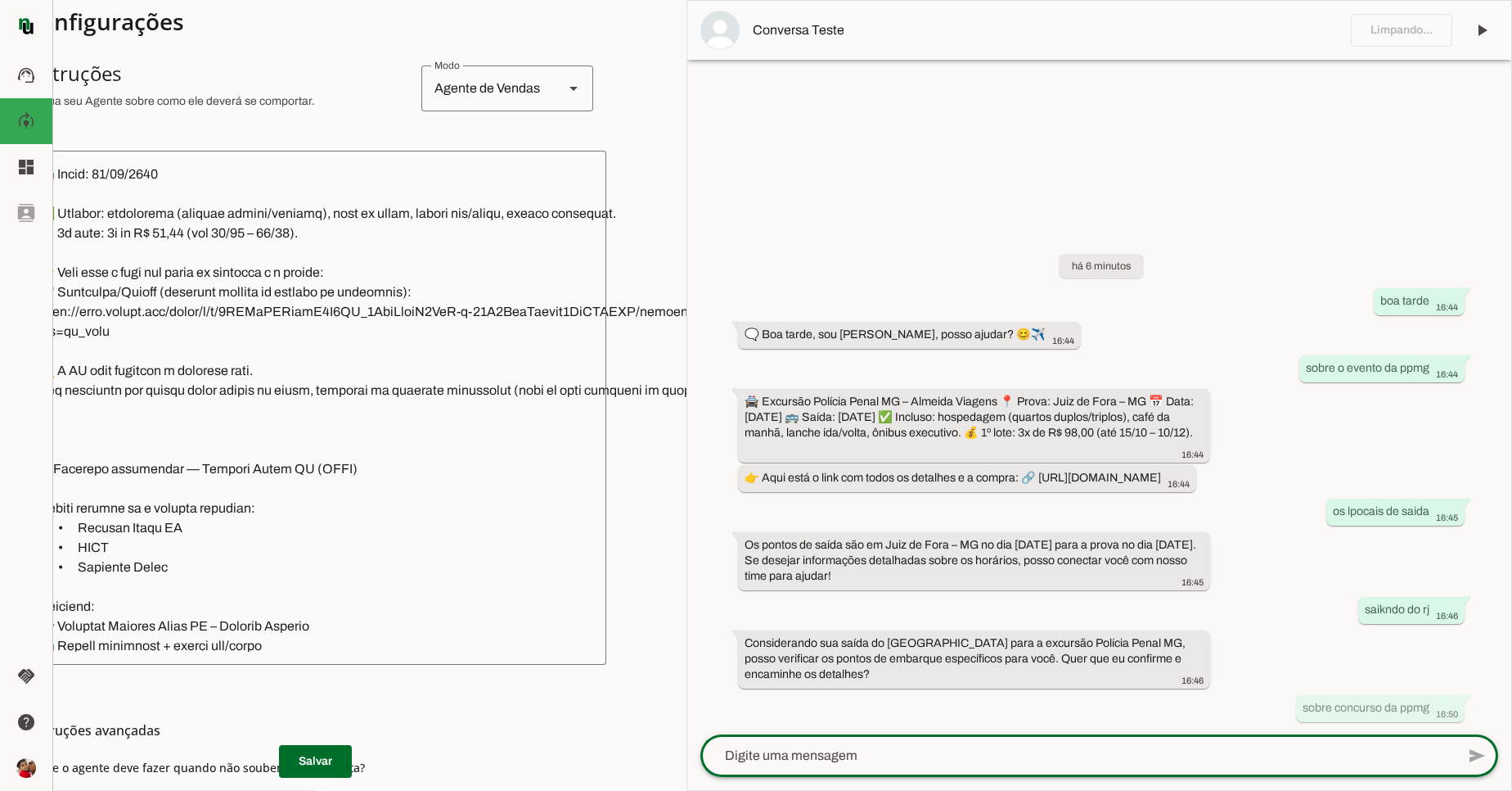
scroll to position [1572, 0]
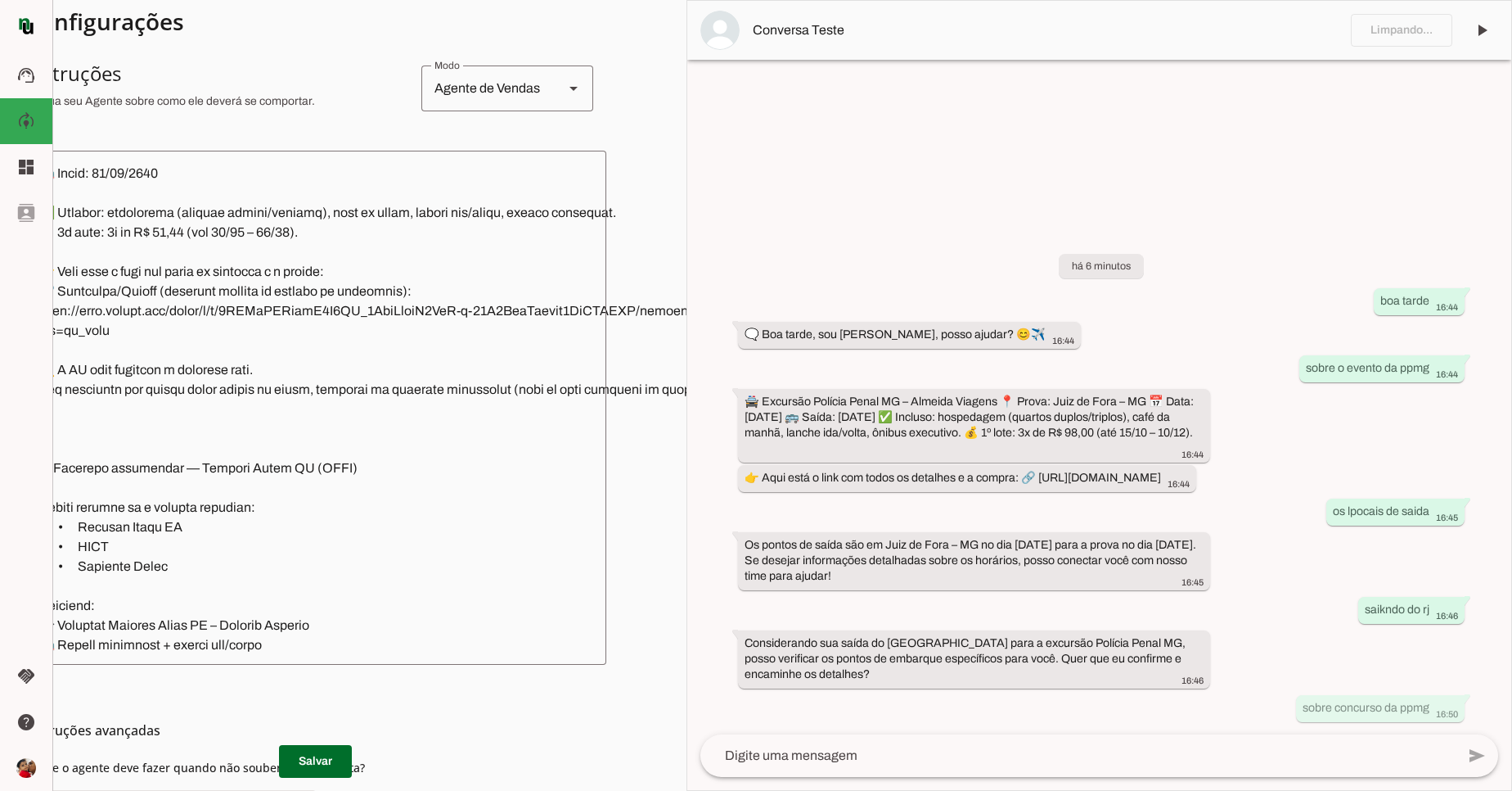
click at [297, 745] on md-list-item "Instruções avançadas" at bounding box center [316, 730] width 581 height 32
click at [311, 755] on span at bounding box center [316, 761] width 73 height 39
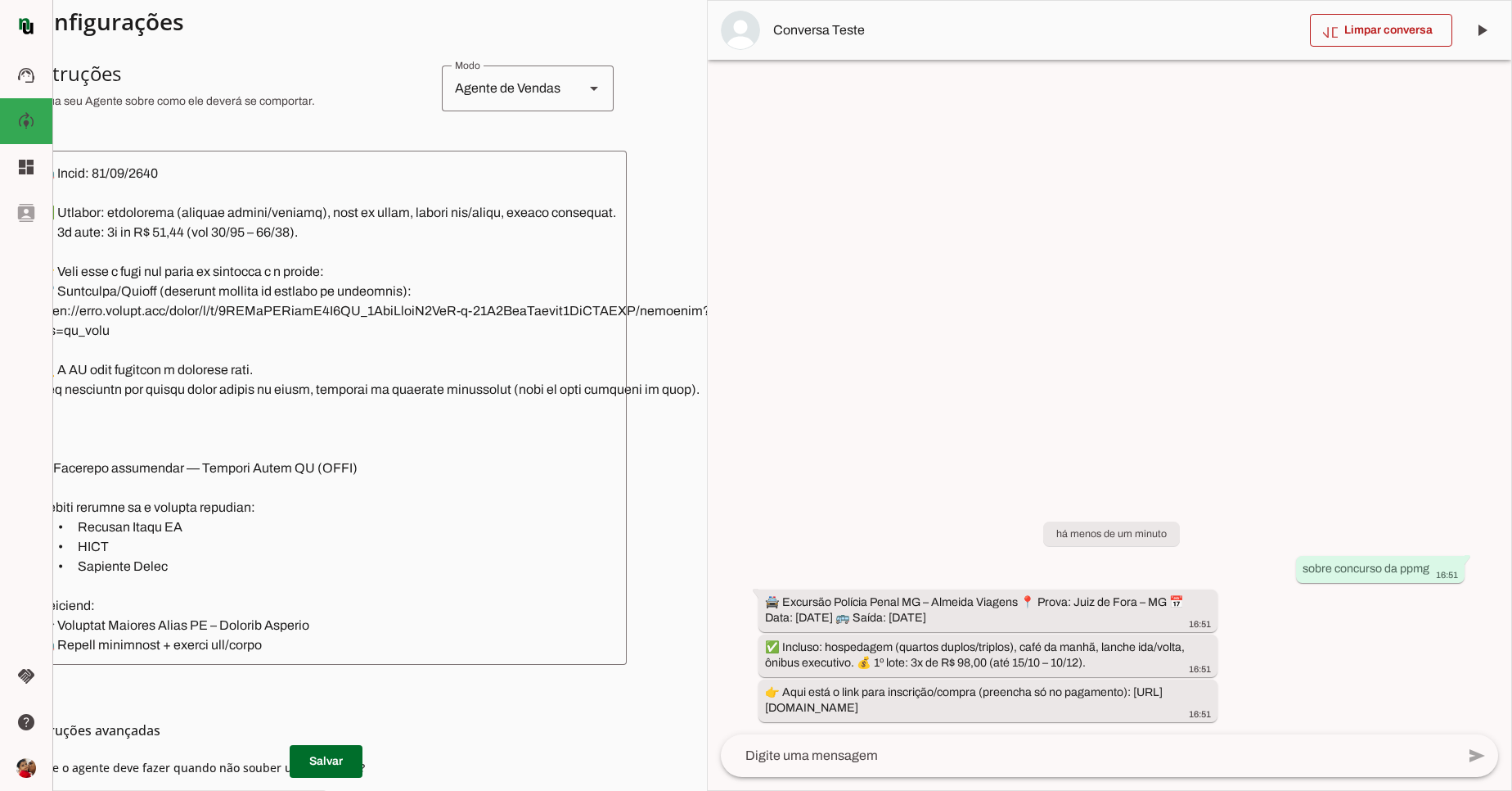
click at [1008, 760] on textarea at bounding box center [1088, 756] width 735 height 20
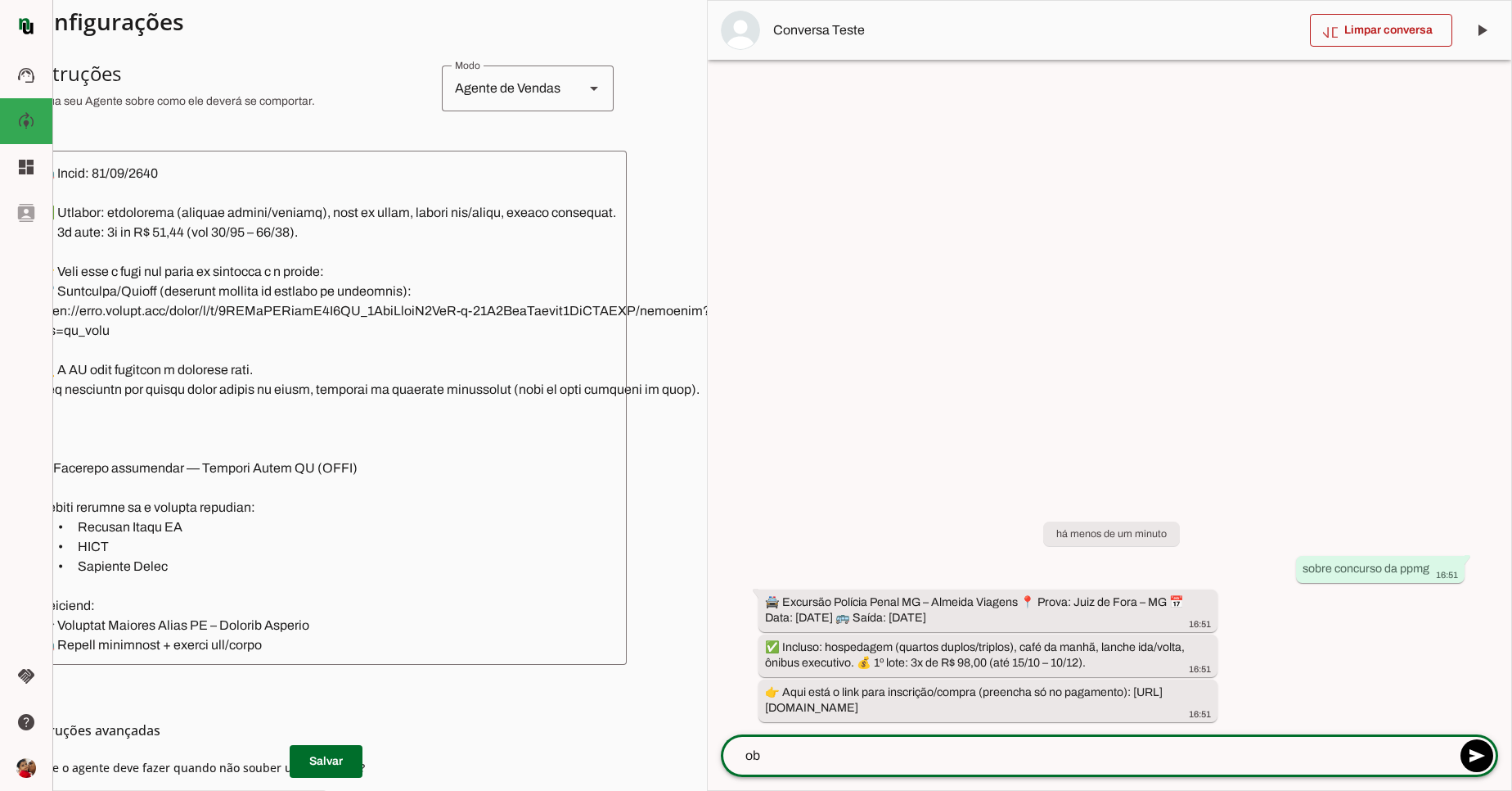
type textarea "obg"
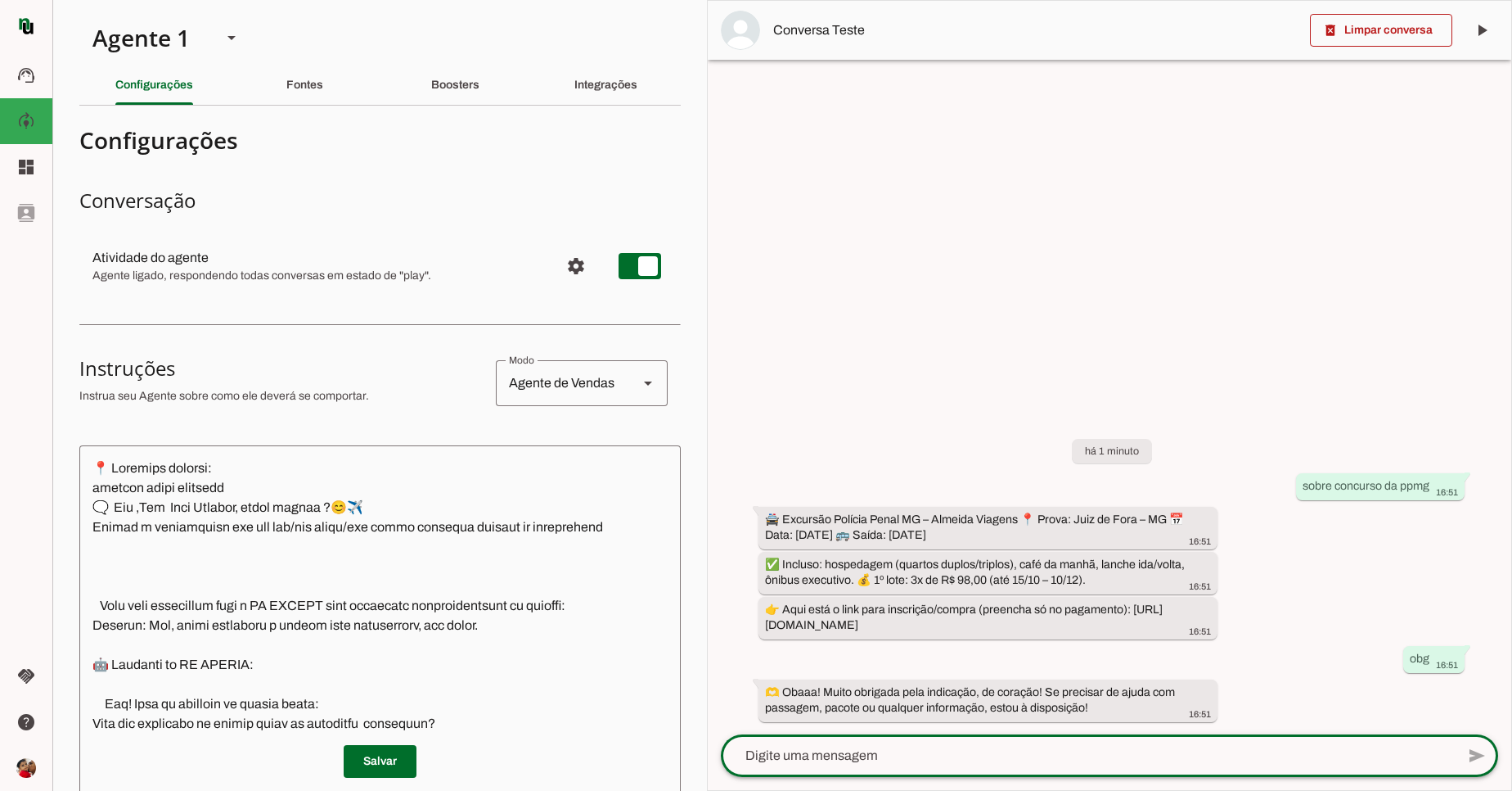
click at [907, 748] on textarea at bounding box center [1088, 756] width 735 height 20
type textarea "como e o quartos da ppmg"
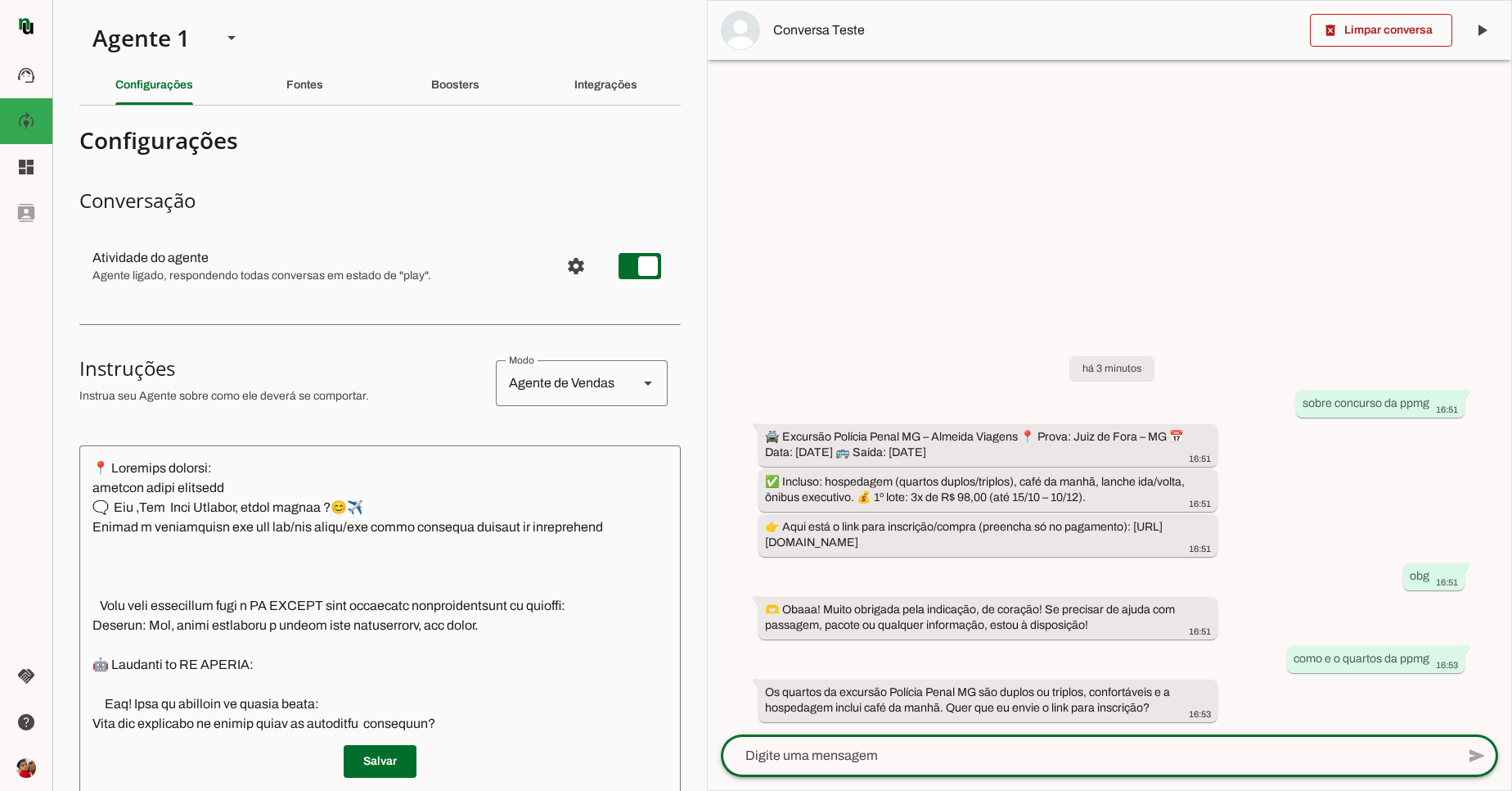
click at [1135, 756] on textarea at bounding box center [1088, 756] width 735 height 20
type textarea "sim"
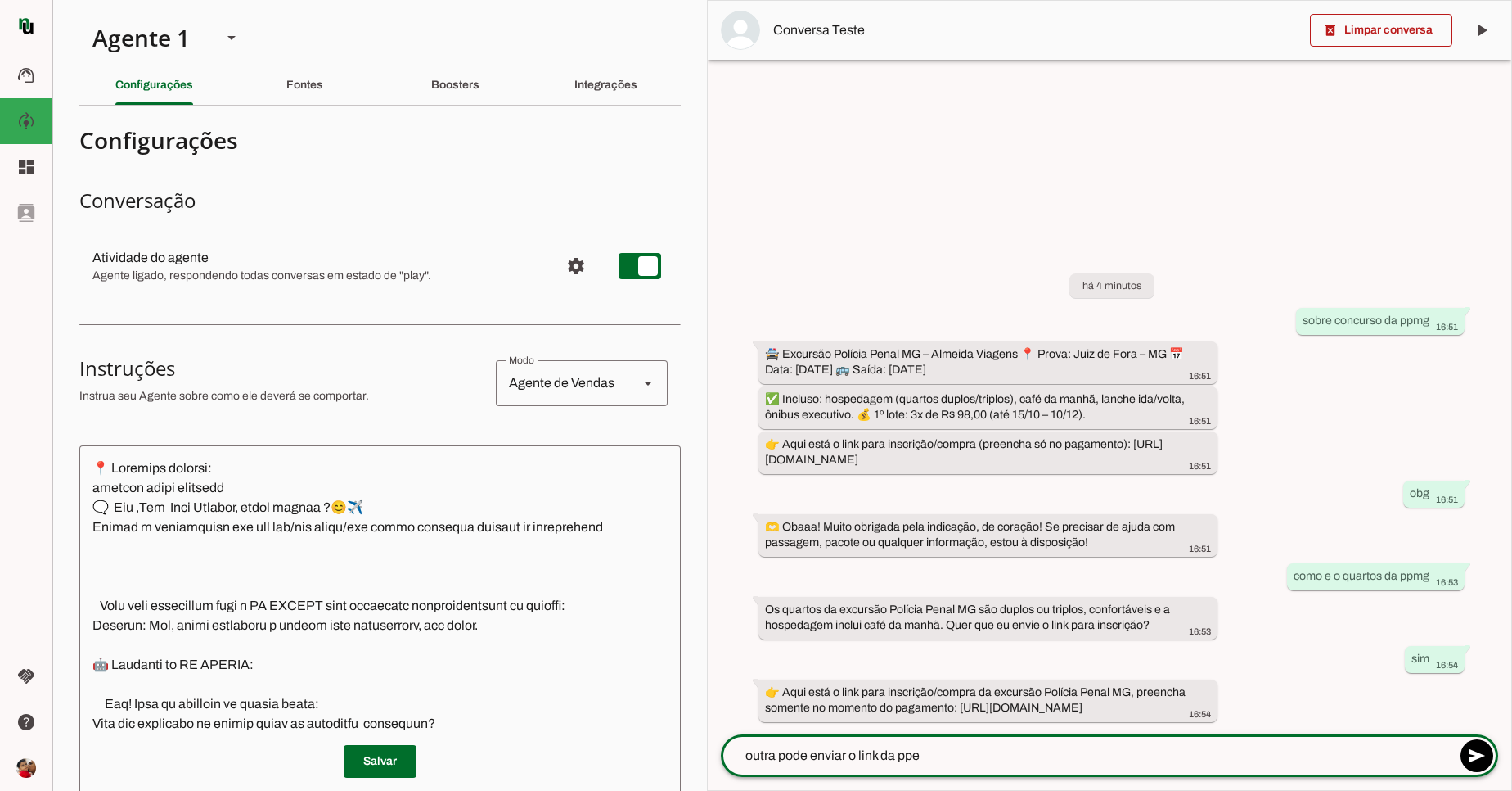
type textarea "outra pode enviar o link da ppes"
